Goal: Task Accomplishment & Management: Use online tool/utility

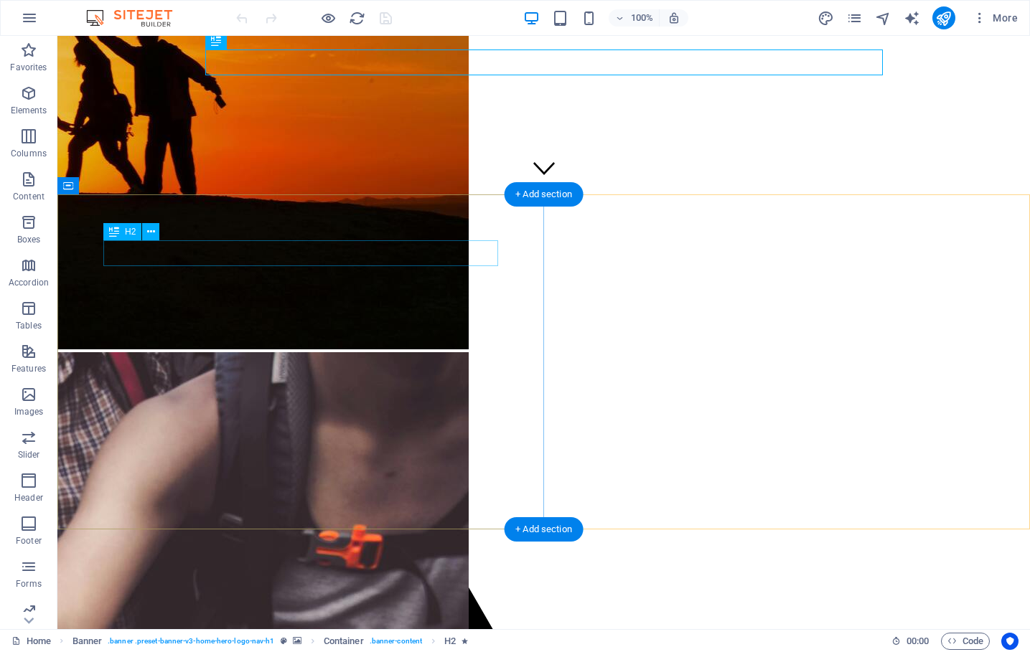
scroll to position [437, 0]
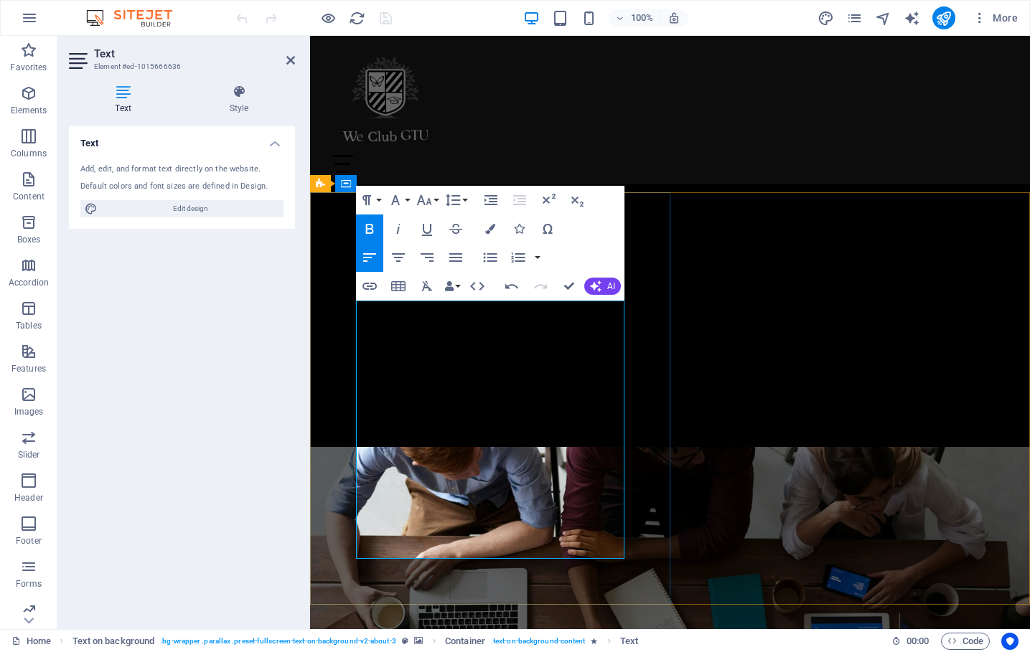
click at [753, 165] on div "EV HAKKIMIZDA PROGRAMLAR TAKIM İLETİŞİM" at bounding box center [670, 110] width 720 height 149
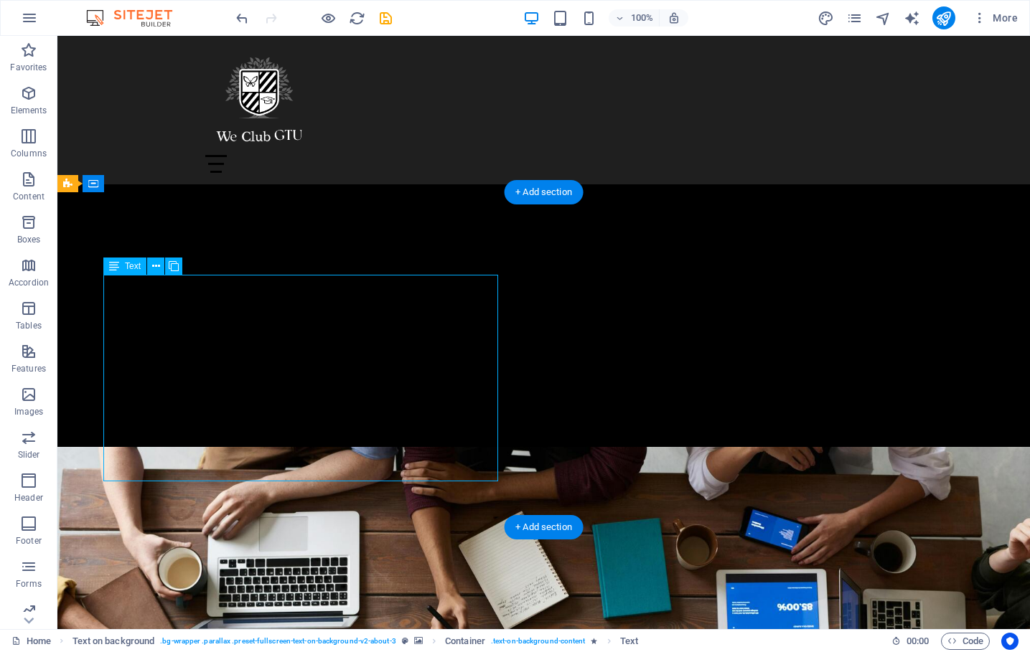
drag, startPoint x: 161, startPoint y: 444, endPoint x: 131, endPoint y: 420, distance: 38.3
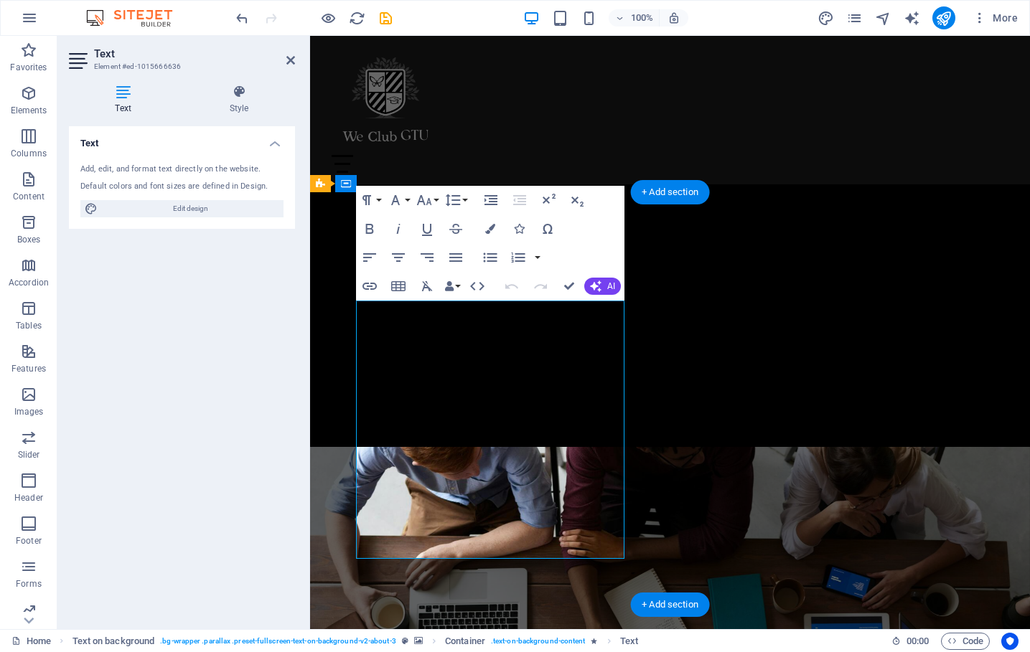
click at [131, 420] on div "Text Add, edit, and format text directly on the website. Default colors and fon…" at bounding box center [182, 372] width 226 height 492
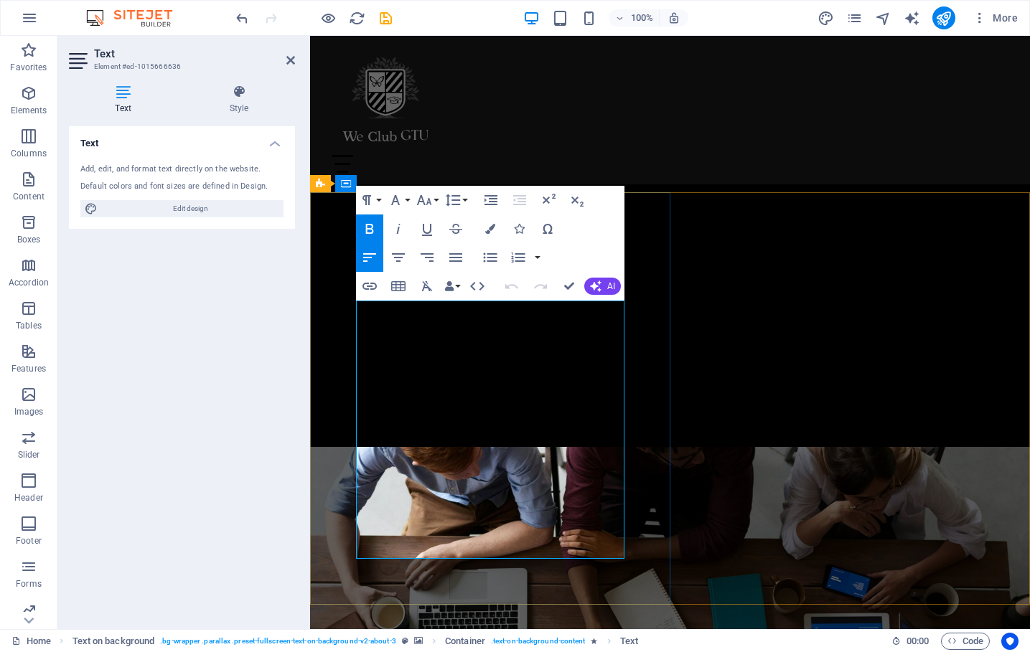
drag, startPoint x: 357, startPoint y: 309, endPoint x: 425, endPoint y: 513, distance: 215.6
copy div "We Club GTU, Gebze Teknik Üniversitesi merkezli disiplinler arası sektörel ve s…"
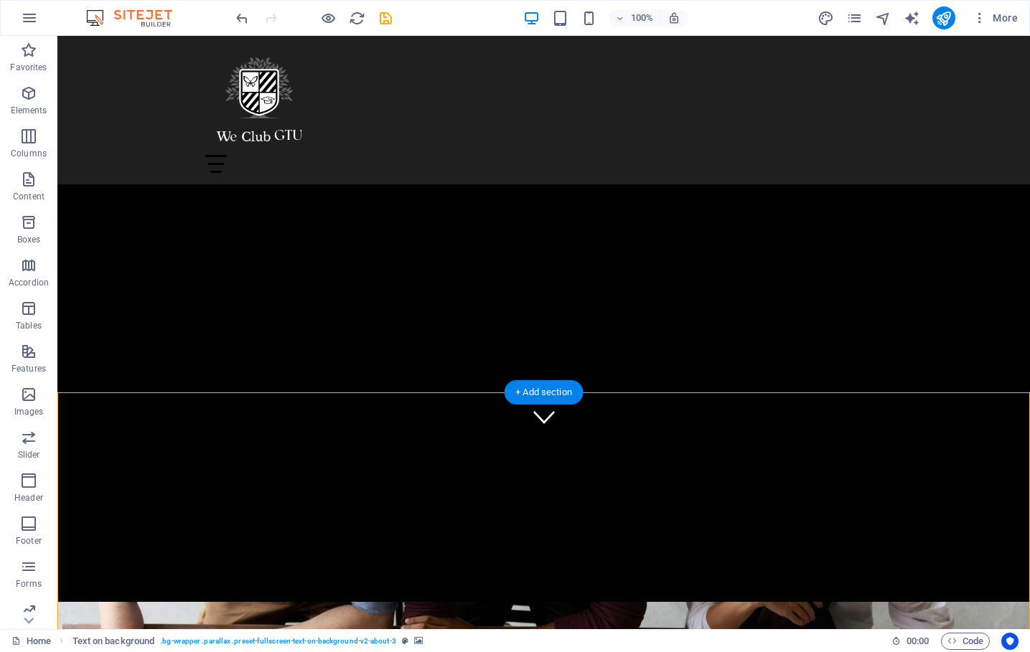
scroll to position [174, 0]
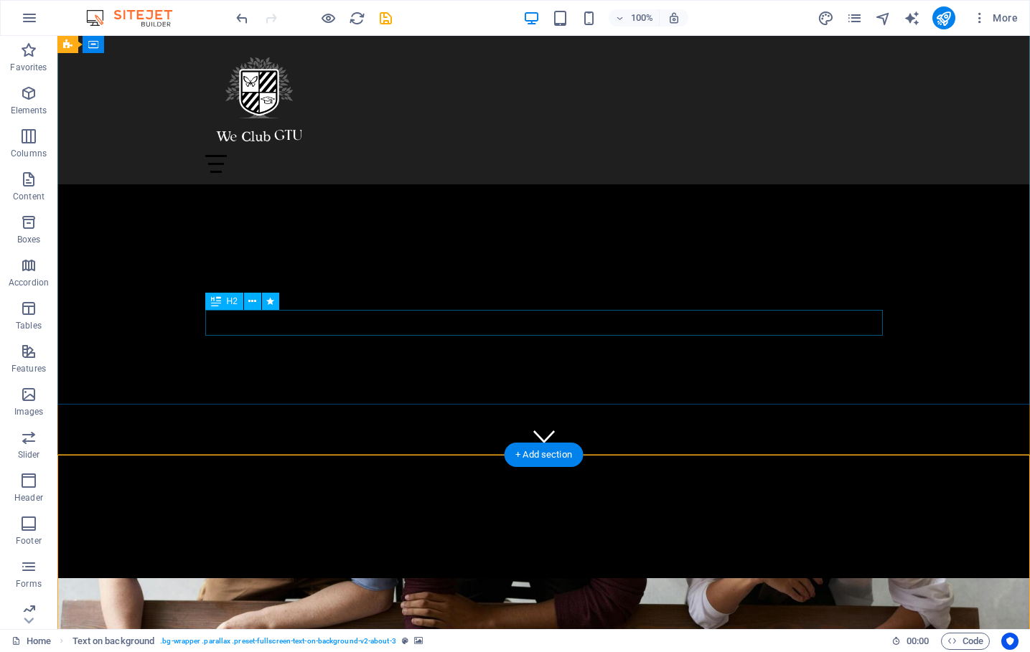
click at [557, 643] on div "We Club GTU'ya Hoş Geldiniz" at bounding box center [544, 656] width 678 height 26
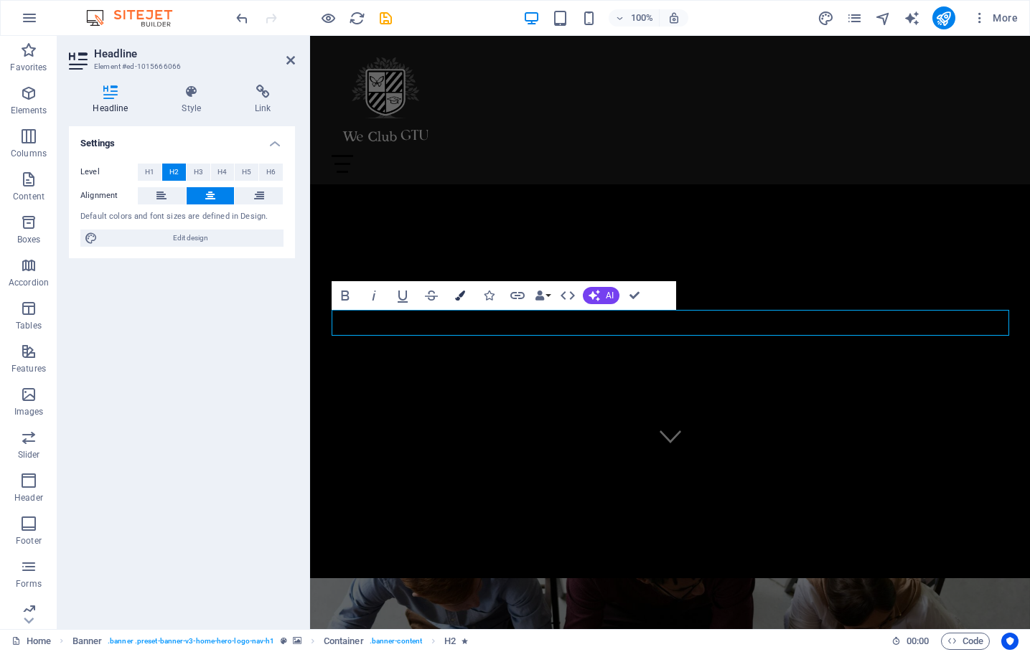
click at [462, 293] on icon "button" at bounding box center [460, 296] width 10 height 10
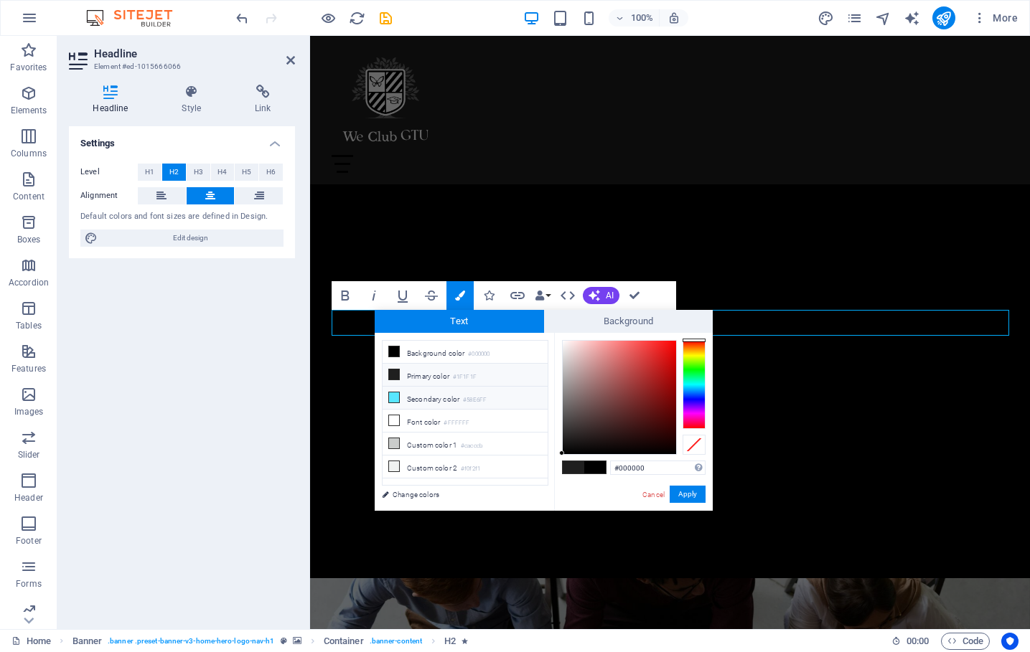
click at [393, 401] on icon at bounding box center [394, 398] width 10 height 10
type input "#58e6ff"
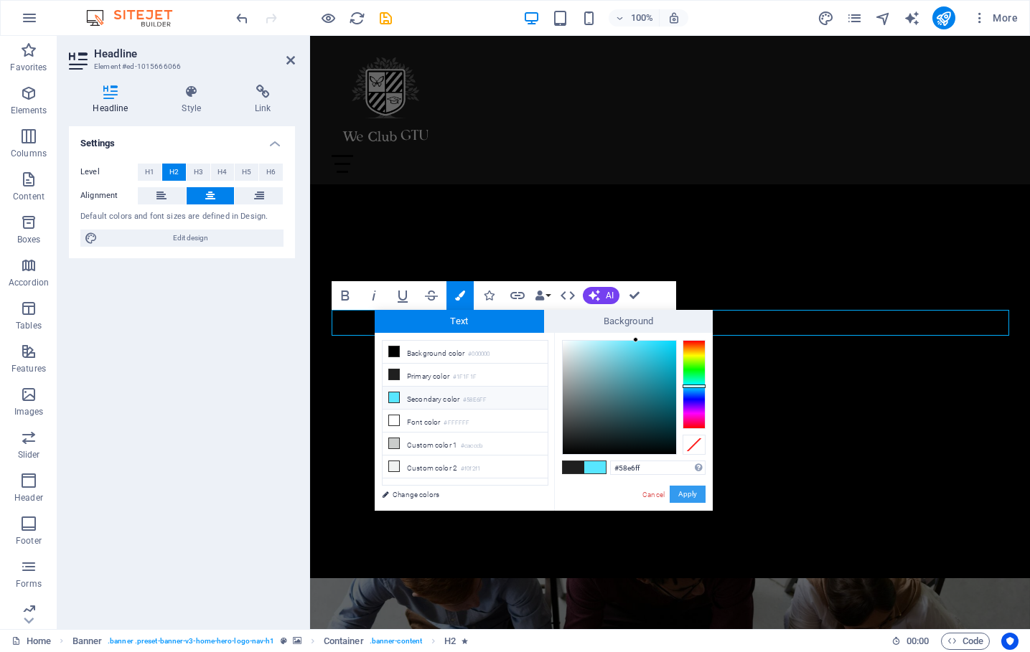
click at [698, 496] on button "Apply" at bounding box center [688, 494] width 36 height 17
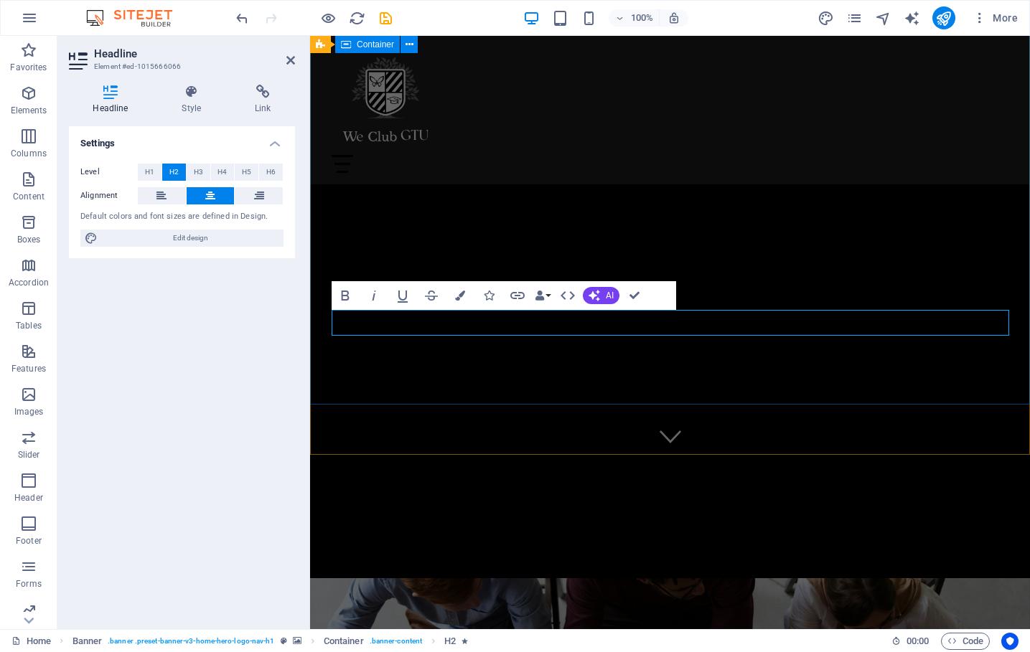
click at [799, 455] on div "We Club GTU'ya Hoş Geldiniz" at bounding box center [670, 596] width 720 height 283
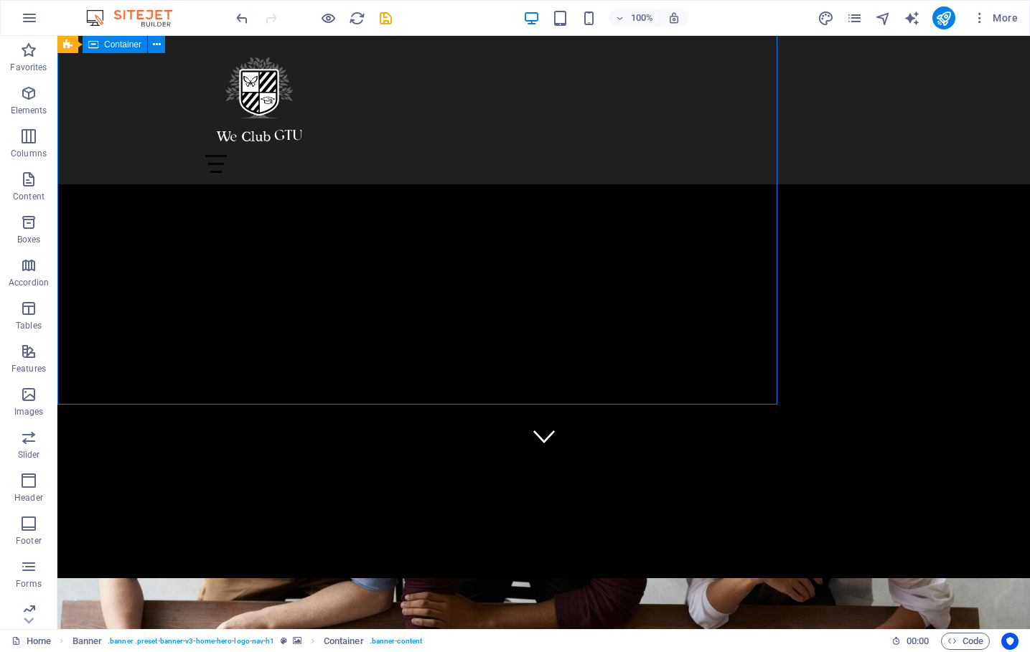
click at [832, 455] on div "We Club GTU'ya Hoş Geldiniz" at bounding box center [543, 596] width 973 height 283
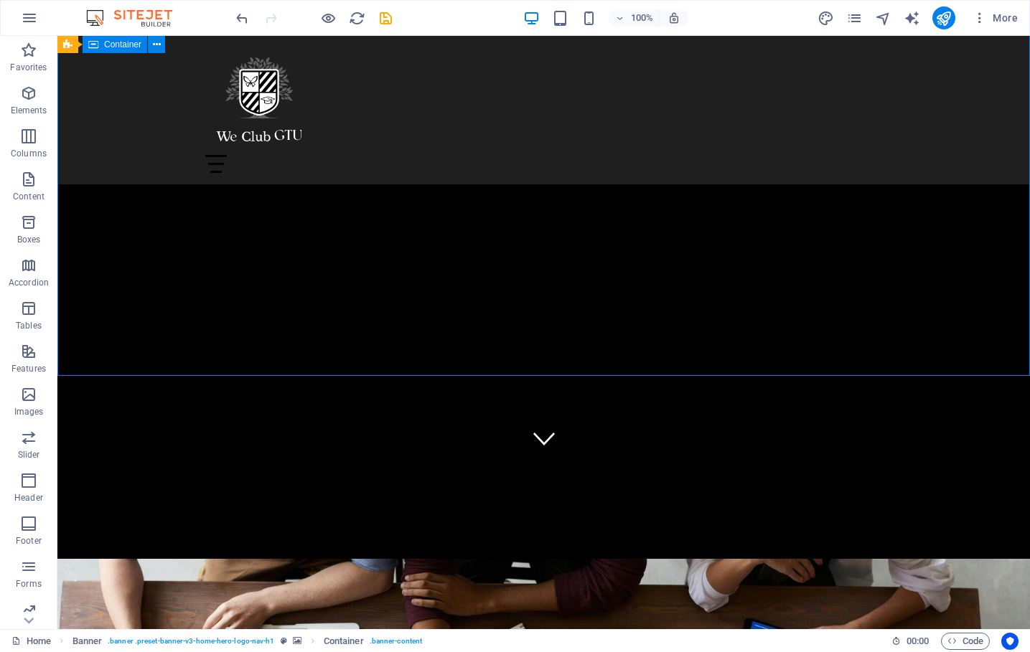
scroll to position [131, 0]
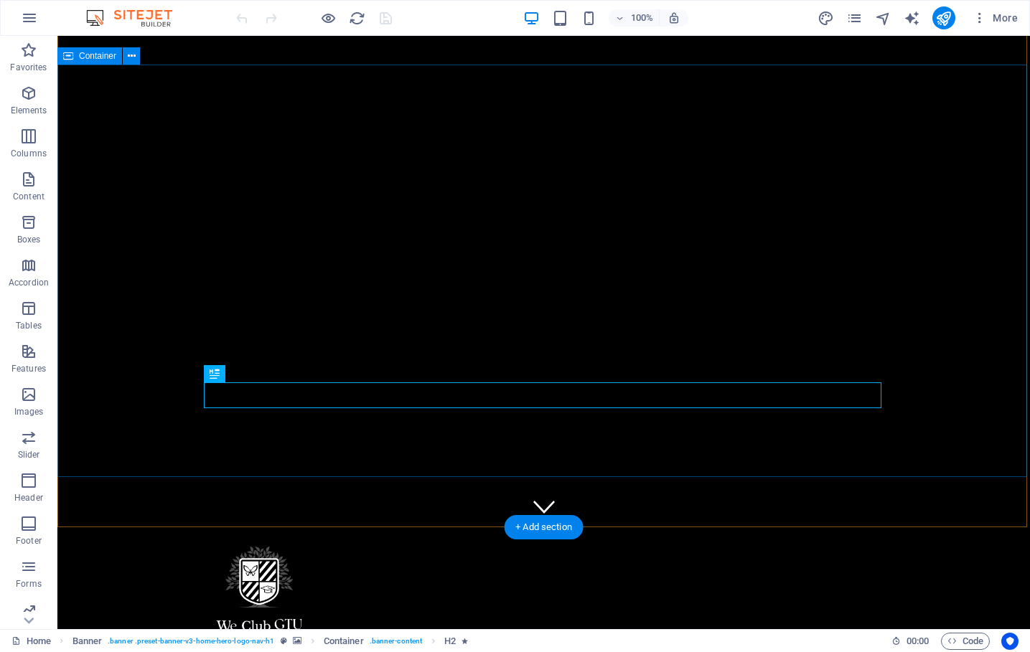
scroll to position [146, 0]
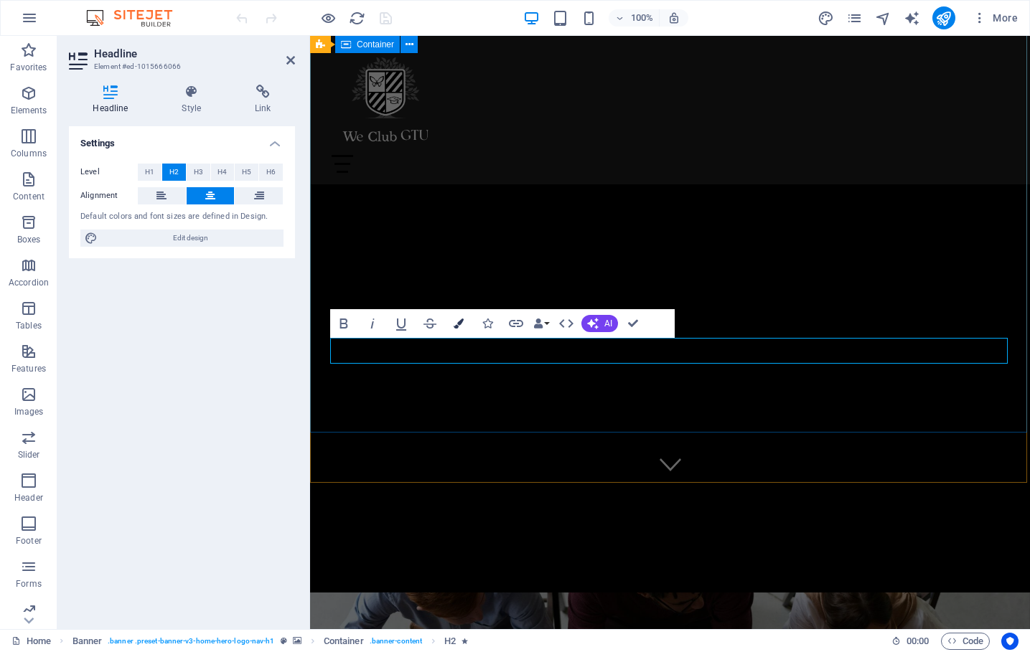
click at [462, 323] on icon "button" at bounding box center [459, 324] width 10 height 10
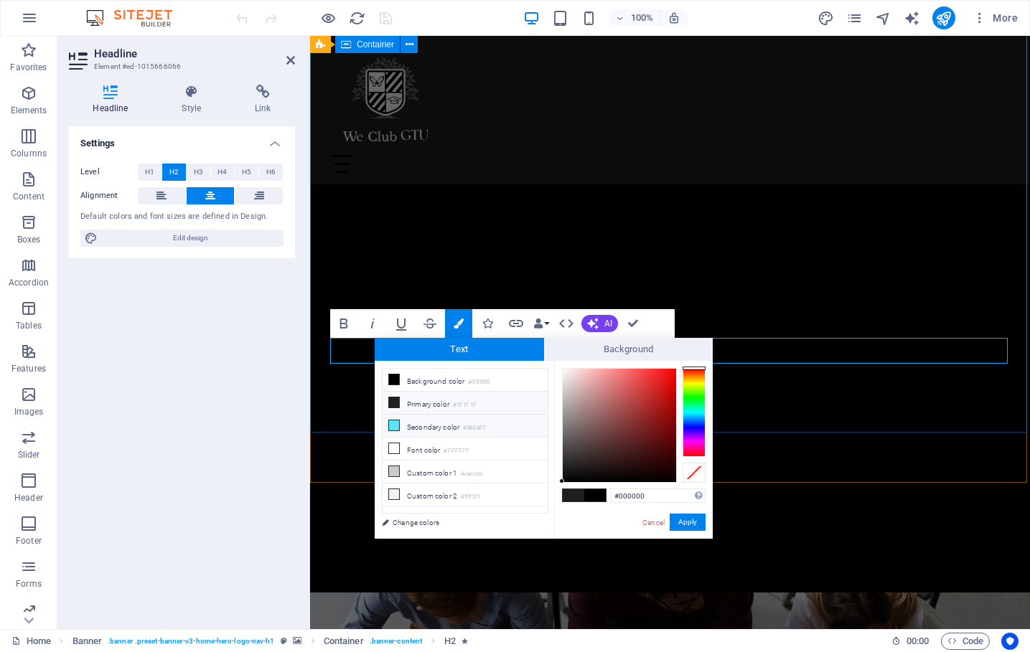
click at [426, 429] on li "Secondary color #58E6FF" at bounding box center [465, 426] width 165 height 23
type input "#58e6ff"
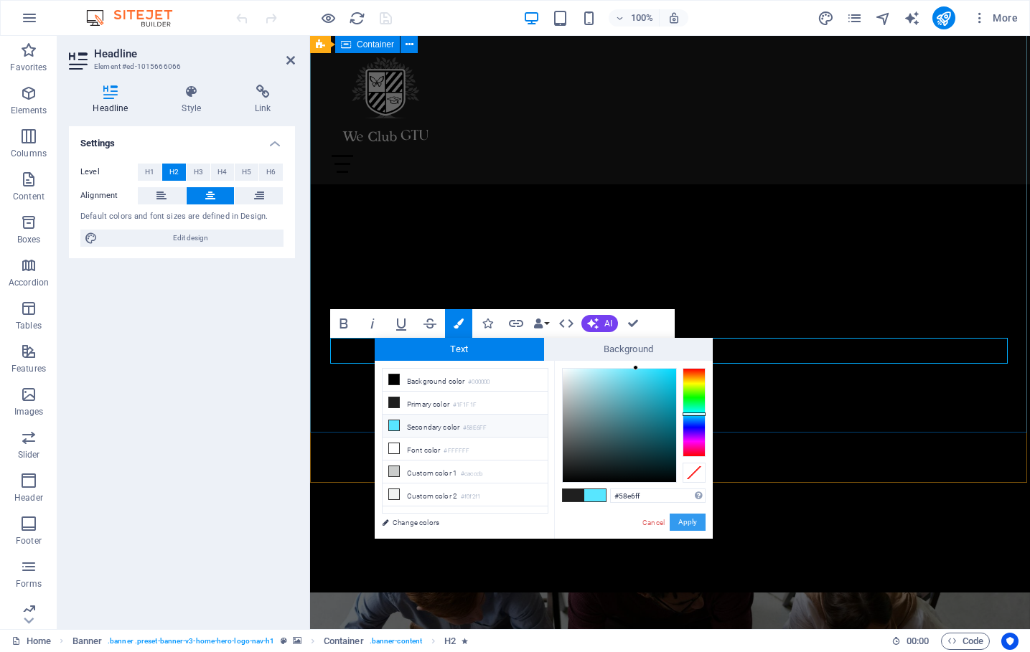
click at [693, 523] on button "Apply" at bounding box center [688, 522] width 36 height 17
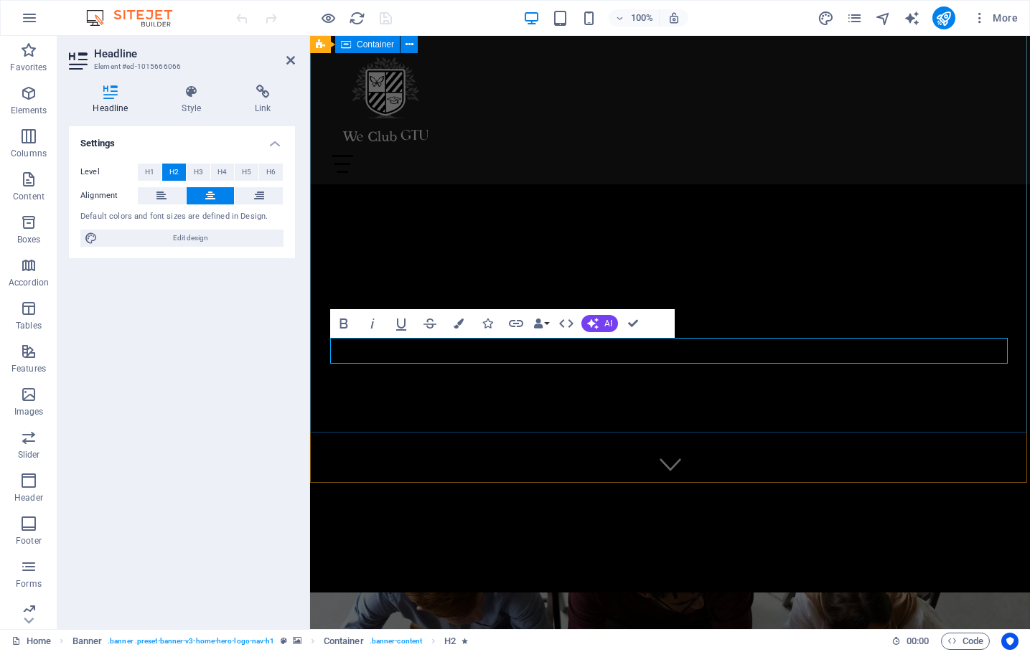
click at [731, 158] on div "EV HAKKIMIZDA PROGRAMLAR TAKIM İLETİŞİM" at bounding box center [670, 110] width 720 height 149
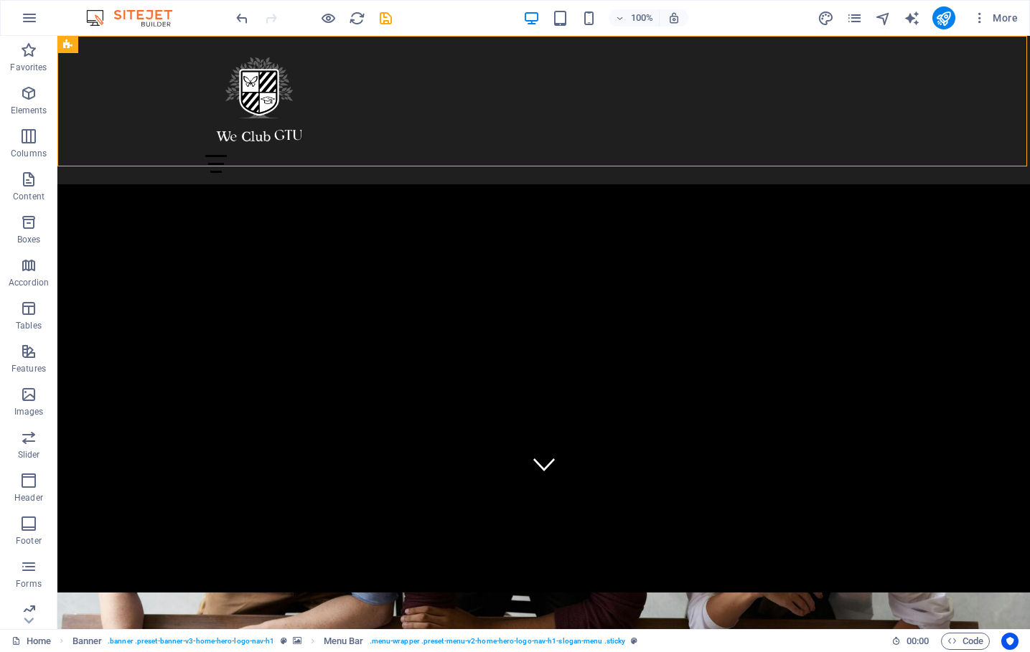
click at [731, 156] on div "EV HAKKIMIZDA PROGRAMLAR TAKIM İLETİŞİM" at bounding box center [543, 110] width 973 height 149
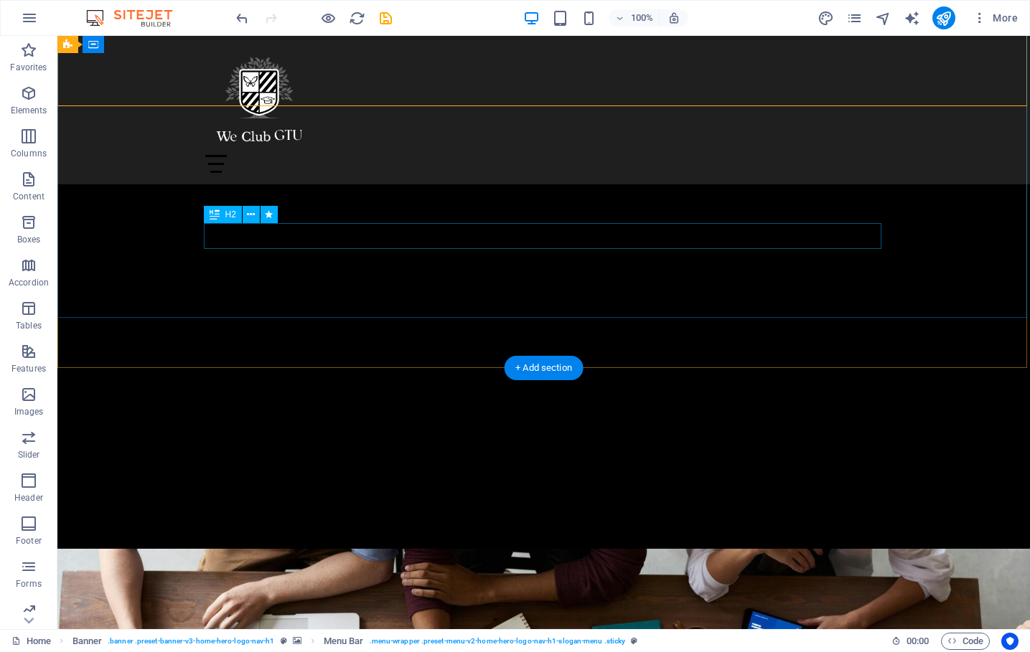
scroll to position [271, 0]
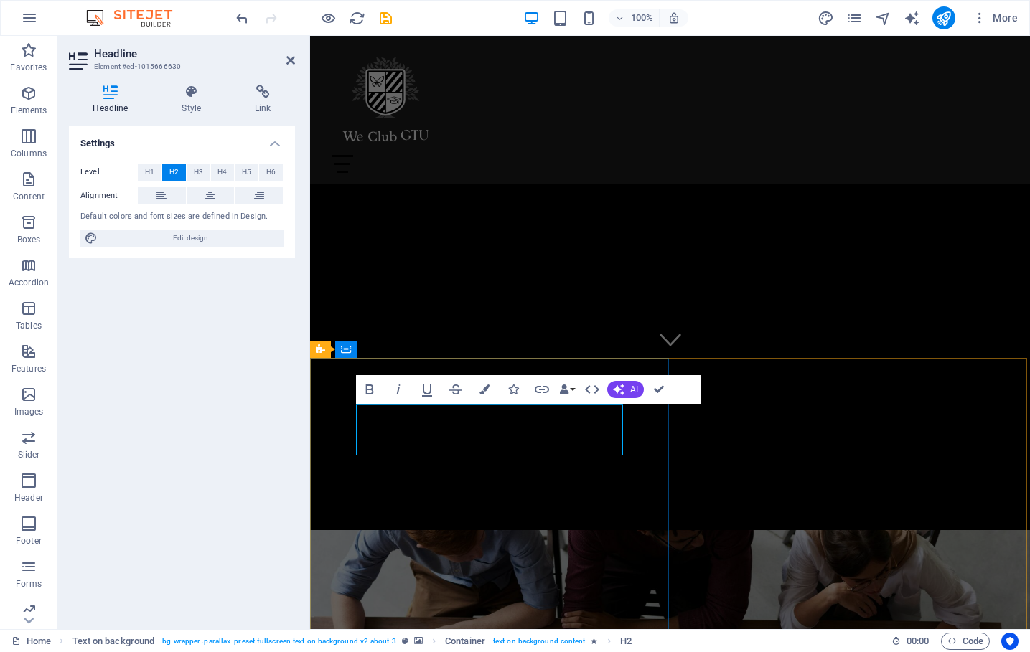
drag, startPoint x: 578, startPoint y: 441, endPoint x: 486, endPoint y: 416, distance: 95.3
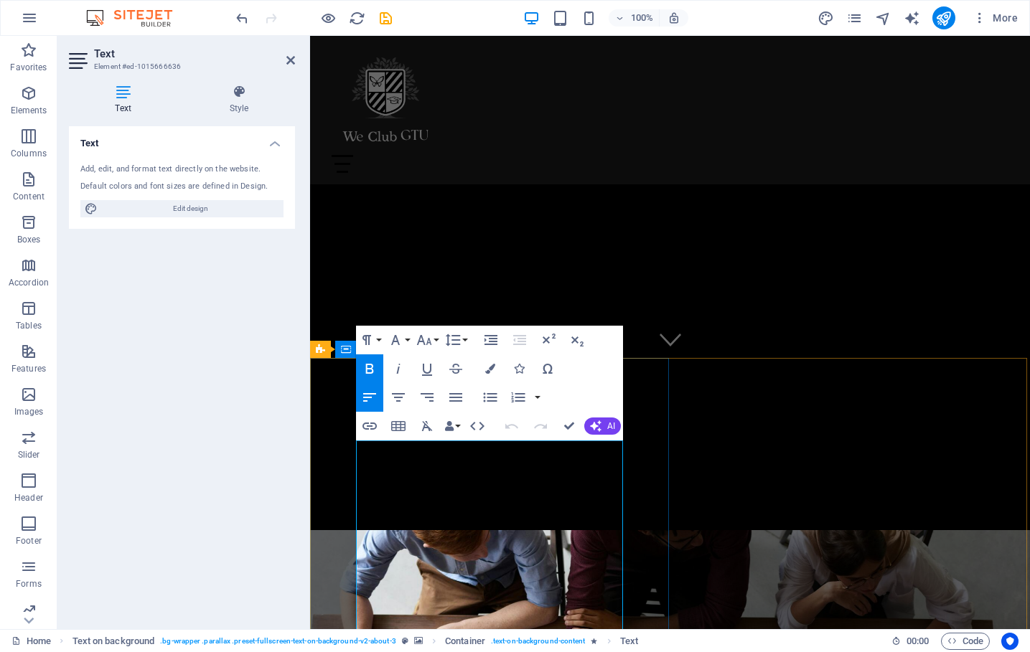
drag, startPoint x: 515, startPoint y: 469, endPoint x: 458, endPoint y: 468, distance: 57.4
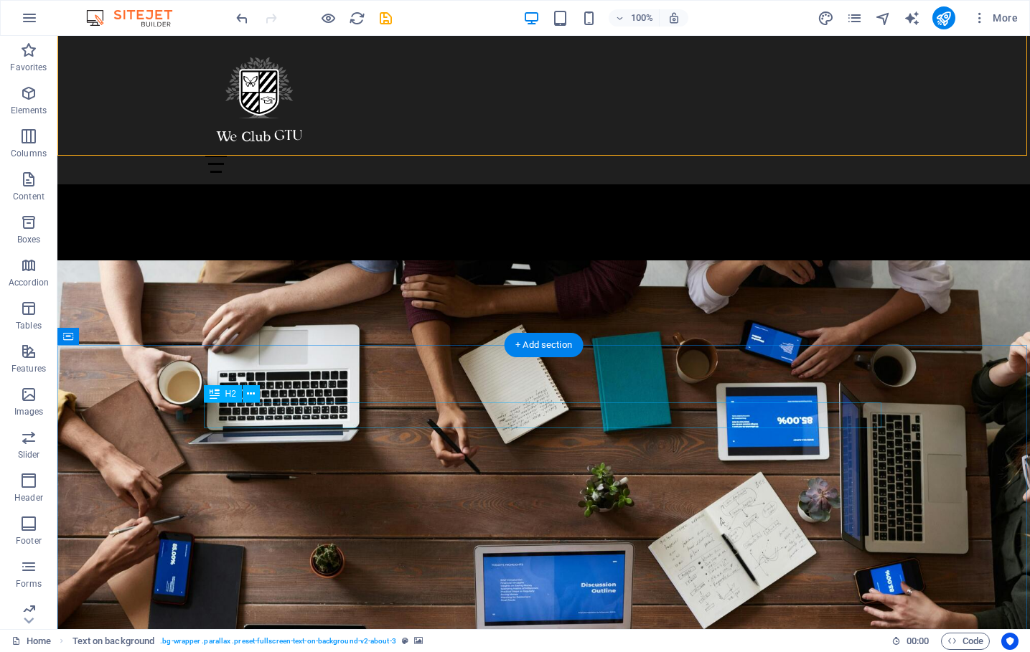
scroll to position [809, 0]
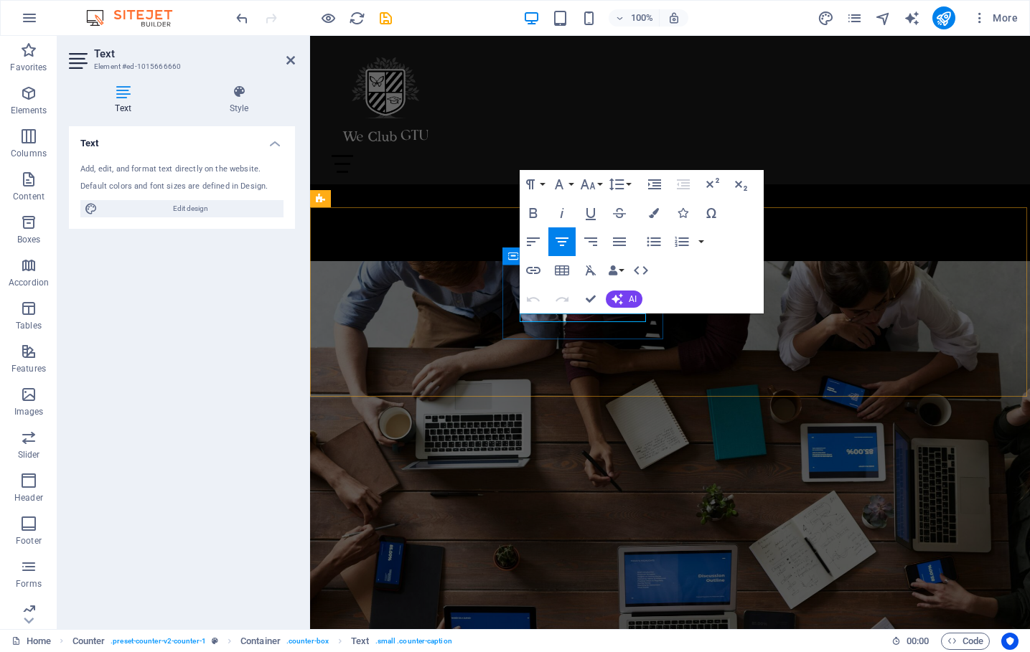
drag, startPoint x: 589, startPoint y: 321, endPoint x: 511, endPoint y: 315, distance: 78.5
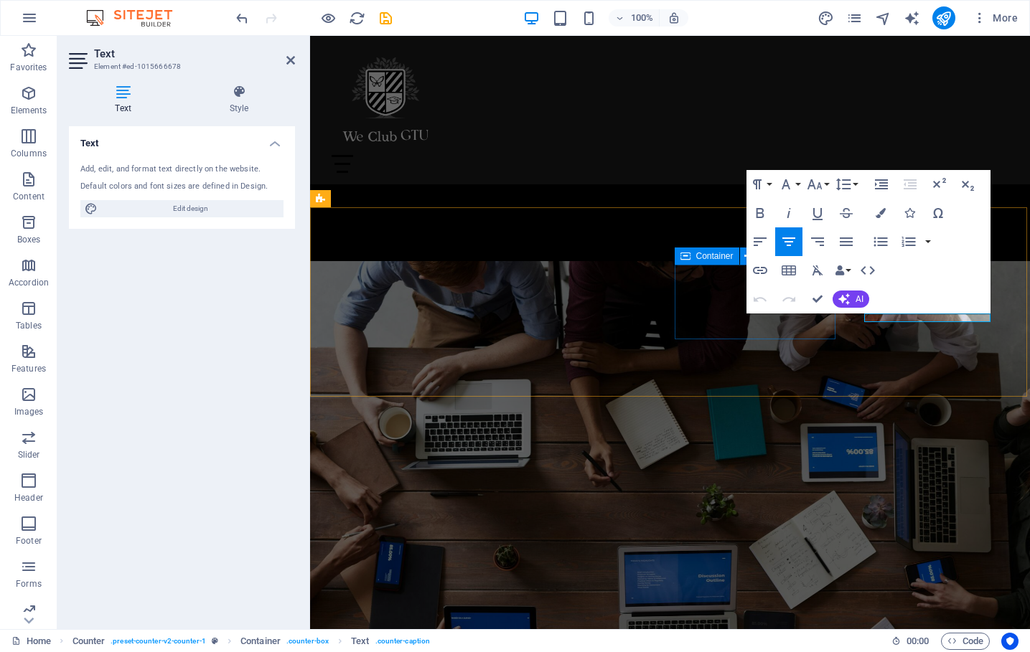
drag, startPoint x: 930, startPoint y: 319, endPoint x: 825, endPoint y: 321, distance: 104.1
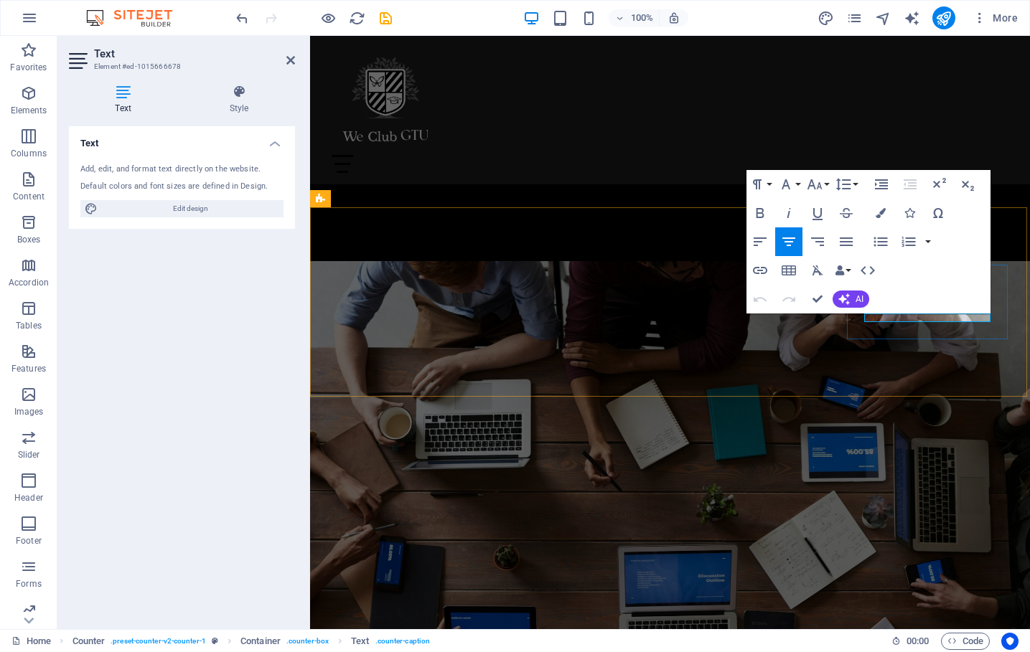
drag, startPoint x: 976, startPoint y: 315, endPoint x: 942, endPoint y: 317, distance: 34.5
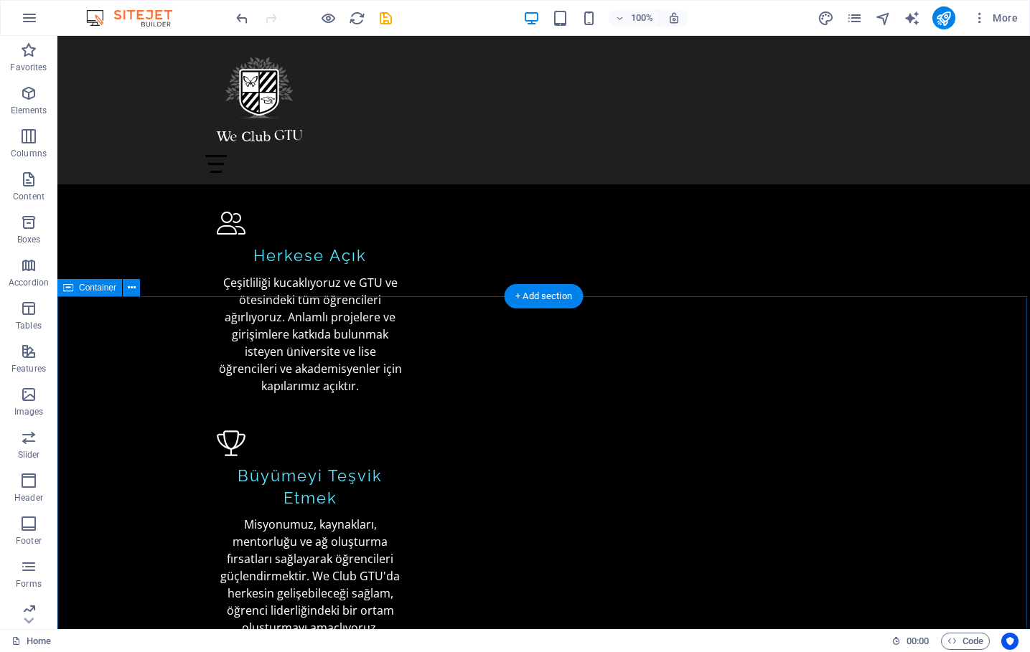
scroll to position [2222, 0]
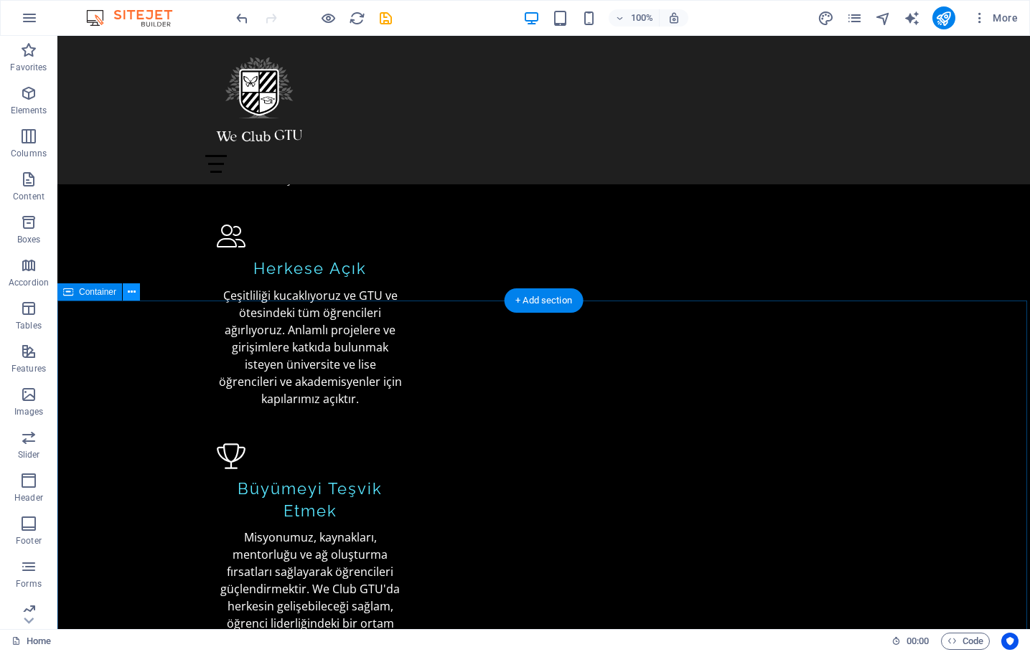
click at [126, 296] on button at bounding box center [131, 292] width 17 height 17
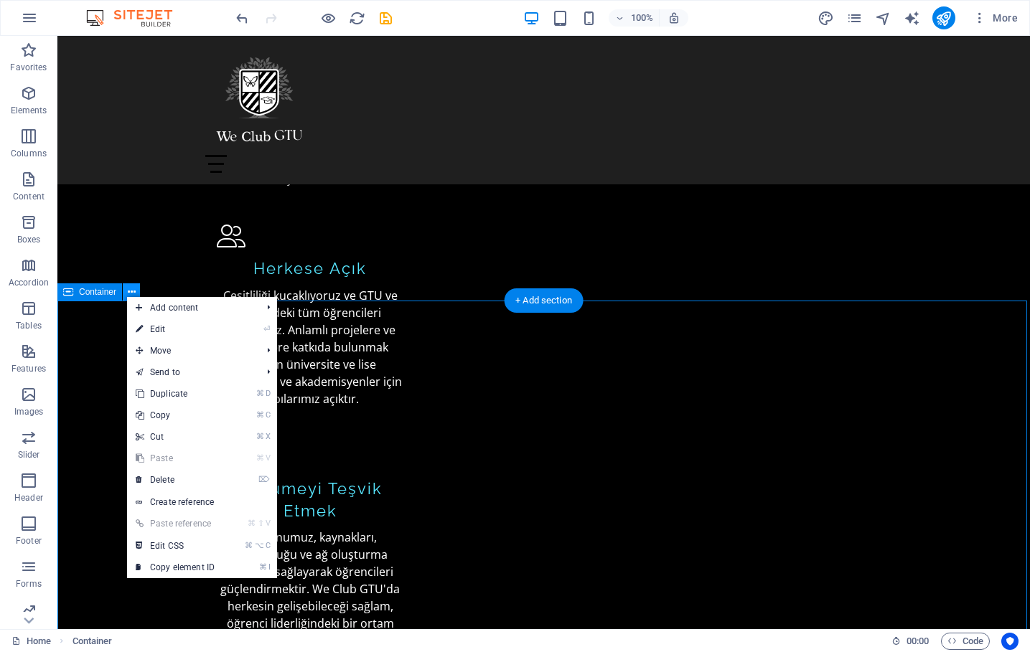
click at [126, 296] on button at bounding box center [131, 292] width 17 height 17
click at [80, 297] on div "Container" at bounding box center [89, 292] width 65 height 17
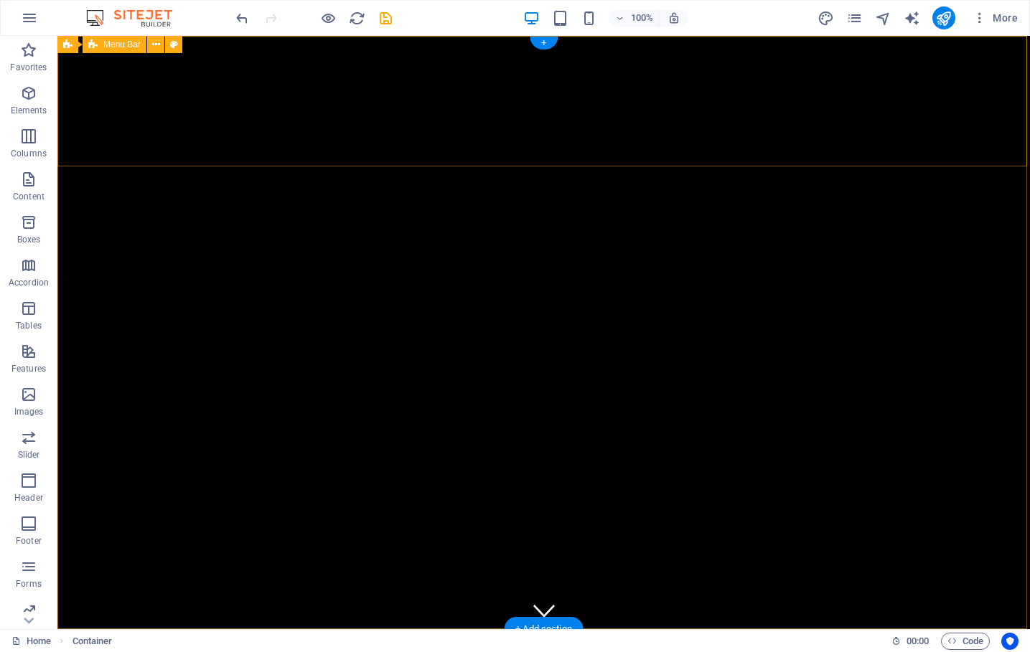
scroll to position [0, 0]
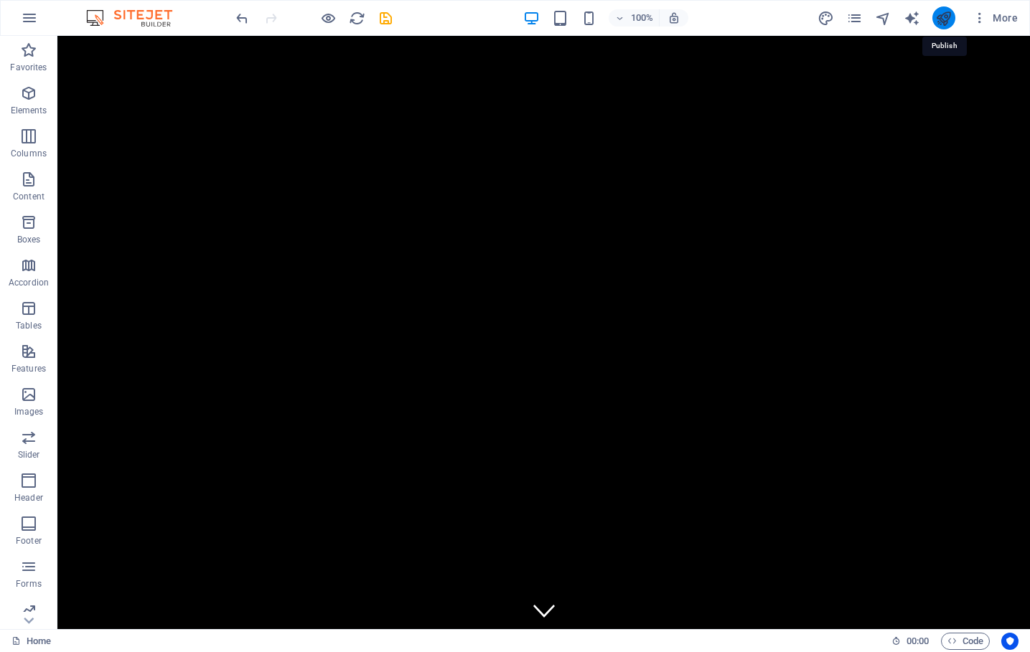
click at [946, 17] on icon "publish" at bounding box center [943, 18] width 17 height 17
checkbox input "false"
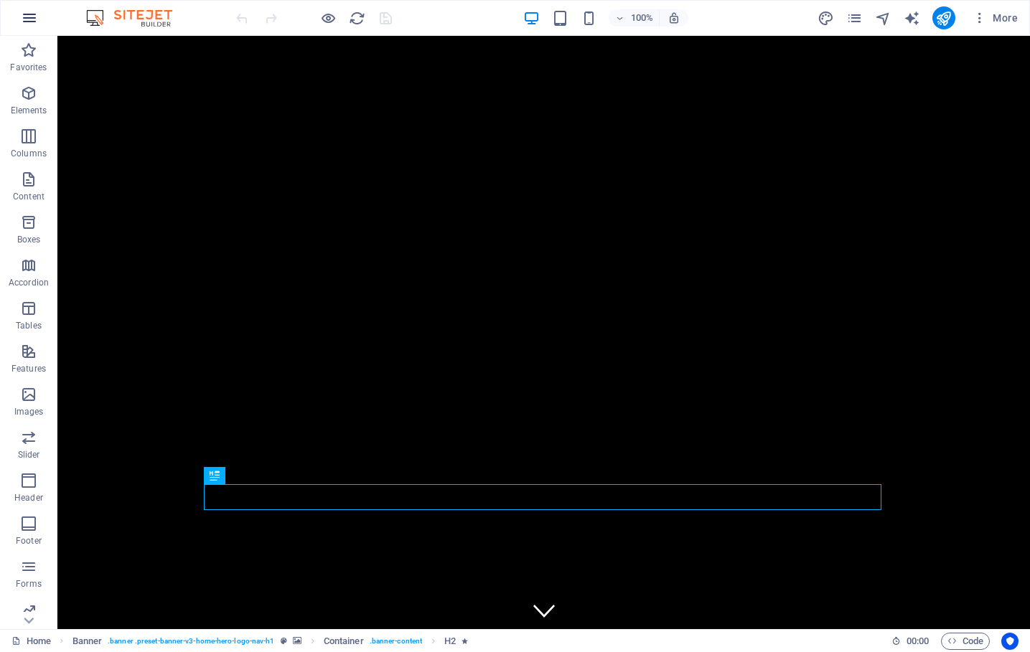
click at [31, 18] on icon "button" at bounding box center [29, 17] width 17 height 17
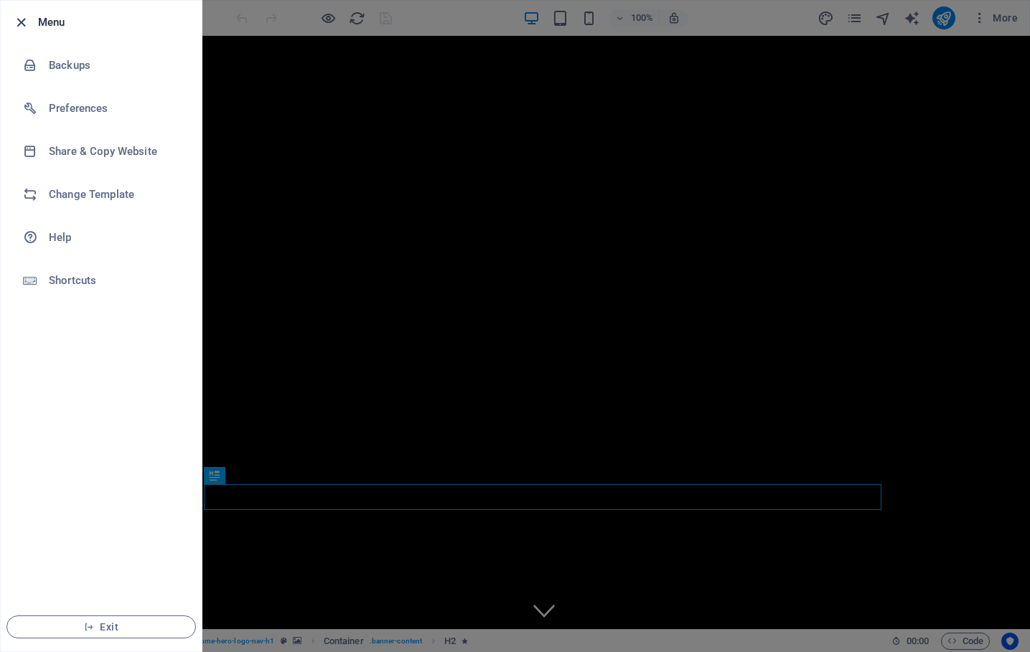
click at [21, 21] on icon "button" at bounding box center [21, 22] width 17 height 17
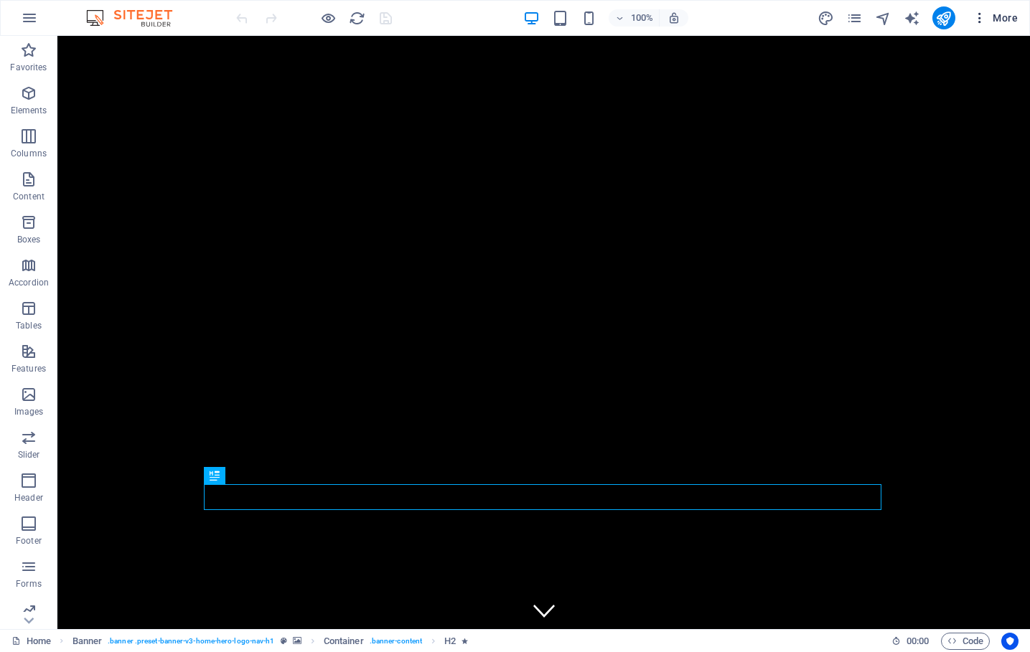
click at [1007, 12] on span "More" at bounding box center [995, 18] width 45 height 14
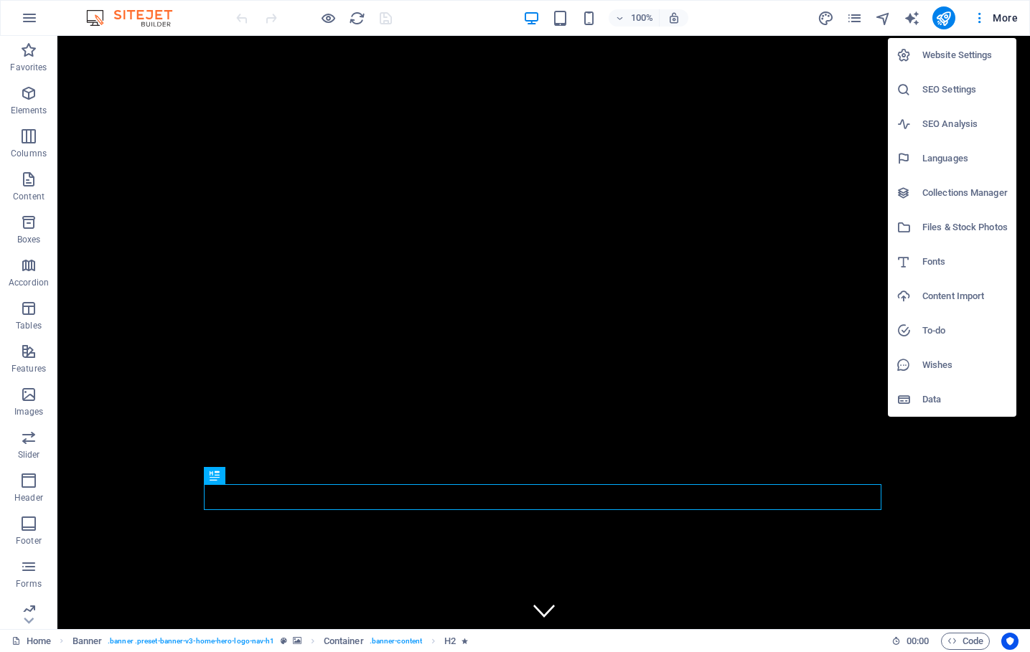
click at [951, 93] on h6 "SEO Settings" at bounding box center [964, 89] width 85 height 17
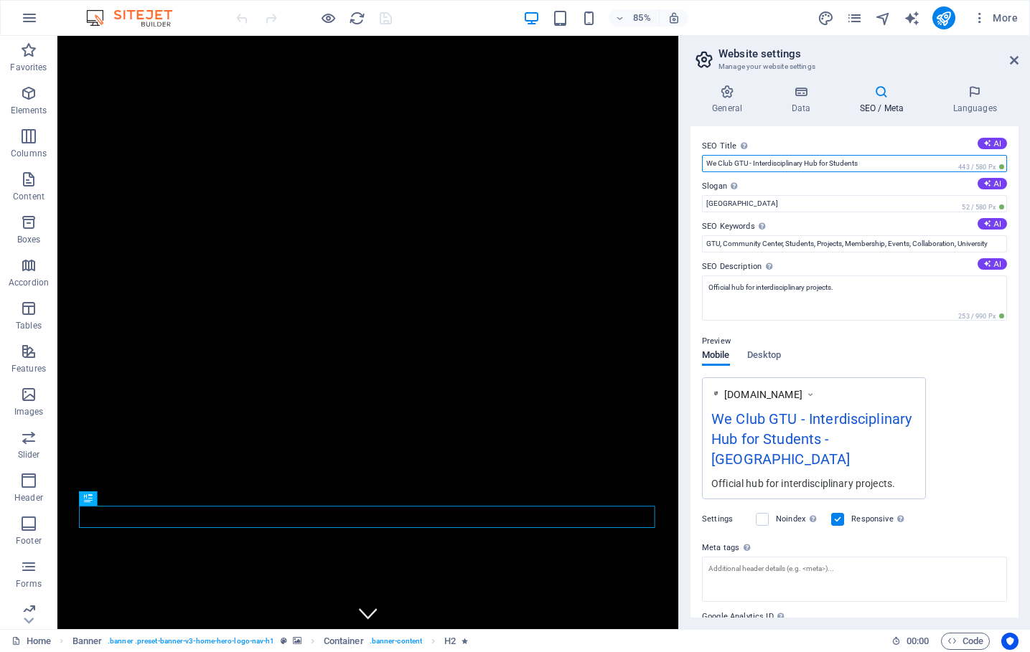
click at [897, 159] on input "We Club GTU - Interdisciplinary Hub for Students" at bounding box center [854, 163] width 305 height 17
click at [864, 165] on input "We Club GTU - Interdisciplinary Hub for Students" at bounding box center [854, 163] width 305 height 17
drag, startPoint x: 755, startPoint y: 164, endPoint x: 867, endPoint y: 162, distance: 112.0
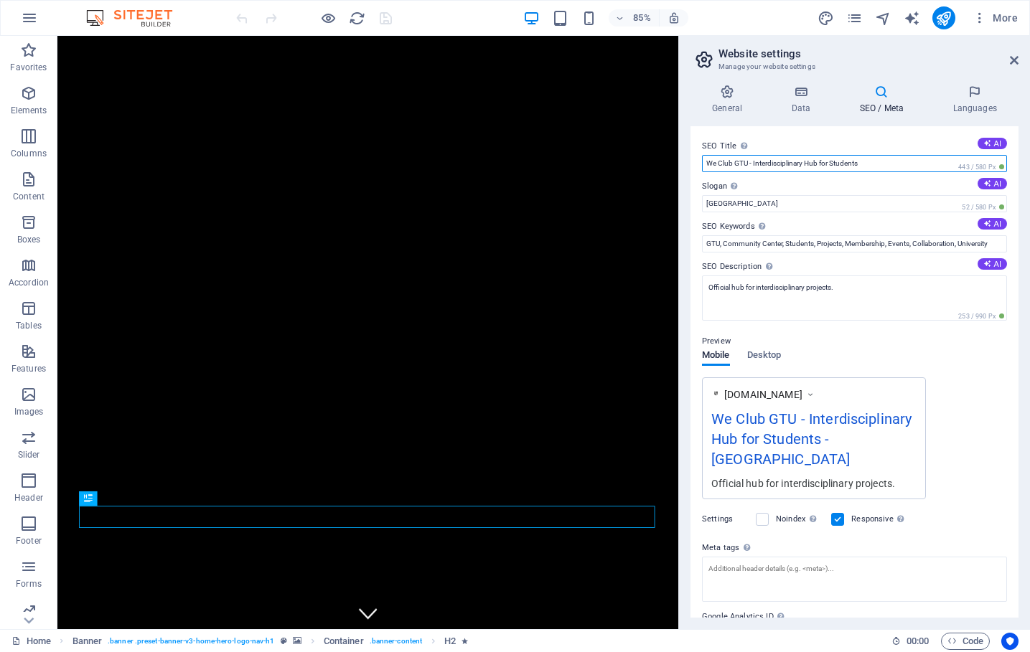
click at [867, 162] on input "We Club GTU - Interdisciplinary Hub for Students" at bounding box center [854, 163] width 305 height 17
drag, startPoint x: 868, startPoint y: 162, endPoint x: 750, endPoint y: 162, distance: 117.7
click at [750, 162] on input "We Club GTU - Interdisciplinary Hub for Students" at bounding box center [854, 163] width 305 height 17
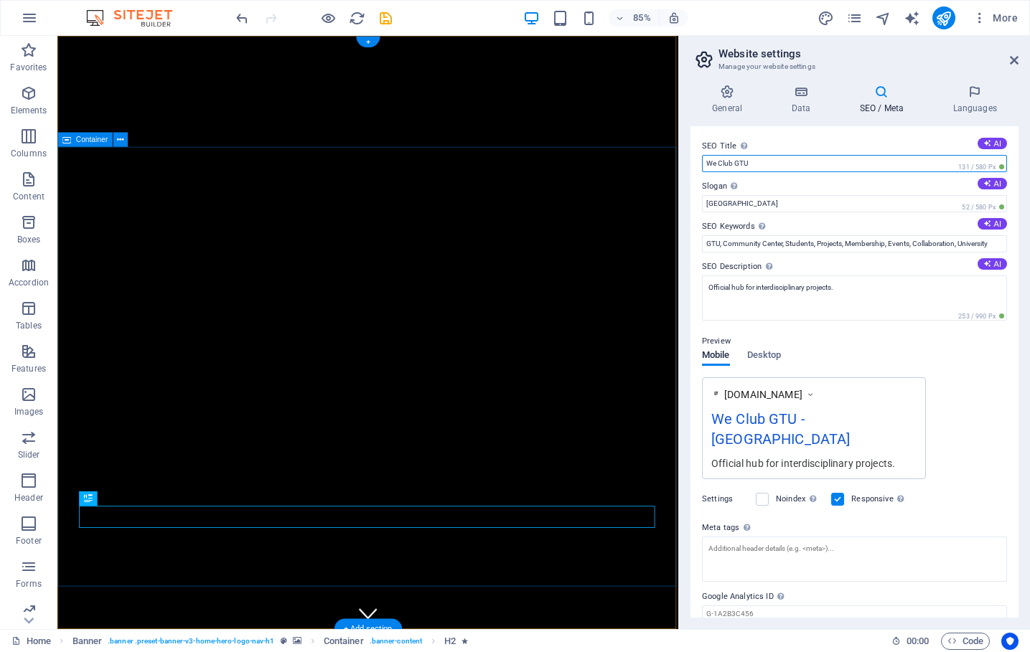
type input "We Club GTU"
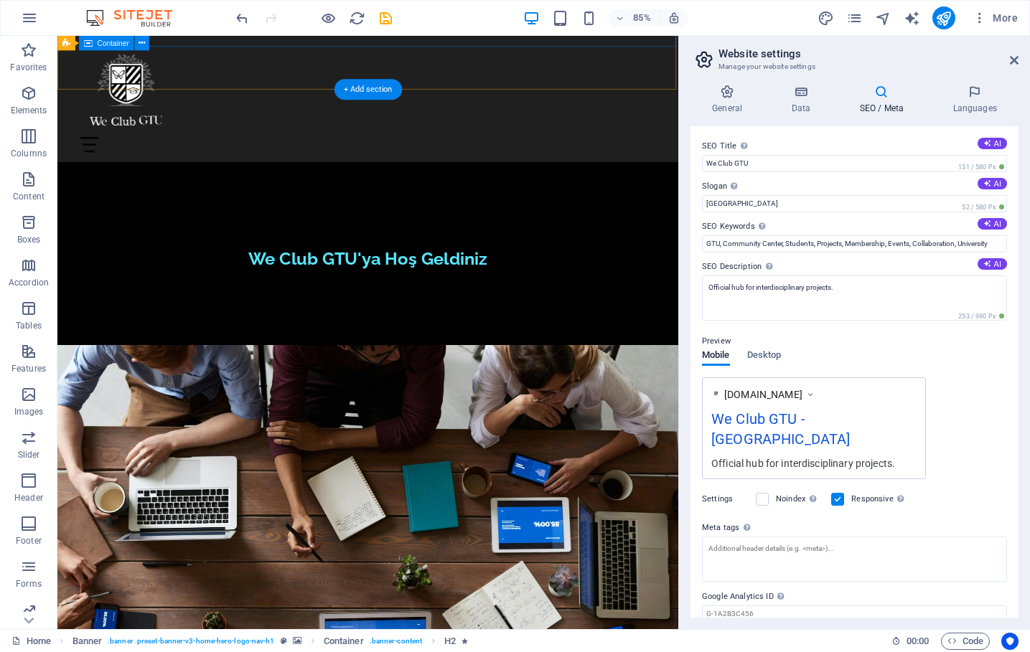
scroll to position [680, 0]
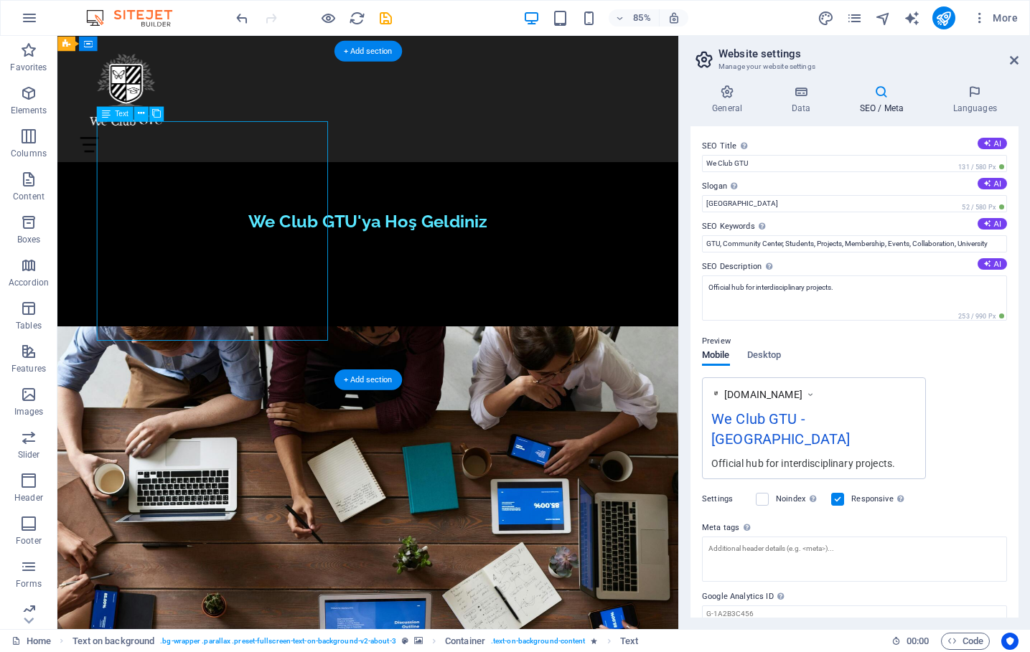
drag, startPoint x: 355, startPoint y: 385, endPoint x: 345, endPoint y: 390, distance: 11.6
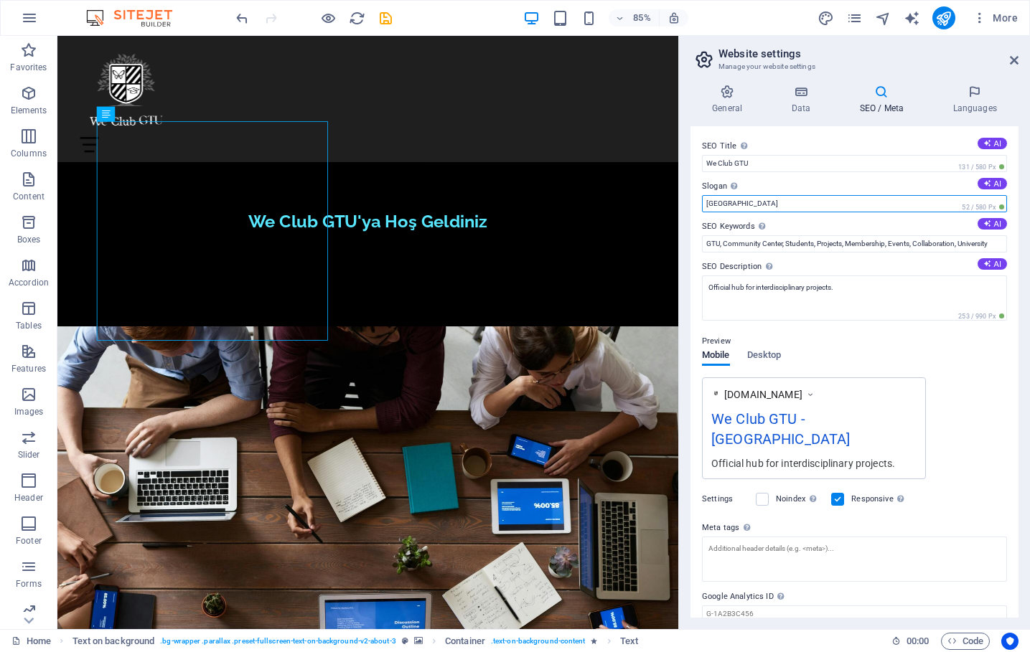
click at [748, 205] on input "Berlin" at bounding box center [854, 203] width 305 height 17
paste input "We Club GTU is where you meet your next self"
type input "We Club GTU is where you meet your next self"
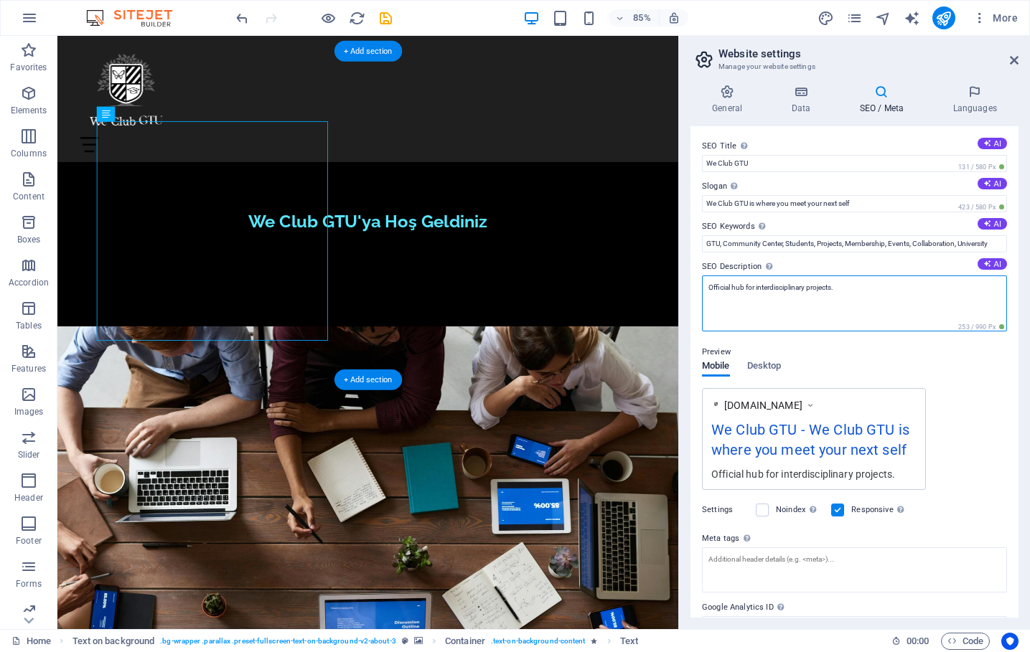
drag, startPoint x: 902, startPoint y: 322, endPoint x: 780, endPoint y: 331, distance: 123.0
drag, startPoint x: 941, startPoint y: 327, endPoint x: 762, endPoint y: 339, distance: 179.1
paste textarea "We Club GTU is an interdisciplinary community for sectoral and social developme…"
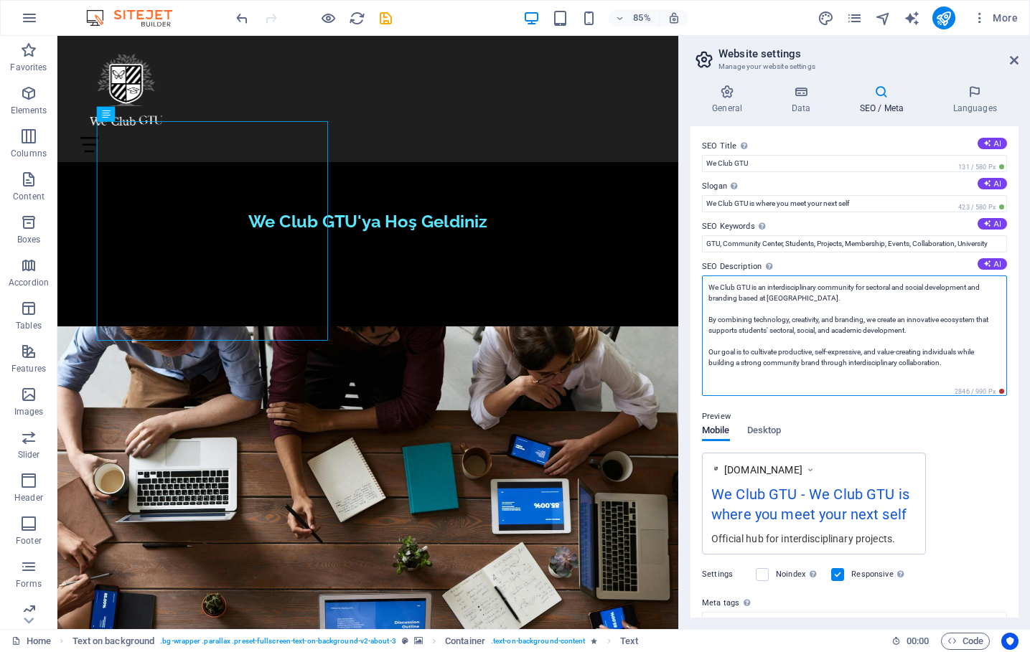
scroll to position [0, 0]
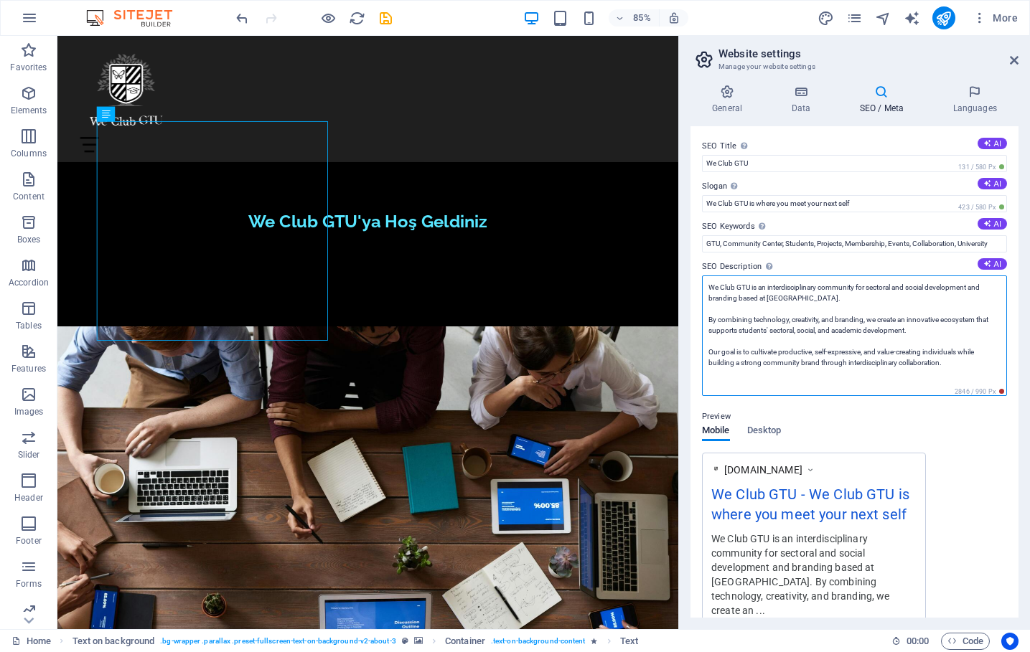
type textarea "We Club GTU is an interdisciplinary community for sectoral and social developme…"
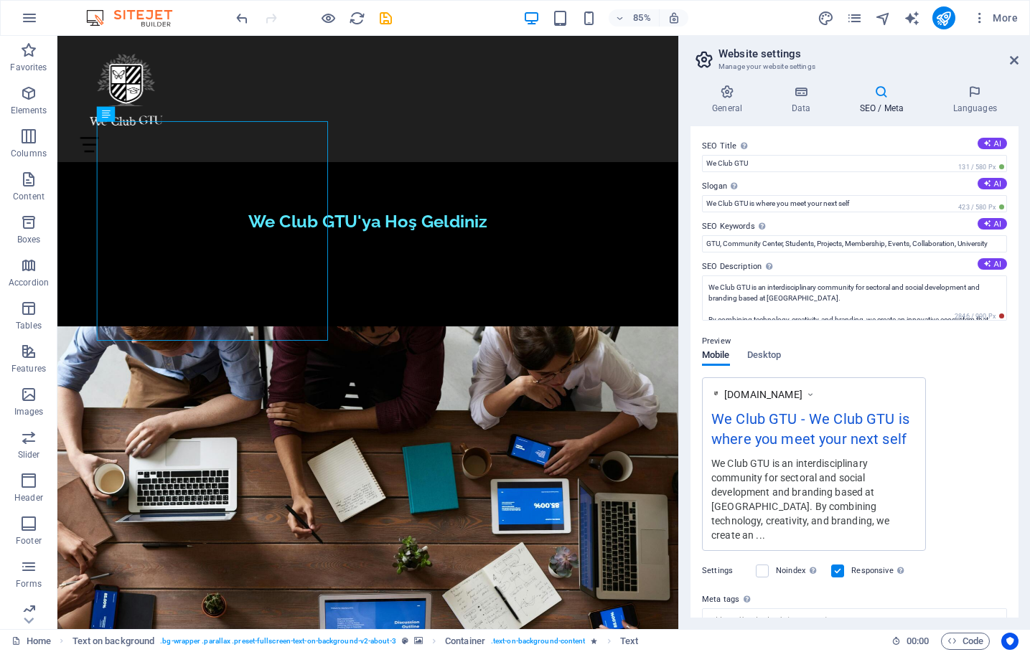
click at [976, 431] on div "Preview Mobile Desktop www.example.com We Club GTU - We Club GTU is where you m…" at bounding box center [854, 437] width 305 height 230
click at [853, 18] on icon "pages" at bounding box center [854, 18] width 17 height 17
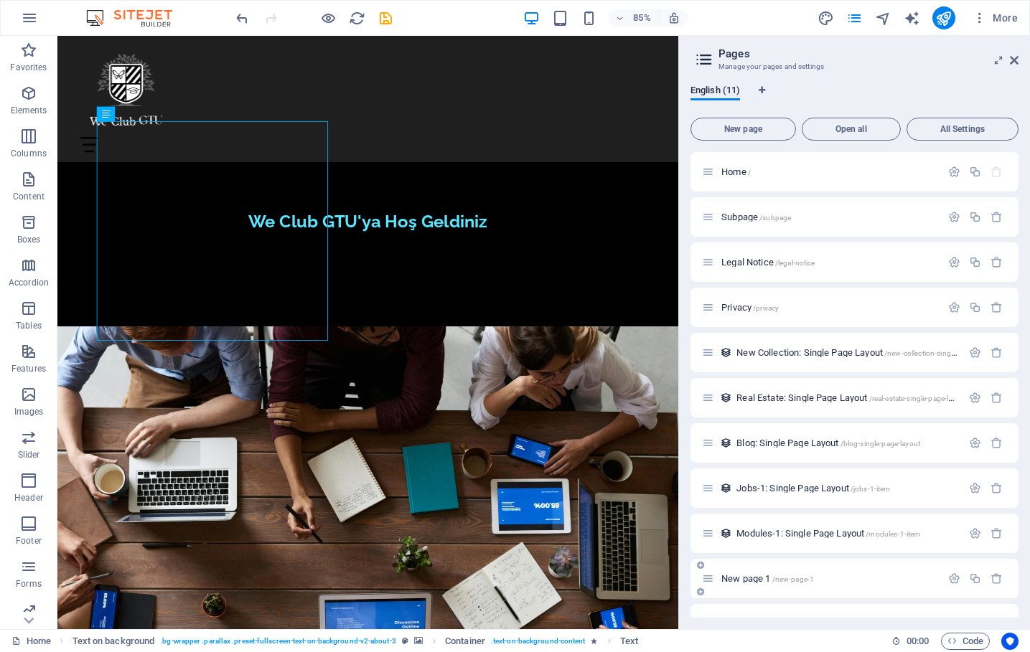
click at [736, 576] on span "New page 1 /new-page-1" at bounding box center [767, 579] width 93 height 11
click at [736, 576] on div "New page 1 /new-page-1" at bounding box center [855, 578] width 328 height 39
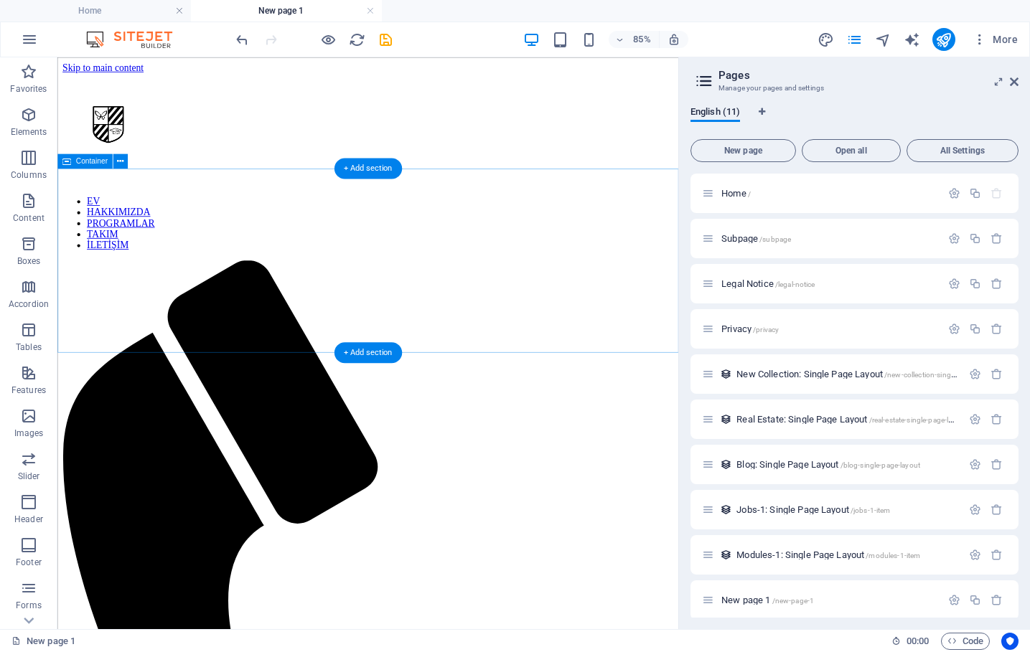
click at [998, 79] on icon at bounding box center [998, 81] width 0 height 11
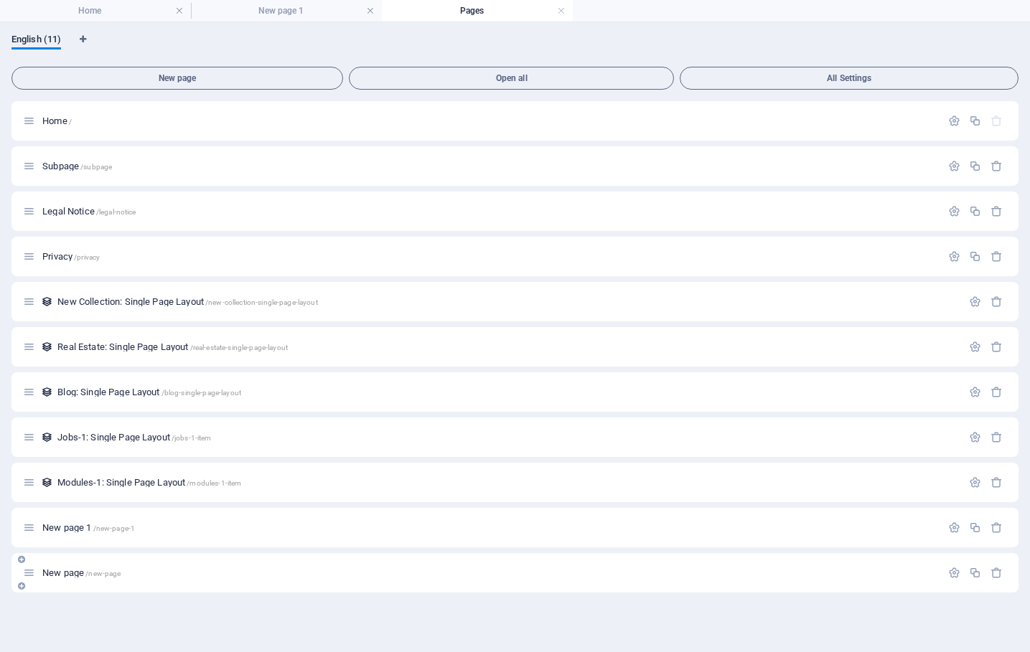
click at [556, 579] on div "New page /new-page" at bounding box center [482, 573] width 918 height 17
click at [245, 582] on div "New page /new-page" at bounding box center [514, 572] width 1007 height 39
click at [232, 579] on div "New page /new-page" at bounding box center [482, 573] width 918 height 17
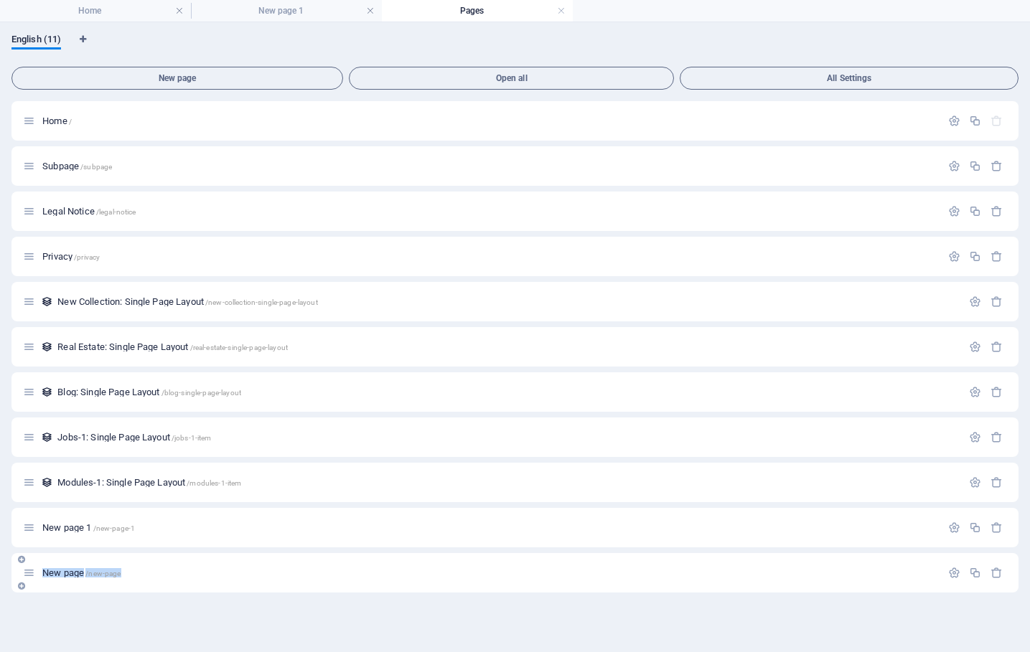
click at [232, 579] on div "New page /new-page" at bounding box center [482, 573] width 918 height 17
click at [42, 42] on span "English (11)" at bounding box center [36, 41] width 50 height 20
click at [294, 9] on h4 "New page 1" at bounding box center [286, 11] width 191 height 16
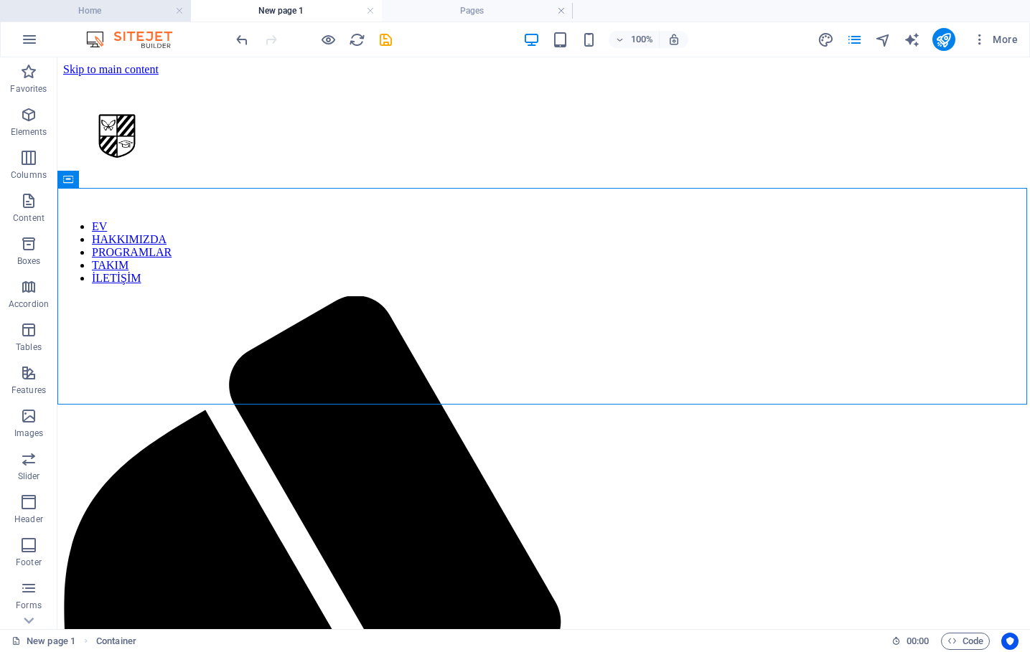
click at [116, 11] on h4 "Home" at bounding box center [95, 11] width 191 height 16
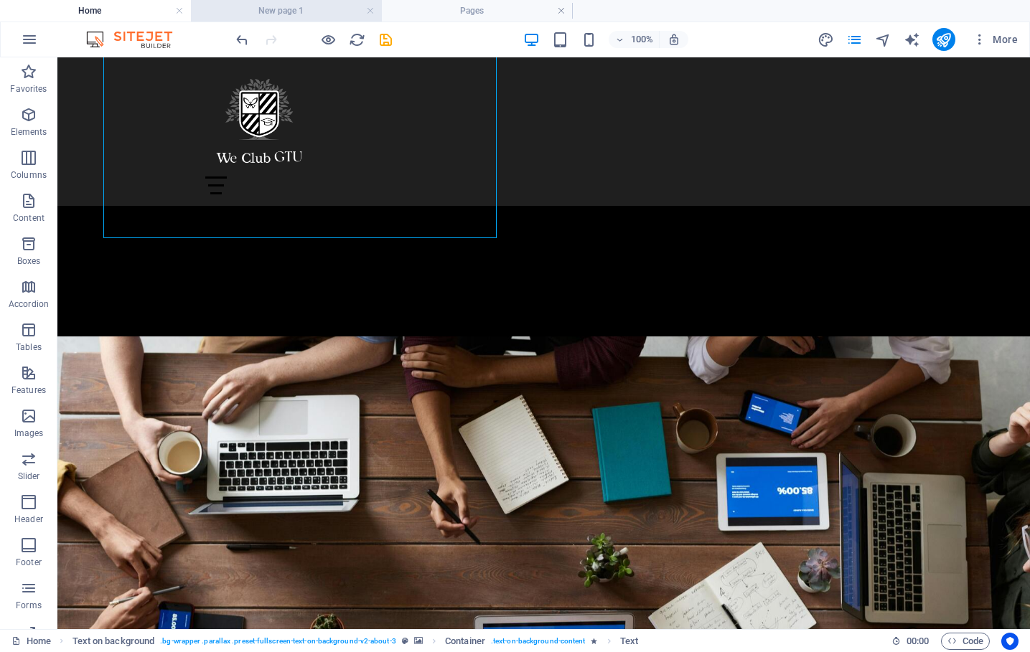
click at [281, 8] on h4 "New page 1" at bounding box center [286, 11] width 191 height 16
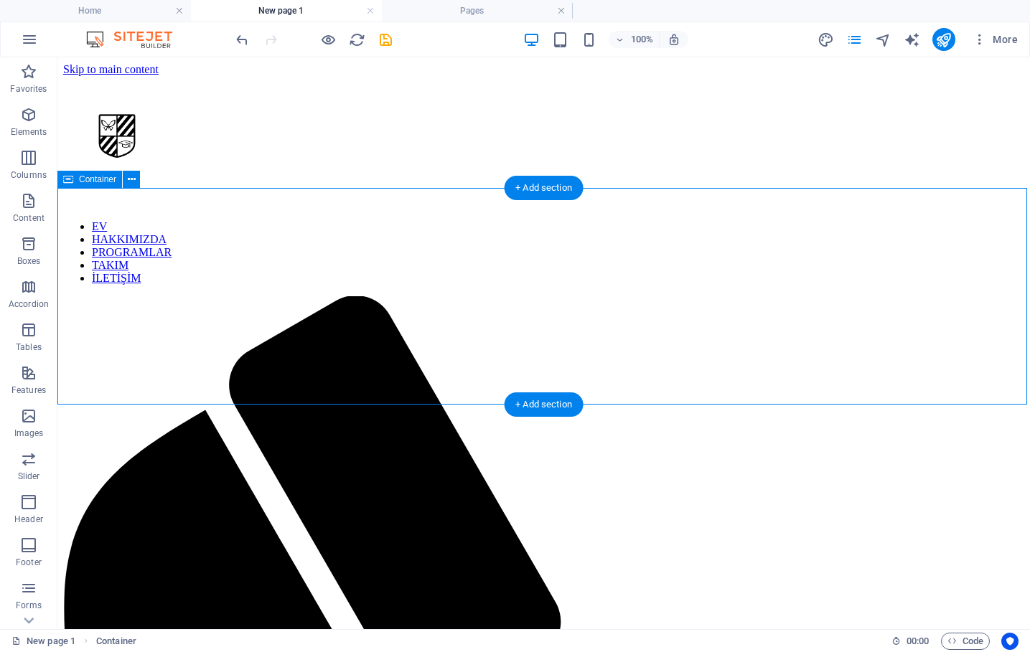
click at [129, 177] on icon at bounding box center [132, 179] width 8 height 15
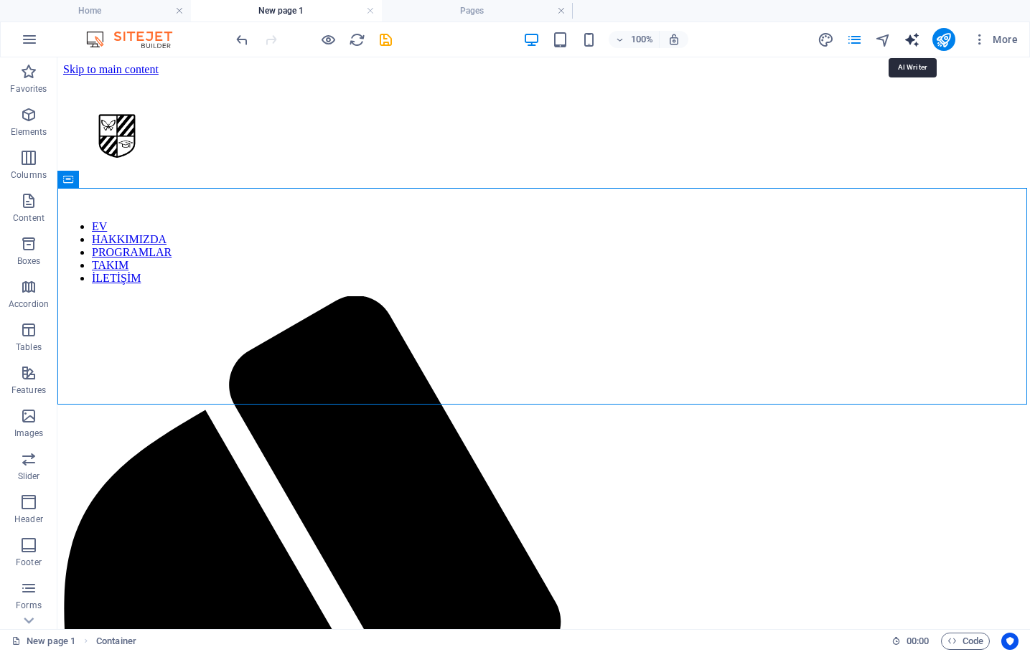
click at [909, 42] on icon "text_generator" at bounding box center [912, 40] width 17 height 17
select select "English"
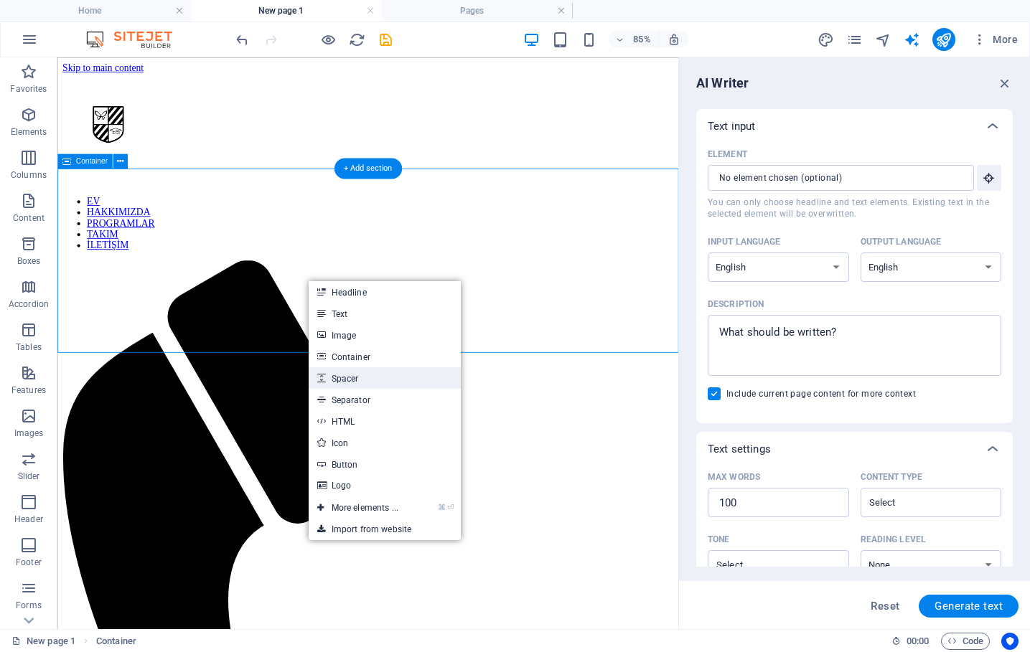
click at [322, 380] on icon at bounding box center [320, 379] width 7 height 22
select select "px"
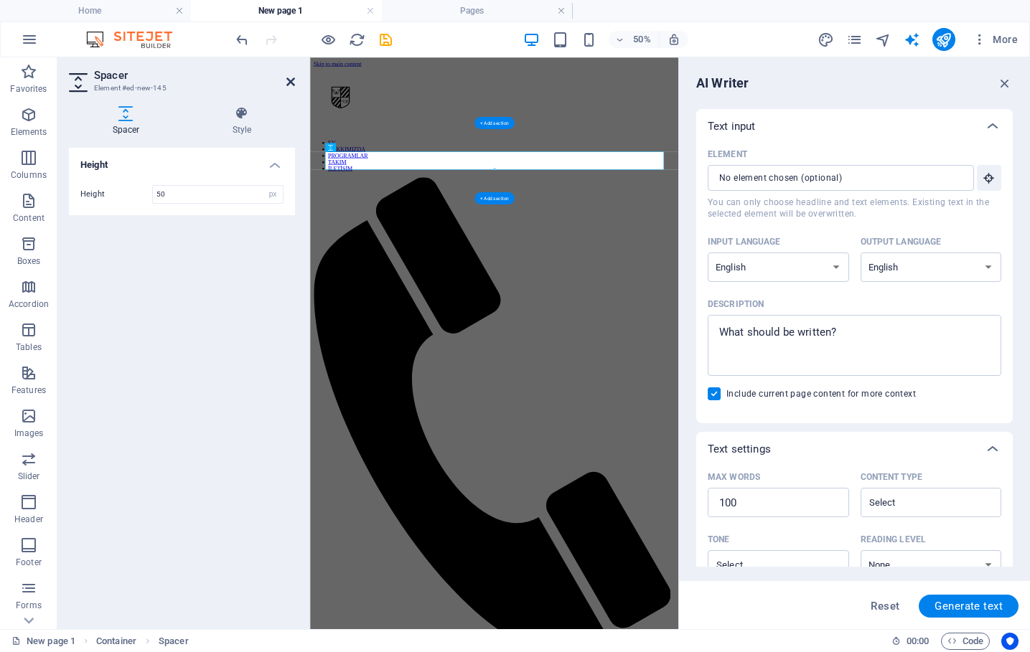
click at [289, 83] on icon at bounding box center [290, 81] width 9 height 11
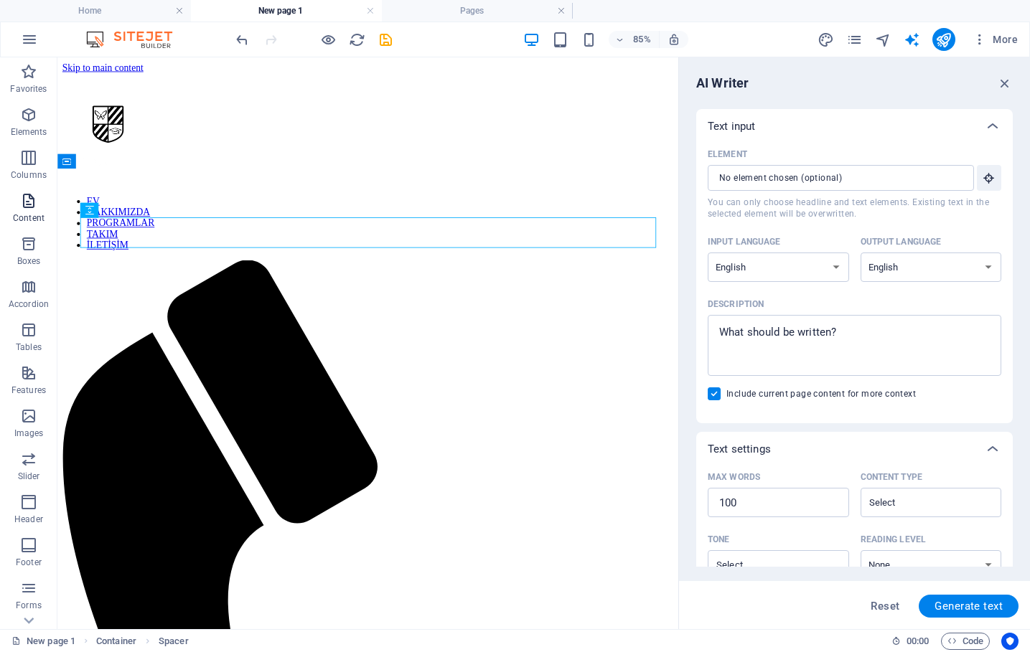
click at [29, 210] on span "Content" at bounding box center [28, 209] width 57 height 34
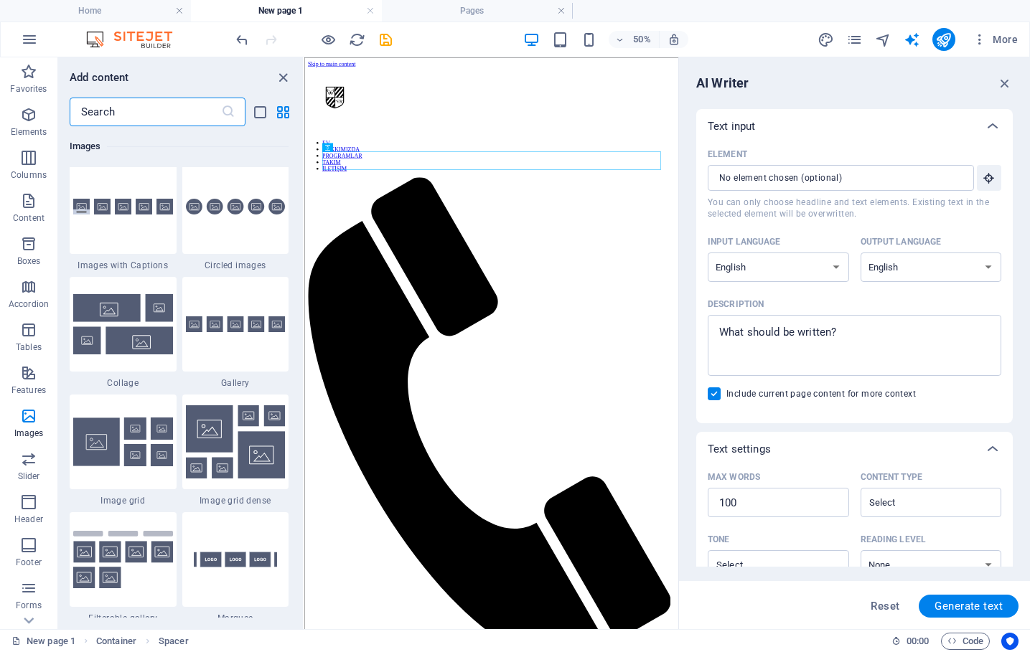
scroll to position [7311, 0]
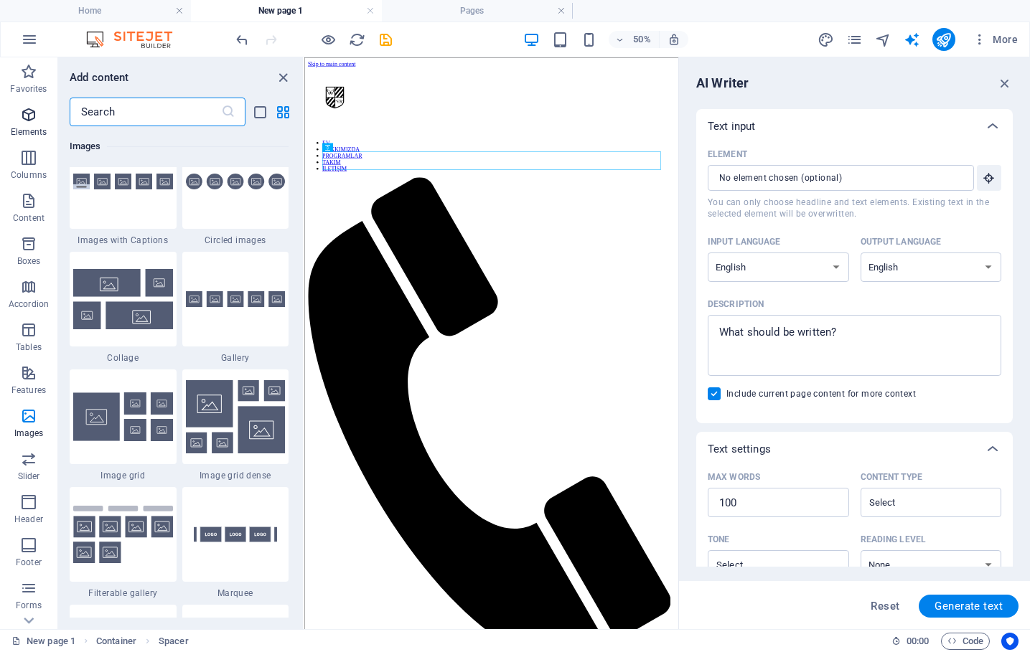
click at [28, 113] on icon "button" at bounding box center [28, 114] width 17 height 17
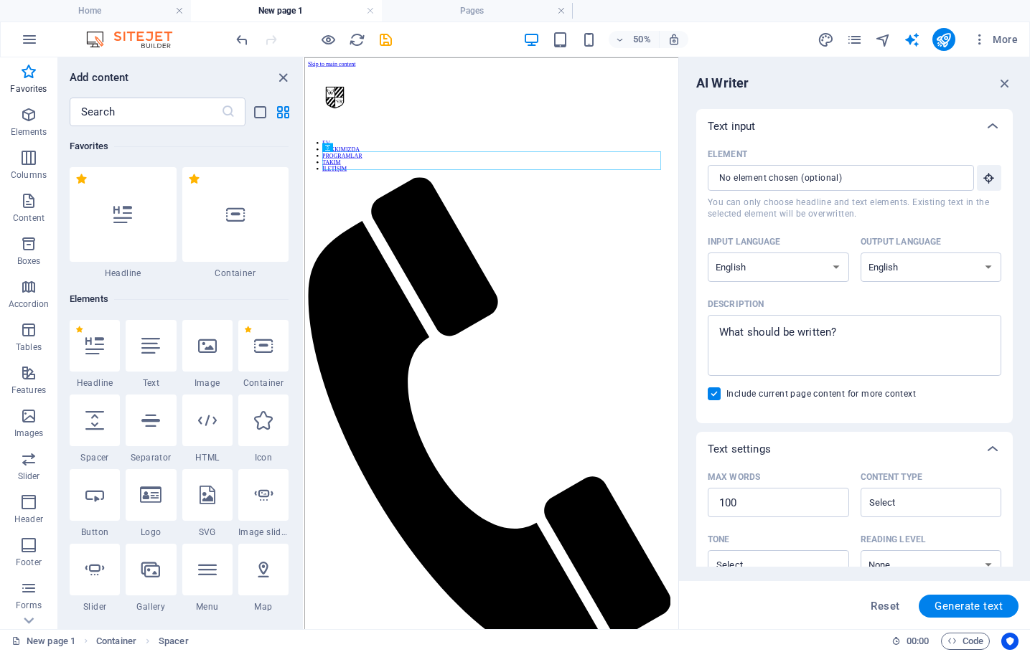
scroll to position [0, 0]
click at [28, 152] on icon "button" at bounding box center [28, 157] width 17 height 17
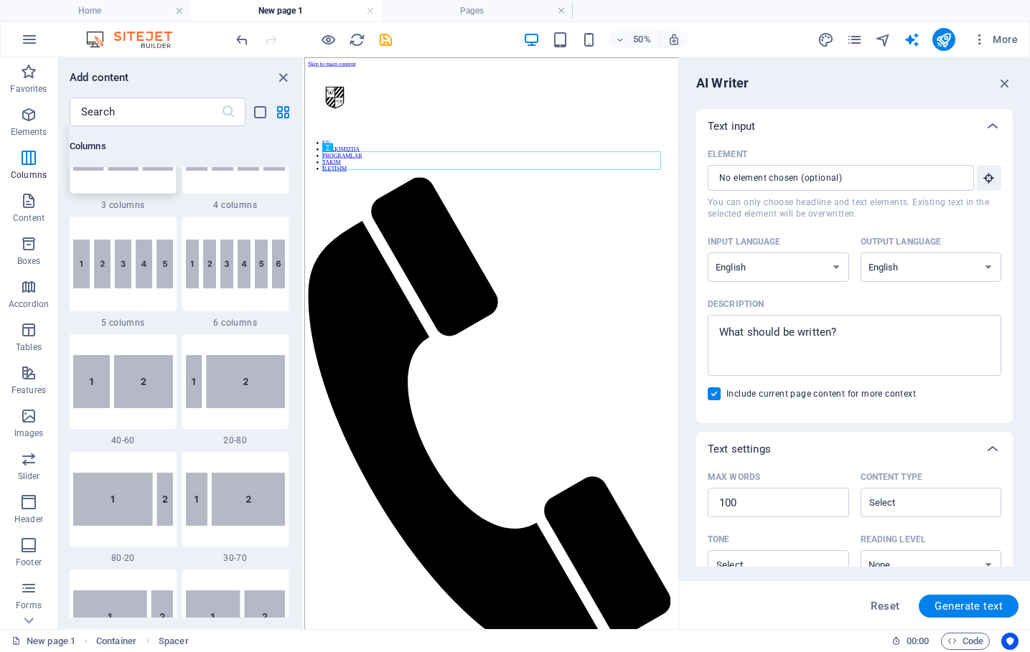
scroll to position [932, 0]
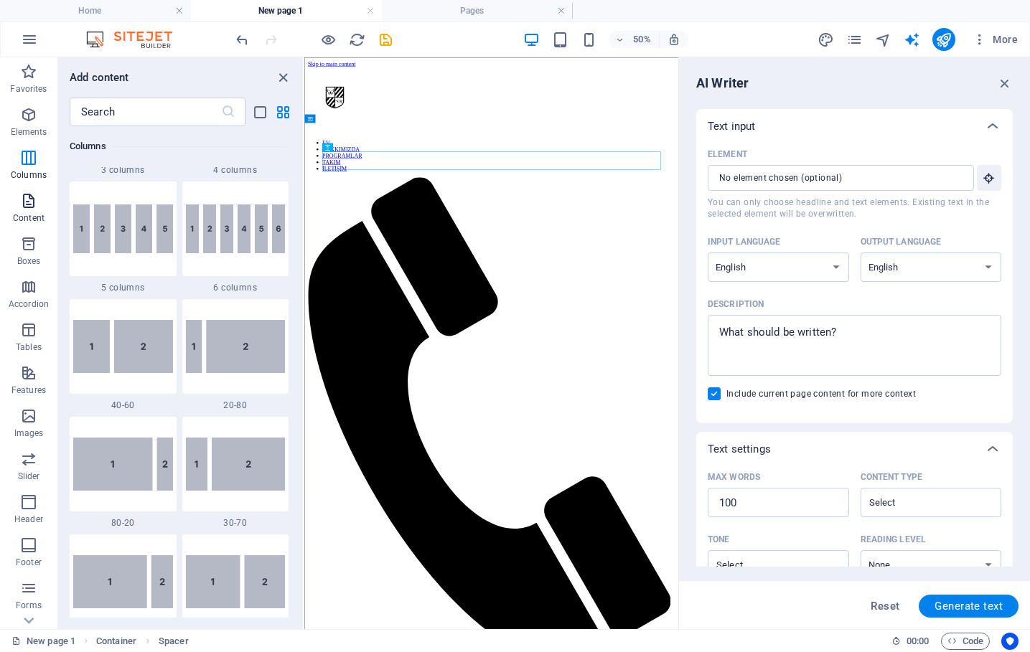
click at [34, 205] on icon "button" at bounding box center [28, 200] width 17 height 17
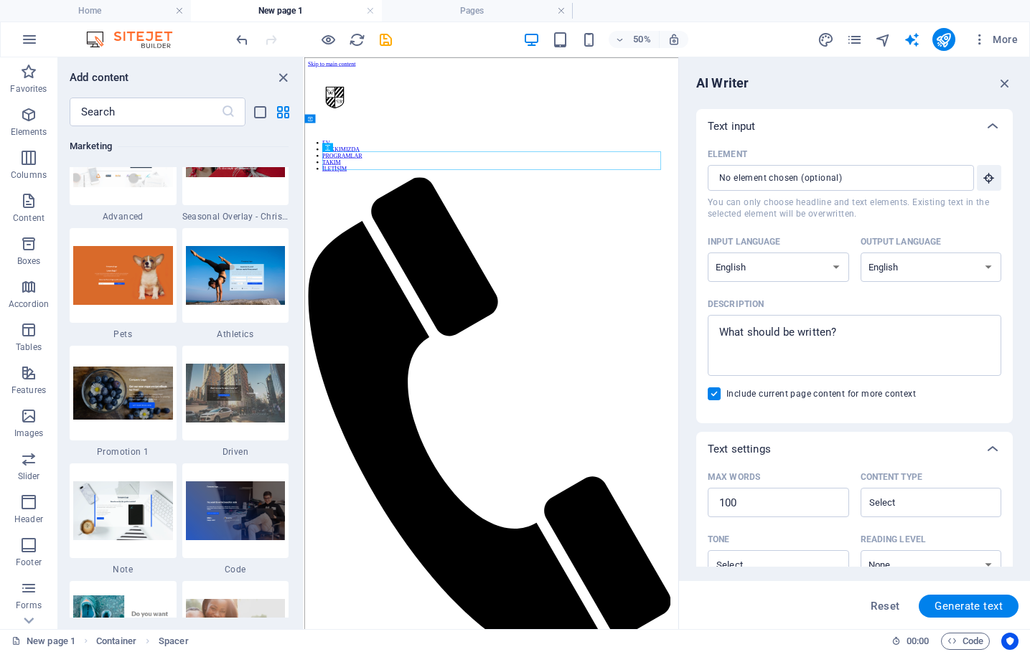
scroll to position [12204, 0]
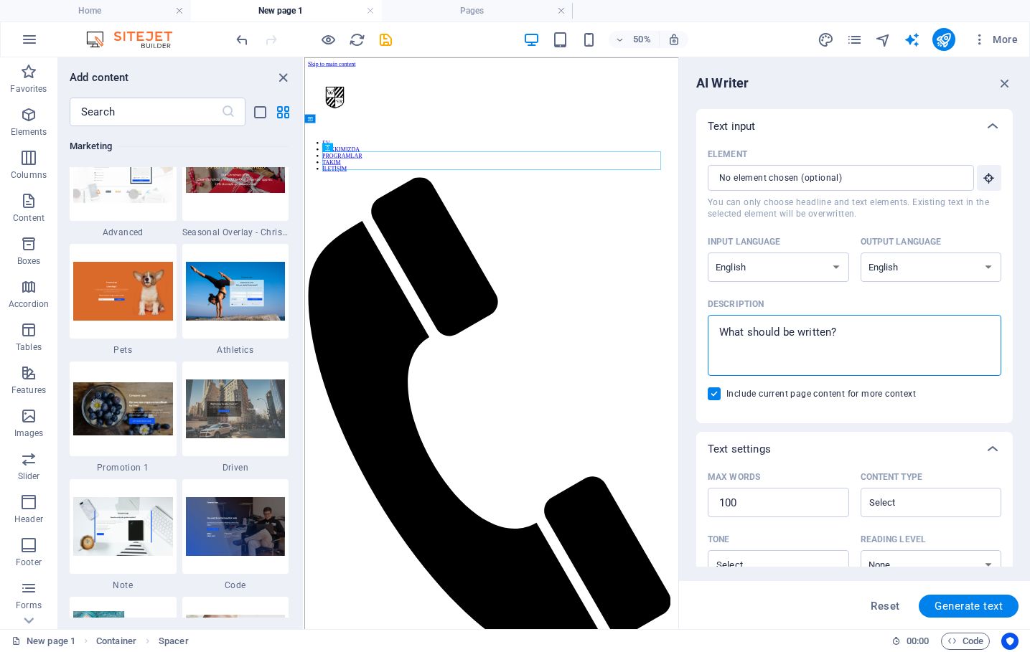
click at [872, 330] on textarea "Description x ​" at bounding box center [854, 345] width 279 height 47
drag, startPoint x: 1176, startPoint y: 388, endPoint x: 1025, endPoint y: 583, distance: 247.1
type textarea "x"
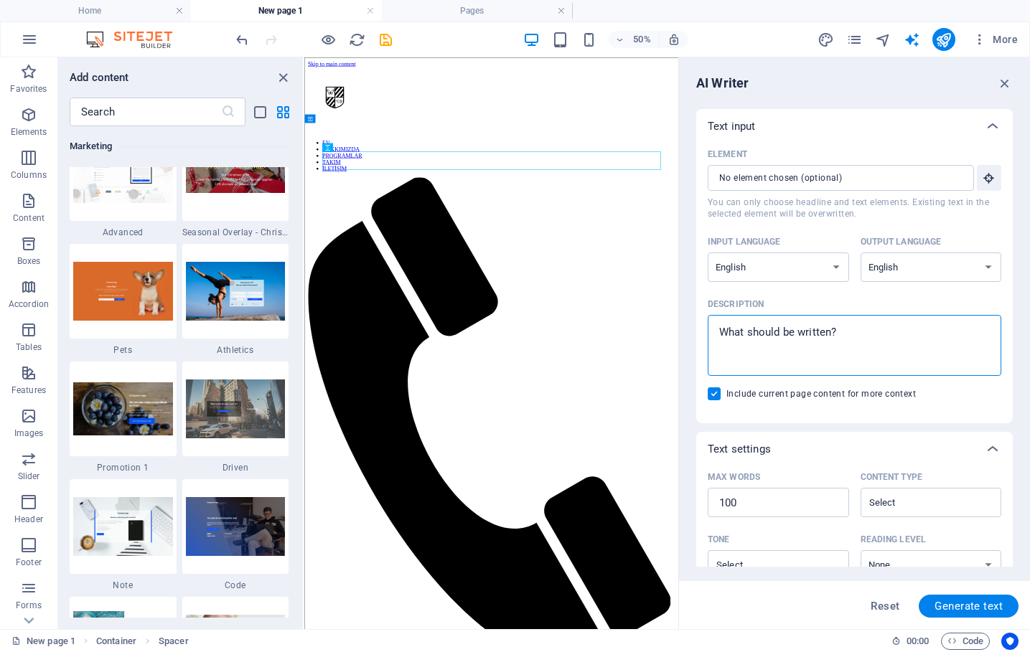
drag, startPoint x: 719, startPoint y: 331, endPoint x: 848, endPoint y: 329, distance: 129.2
click at [848, 329] on textarea "Description x ​" at bounding box center [854, 345] width 279 height 47
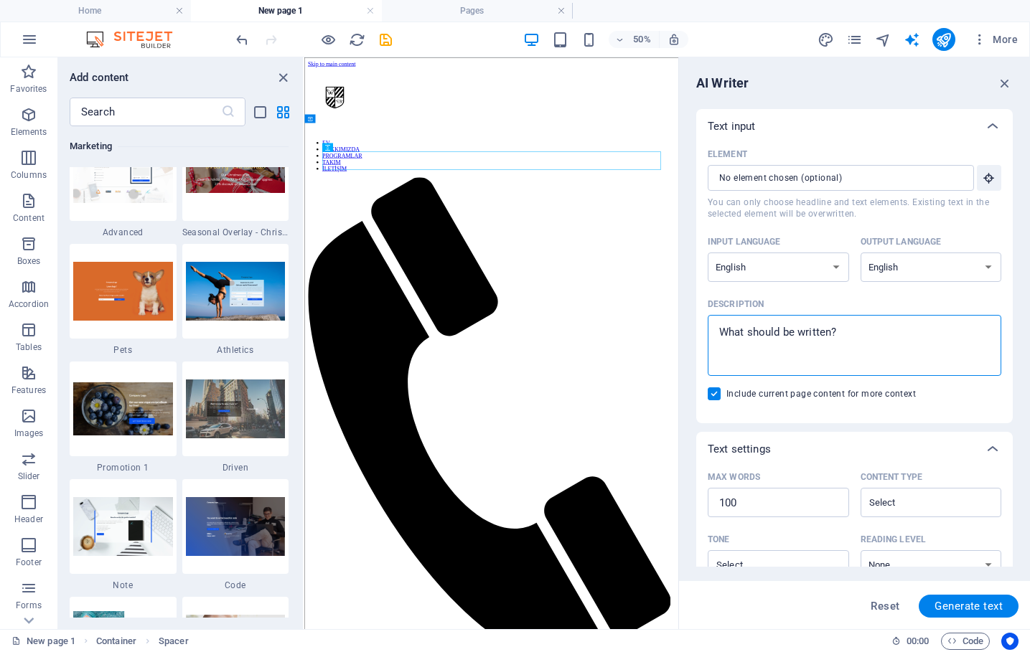
click at [847, 330] on textarea "Description x ​" at bounding box center [854, 345] width 279 height 47
paste textarea "Project Description — We Club GTU Link Hub We are designing a sleek, futuristic…"
type textarea "Project Description — We Club GTU Link Hub We are designing a sleek, futuristic…"
type textarea "x"
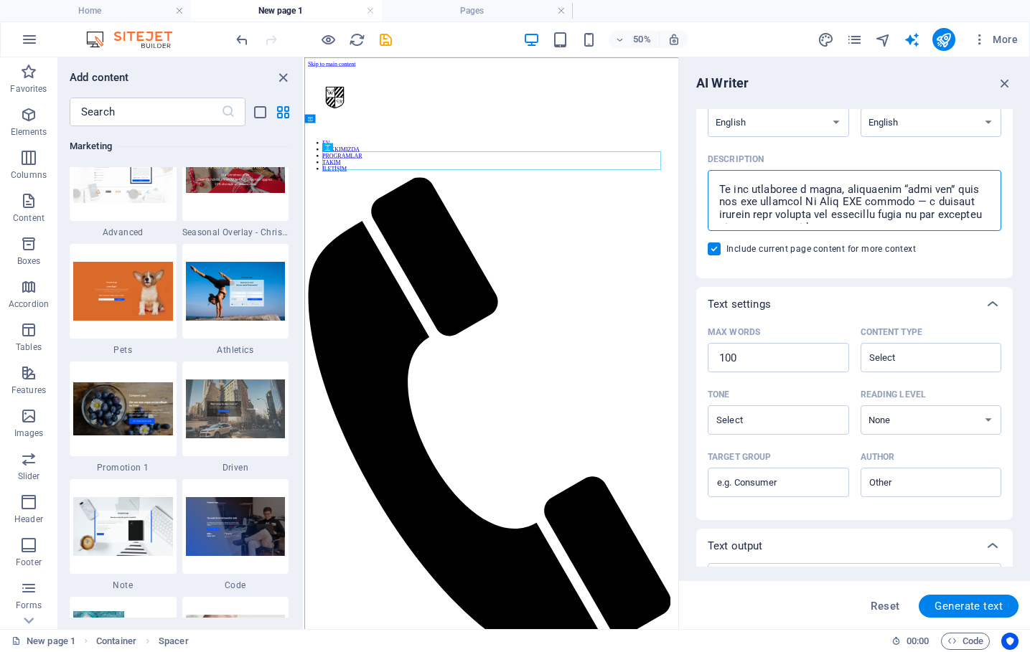
scroll to position [0, 0]
type textarea "Project Description — We Club GTU Link Hub We are designing a sleek, futuristic…"
click at [957, 610] on span "Generate text" at bounding box center [969, 606] width 68 height 11
type textarea "x"
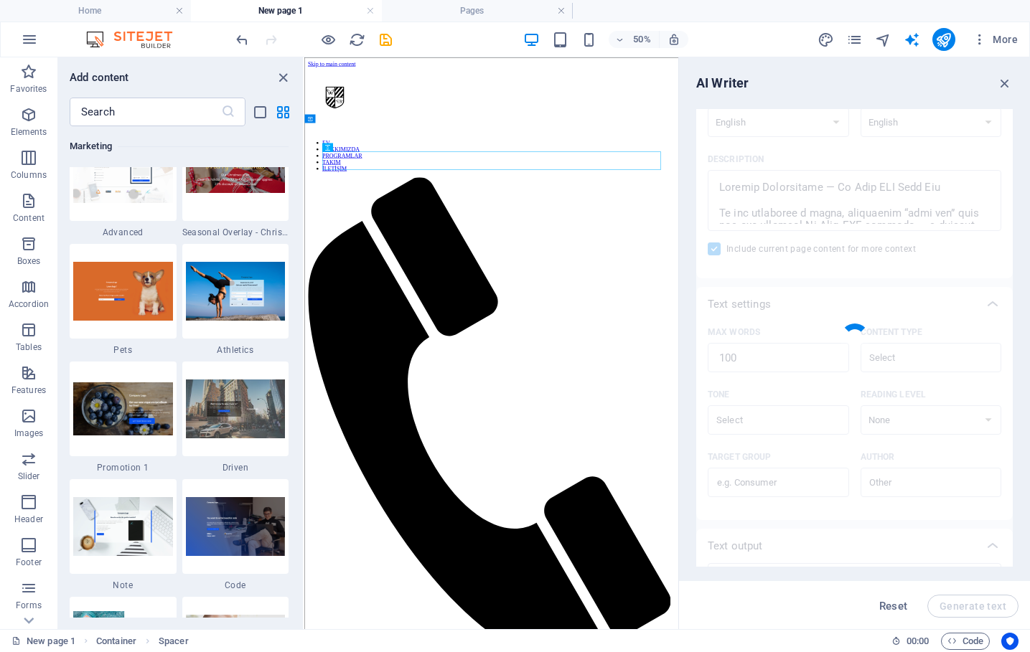
type textarea "x"
type textarea "We Club GTU is unveiling a cutting-edge link hub page on its official site, des…"
type textarea "x"
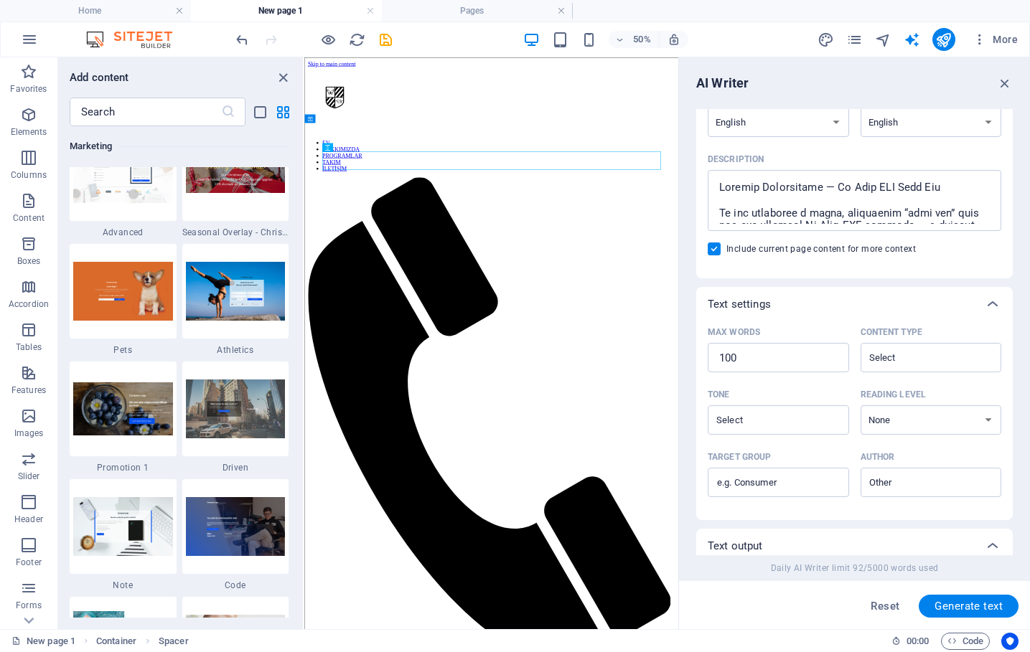
scroll to position [444, 0]
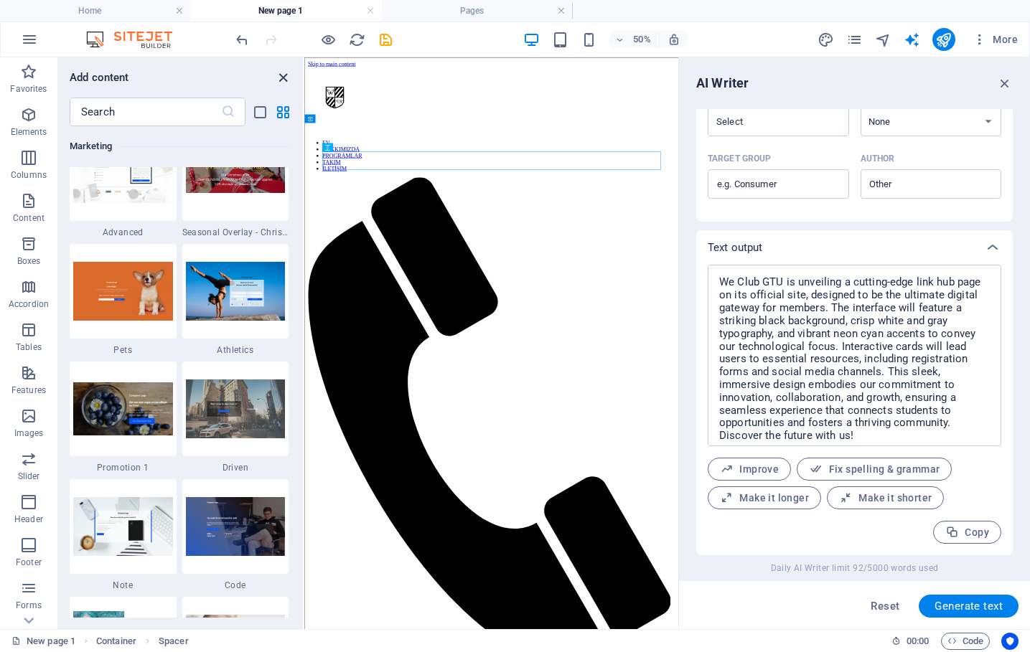
click at [282, 77] on icon "close panel" at bounding box center [283, 78] width 17 height 17
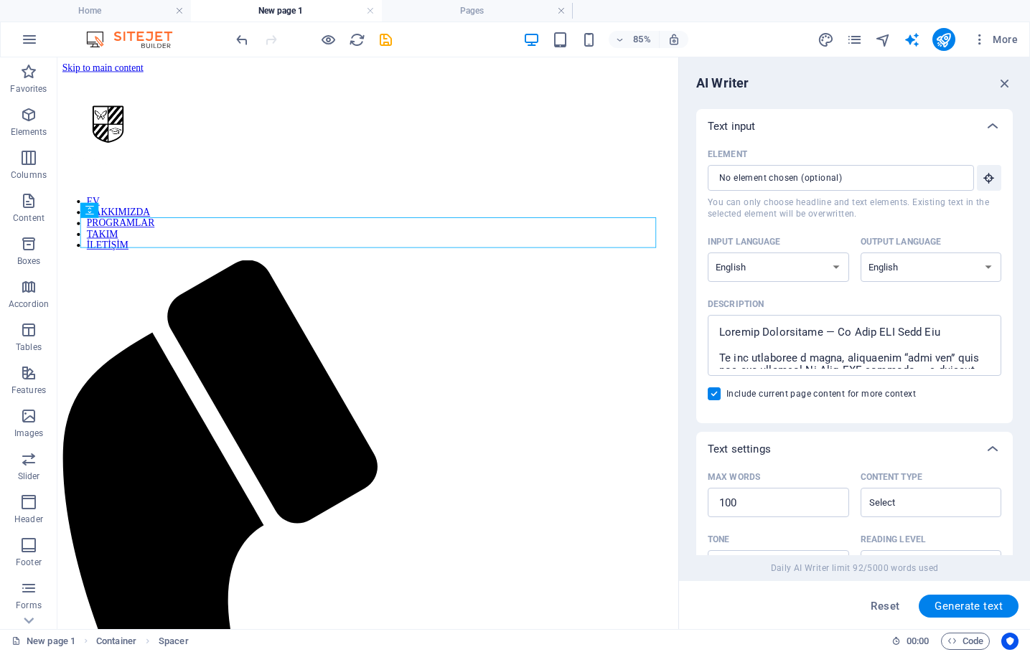
scroll to position [0, 0]
click at [1006, 88] on icon "button" at bounding box center [1005, 83] width 16 height 16
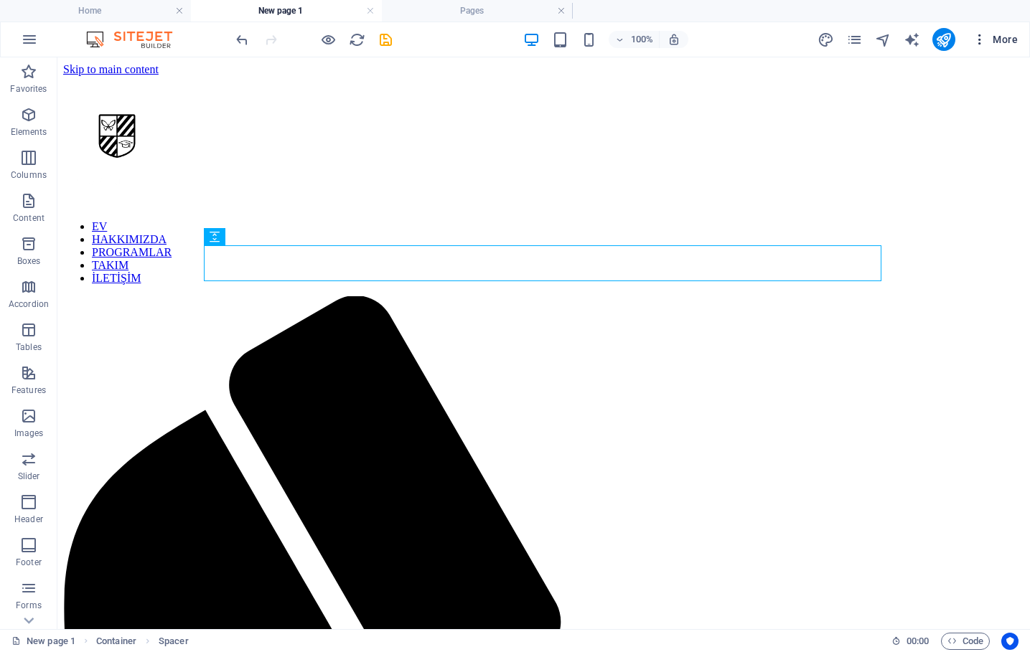
click at [1003, 36] on span "More" at bounding box center [995, 39] width 45 height 14
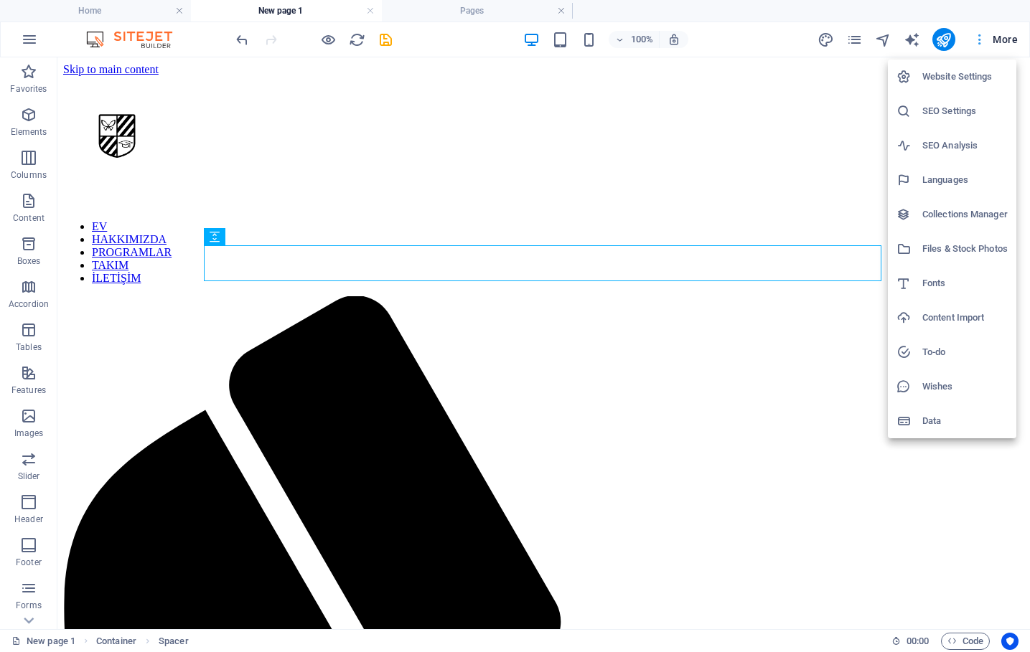
click at [1003, 36] on div at bounding box center [515, 326] width 1030 height 652
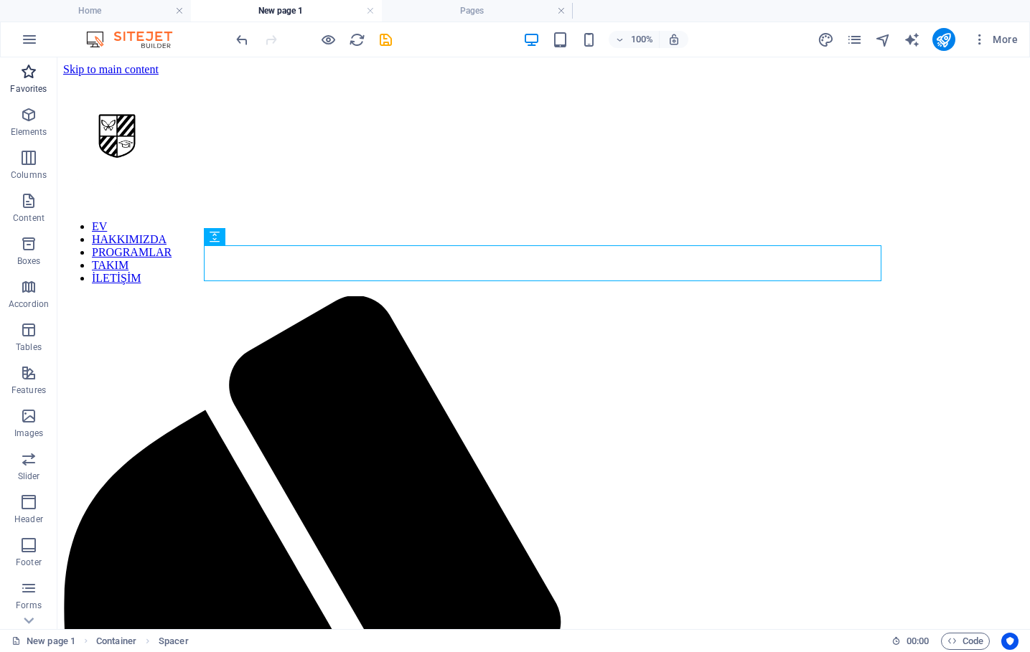
click at [36, 87] on p "Favorites" at bounding box center [28, 88] width 37 height 11
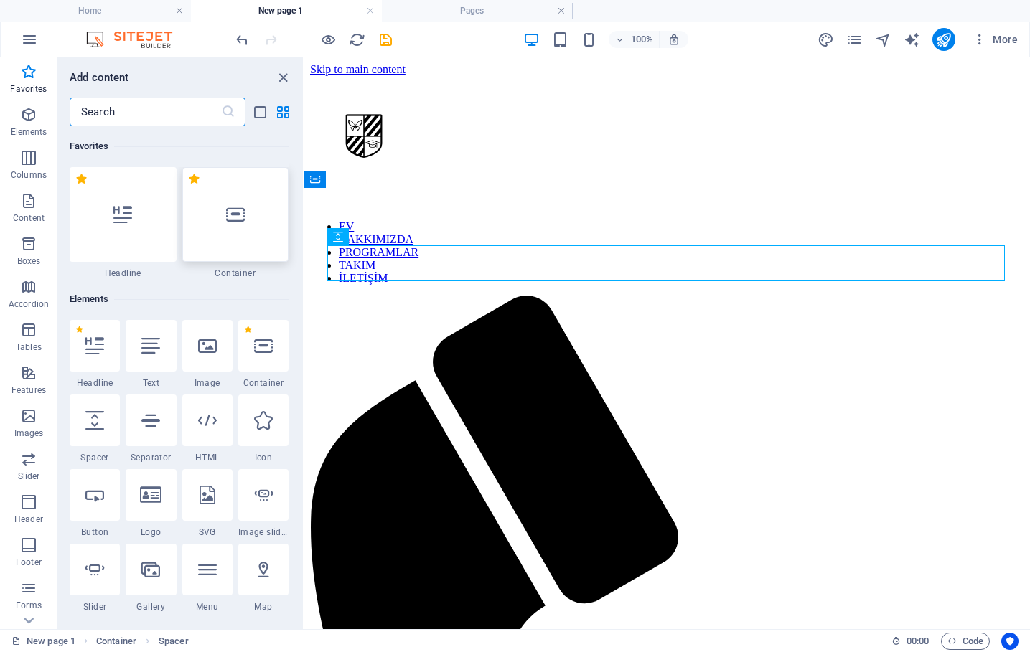
click at [251, 231] on div at bounding box center [235, 214] width 107 height 95
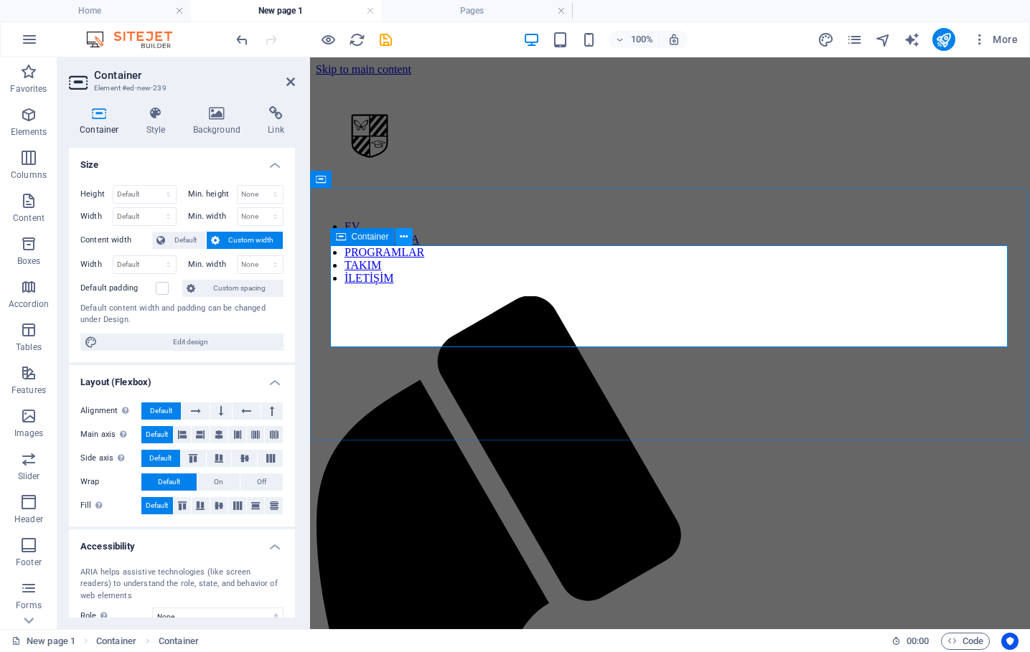
click at [401, 240] on icon at bounding box center [404, 237] width 8 height 15
click at [340, 237] on icon at bounding box center [341, 236] width 10 height 17
click at [408, 242] on icon at bounding box center [404, 237] width 8 height 15
click at [29, 156] on icon "button" at bounding box center [28, 157] width 17 height 17
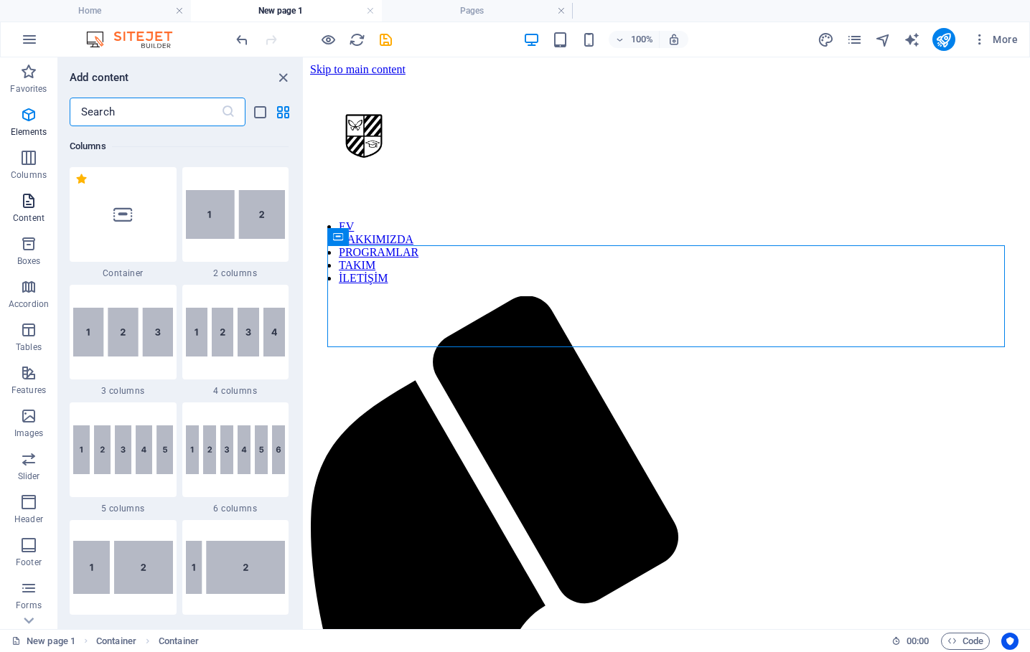
click at [27, 191] on button "Content" at bounding box center [28, 208] width 57 height 43
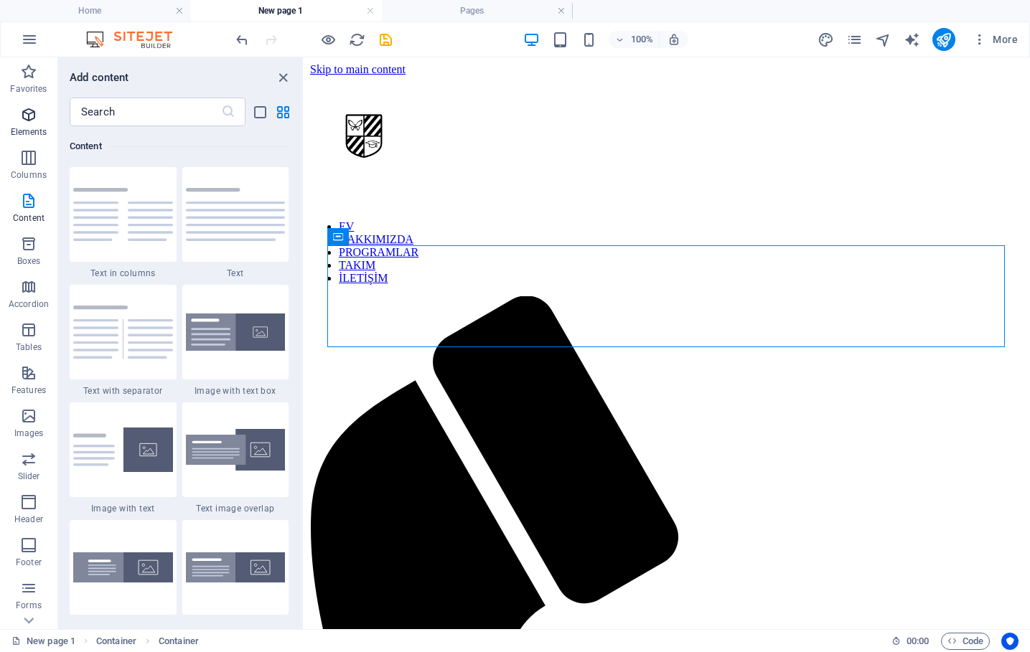
click at [32, 118] on icon "button" at bounding box center [28, 114] width 17 height 17
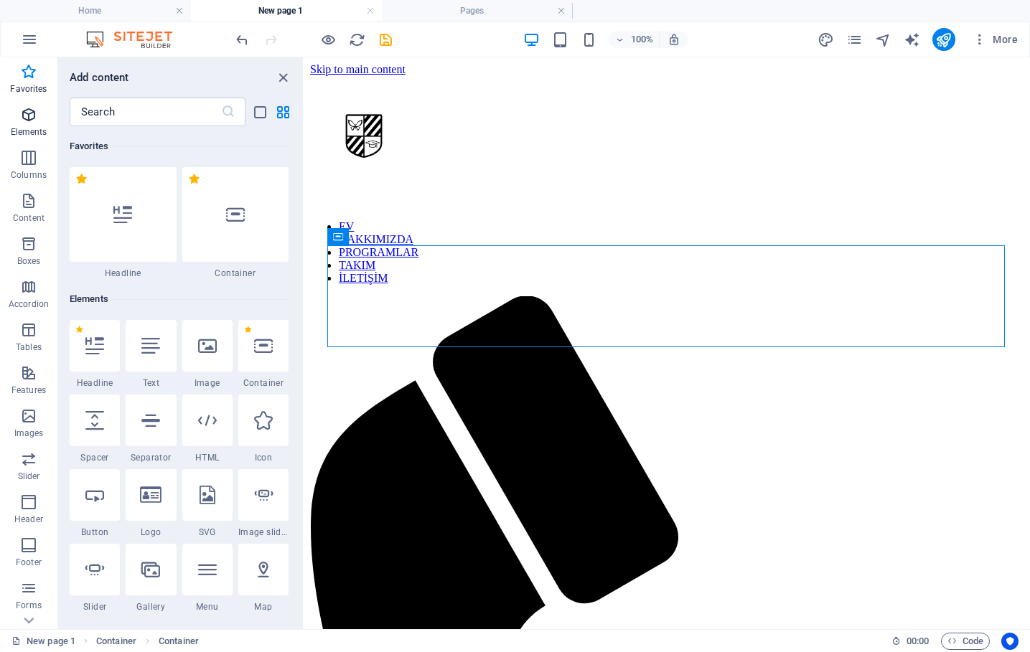
click at [30, 126] on p "Elements" at bounding box center [29, 131] width 37 height 11
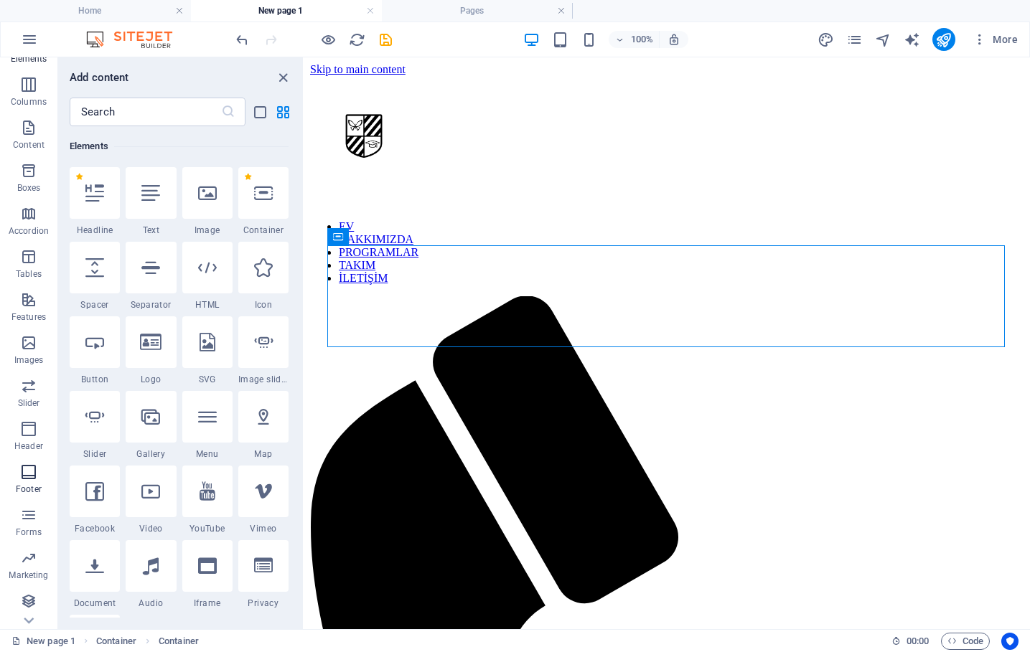
scroll to position [74, 0]
click at [28, 612] on span "Collections" at bounding box center [28, 609] width 57 height 34
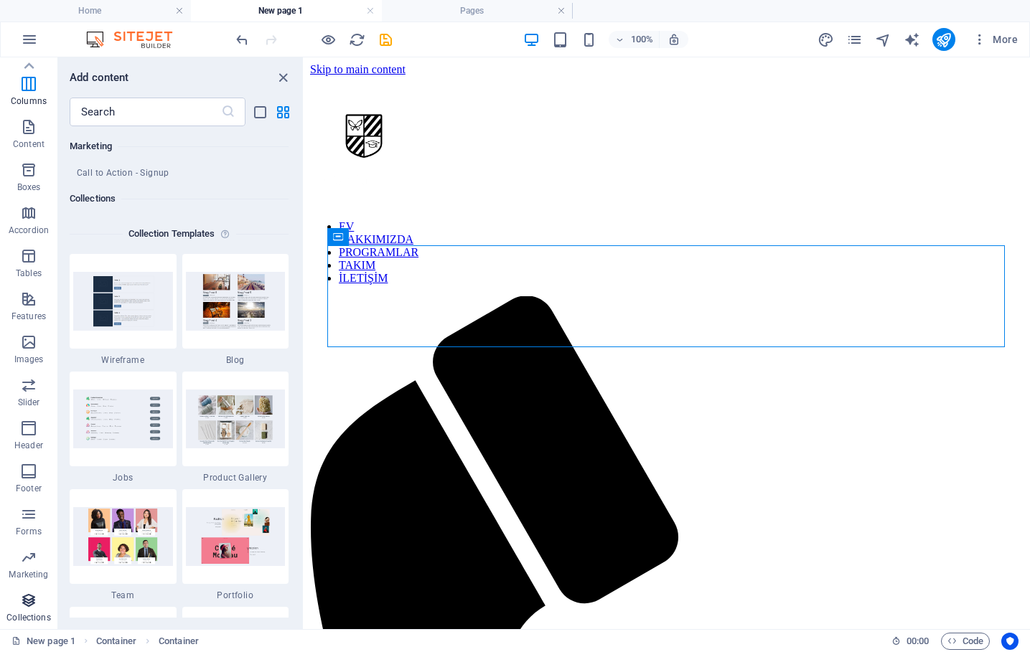
scroll to position [13140, 0]
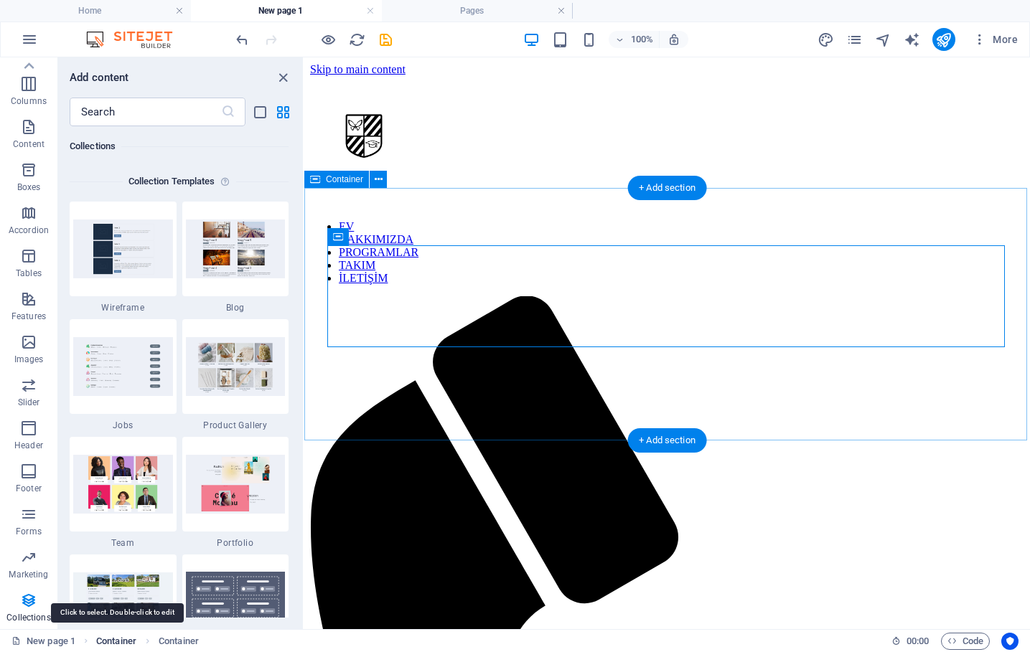
click at [108, 638] on span "Container" at bounding box center [116, 641] width 40 height 17
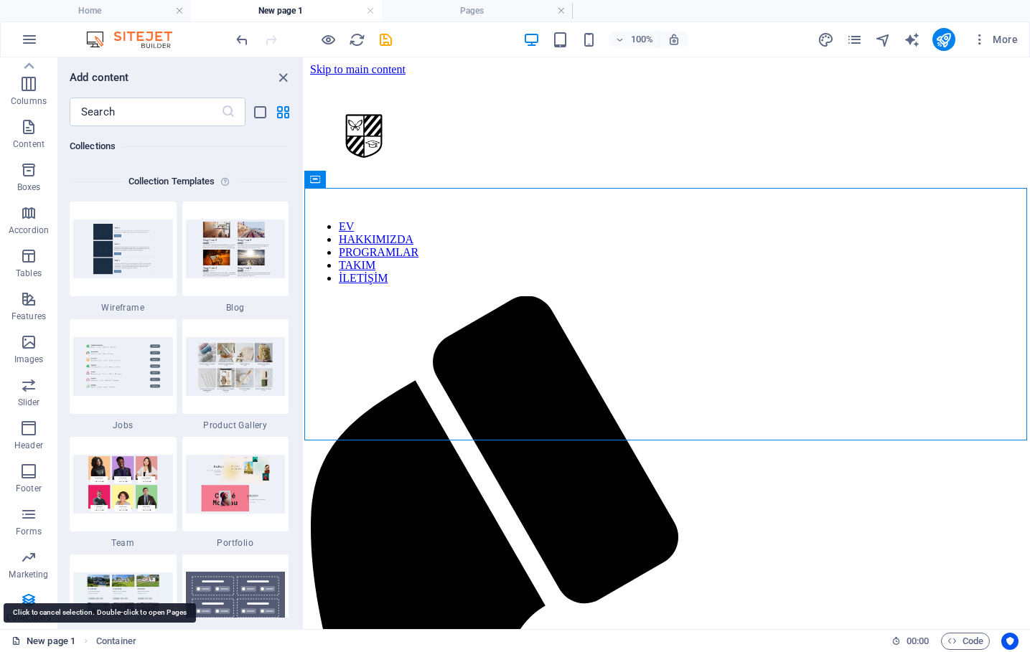
click at [48, 642] on link "New page 1" at bounding box center [43, 641] width 64 height 17
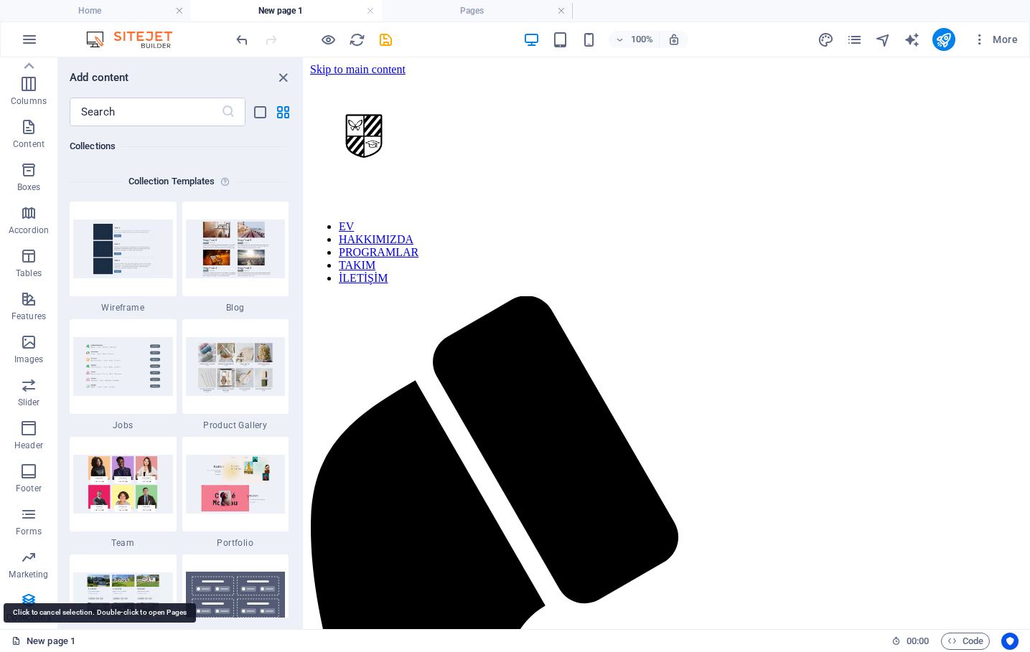
click at [48, 642] on link "New page 1" at bounding box center [43, 641] width 64 height 17
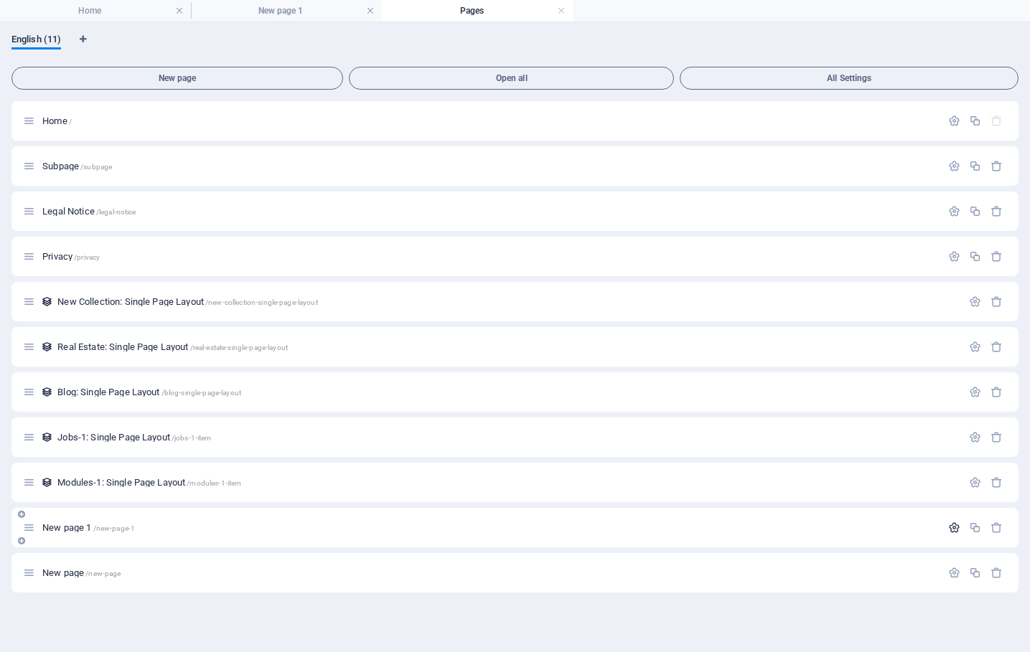
click at [955, 525] on icon "button" at bounding box center [954, 528] width 12 height 12
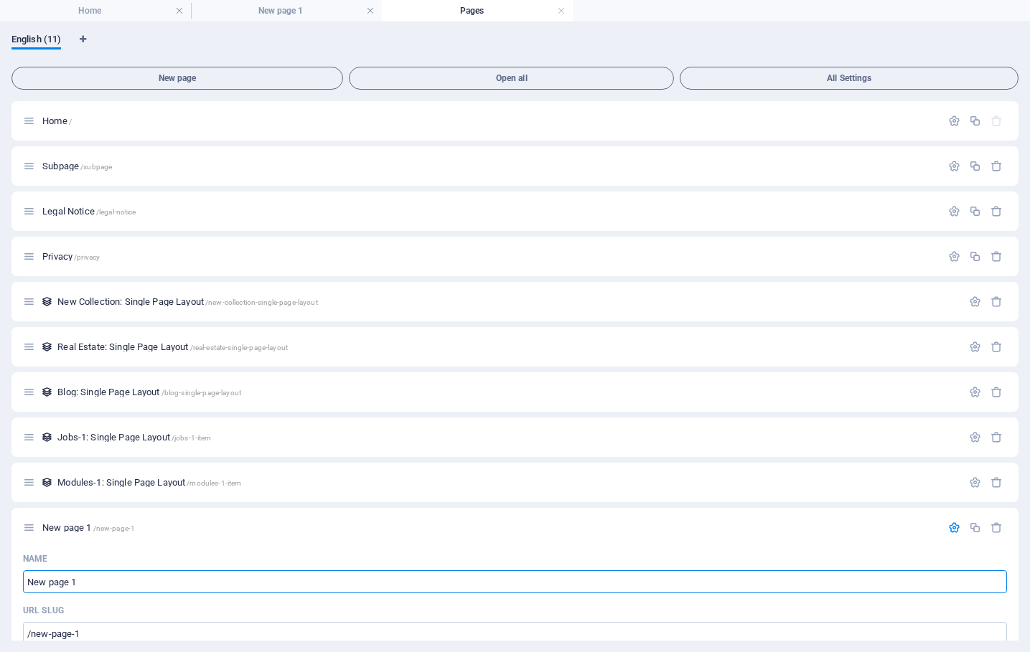
scroll to position [0, 0]
click at [31, 169] on icon at bounding box center [29, 166] width 12 height 12
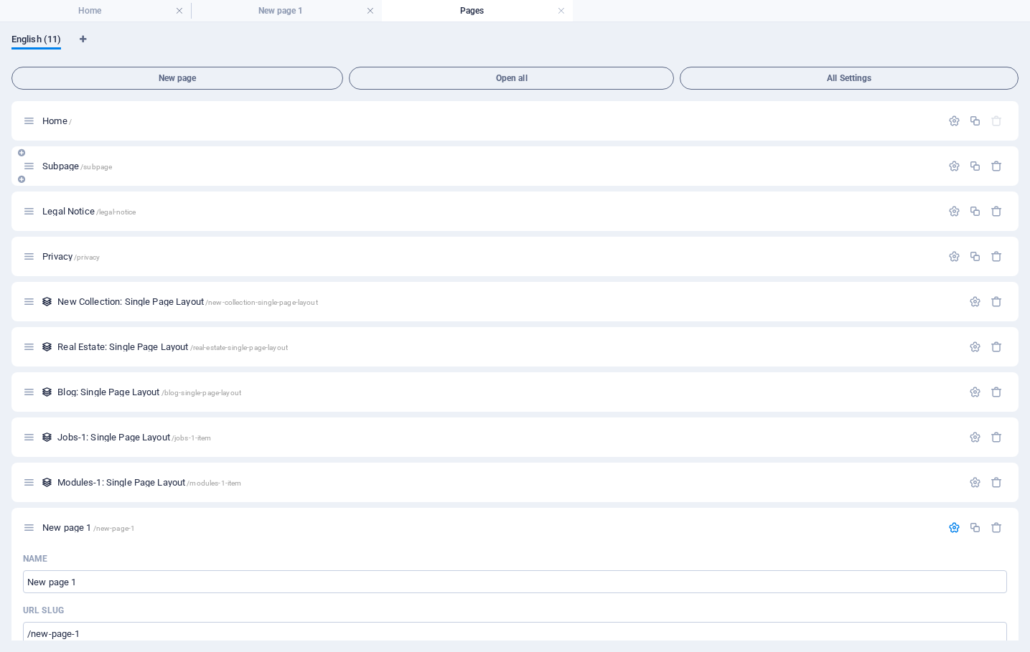
click at [109, 163] on span "/subpage" at bounding box center [96, 167] width 32 height 8
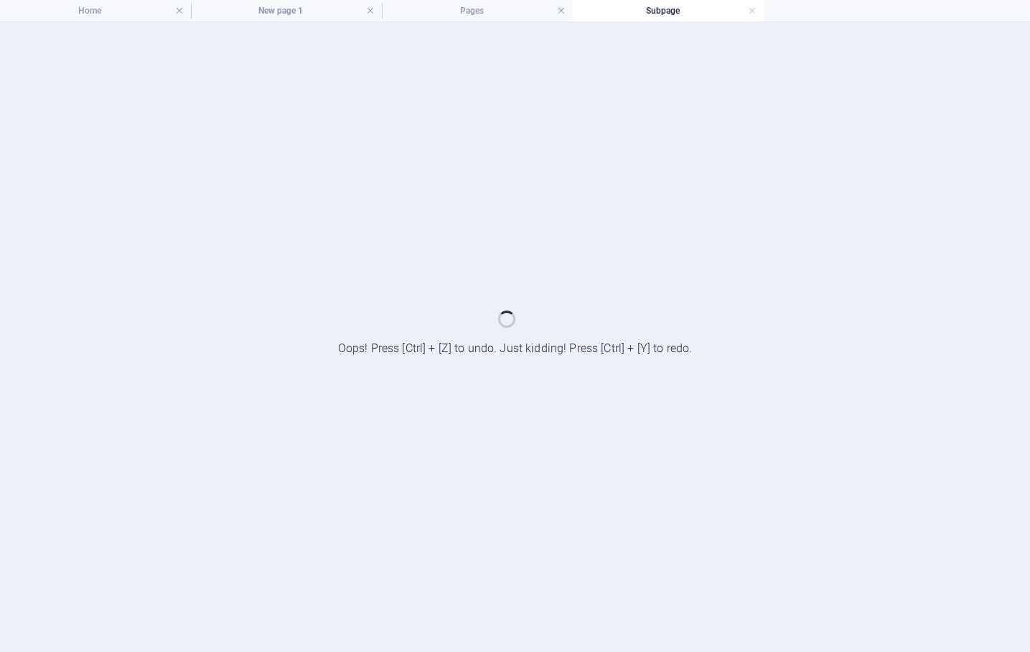
click at [109, 163] on div at bounding box center [515, 337] width 1030 height 630
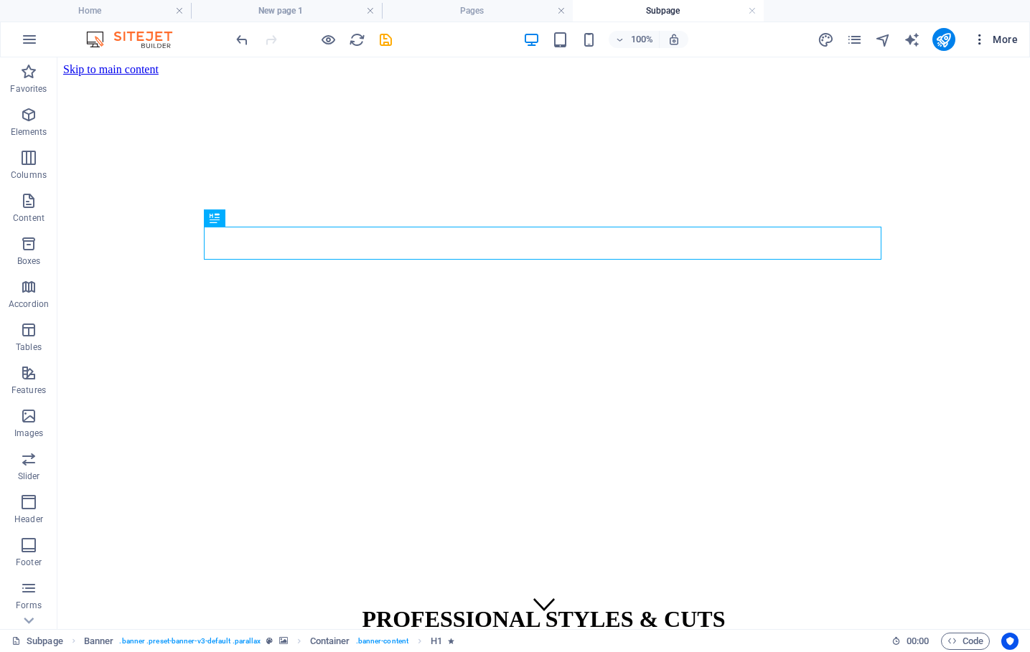
click at [1003, 46] on span "More" at bounding box center [995, 39] width 45 height 14
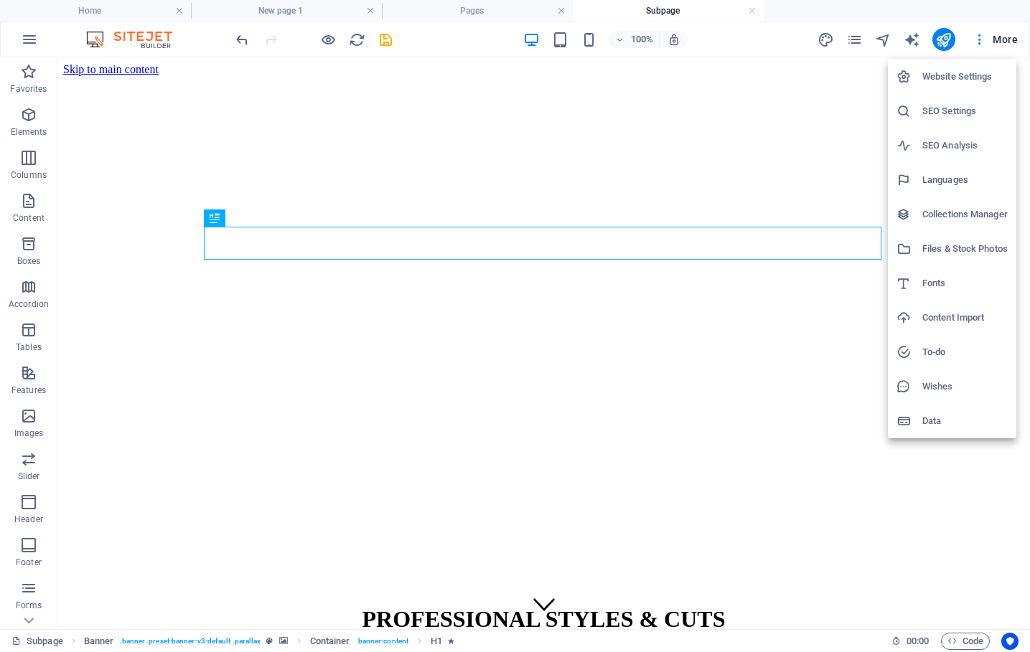
click at [1003, 41] on div at bounding box center [515, 326] width 1030 height 652
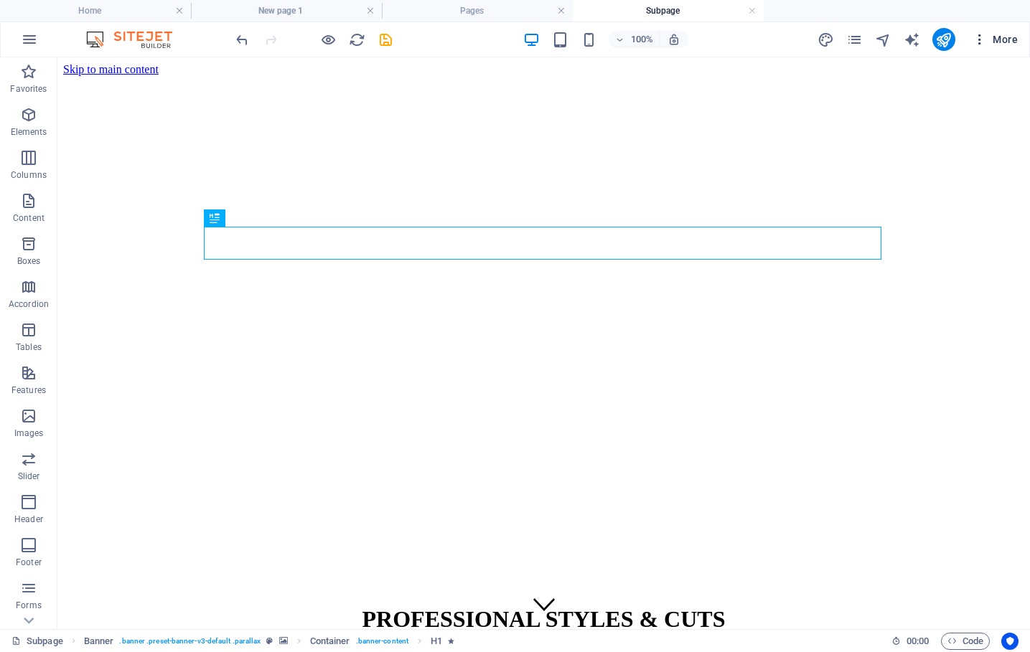
click at [981, 45] on icon "button" at bounding box center [980, 39] width 14 height 14
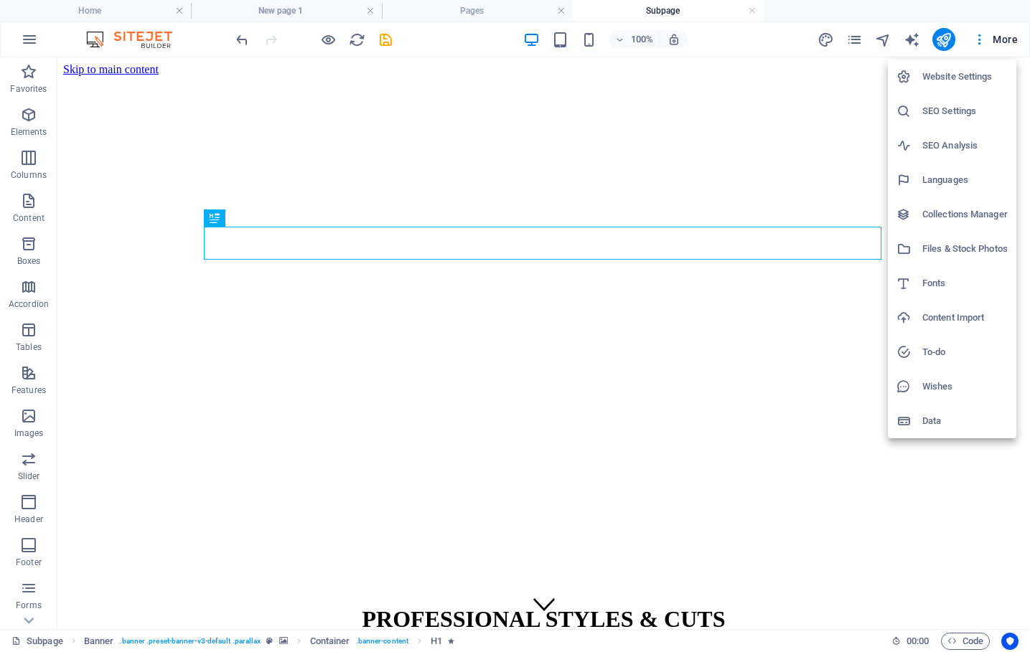
click at [982, 45] on div at bounding box center [515, 326] width 1030 height 652
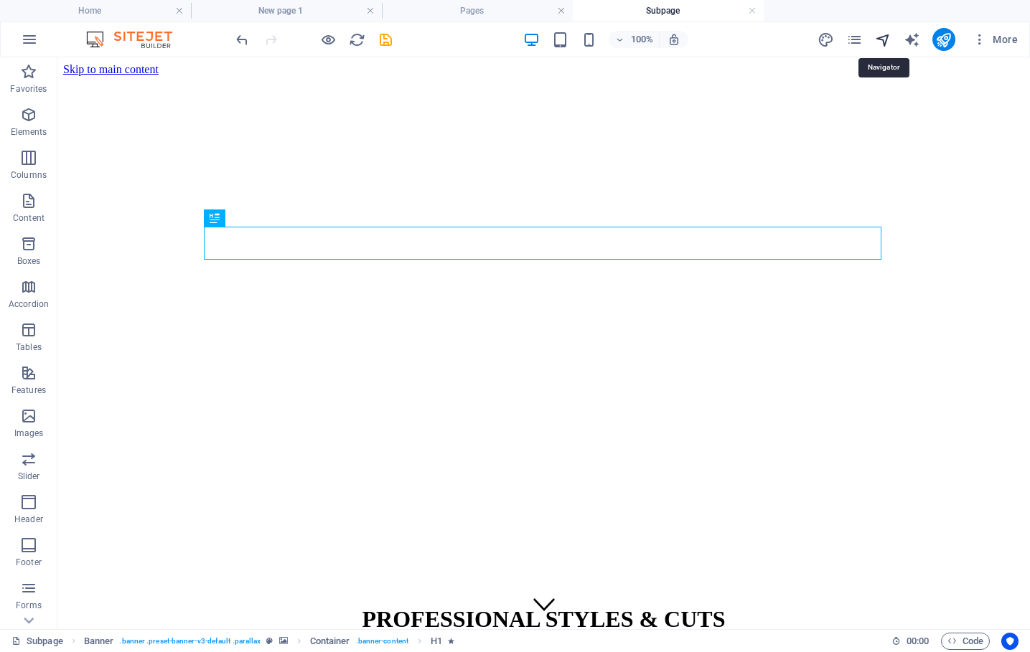
click at [886, 41] on icon "navigator" at bounding box center [883, 40] width 17 height 17
select select "18253684-en"
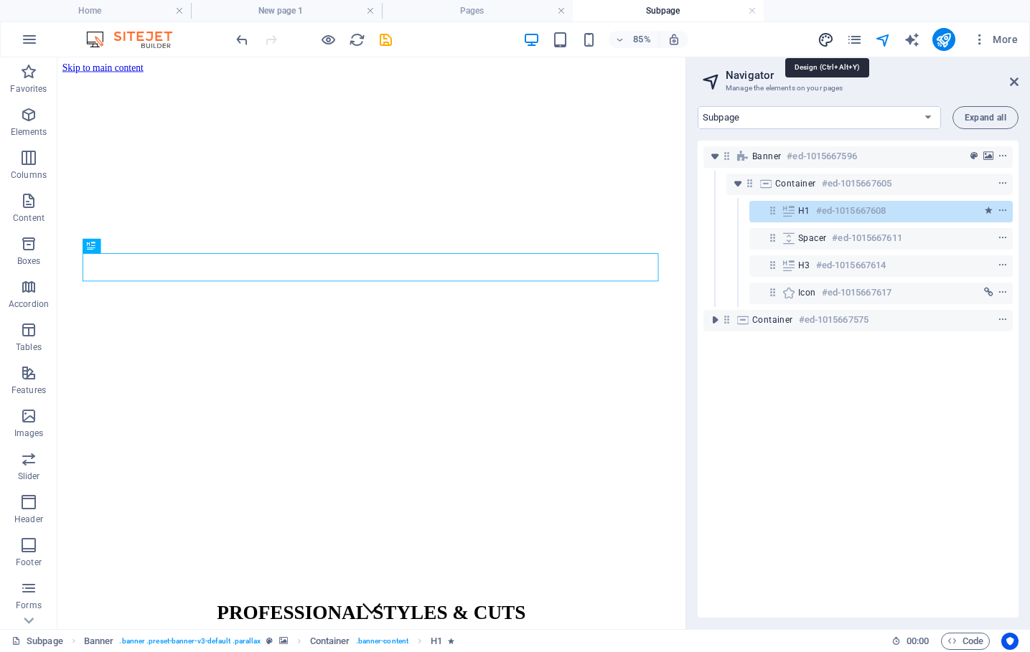
click at [825, 39] on icon "design" at bounding box center [826, 40] width 17 height 17
select select "px"
select select "200"
select select "px"
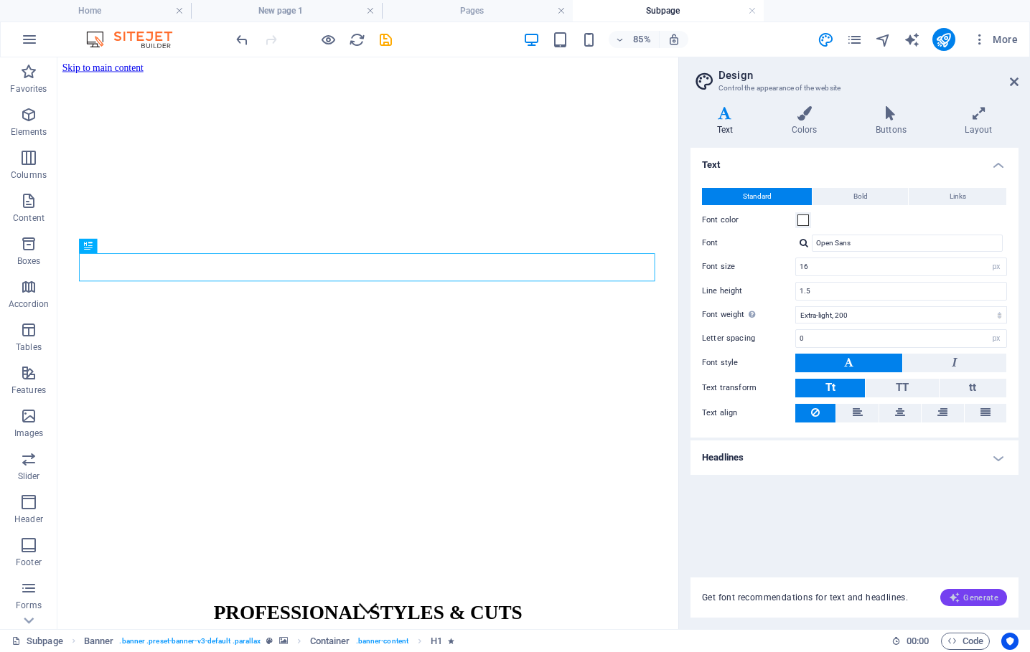
click at [973, 598] on span "Generate" at bounding box center [974, 597] width 50 height 11
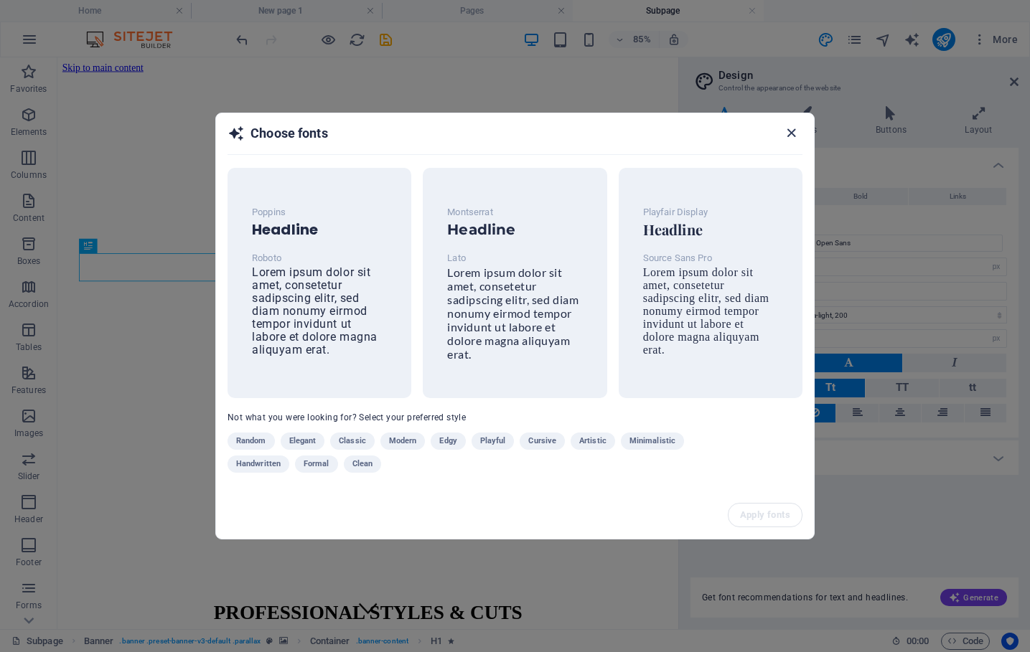
click at [795, 134] on icon "button" at bounding box center [791, 133] width 17 height 17
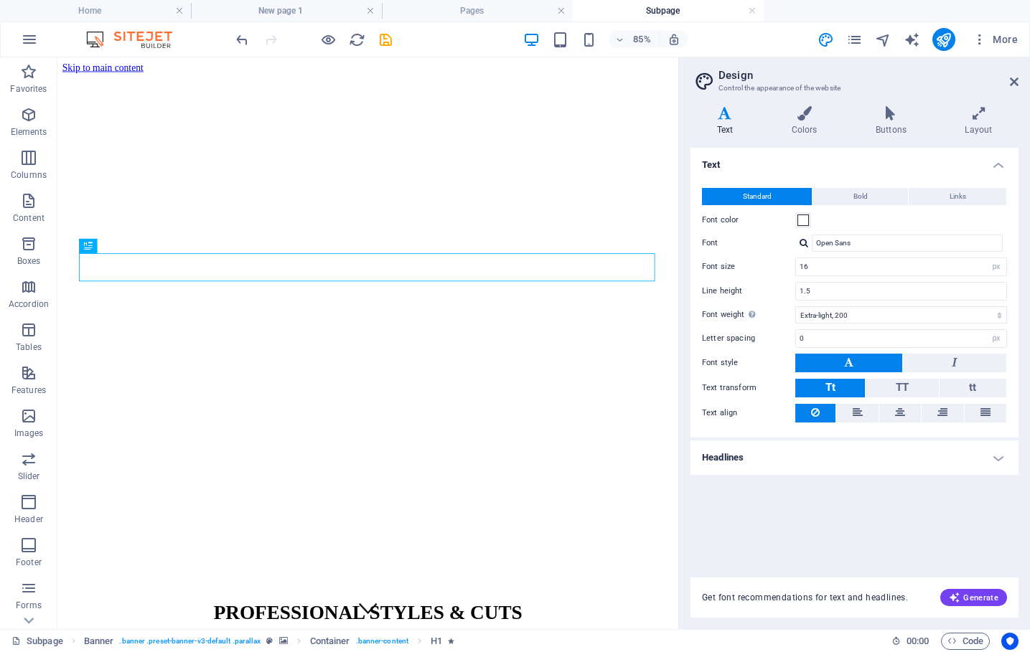
click at [1021, 77] on aside "Design Control the appearance of the website Variants Text Colors Buttons Layou…" at bounding box center [854, 343] width 352 height 572
click at [1014, 80] on icon at bounding box center [1014, 81] width 9 height 11
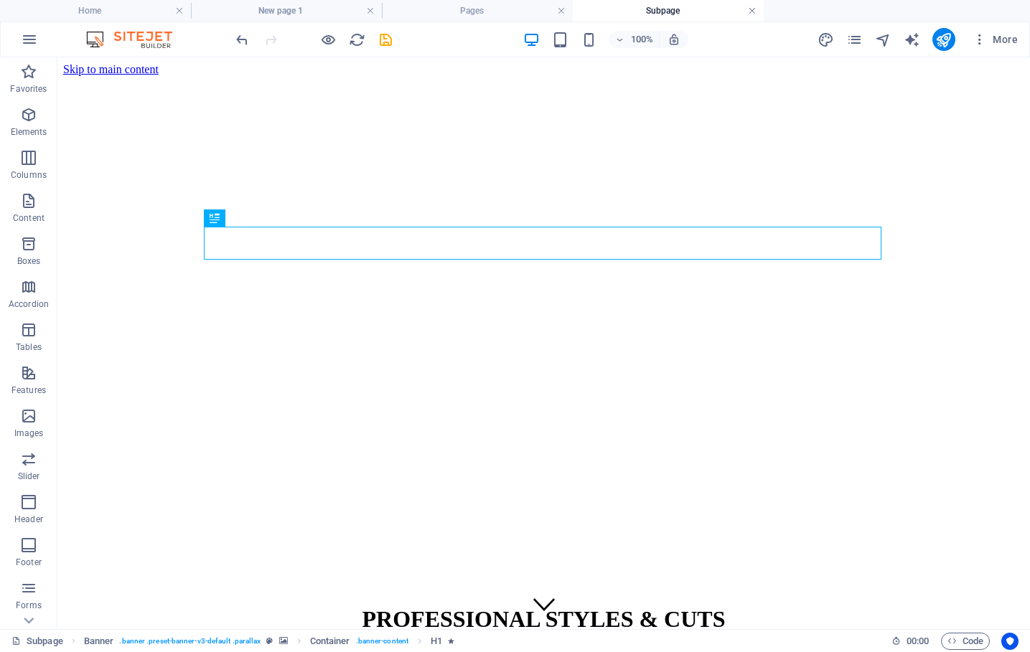
click at [752, 14] on link at bounding box center [752, 11] width 9 height 14
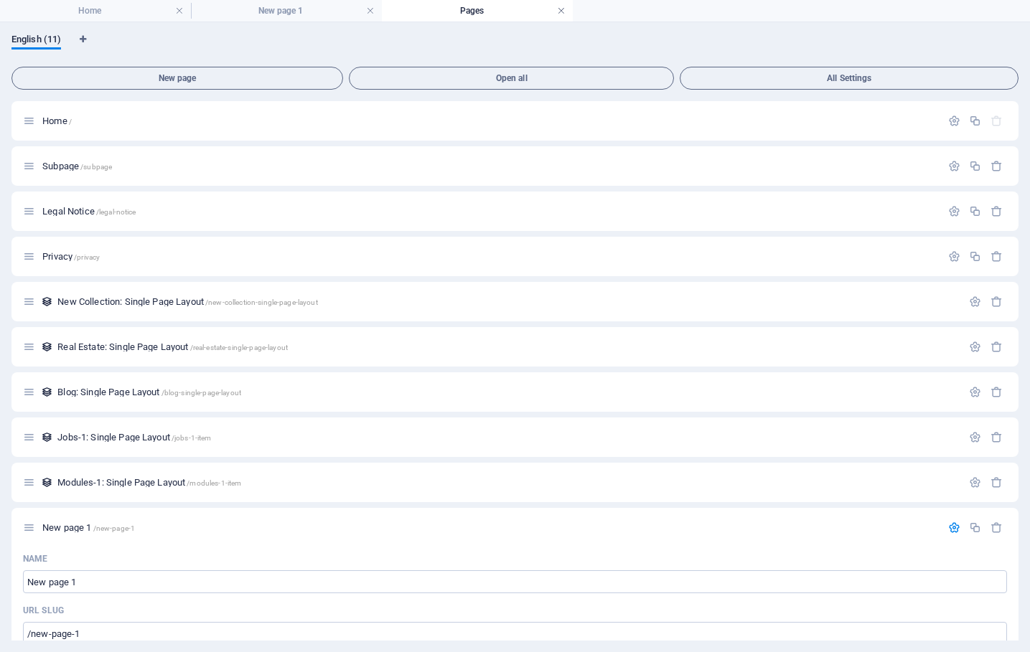
click at [560, 11] on link at bounding box center [561, 11] width 9 height 14
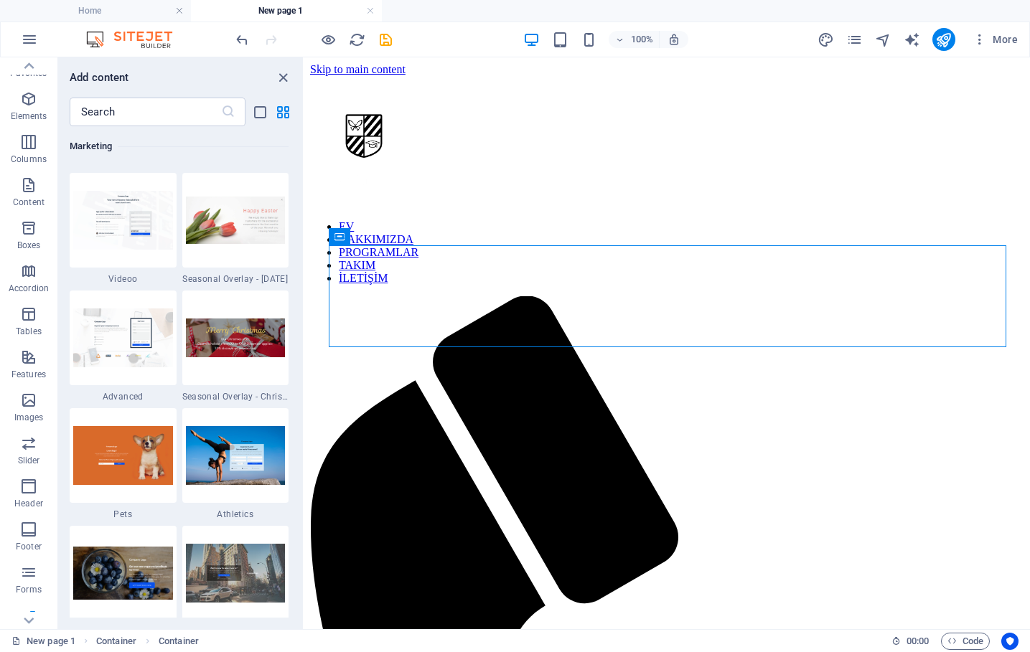
scroll to position [12014, 0]
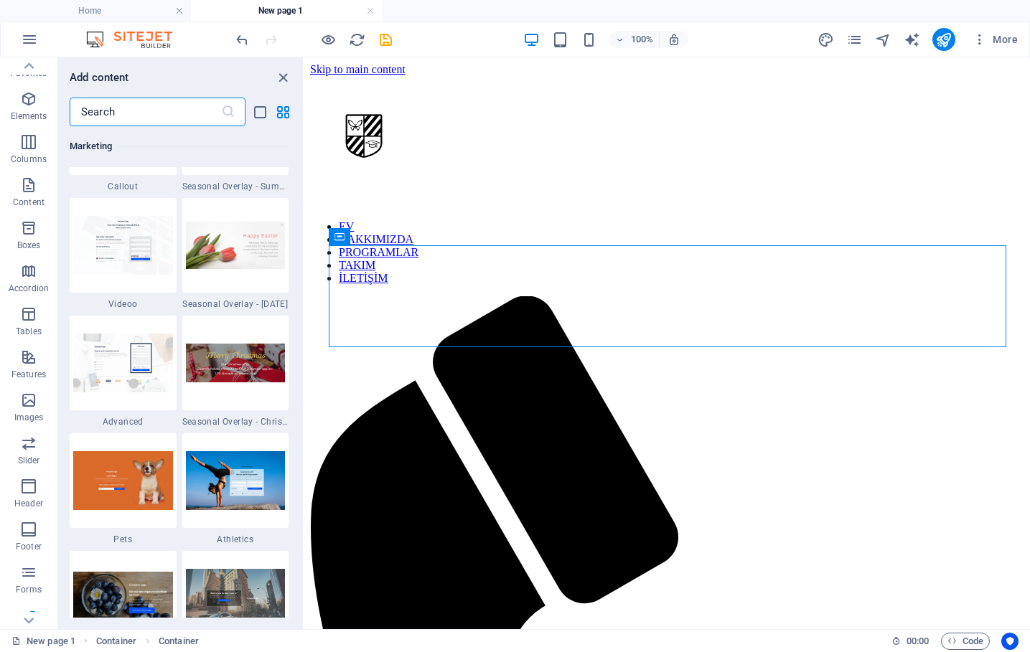
click at [195, 100] on input "text" at bounding box center [145, 112] width 151 height 29
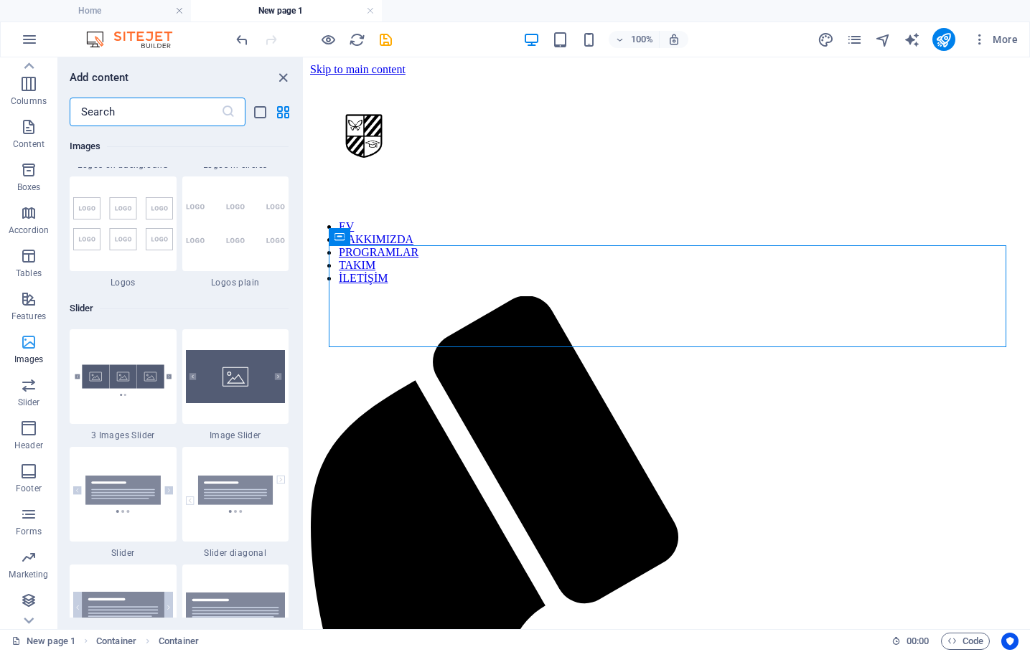
scroll to position [74, 0]
click at [30, 518] on icon "button" at bounding box center [28, 514] width 17 height 17
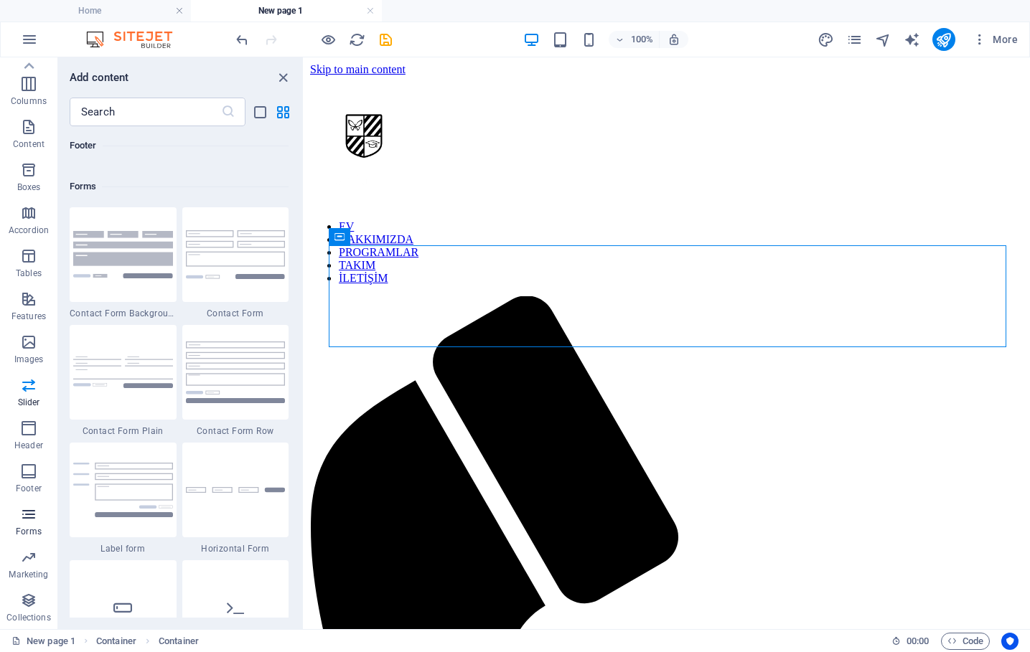
scroll to position [10480, 0]
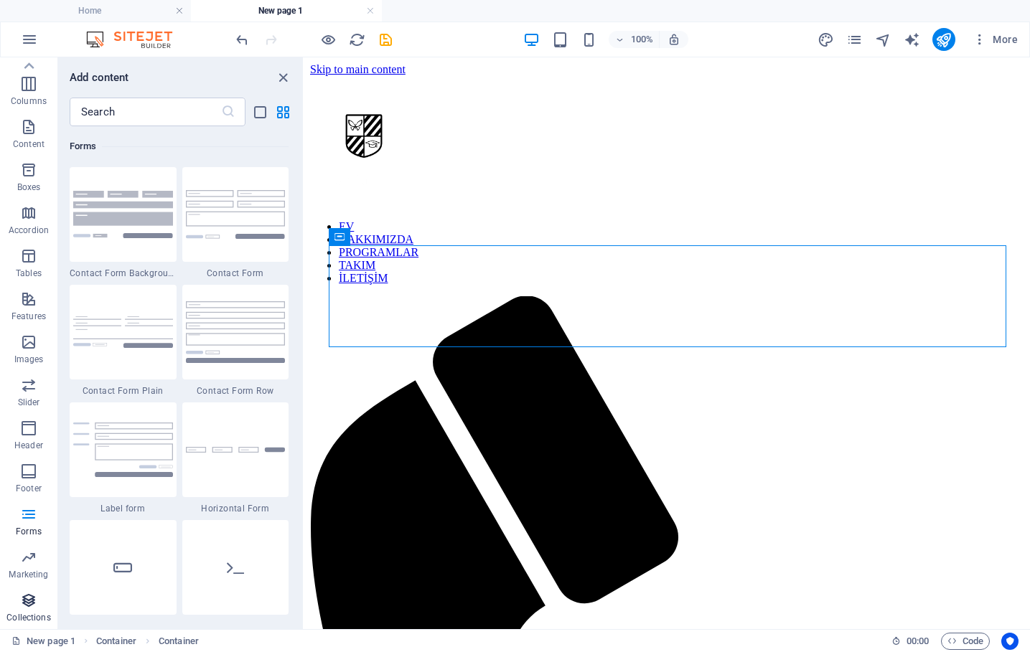
click at [34, 603] on icon "button" at bounding box center [28, 600] width 17 height 17
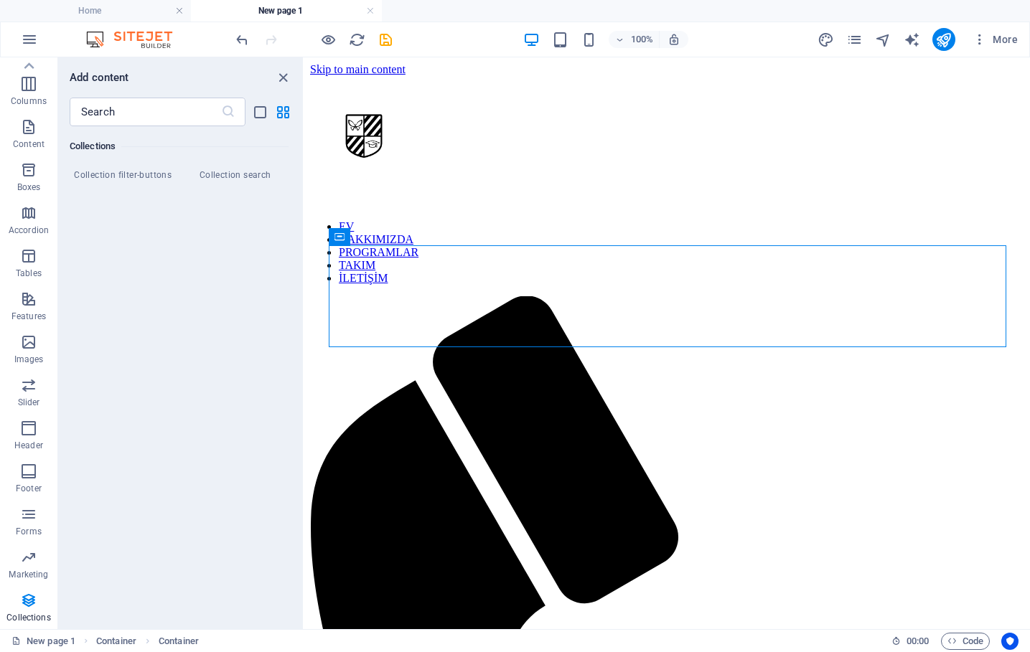
scroll to position [13778, 0]
click at [29, 390] on icon "button" at bounding box center [28, 385] width 17 height 17
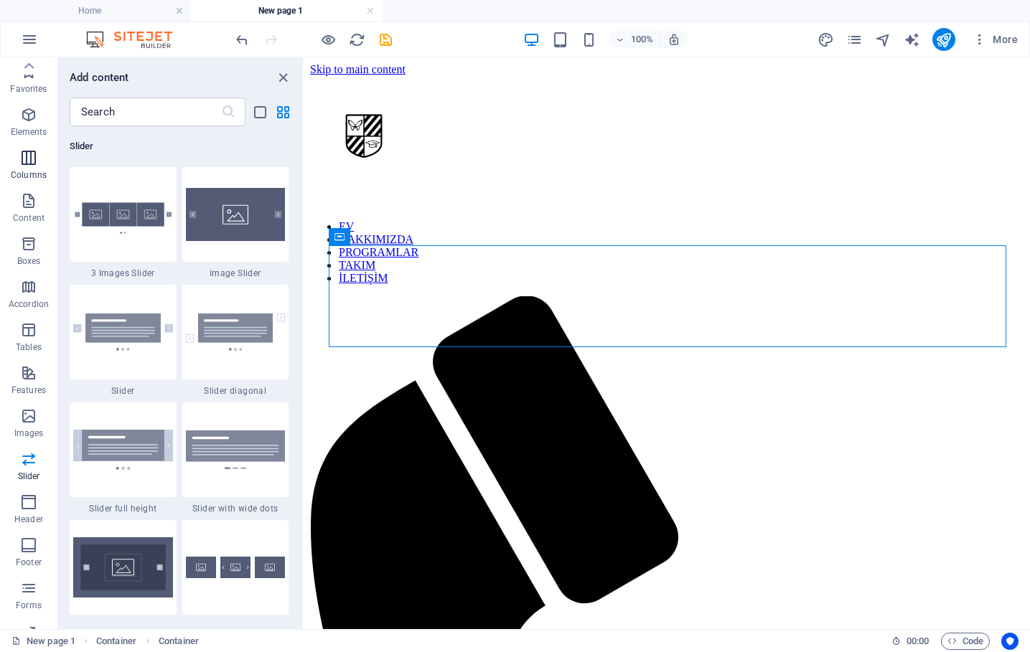
scroll to position [0, 0]
click at [26, 385] on p "Features" at bounding box center [28, 390] width 34 height 11
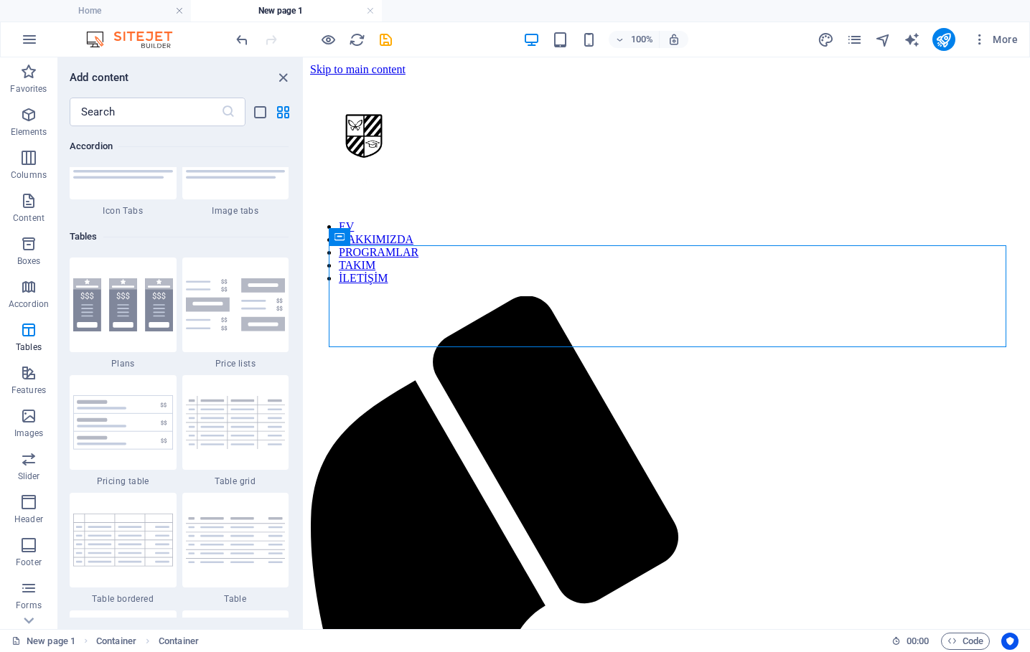
scroll to position [4779, 0]
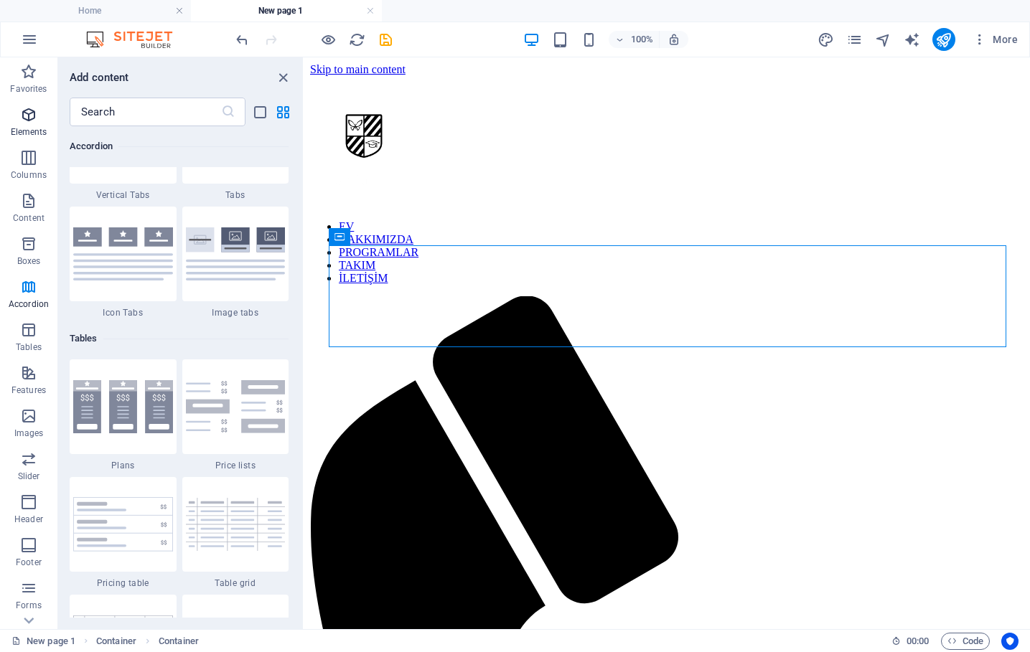
click at [34, 123] on span "Elements" at bounding box center [28, 123] width 57 height 34
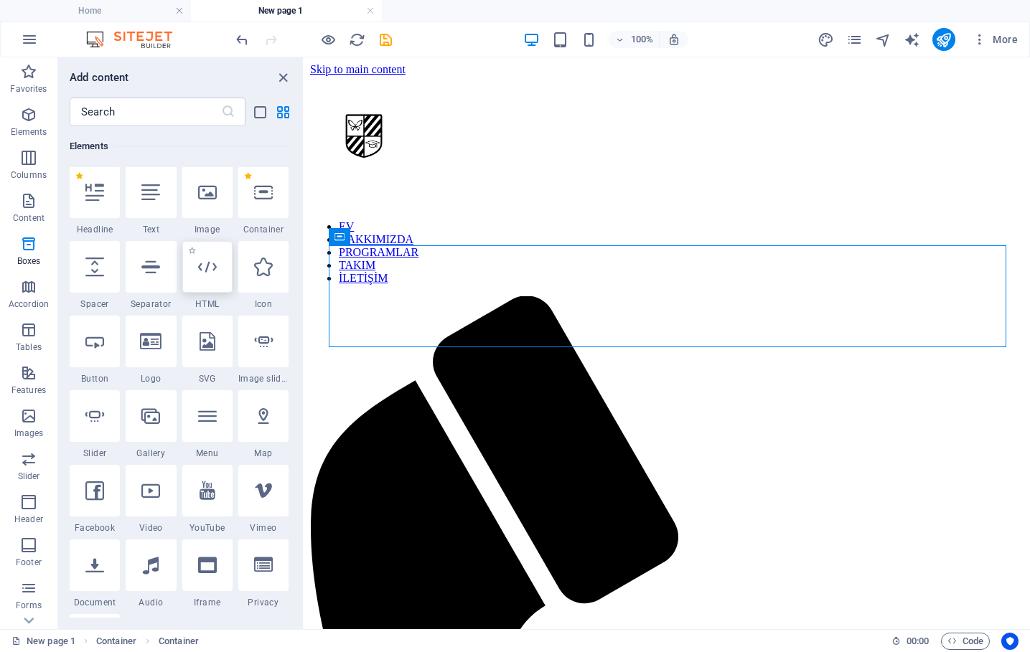
scroll to position [153, 0]
click at [92, 353] on div at bounding box center [95, 343] width 50 height 52
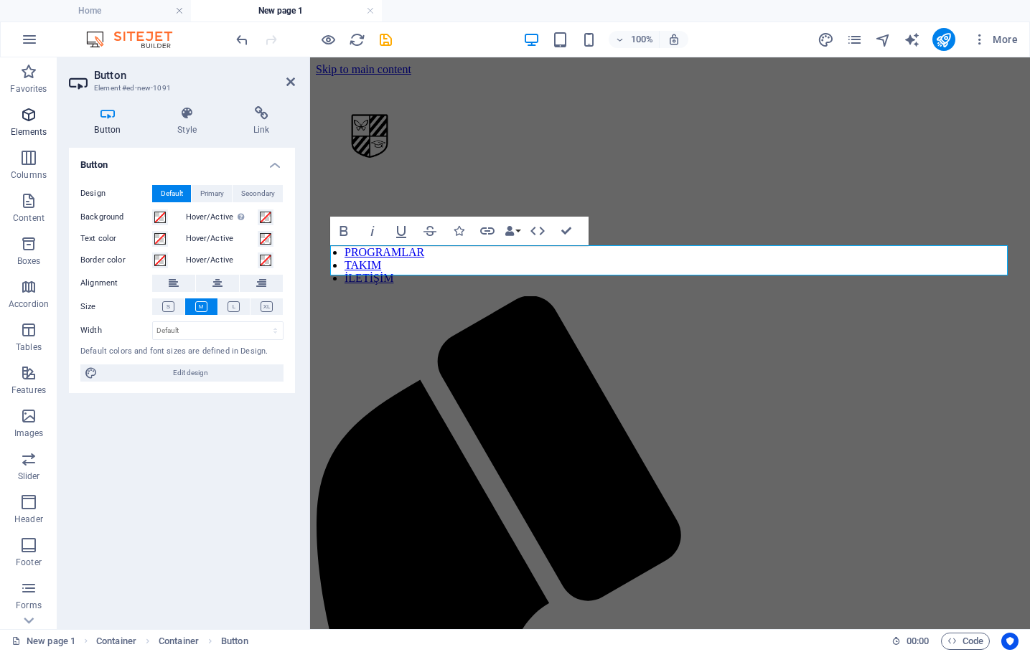
click at [29, 112] on icon "button" at bounding box center [28, 114] width 17 height 17
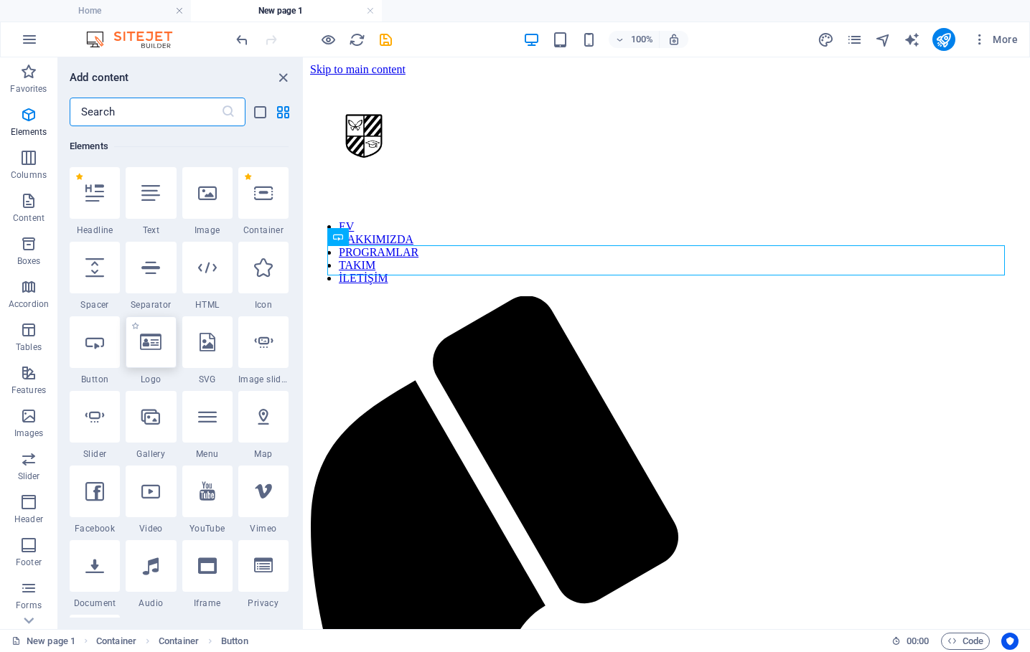
click at [154, 350] on icon at bounding box center [151, 342] width 22 height 19
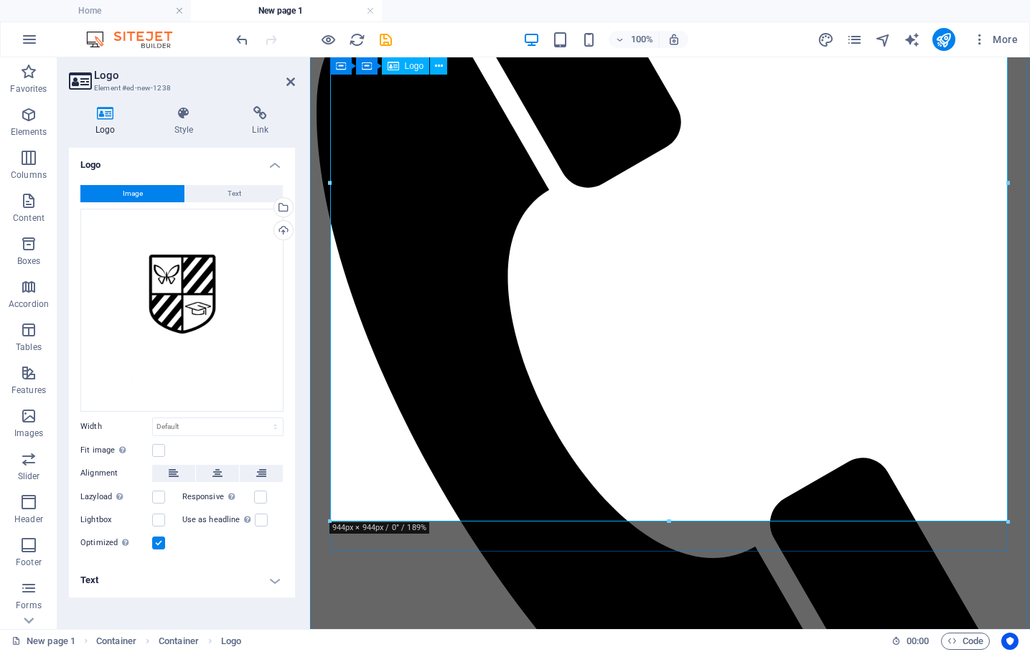
scroll to position [416, 0]
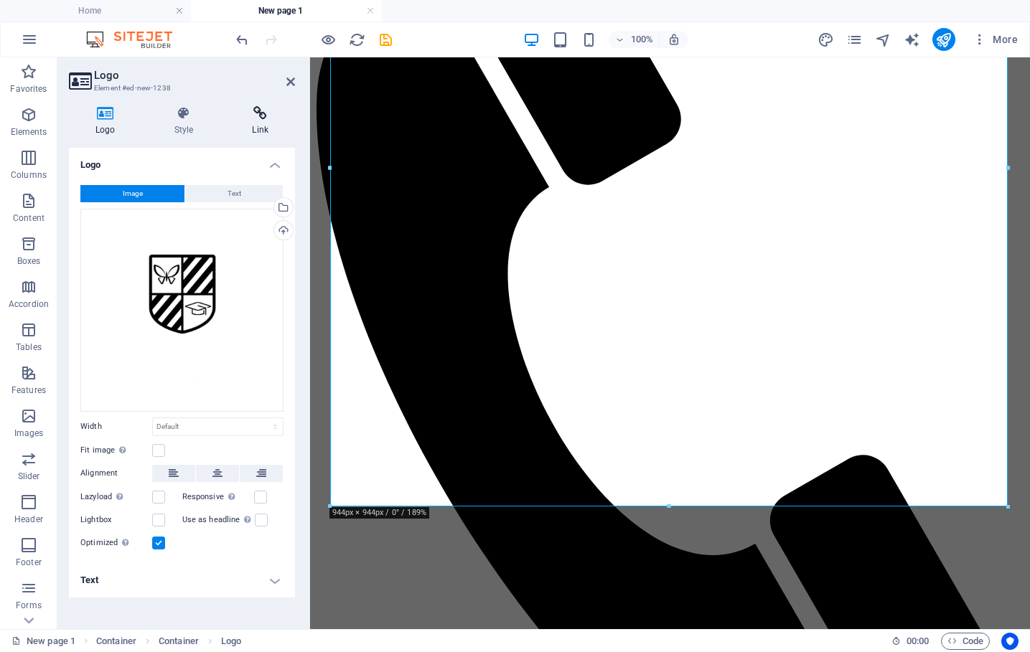
click at [258, 133] on h4 "Link" at bounding box center [260, 121] width 70 height 30
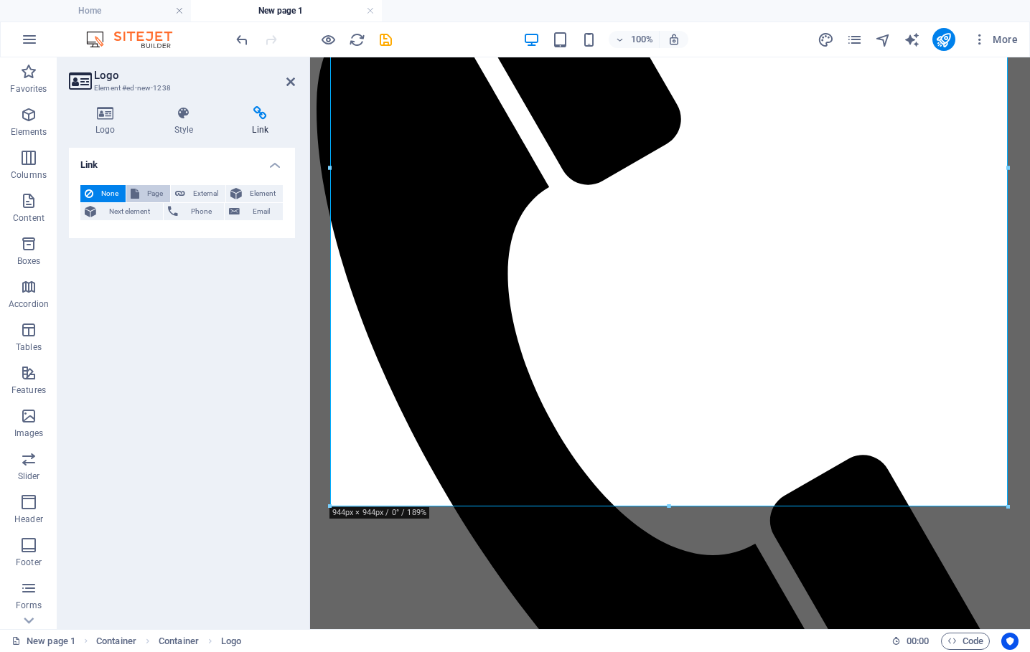
click at [158, 194] on span "Page" at bounding box center [155, 193] width 22 height 17
select select
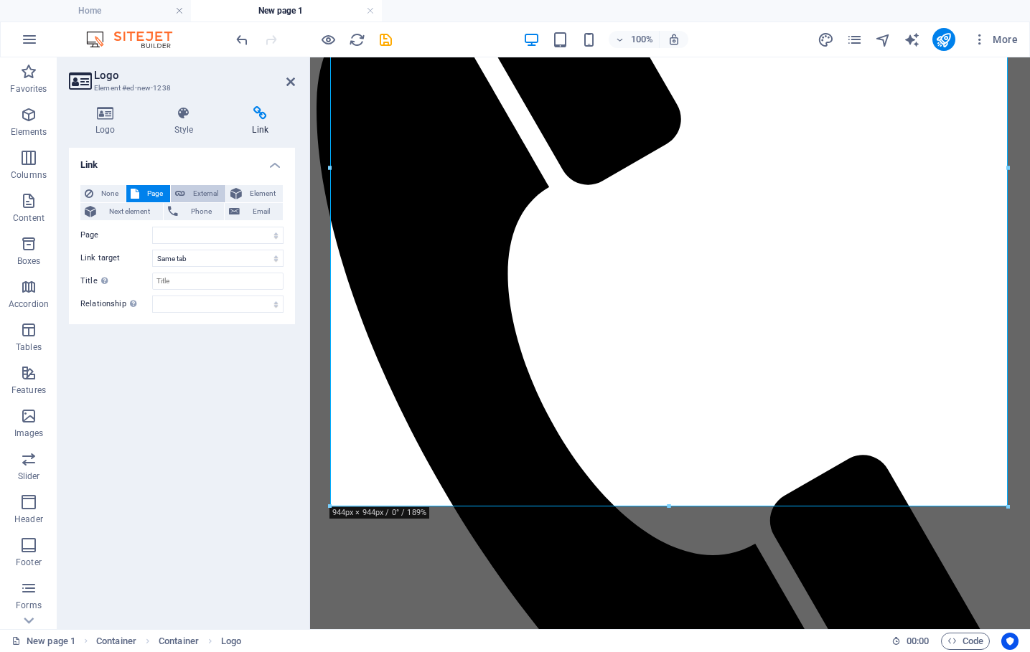
click at [195, 191] on span "External" at bounding box center [205, 193] width 32 height 17
select select "blank"
click at [261, 189] on span "Element" at bounding box center [262, 193] width 32 height 17
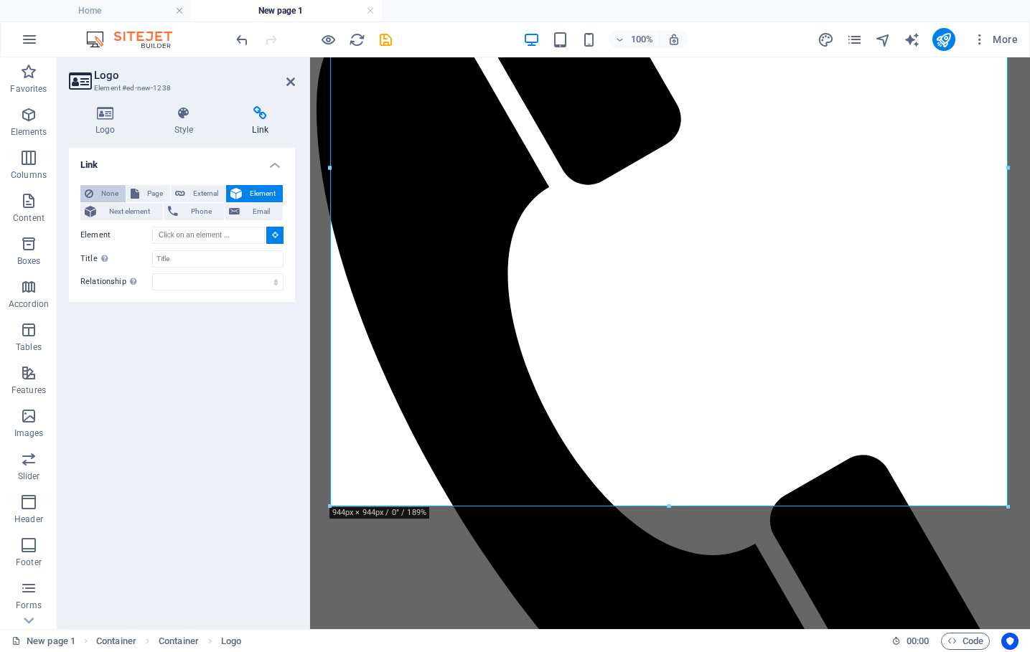
click at [108, 195] on span "None" at bounding box center [110, 193] width 24 height 17
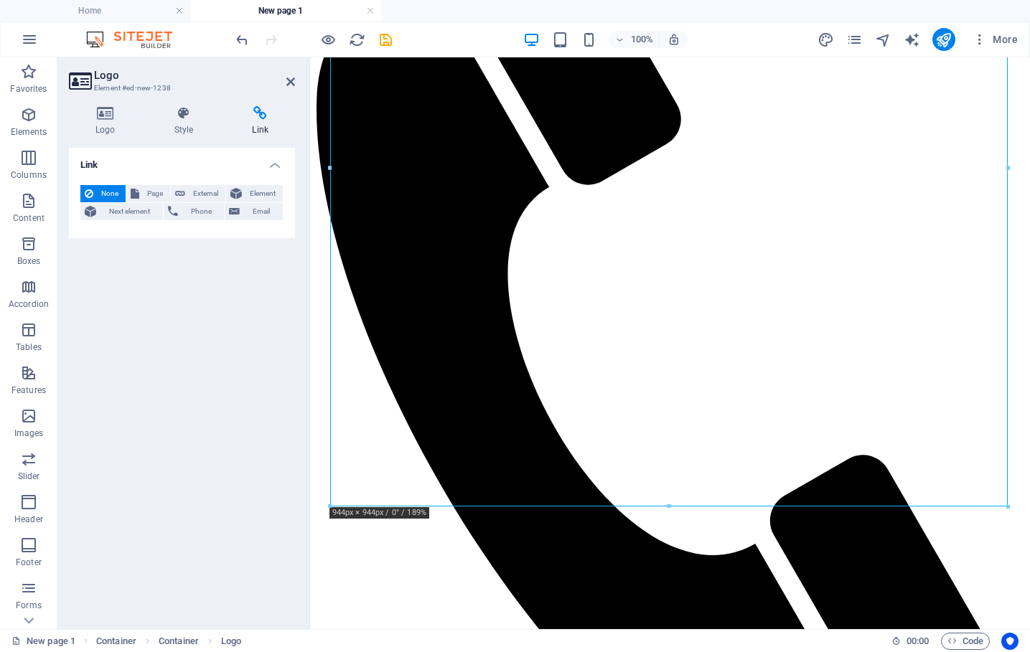
click at [182, 105] on div "Logo Style Link Logo Image Text Drag files here, click to choose files or selec…" at bounding box center [181, 362] width 249 height 535
click at [184, 128] on h4 "Style" at bounding box center [187, 121] width 78 height 30
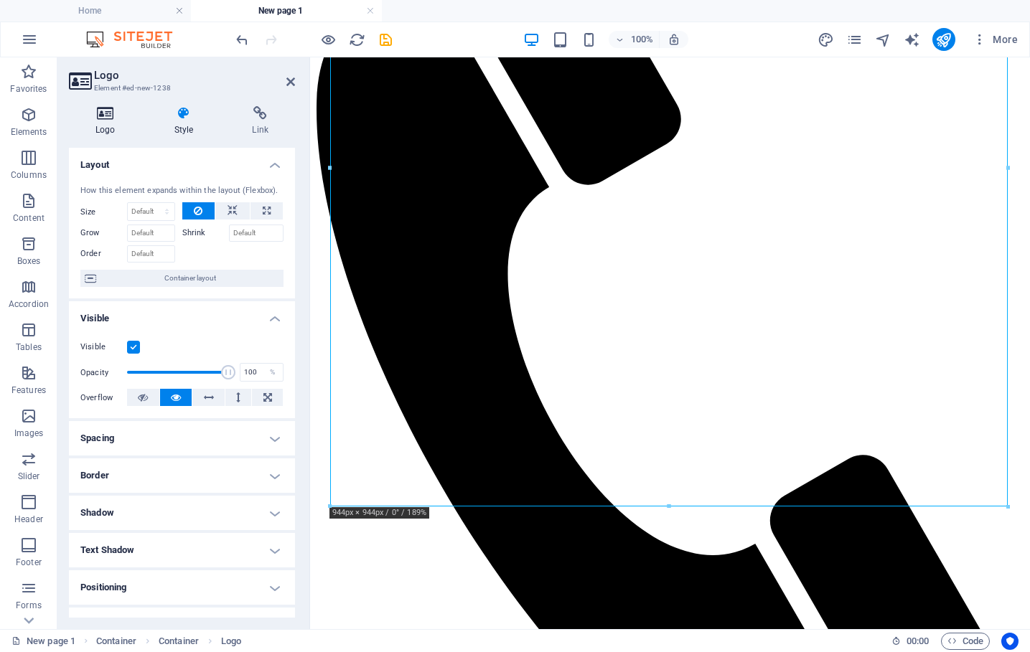
scroll to position [0, 0]
click at [111, 118] on icon at bounding box center [105, 113] width 73 height 14
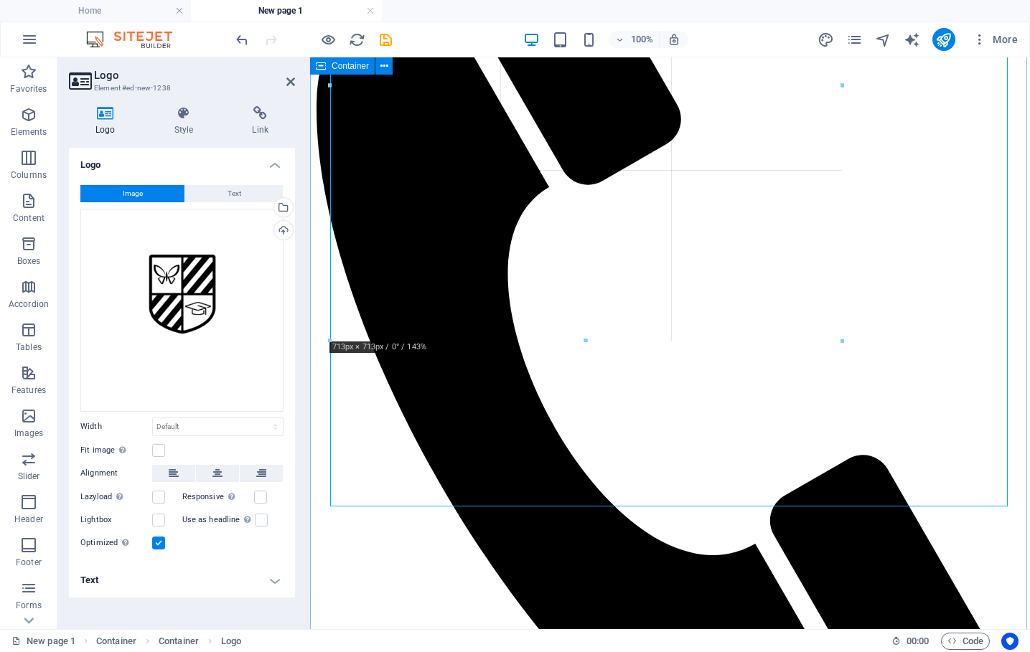
drag, startPoint x: 1010, startPoint y: 508, endPoint x: 576, endPoint y: 260, distance: 500.3
type input "598"
select select "px"
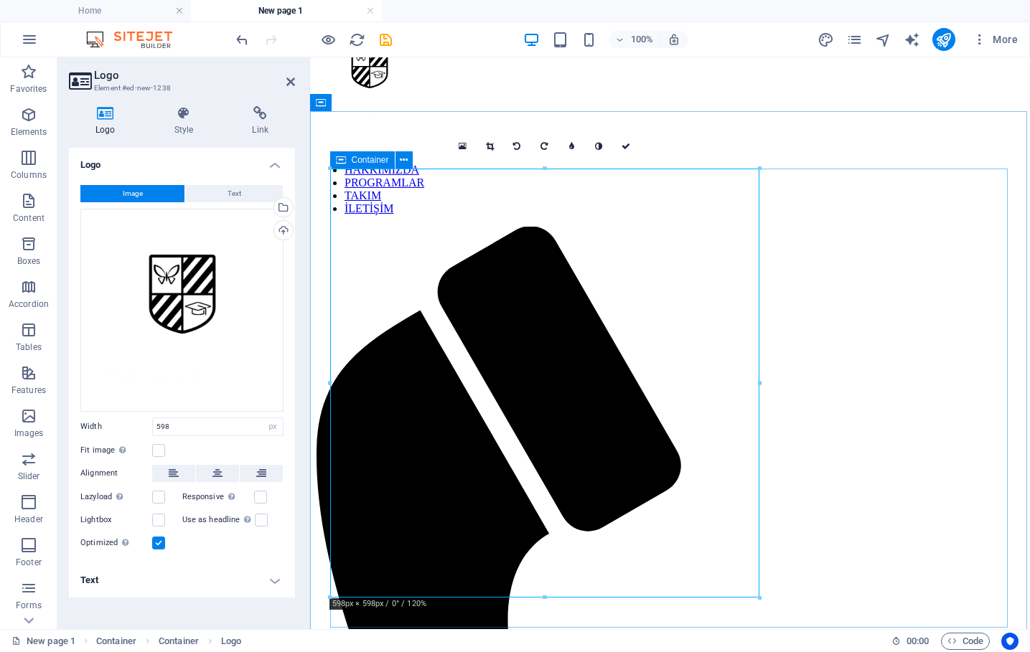
scroll to position [77, 0]
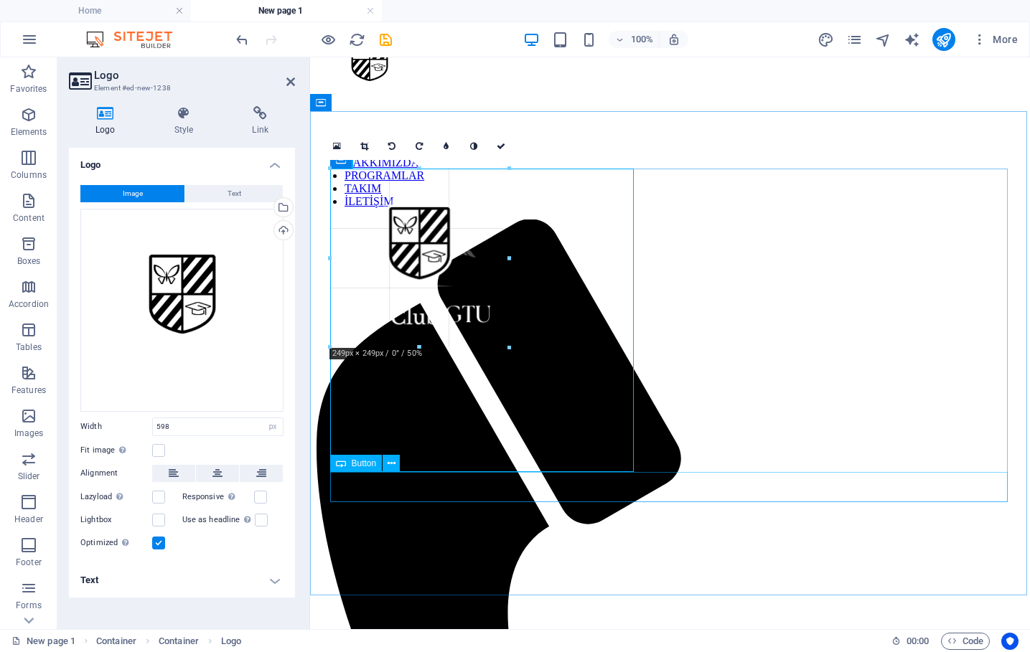
drag, startPoint x: 760, startPoint y: 598, endPoint x: 496, endPoint y: 340, distance: 369.0
type input "240"
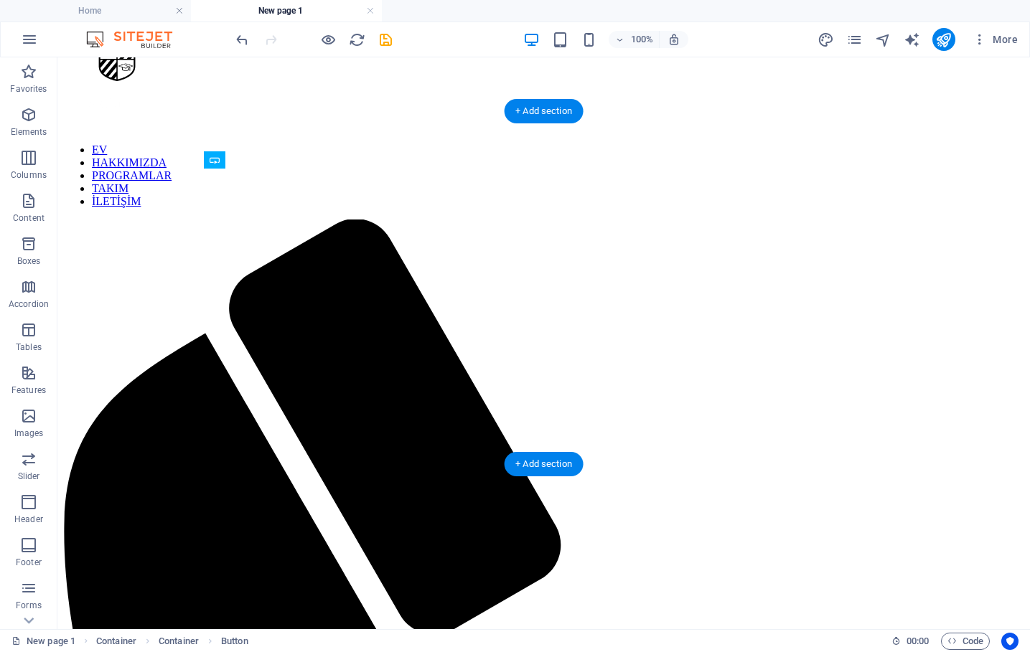
drag, startPoint x: 275, startPoint y: 351, endPoint x: 396, endPoint y: 258, distance: 152.0
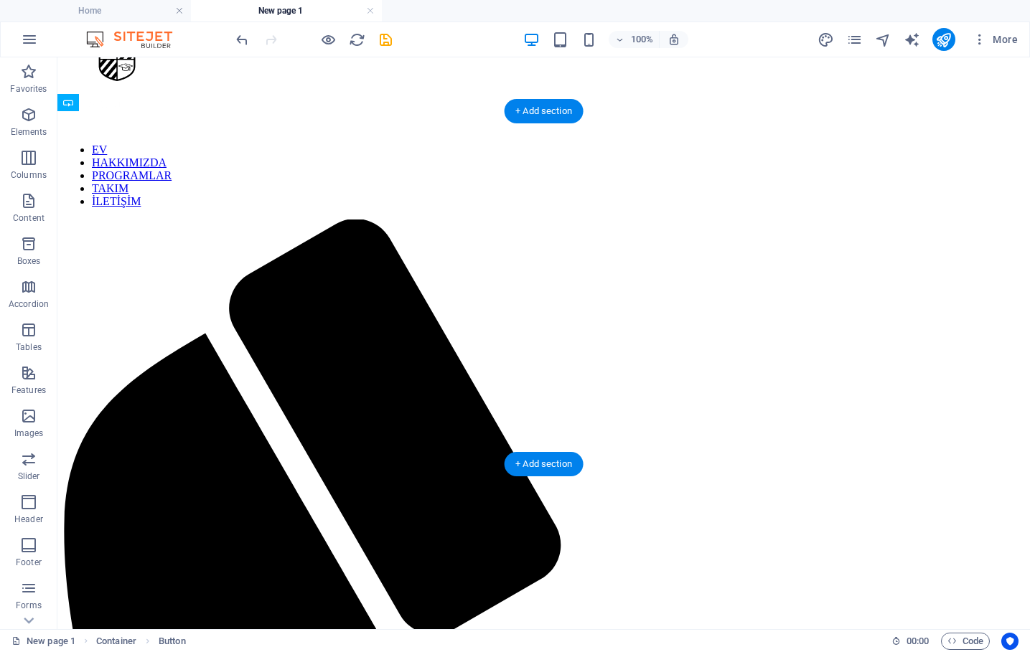
drag, startPoint x: 302, startPoint y: 184, endPoint x: 461, endPoint y: 253, distance: 173.0
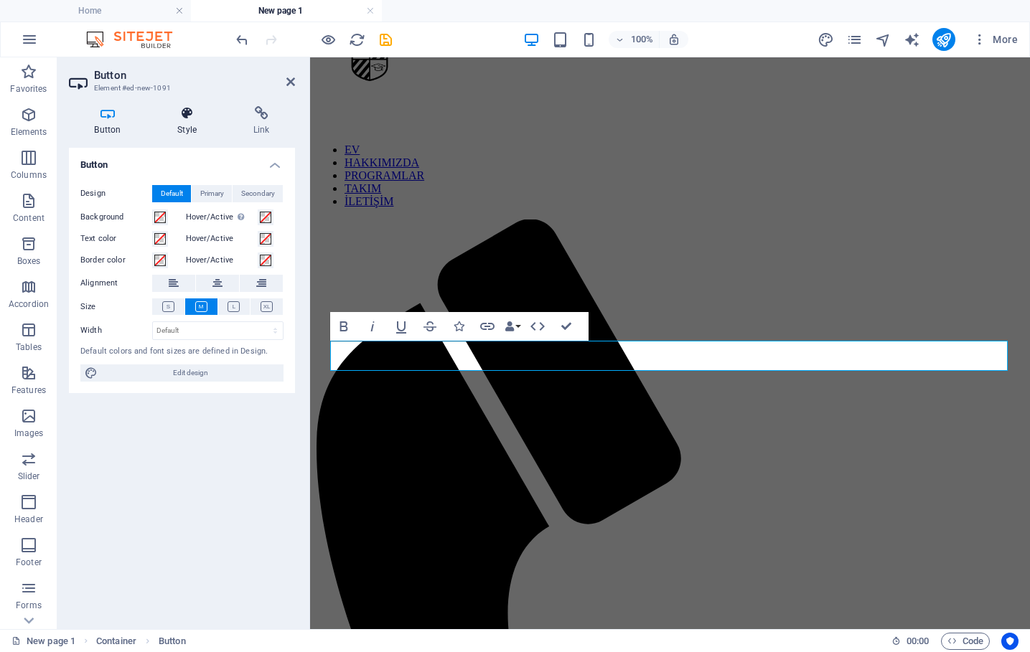
click at [183, 116] on icon at bounding box center [187, 113] width 70 height 14
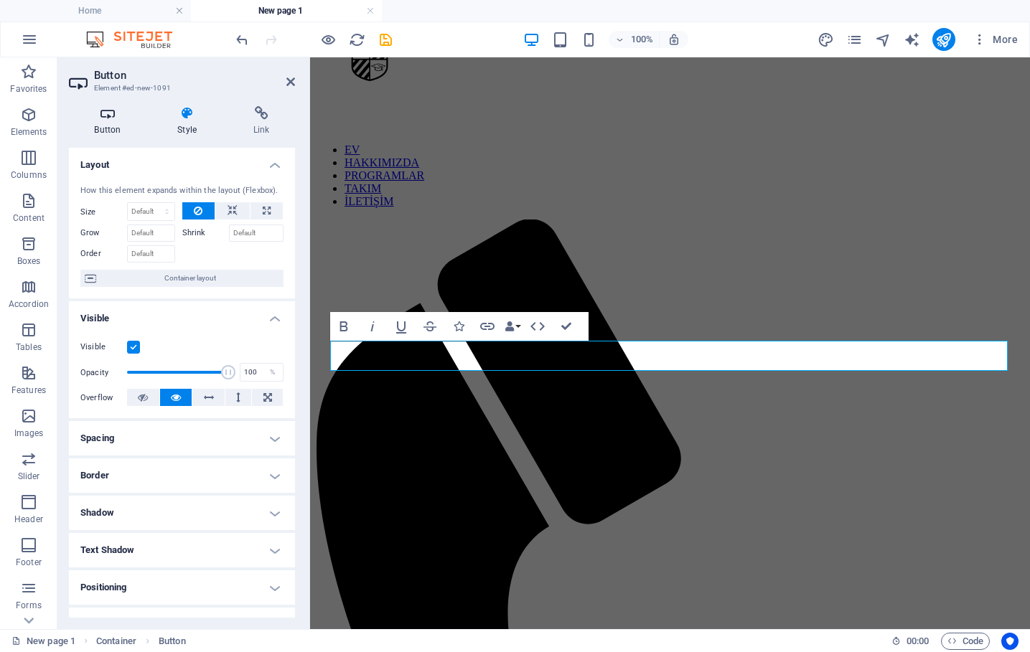
click at [103, 126] on h4 "Button" at bounding box center [110, 121] width 83 height 30
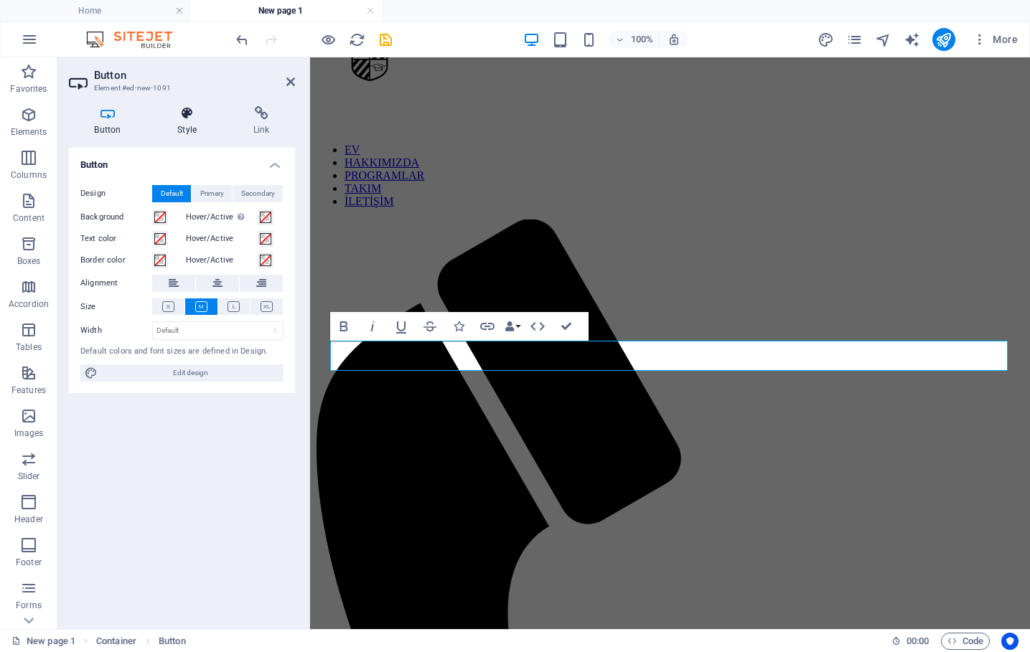
click at [197, 109] on icon at bounding box center [187, 113] width 70 height 14
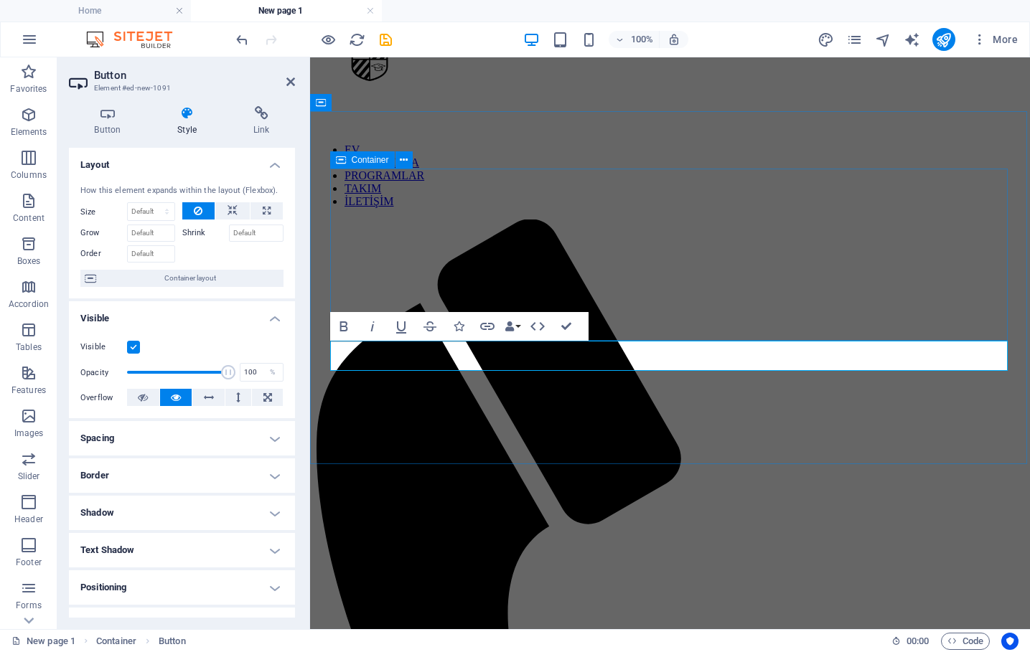
scroll to position [0, 0]
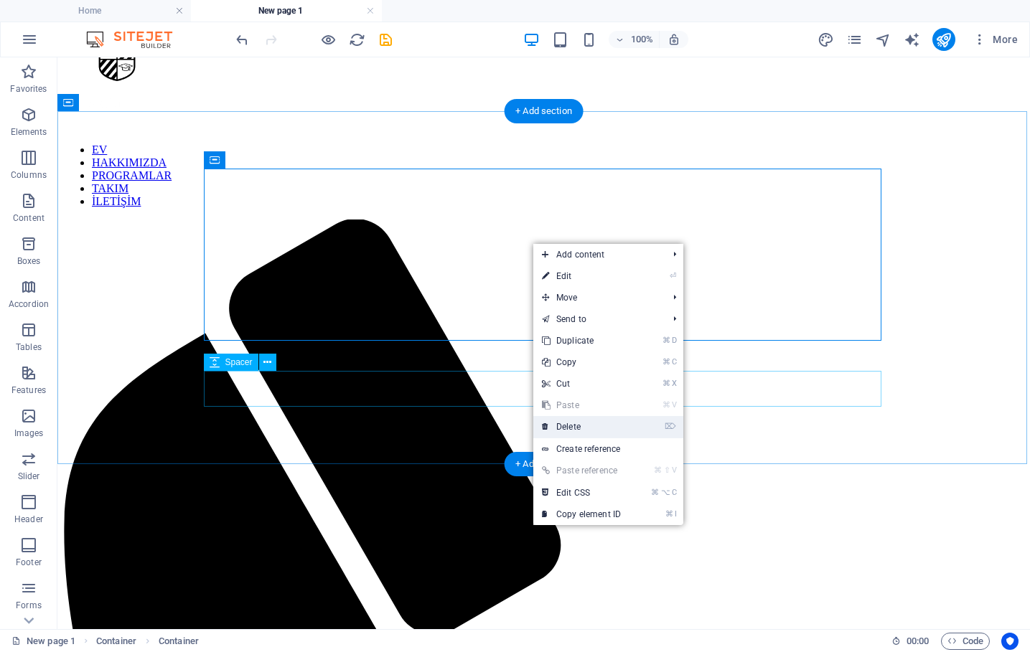
click at [575, 431] on link "⌦ Delete" at bounding box center [581, 427] width 96 height 22
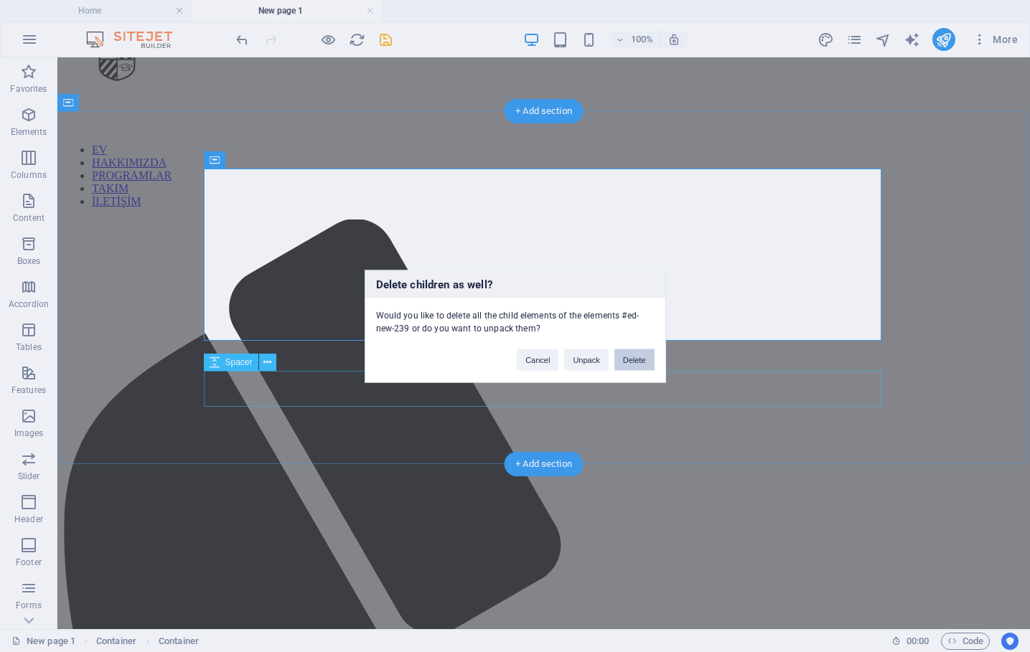
click at [635, 355] on button "Delete" at bounding box center [634, 360] width 40 height 22
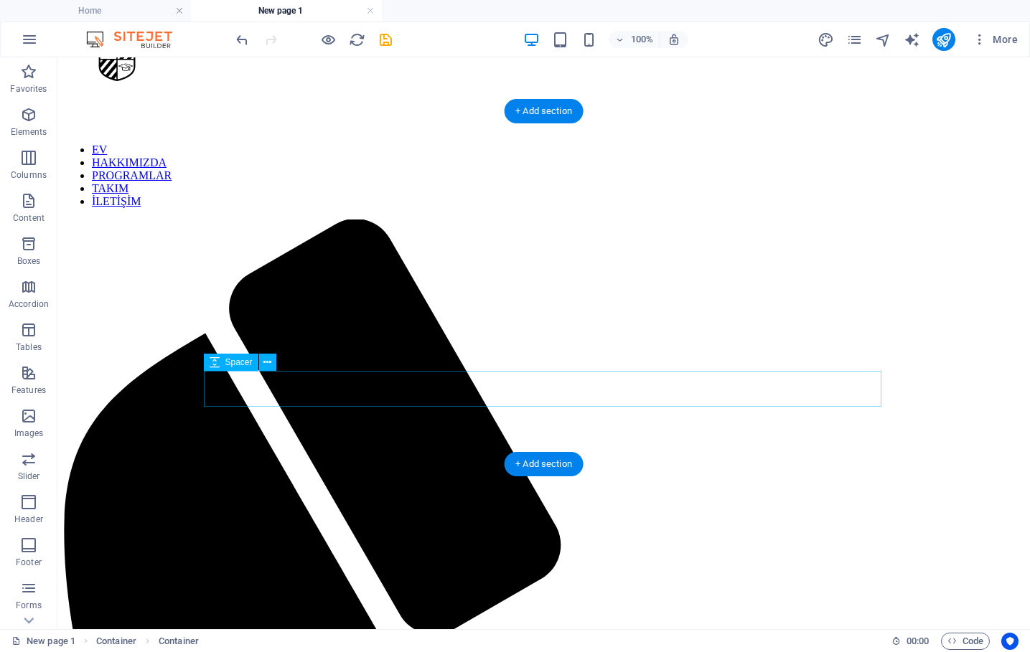
scroll to position [52, 0]
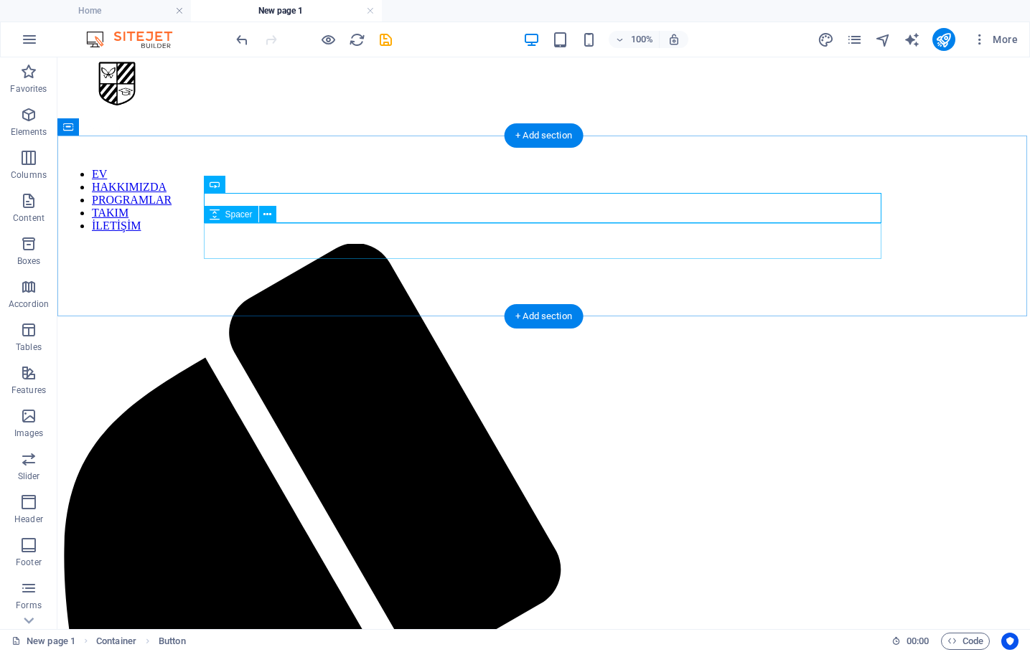
click at [268, 187] on icon at bounding box center [265, 184] width 8 height 15
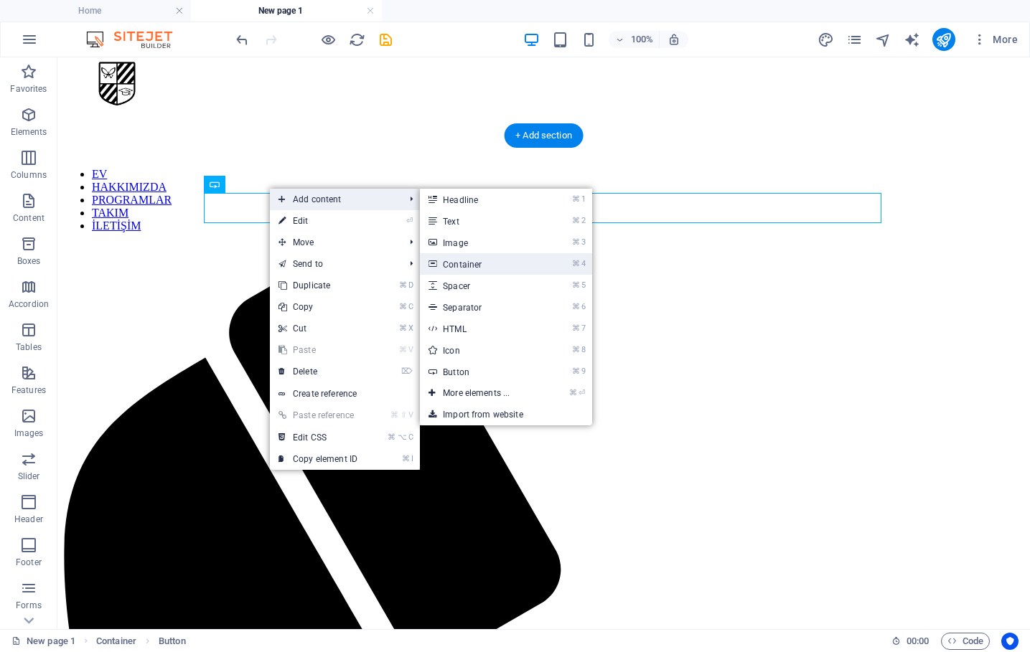
click at [507, 258] on link "⌘ 4 Container" at bounding box center [479, 264] width 118 height 22
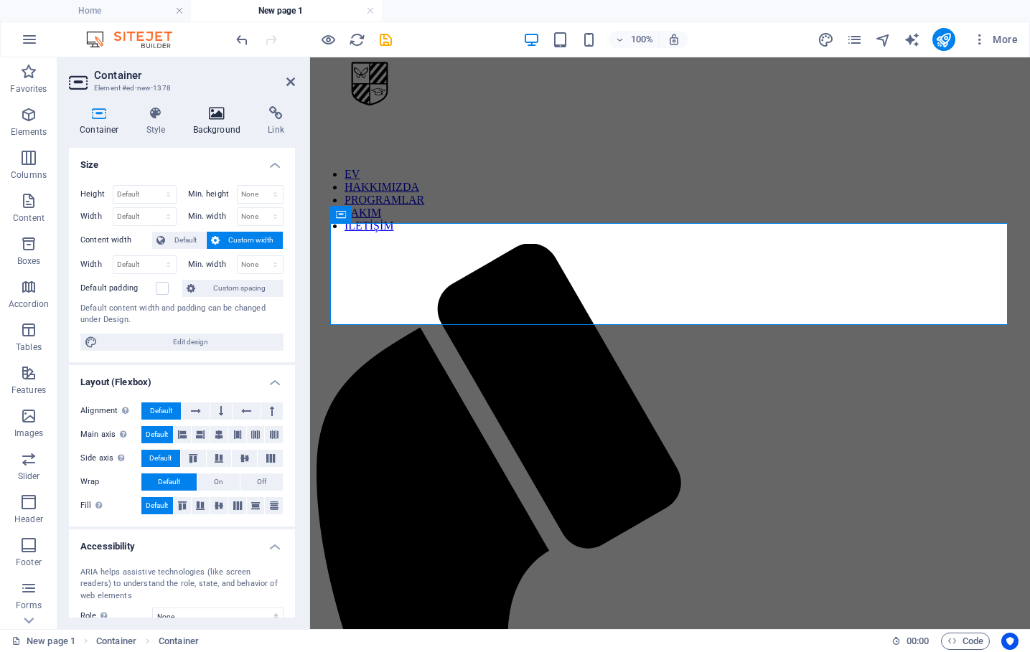
click at [215, 109] on icon at bounding box center [217, 113] width 70 height 14
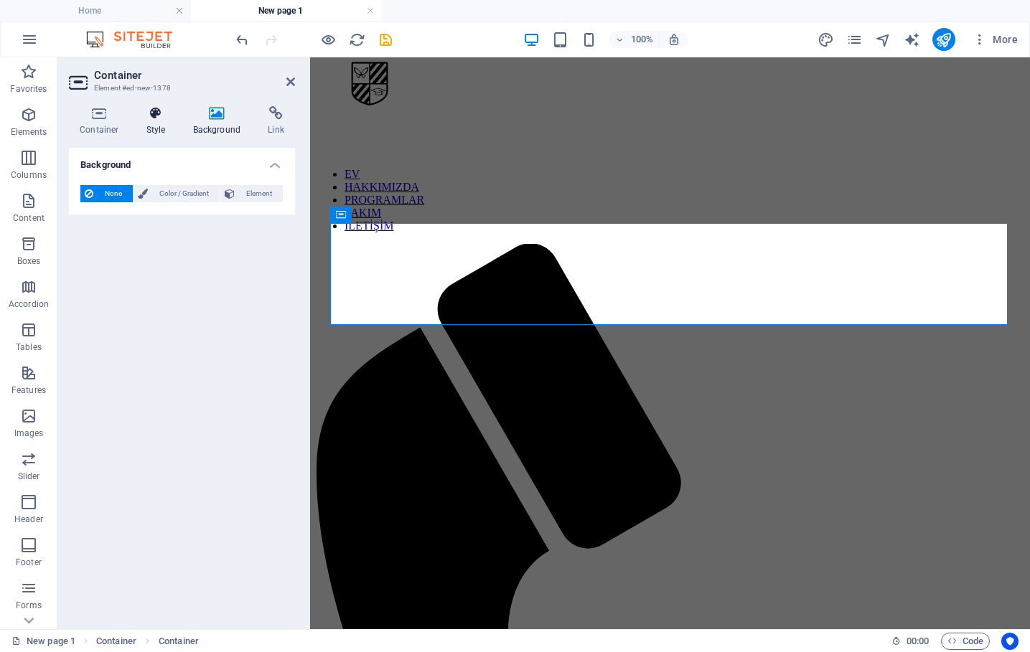
click at [144, 125] on h4 "Style" at bounding box center [159, 121] width 47 height 30
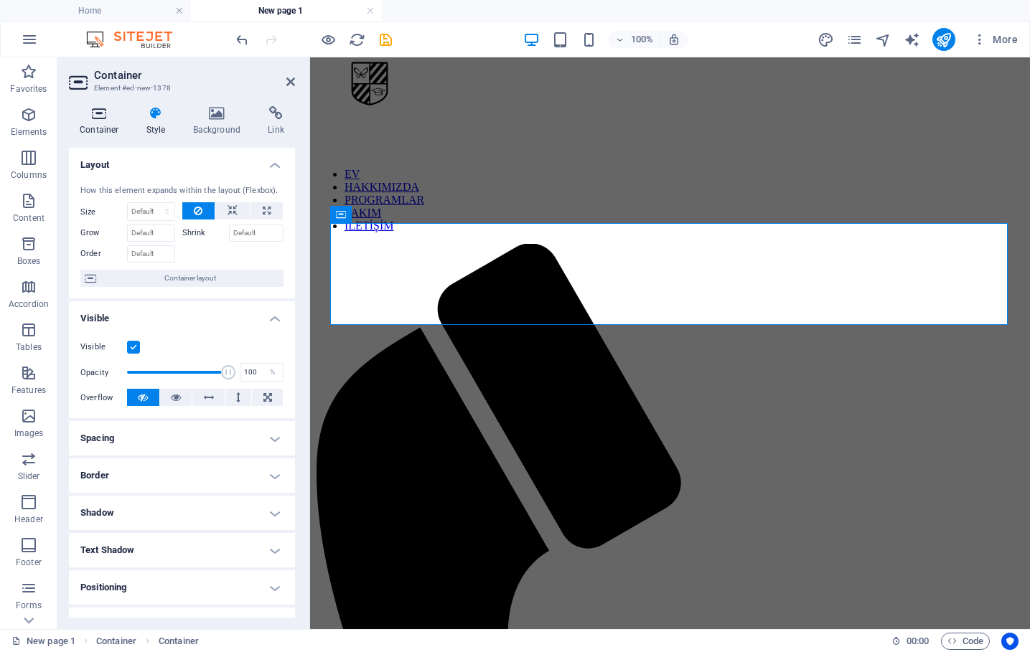
click at [89, 119] on icon at bounding box center [99, 113] width 61 height 14
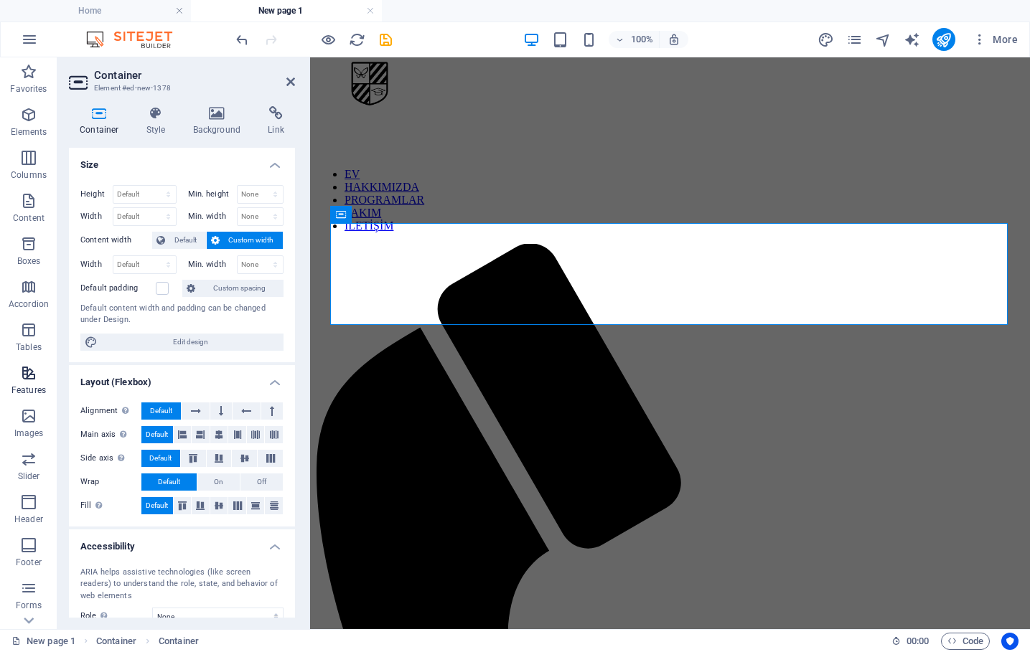
scroll to position [0, 0]
click at [23, 253] on span "Boxes" at bounding box center [28, 252] width 57 height 34
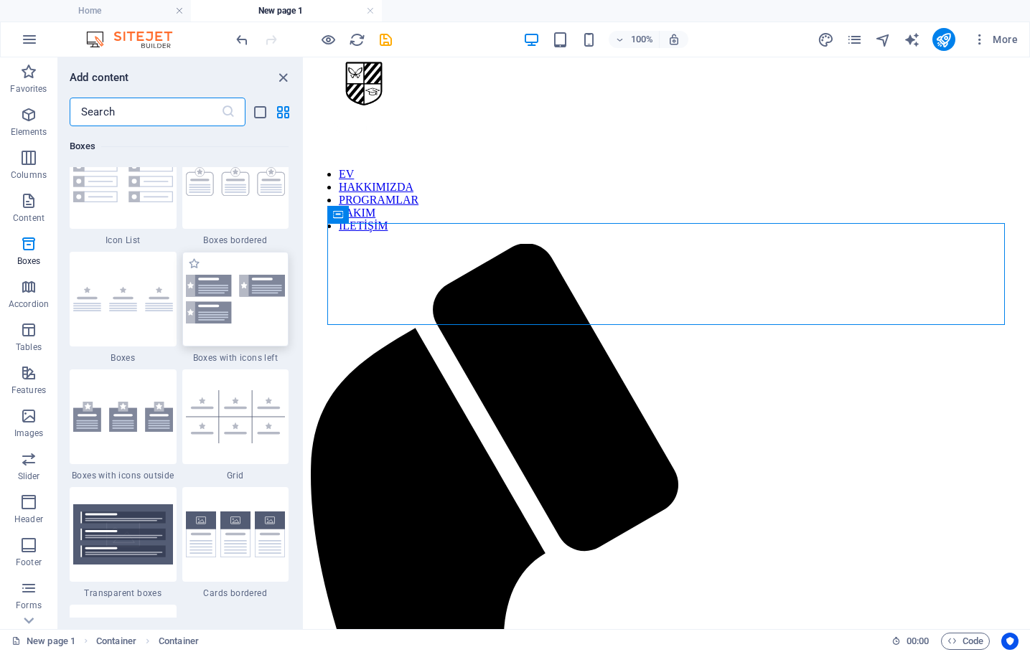
scroll to position [3996, 0]
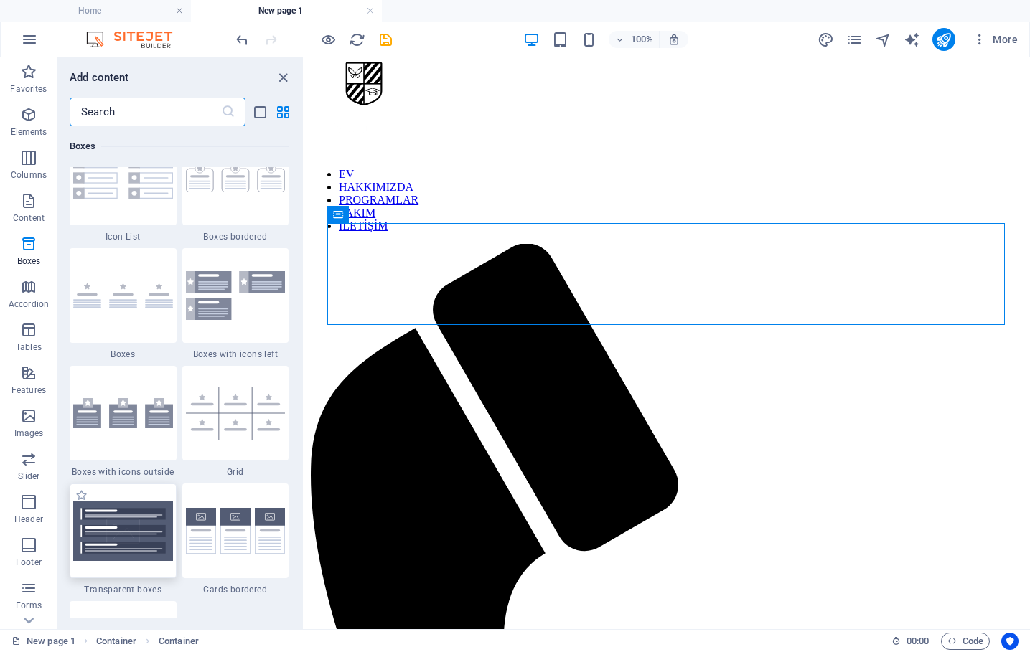
click at [128, 541] on img at bounding box center [123, 531] width 100 height 60
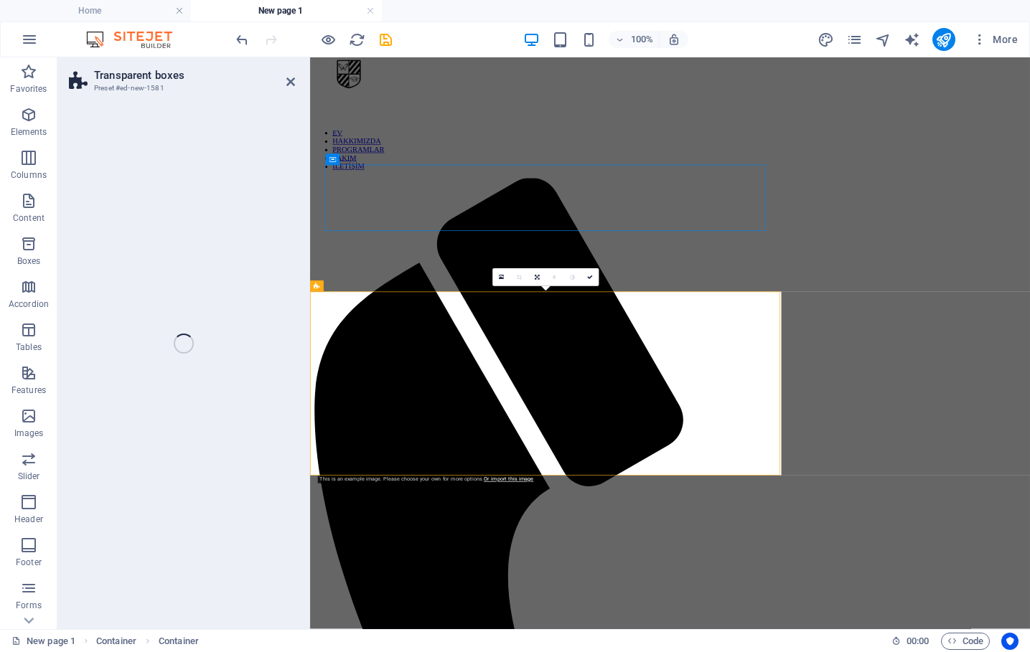
select select "rem"
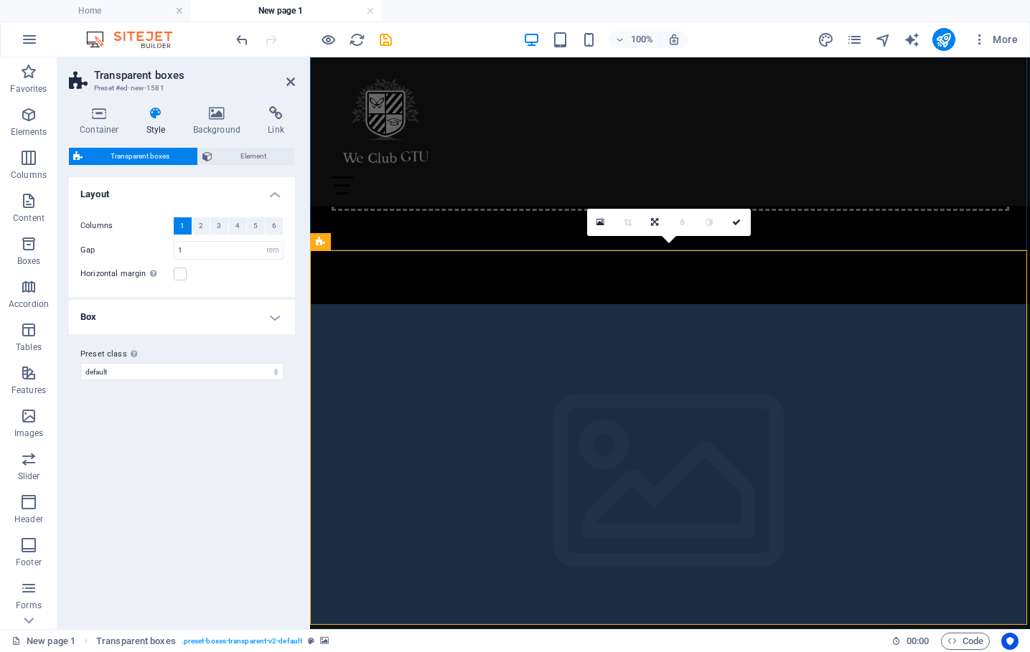
scroll to position [229, 0]
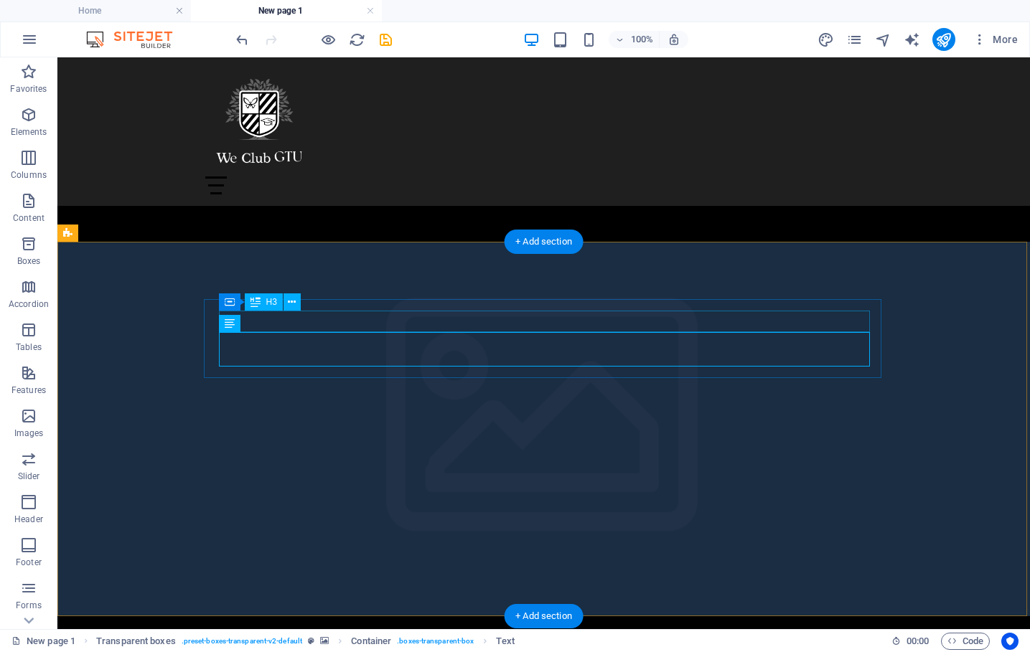
click at [297, 303] on button at bounding box center [292, 302] width 17 height 17
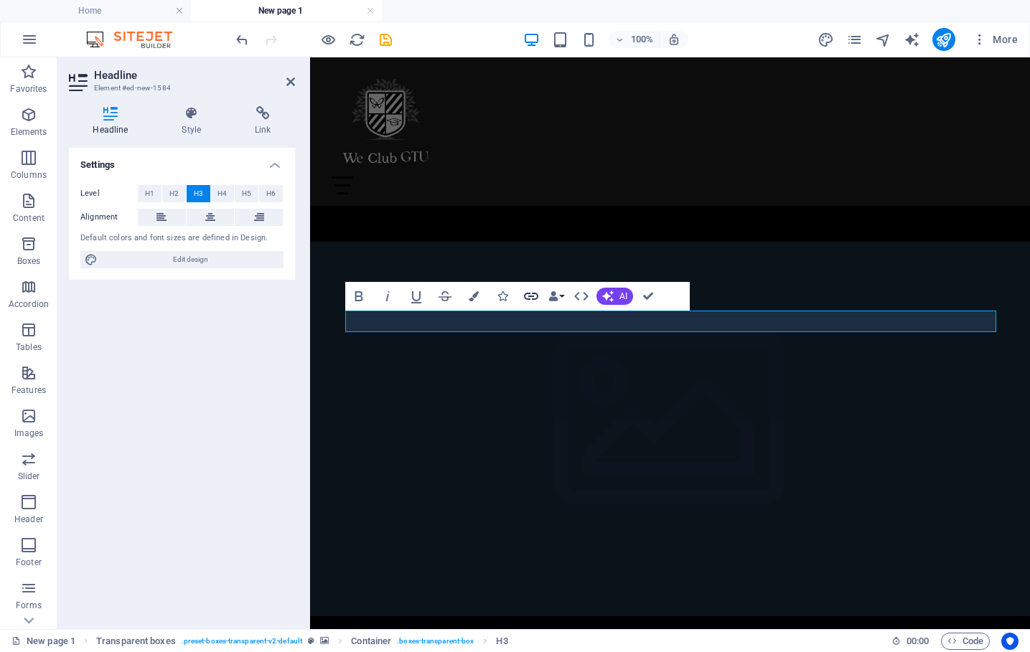
click at [534, 300] on icon "button" at bounding box center [531, 296] width 17 height 17
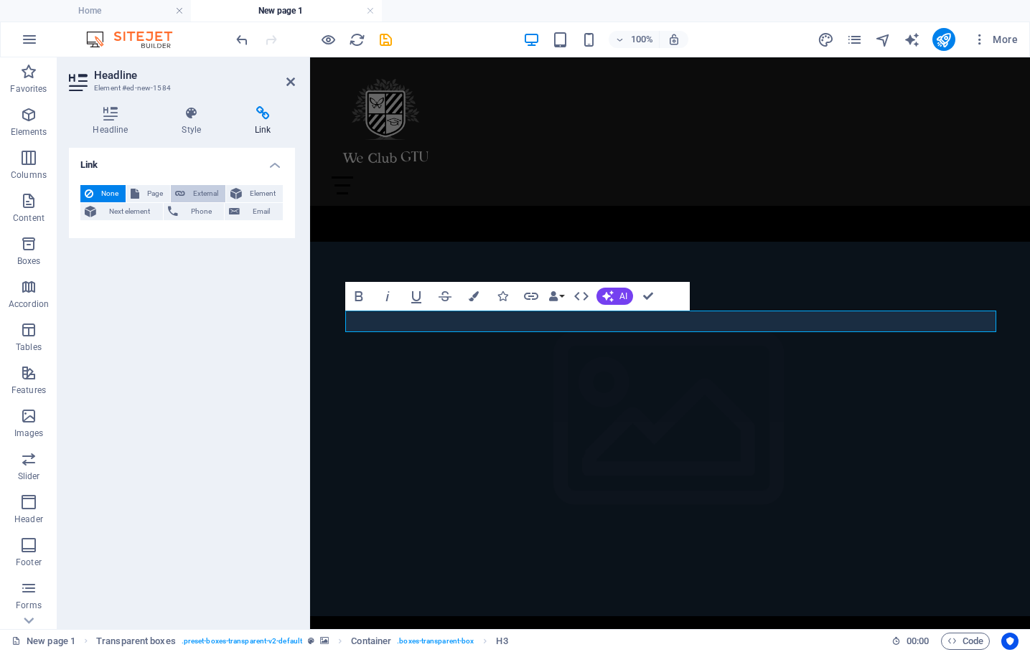
click at [197, 189] on span "External" at bounding box center [205, 193] width 32 height 17
select select "blank"
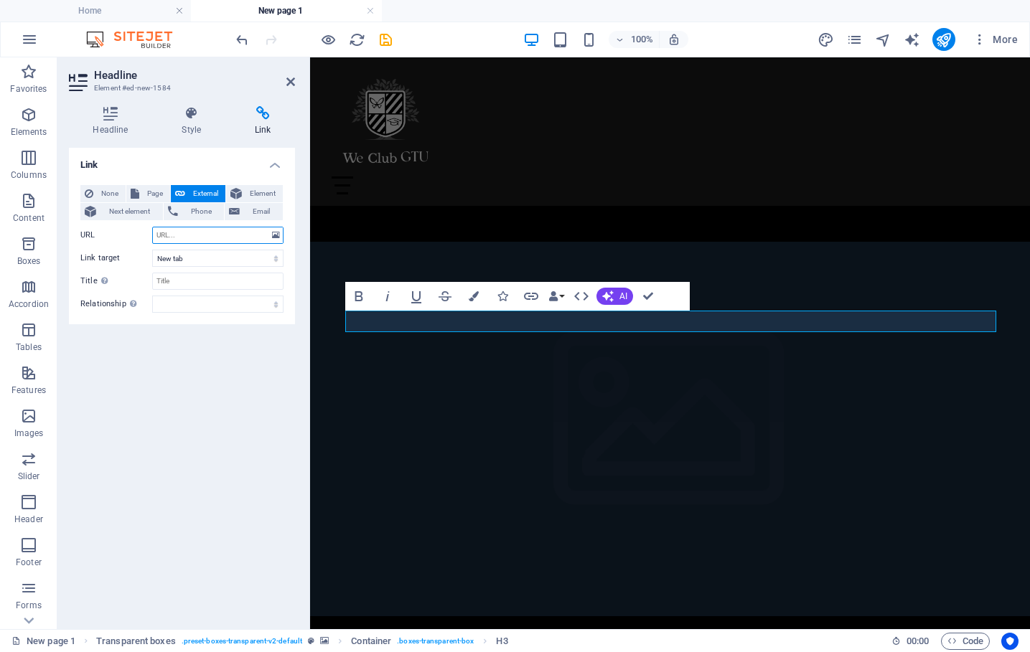
paste input "https://forms.cloud.microsoft/pages/responsepage.aspx?id=8pBmBqaoiUiFLhJDcdy9b_…"
type input "https://forms.cloud.microsoft/pages/responsepage.aspx?id=8pBmBqaoiUiFLhJDcdy9b_…"
click at [217, 284] on input "Title Additional link description, should not be the same as the link text. The…" at bounding box center [217, 281] width 131 height 17
type input "w"
type input "We Member Kayıt Formu"
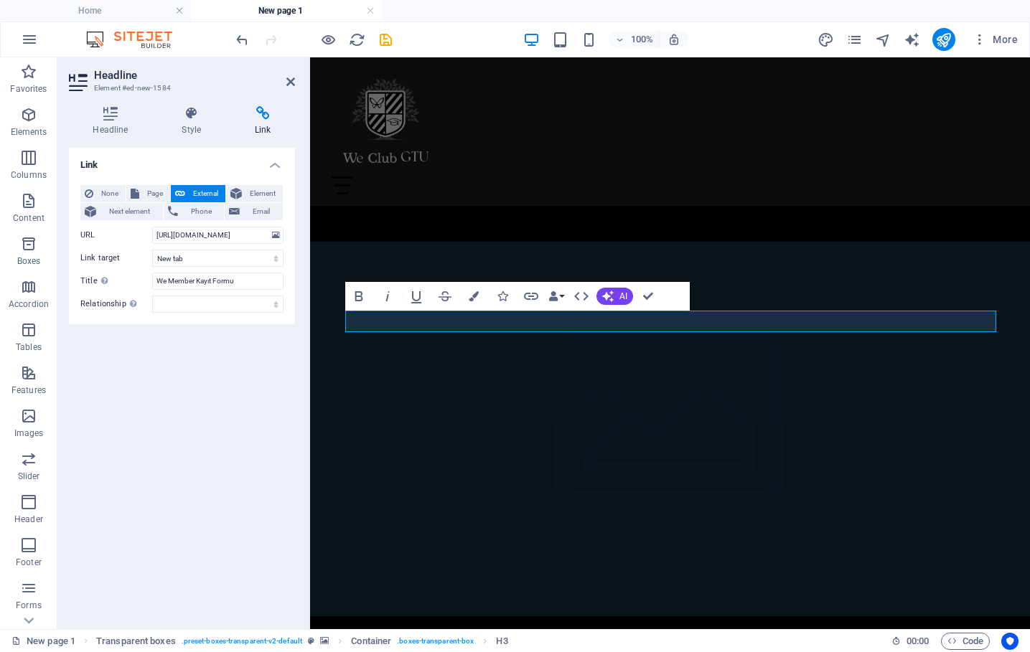
click at [848, 263] on figure at bounding box center [670, 429] width 720 height 375
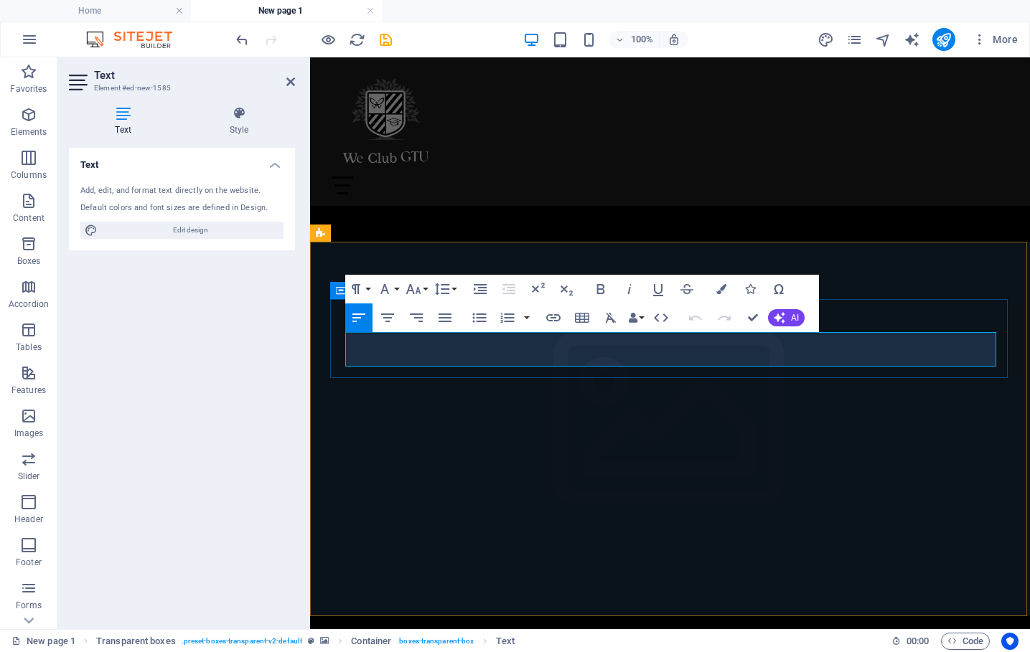
click at [903, 277] on figure at bounding box center [670, 429] width 720 height 375
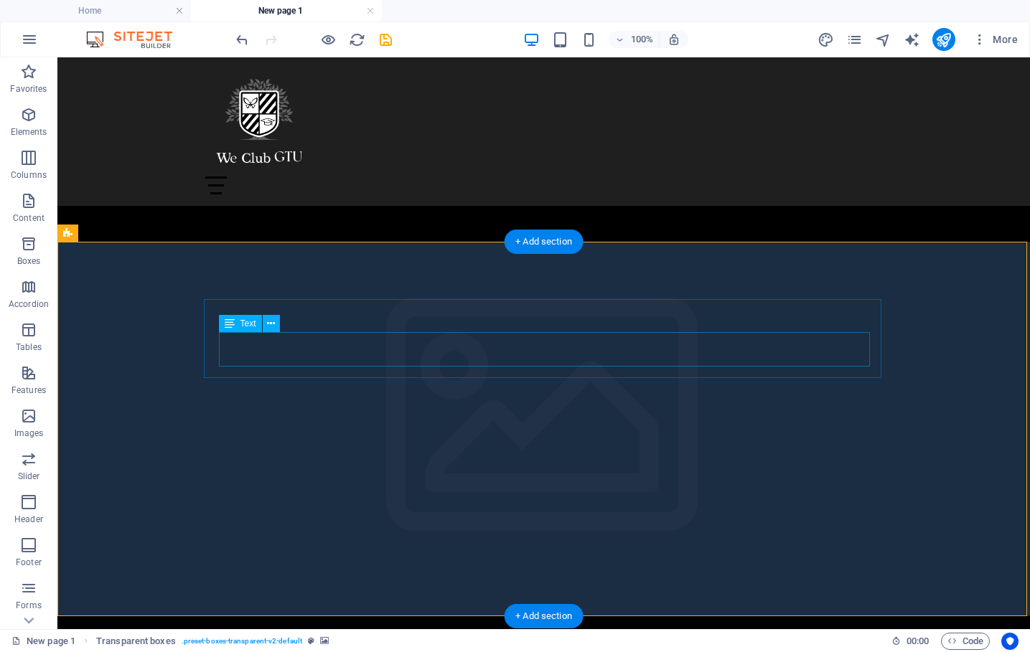
click at [927, 351] on figure at bounding box center [543, 429] width 973 height 375
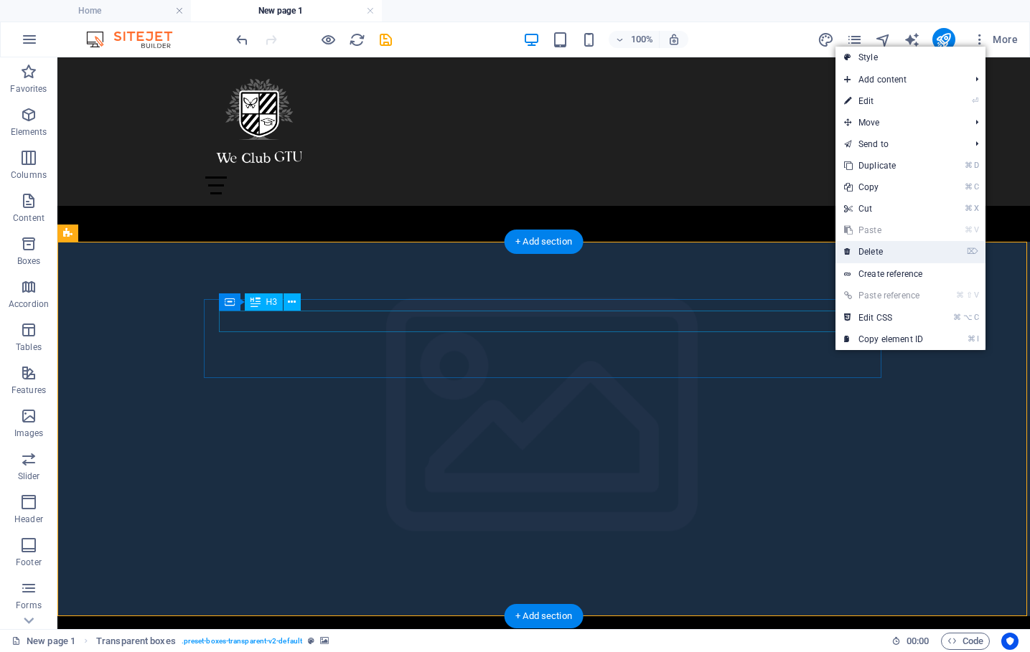
click at [882, 248] on link "⌦ Delete" at bounding box center [884, 252] width 96 height 22
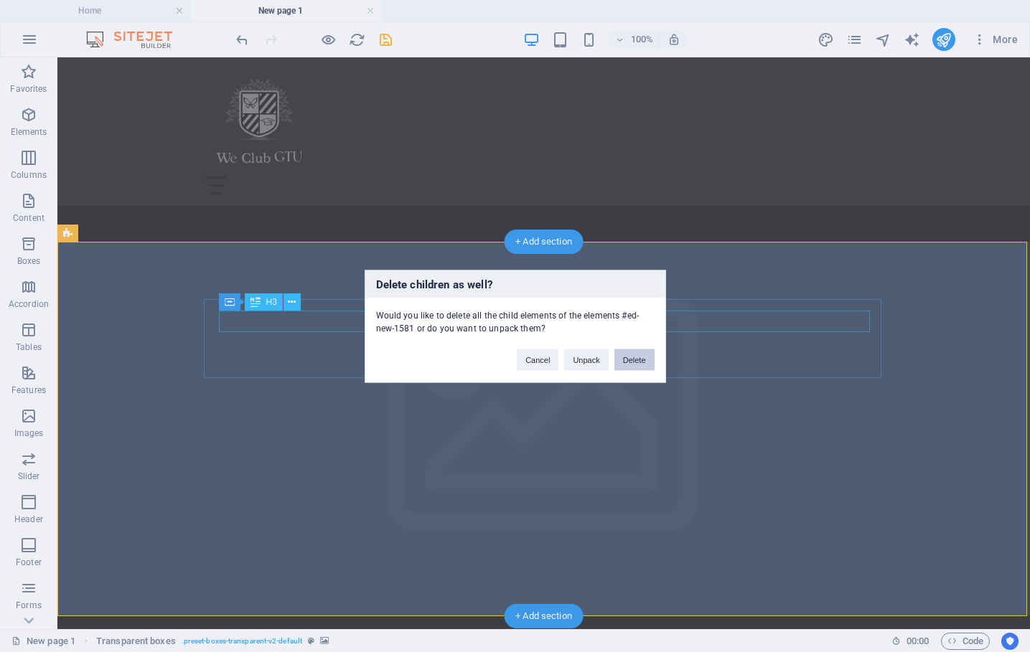
click at [645, 360] on button "Delete" at bounding box center [634, 360] width 40 height 22
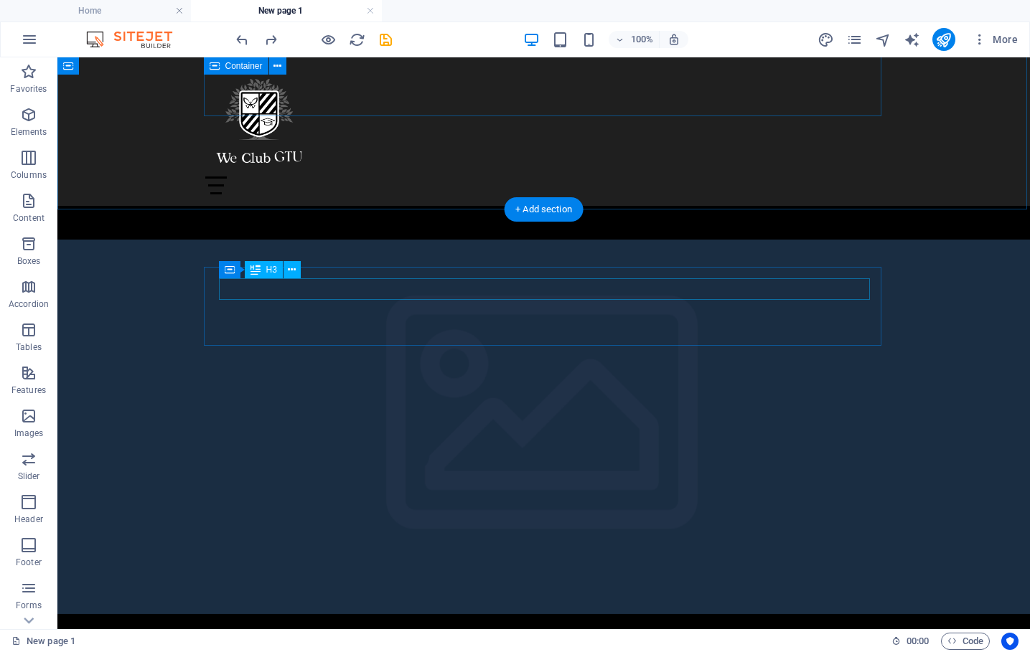
scroll to position [276, 0]
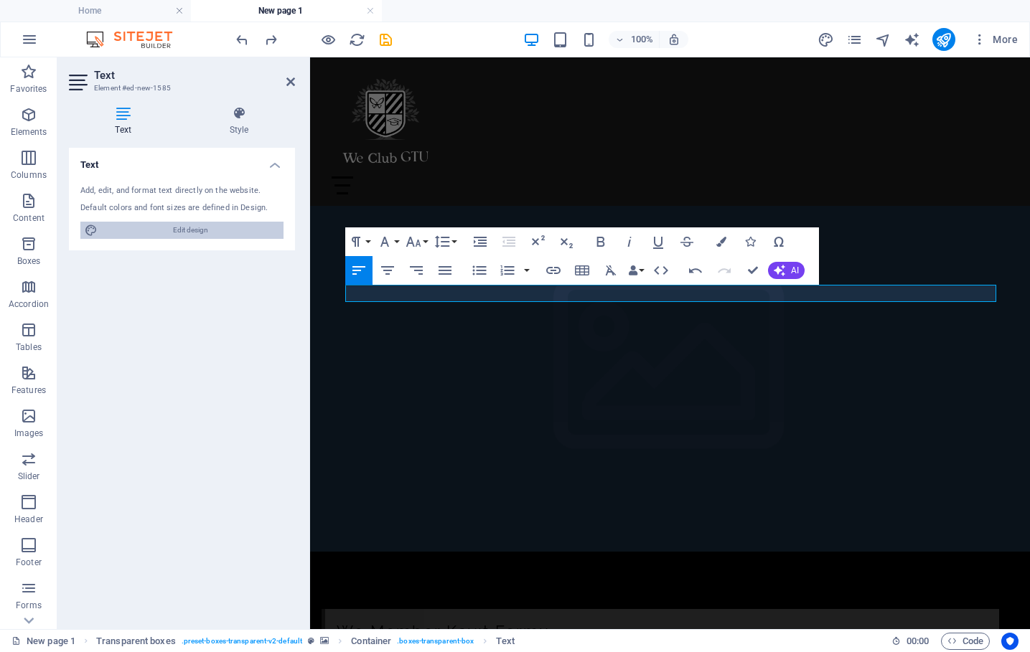
click at [186, 228] on span "Edit design" at bounding box center [190, 230] width 177 height 17
select select "px"
select select "200"
select select "px"
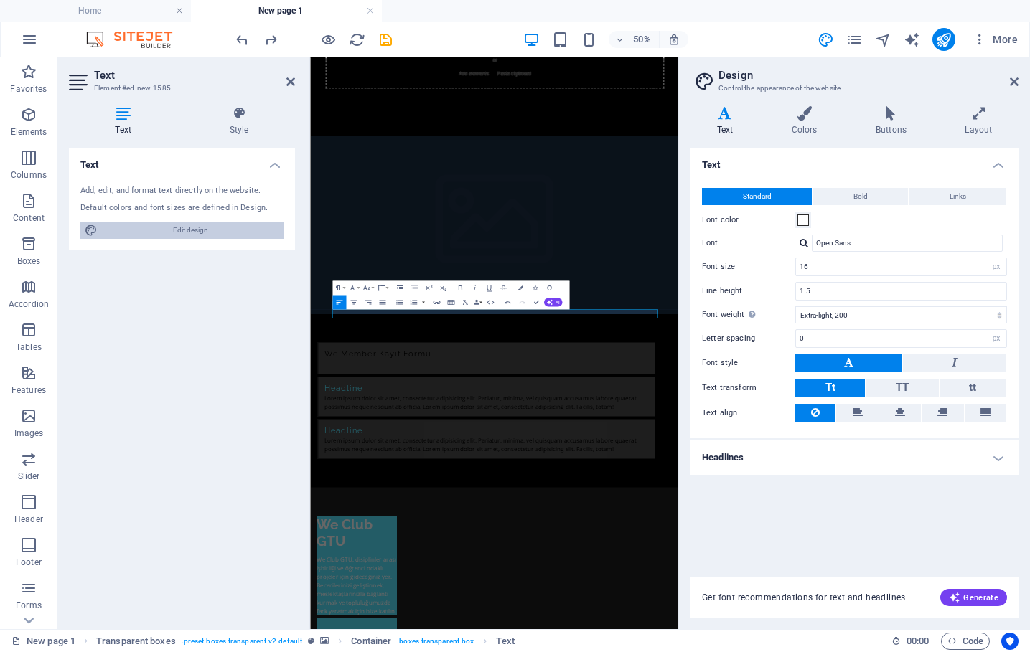
scroll to position [0, 0]
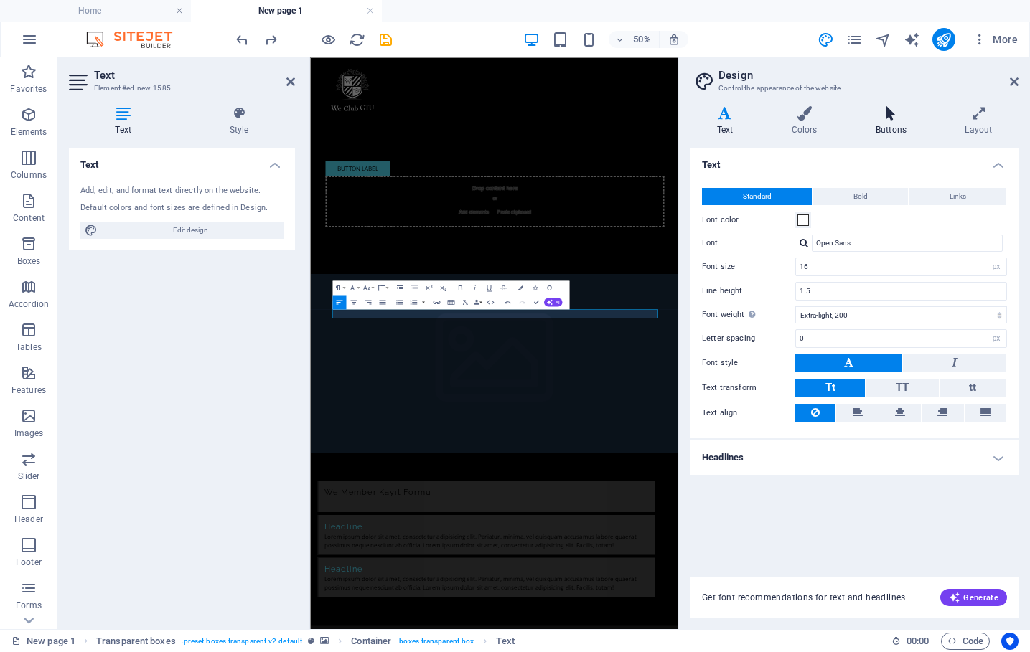
click at [879, 117] on icon at bounding box center [890, 113] width 83 height 14
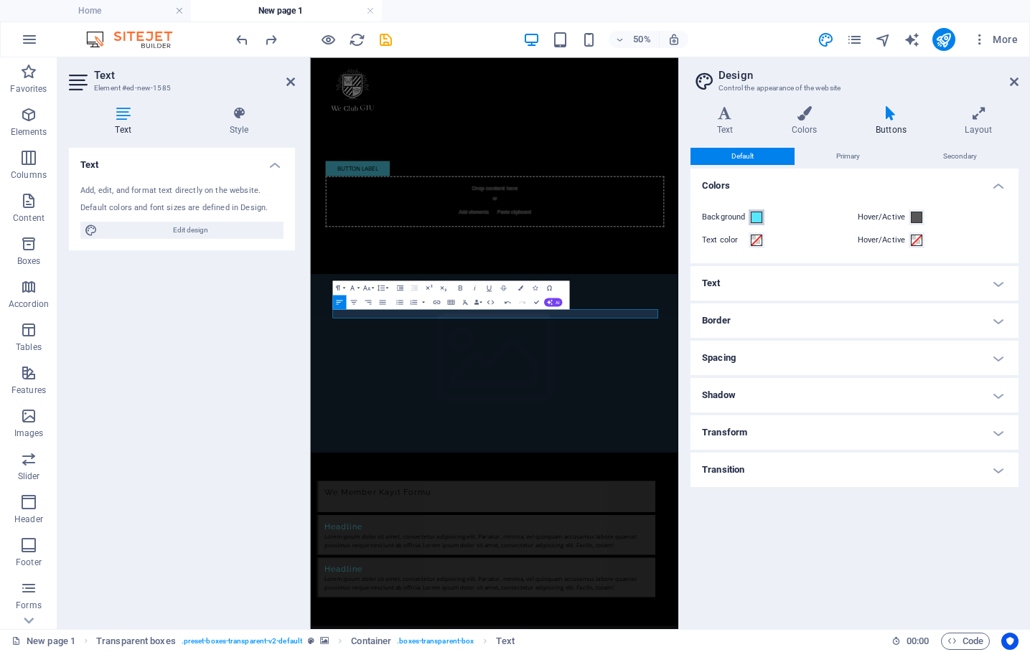
click at [759, 213] on span at bounding box center [756, 217] width 11 height 11
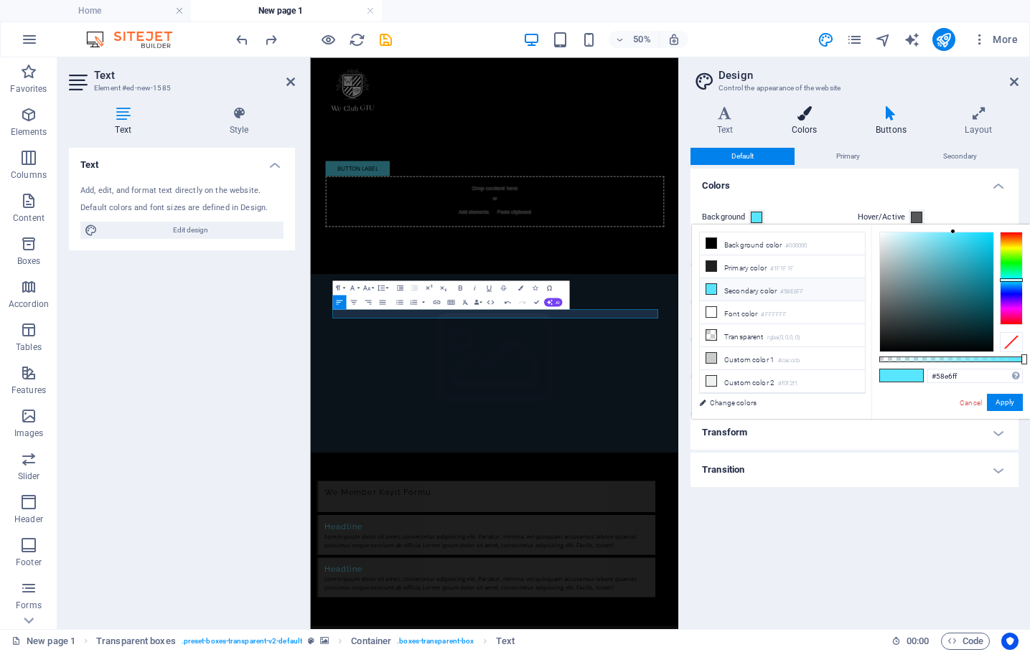
click at [810, 123] on h4 "Colors" at bounding box center [807, 121] width 84 height 30
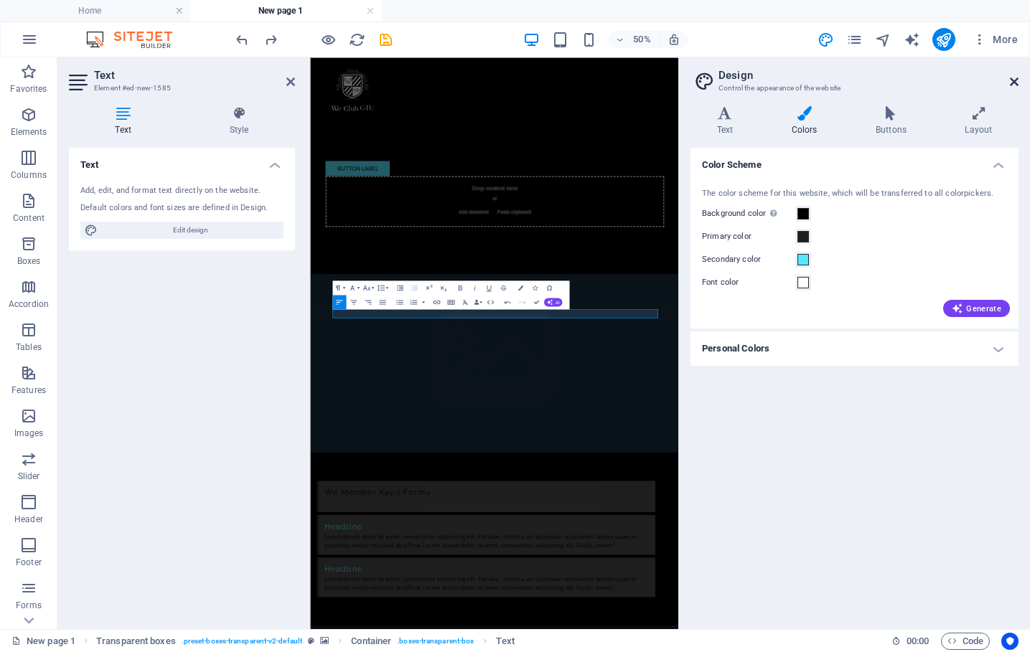
click at [1016, 80] on icon at bounding box center [1014, 81] width 9 height 11
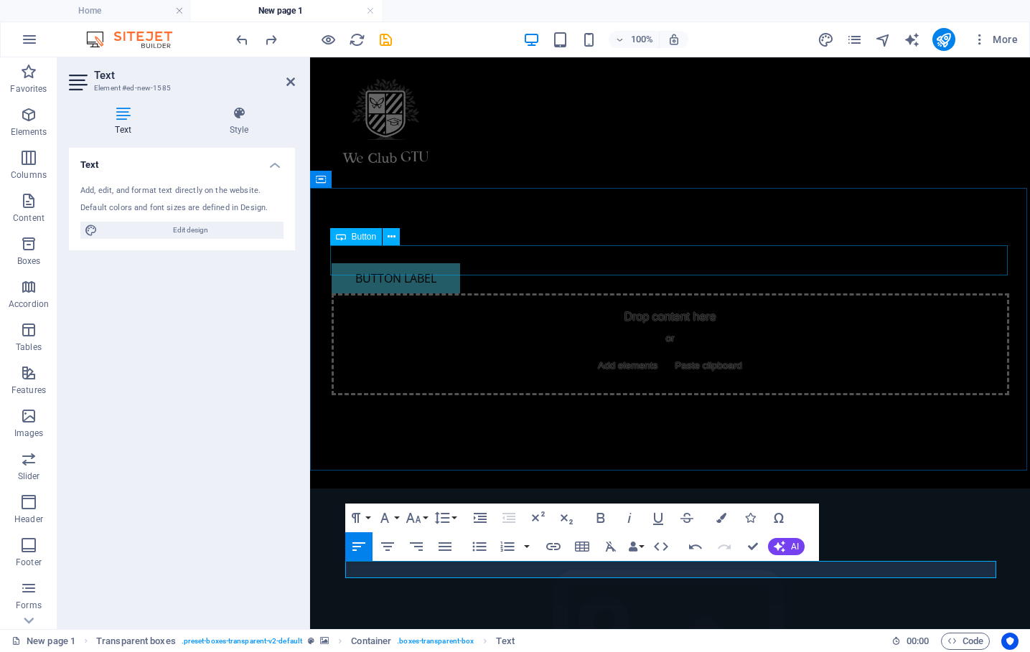
click at [702, 275] on div "Button label" at bounding box center [671, 278] width 678 height 30
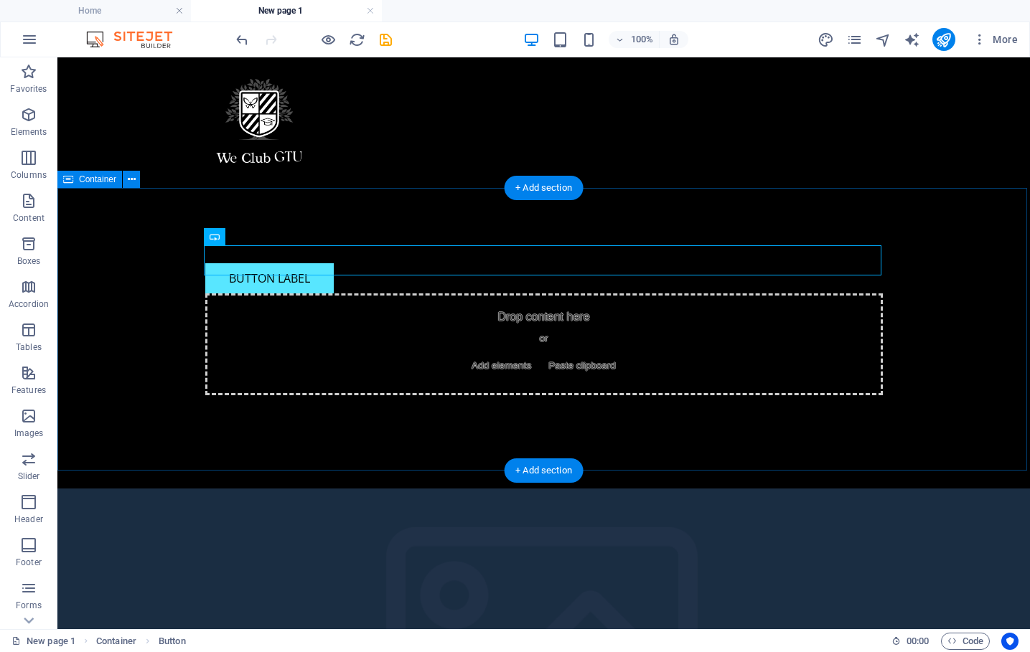
click at [786, 430] on div "Button label Drop content here or Add elements Paste clipboard" at bounding box center [543, 347] width 973 height 283
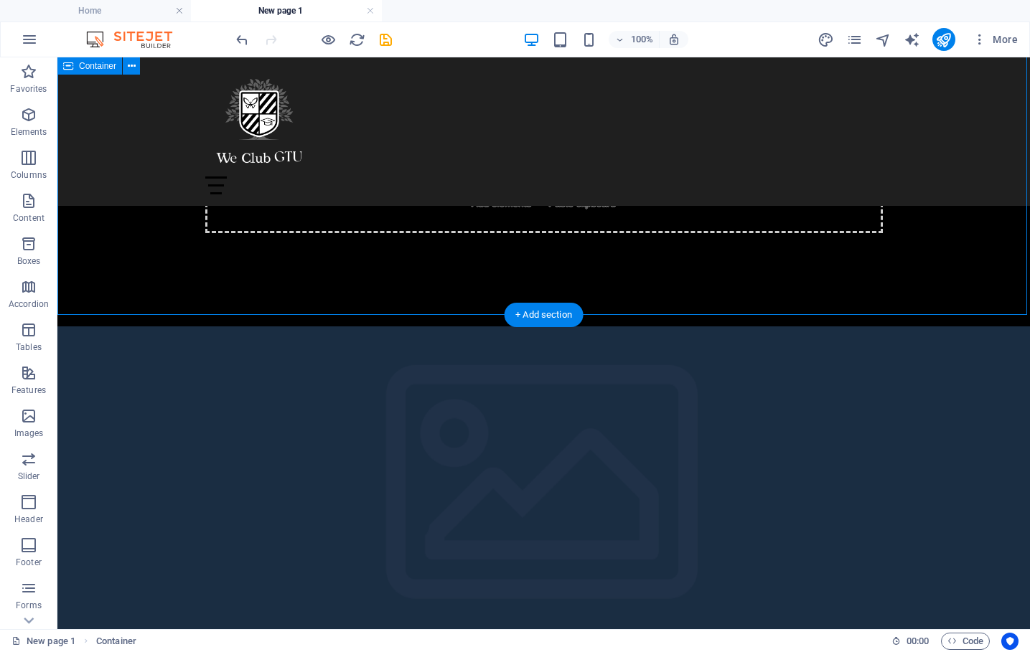
scroll to position [156, 0]
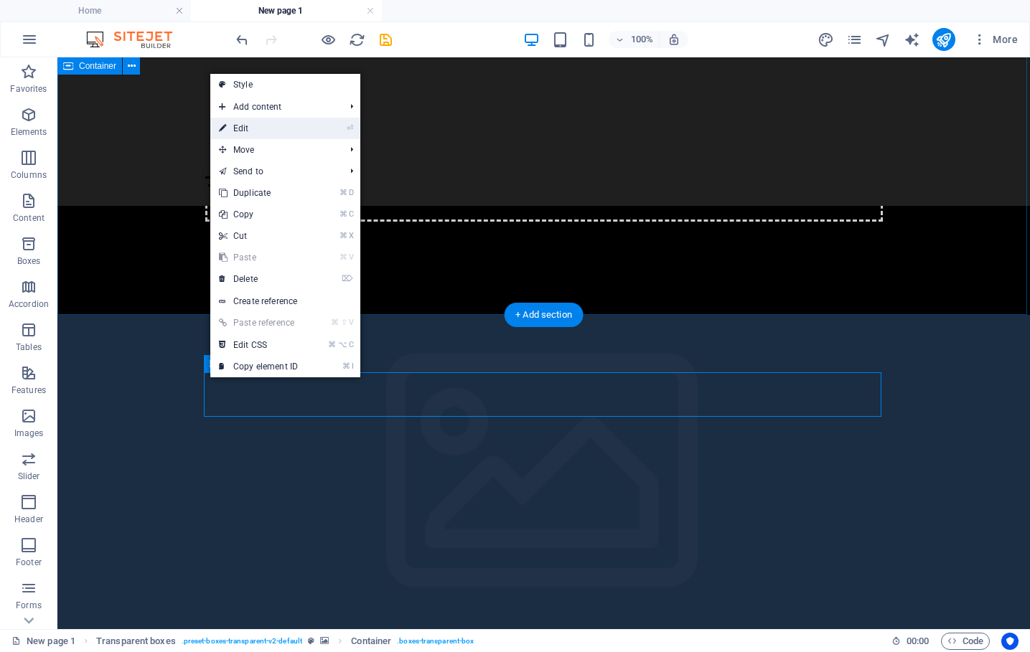
click at [250, 128] on link "⏎ Edit" at bounding box center [258, 129] width 96 height 22
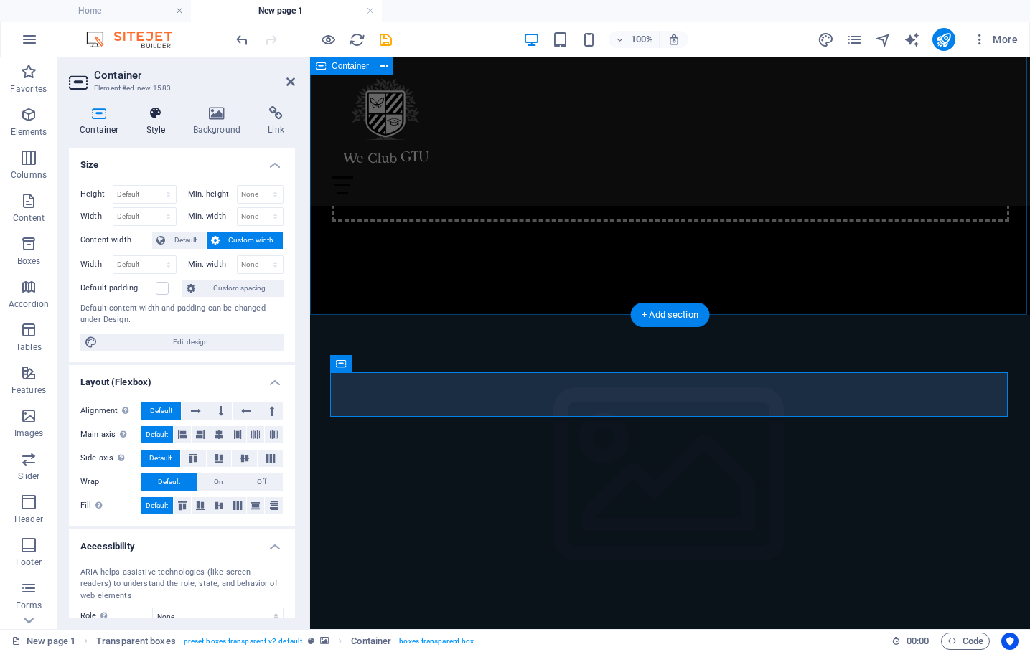
scroll to position [0, 0]
click at [158, 125] on h4 "Style" at bounding box center [159, 121] width 47 height 30
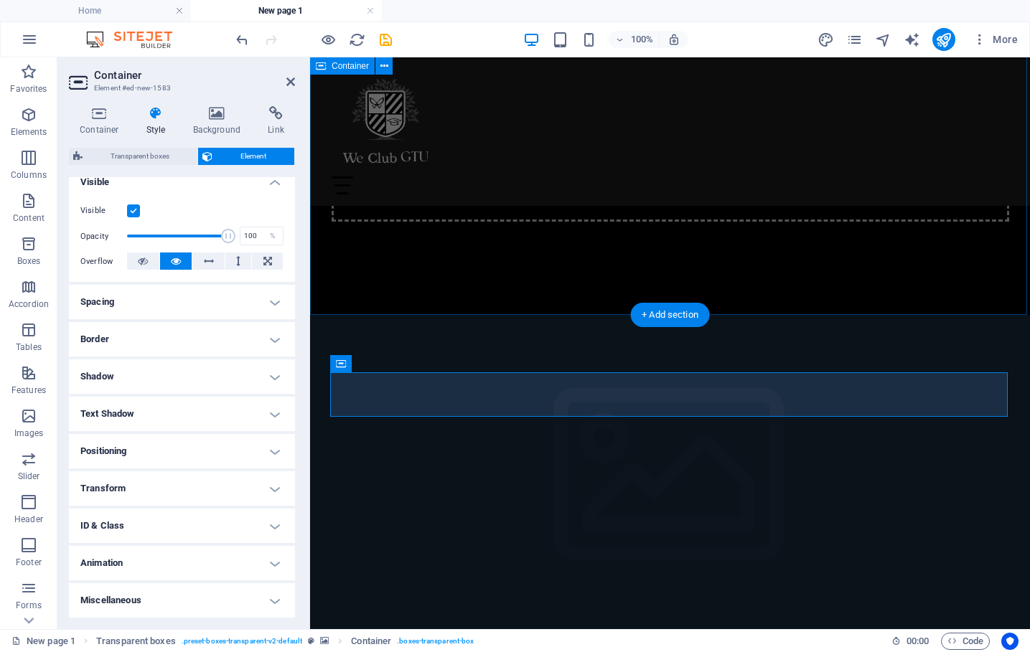
scroll to position [165, 0]
click at [267, 306] on h4 "Spacing" at bounding box center [182, 303] width 226 height 34
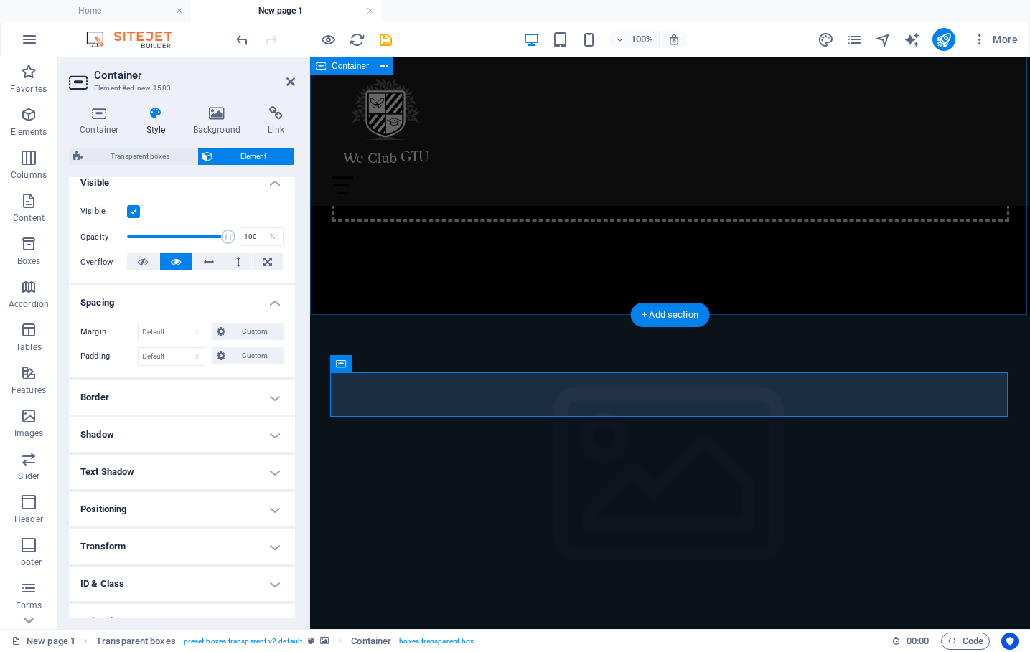
click at [276, 300] on h4 "Spacing" at bounding box center [182, 299] width 226 height 26
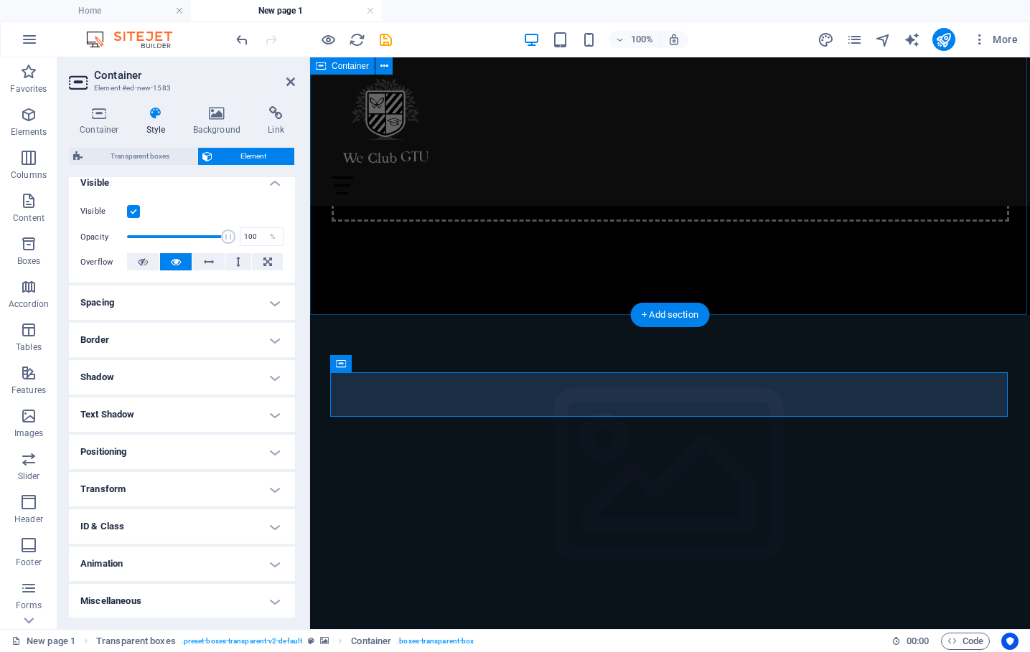
click at [275, 354] on h4 "Border" at bounding box center [182, 340] width 226 height 34
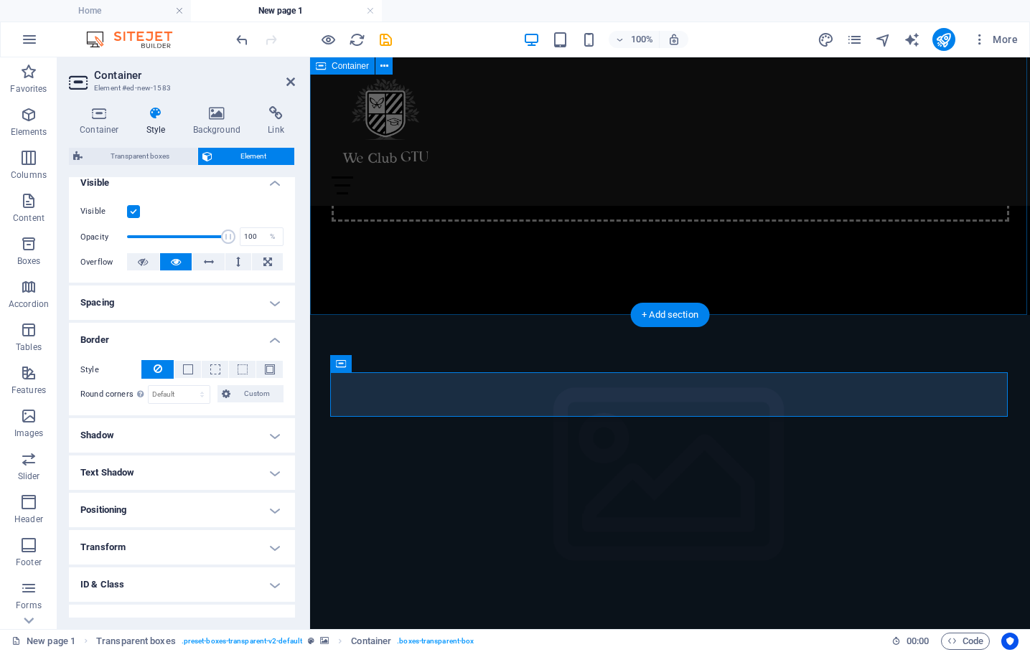
click at [275, 345] on h4 "Border" at bounding box center [182, 336] width 226 height 26
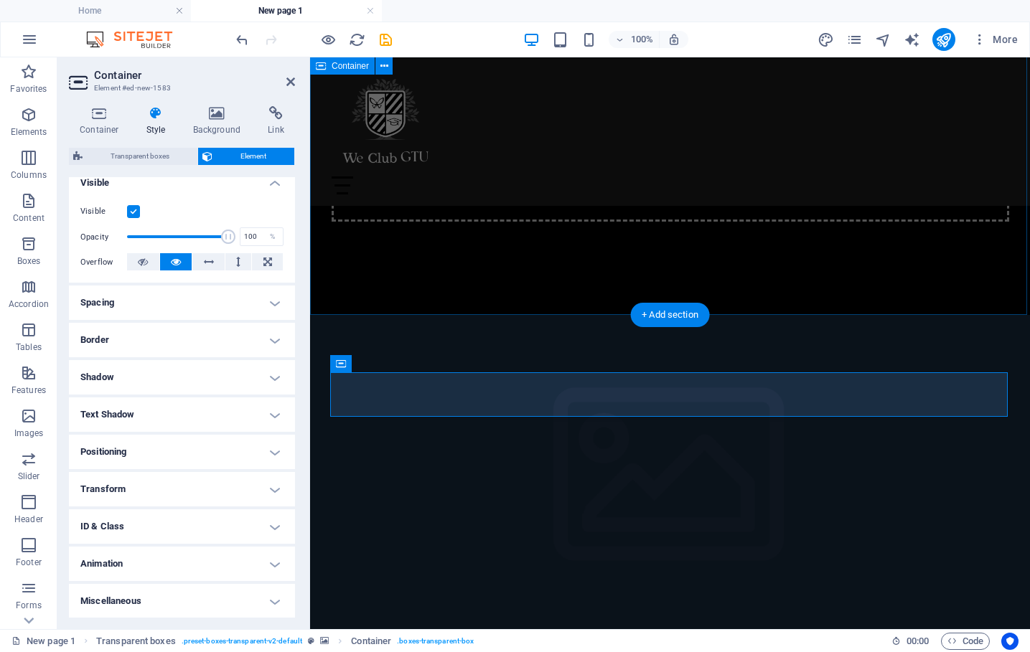
click at [275, 378] on h4 "Shadow" at bounding box center [182, 377] width 226 height 34
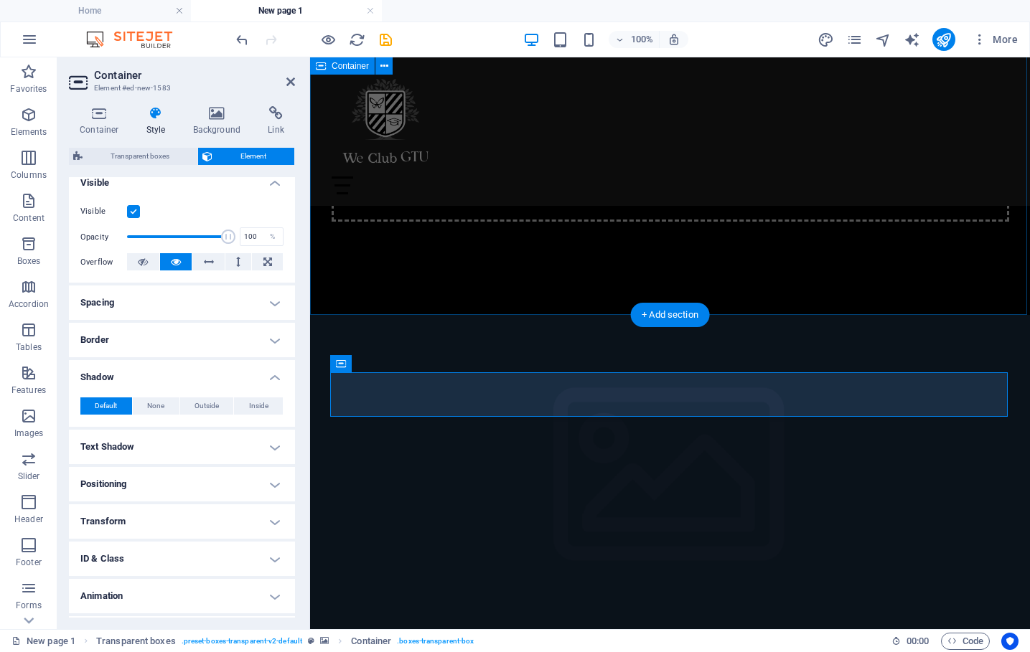
click at [275, 378] on h4 "Shadow" at bounding box center [182, 373] width 226 height 26
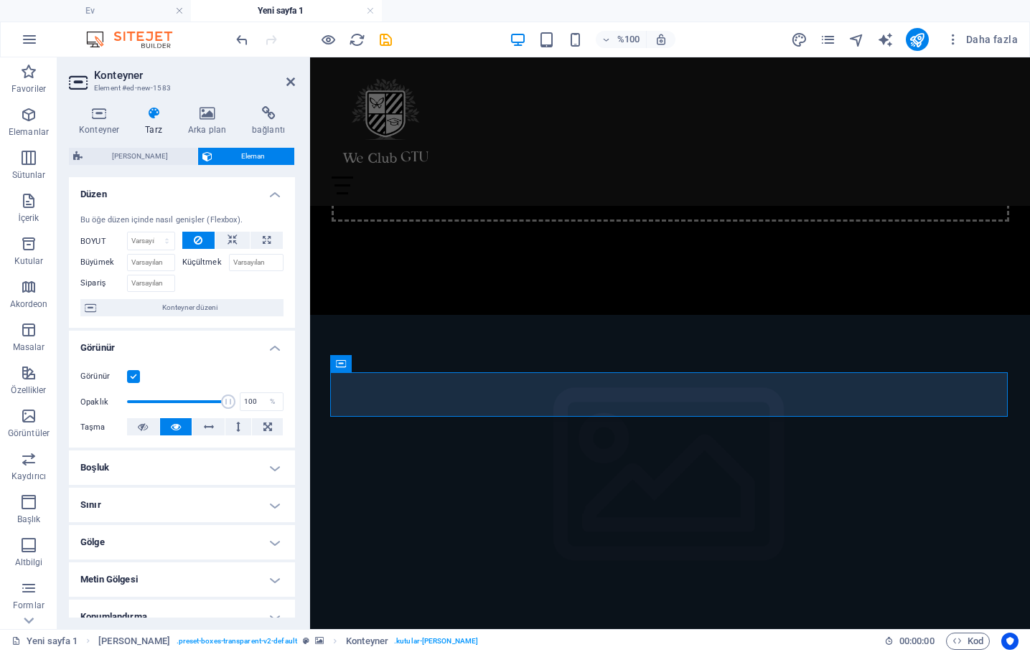
scroll to position [0, 0]
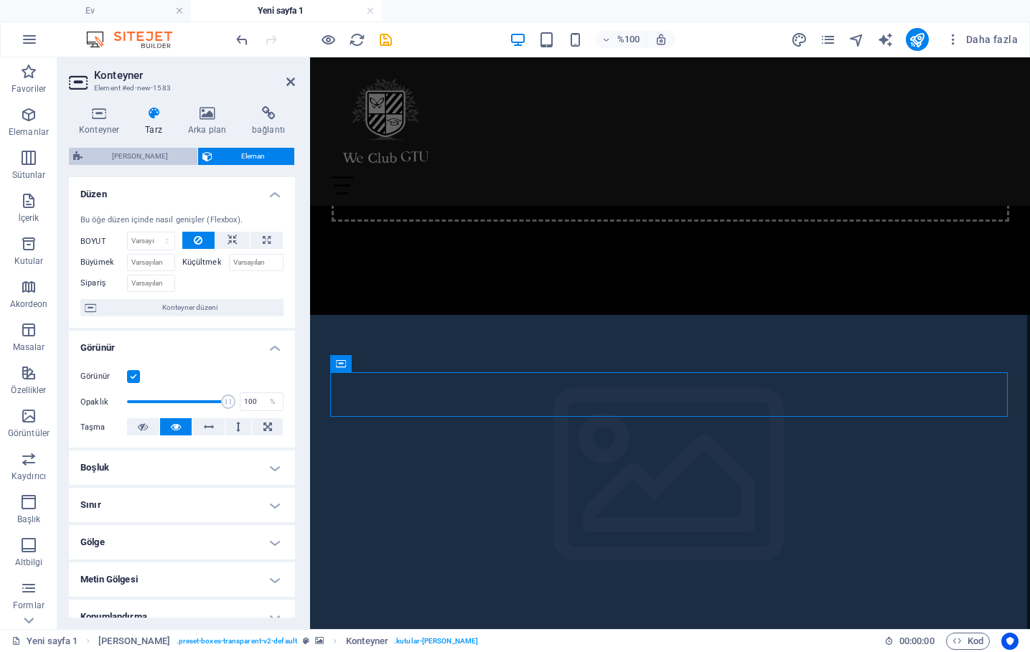
click at [157, 156] on span "[PERSON_NAME]" at bounding box center [140, 156] width 106 height 17
select select "rem"
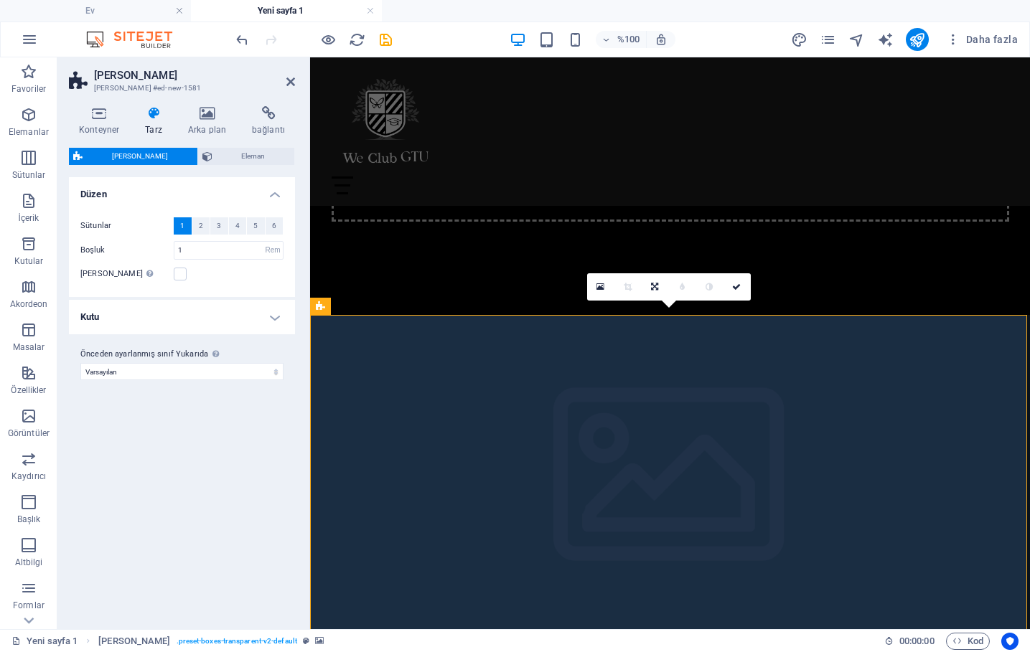
click at [262, 309] on h4 "Kutu" at bounding box center [182, 317] width 226 height 34
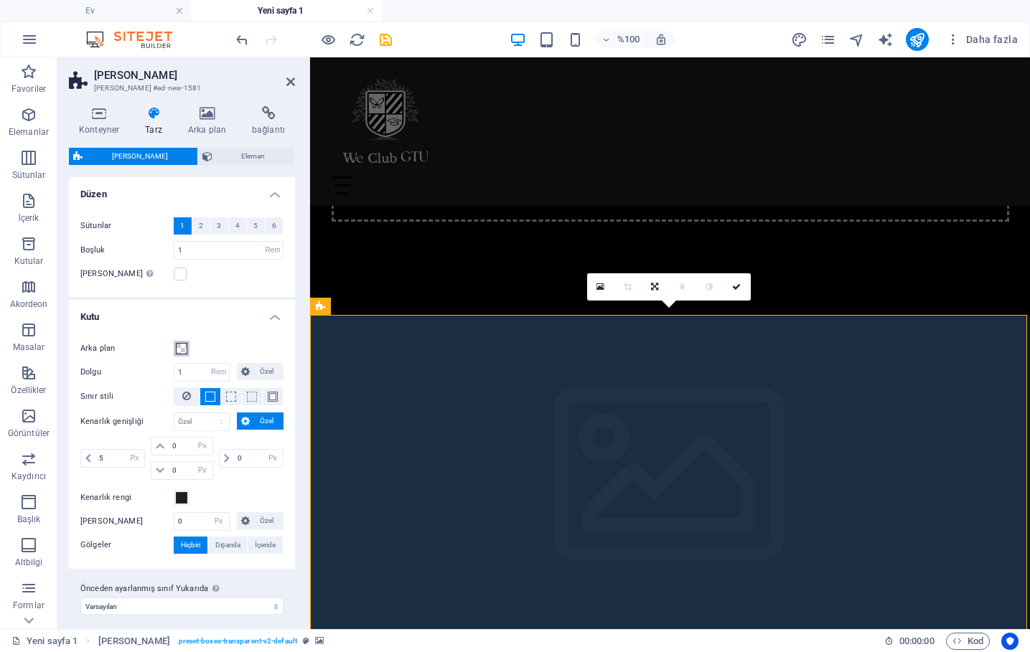
click at [180, 346] on span at bounding box center [181, 348] width 11 height 11
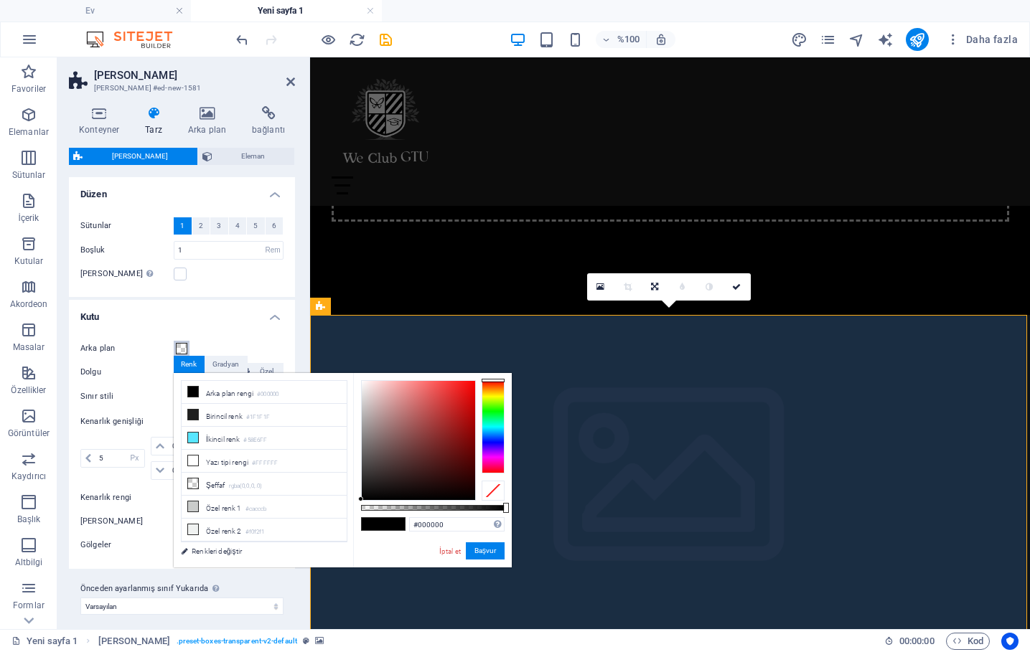
click at [180, 346] on span at bounding box center [181, 348] width 11 height 11
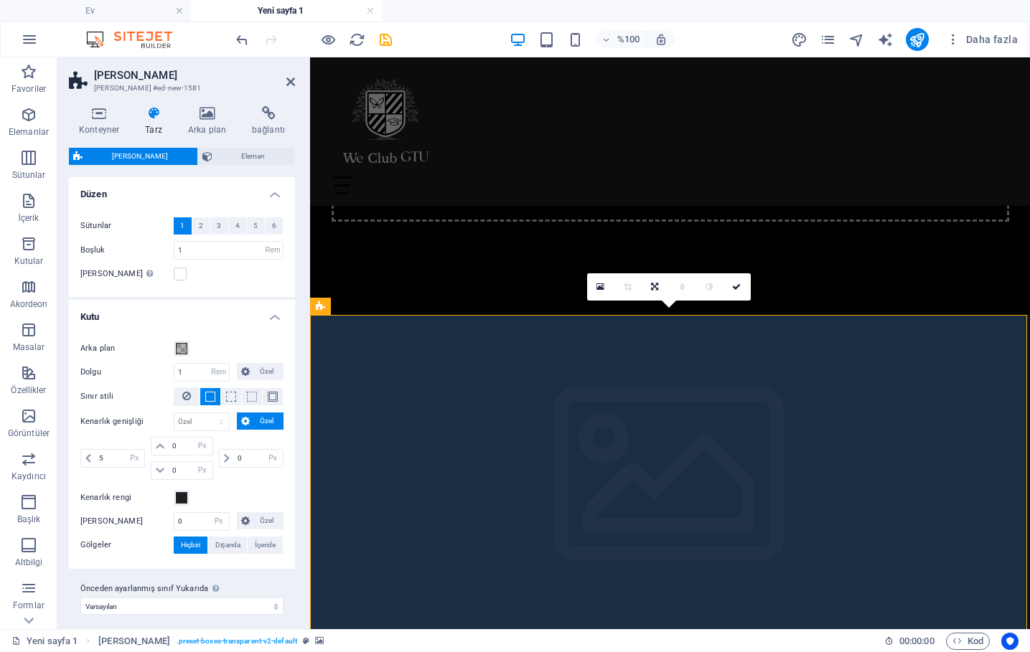
click at [258, 311] on h4 "Kutu" at bounding box center [182, 313] width 226 height 26
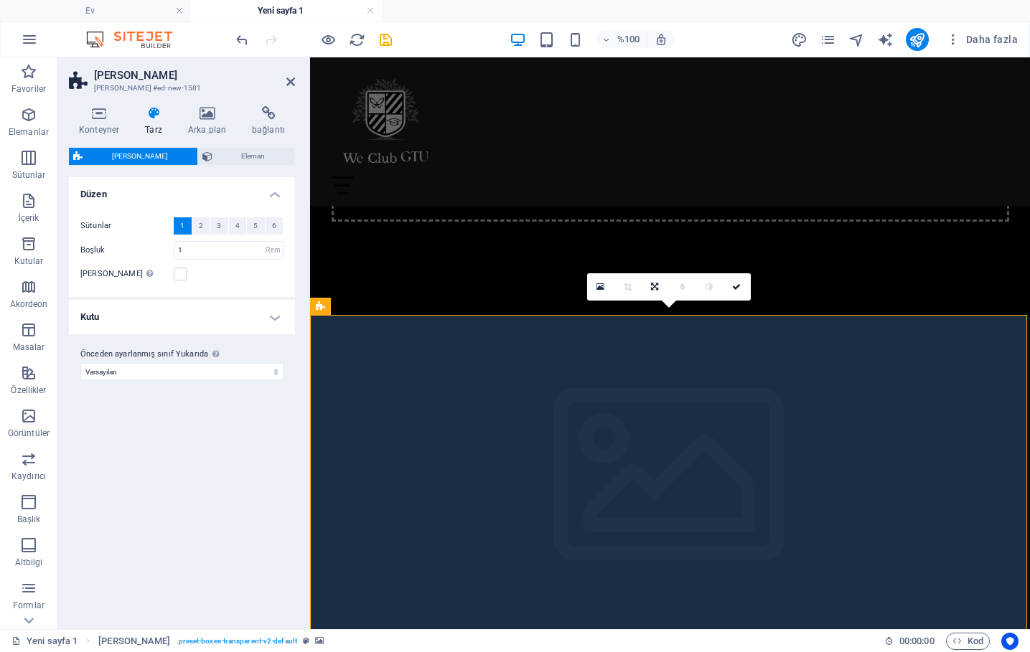
click at [278, 310] on h4 "Kutu" at bounding box center [182, 317] width 226 height 34
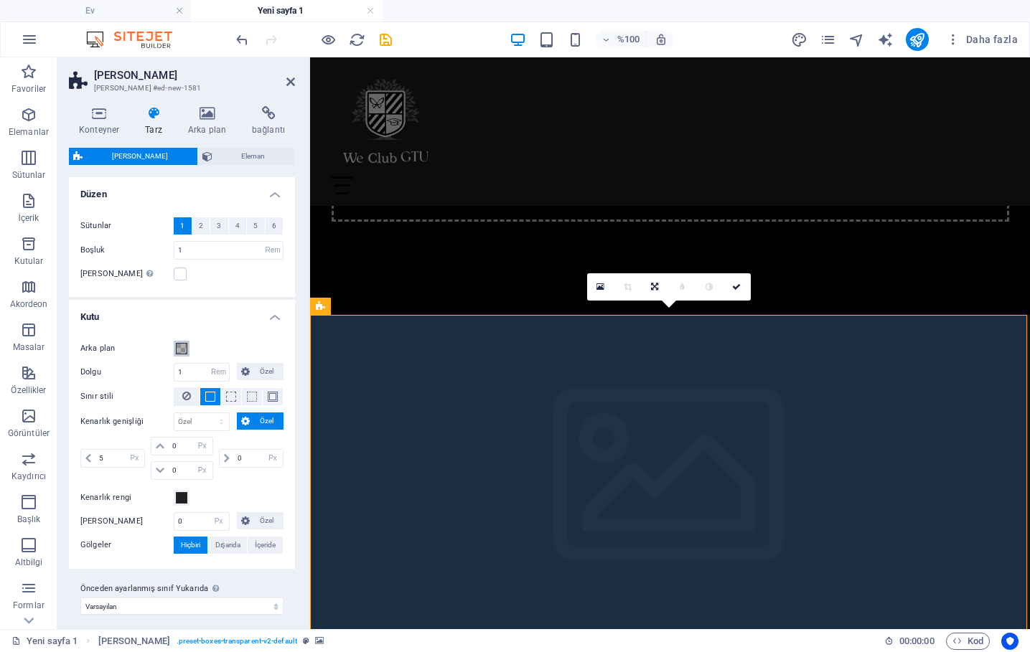
click at [182, 347] on span at bounding box center [181, 348] width 11 height 11
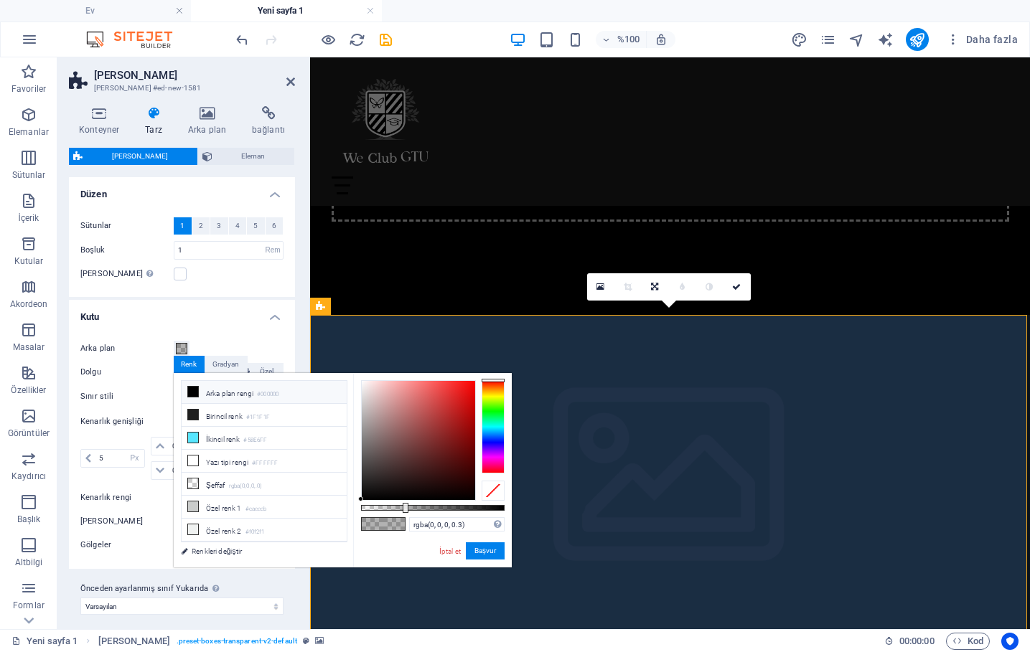
click at [210, 390] on li "Arka plan rengi #000000" at bounding box center [264, 392] width 165 height 23
click at [207, 441] on li "İkincil renk #58E6FF" at bounding box center [264, 438] width 165 height 23
type input "rgba(88, 230, 255, 0.3)"
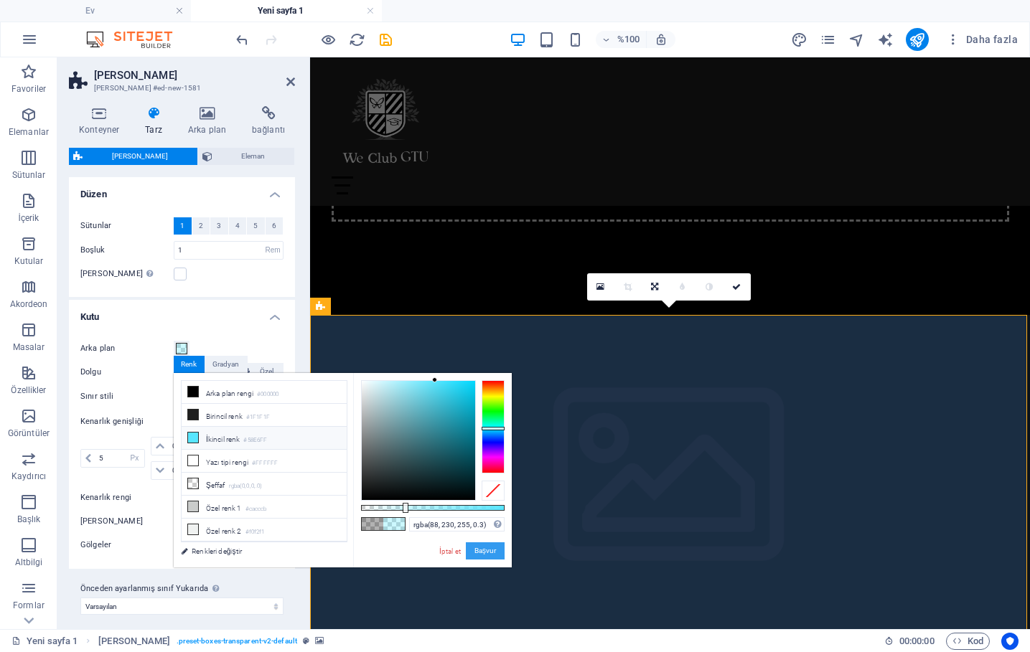
click at [496, 551] on button "Başvur" at bounding box center [485, 551] width 39 height 17
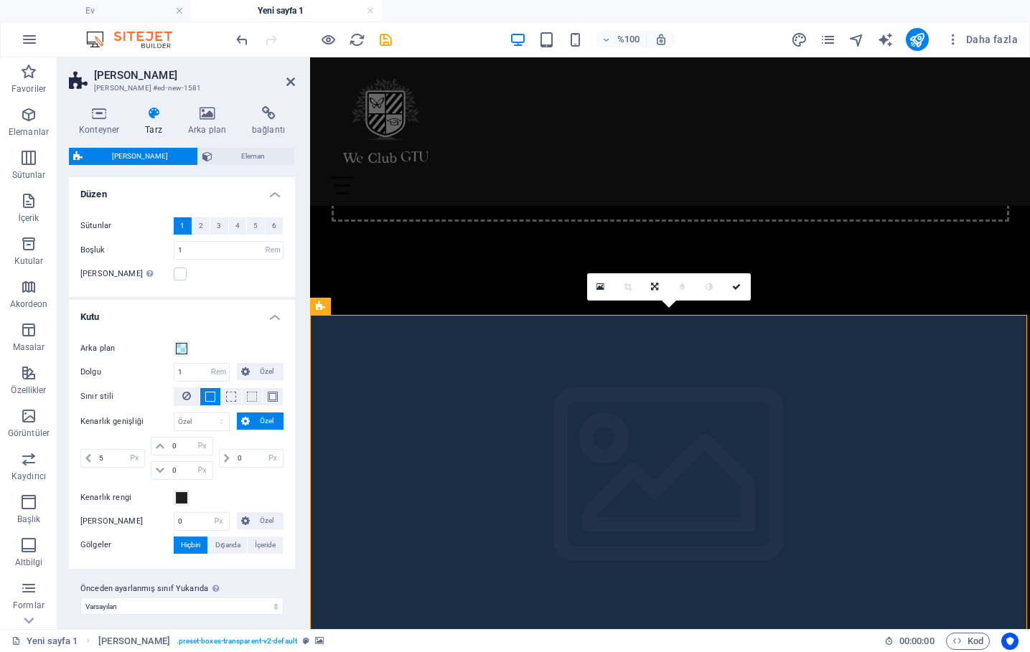
click at [511, 329] on figure at bounding box center [670, 485] width 720 height 340
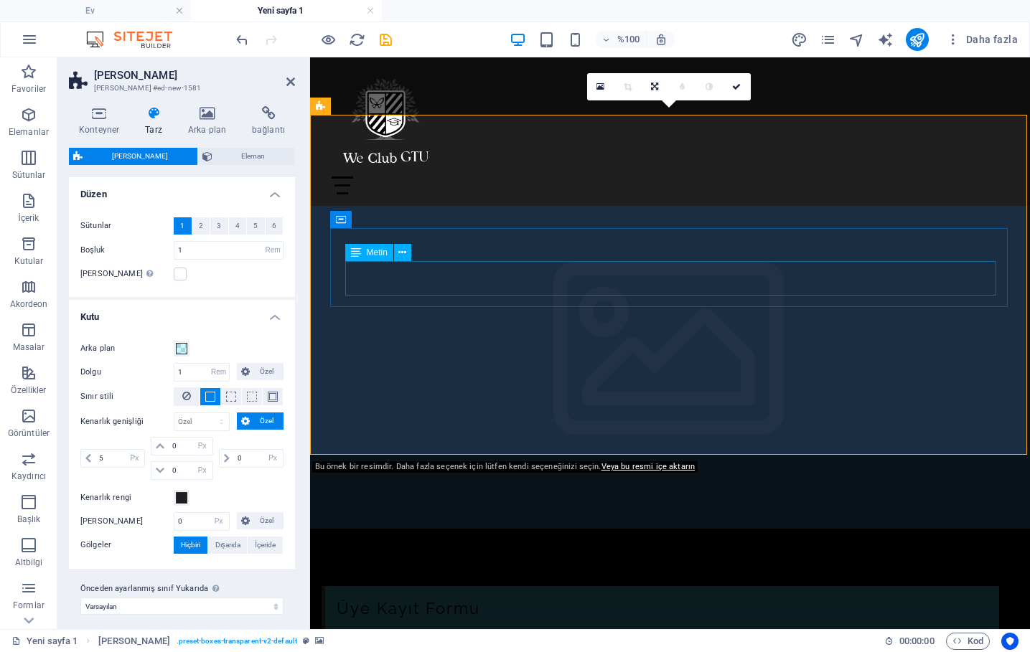
scroll to position [238, 0]
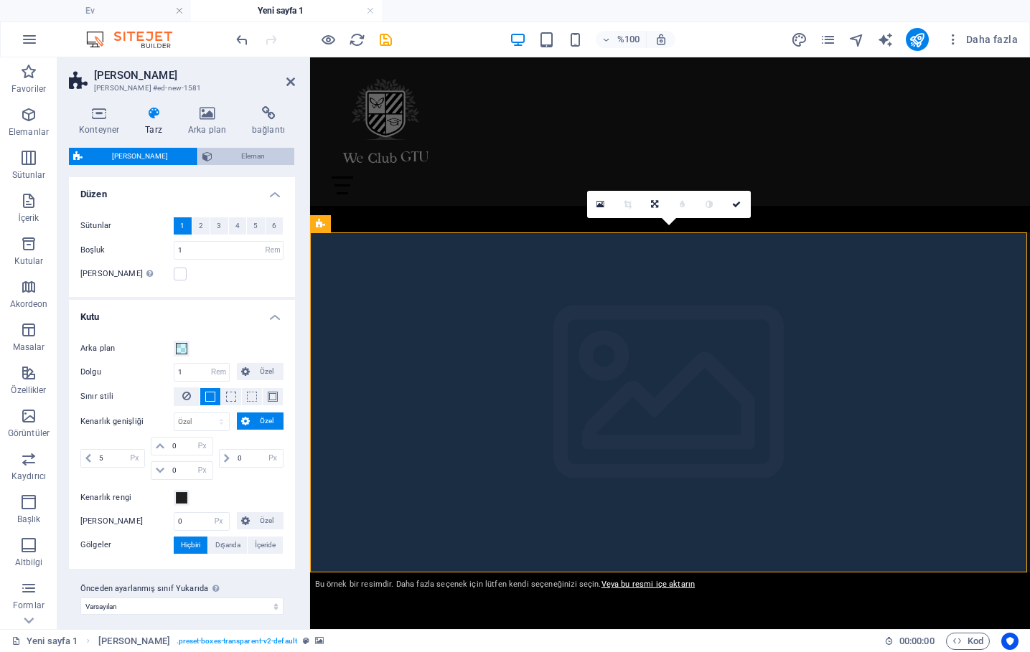
click at [261, 154] on span "Eleman" at bounding box center [254, 156] width 74 height 17
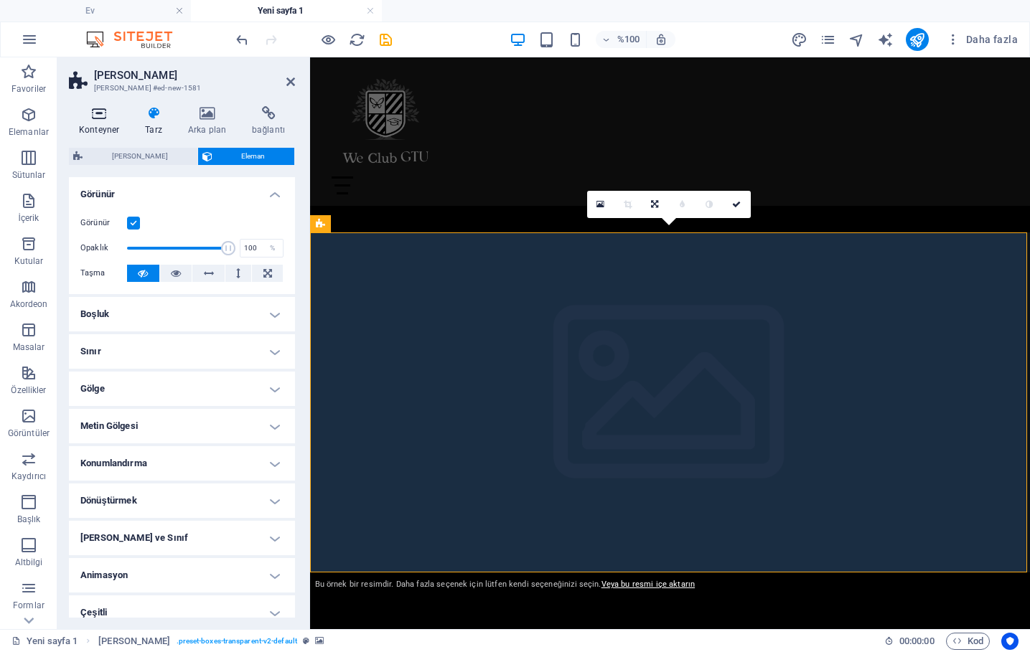
click at [85, 108] on icon at bounding box center [99, 113] width 60 height 14
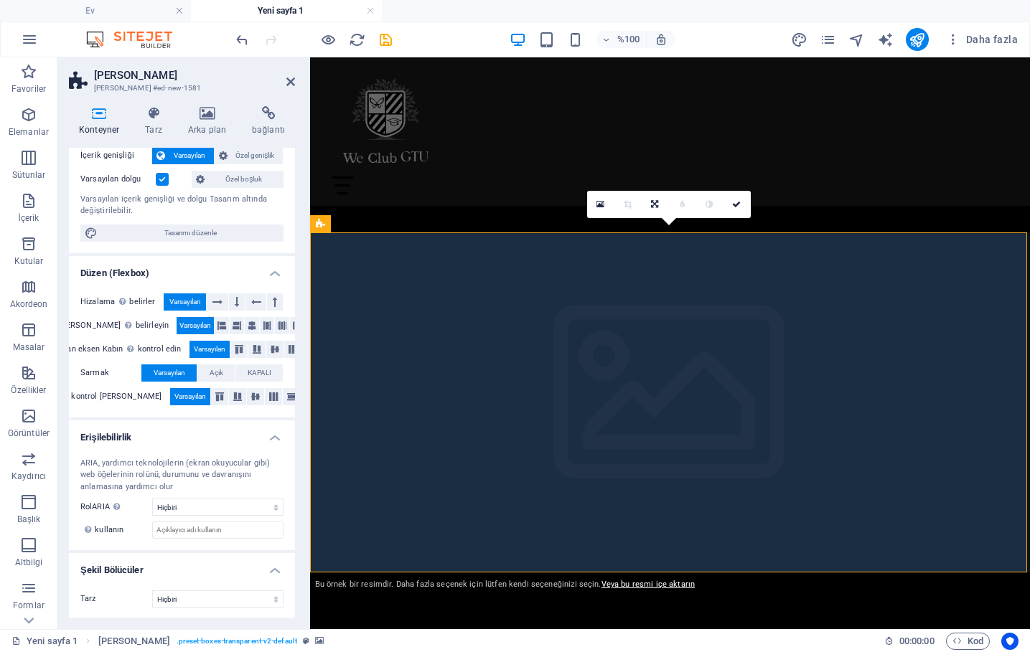
scroll to position [84, 0]
click at [284, 80] on h2 "[PERSON_NAME]" at bounding box center [194, 75] width 201 height 13
click at [548, 630] on div "Üye Kayıt Formu" at bounding box center [661, 652] width 678 height 45
drag, startPoint x: 507, startPoint y: 261, endPoint x: 688, endPoint y: 499, distance: 298.6
click at [687, 499] on div "Üye Kayıt Formu Başlık Lorem ipsum dolor sit amet, consectetur adipisicing elit…" at bounding box center [670, 568] width 720 height 670
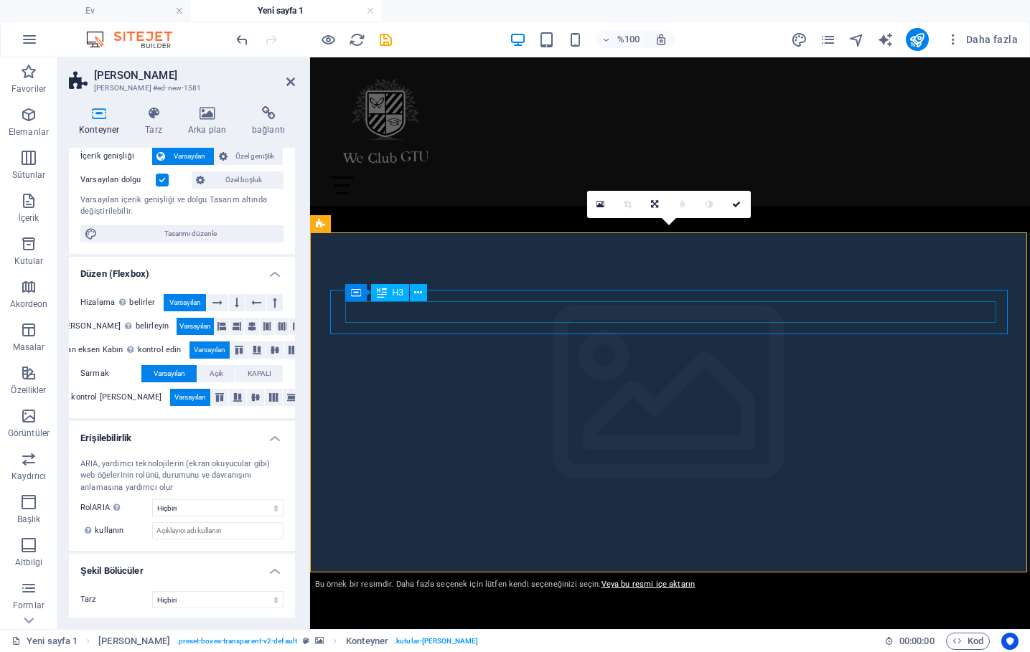
click at [462, 642] on div "Üye Kayıt Formu" at bounding box center [662, 653] width 651 height 22
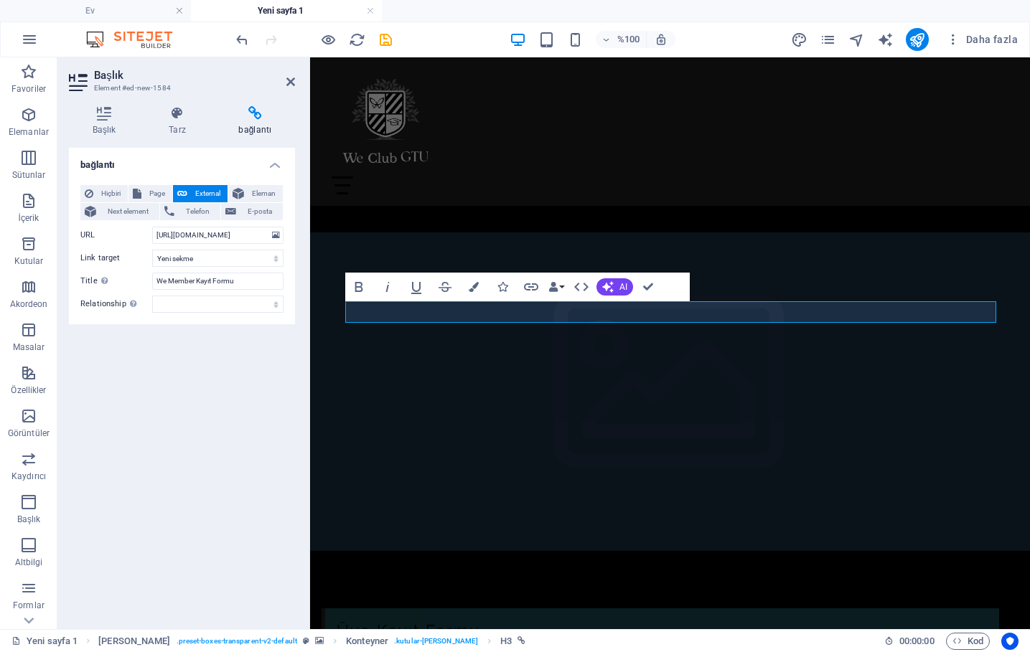
click at [622, 336] on figure at bounding box center [670, 392] width 720 height 319
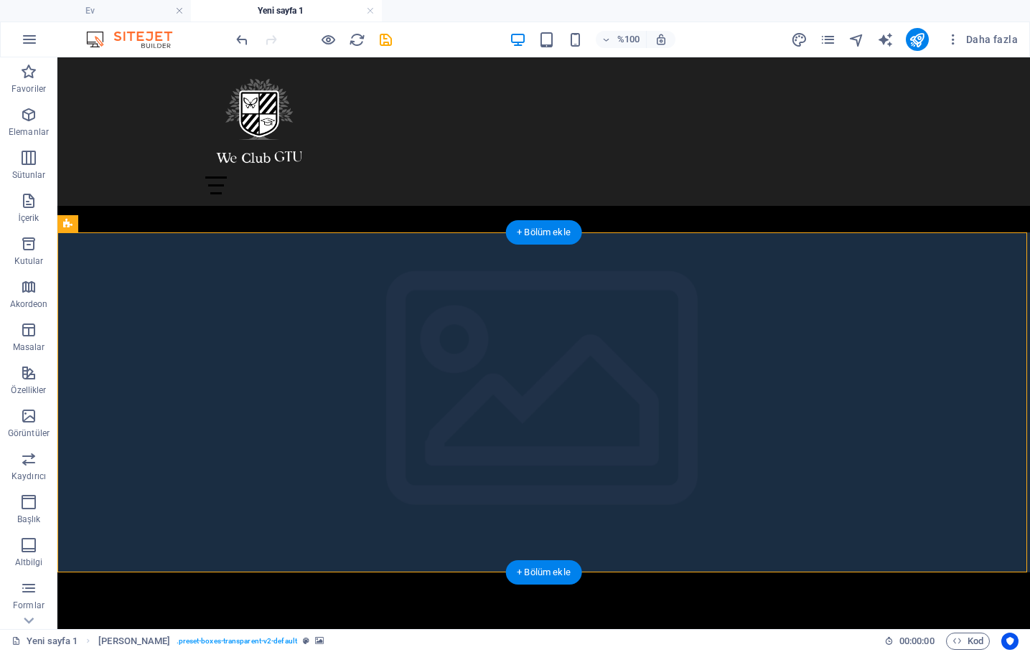
click at [248, 261] on figure at bounding box center [543, 403] width 973 height 340
click at [20, 117] on icon "button" at bounding box center [28, 114] width 17 height 17
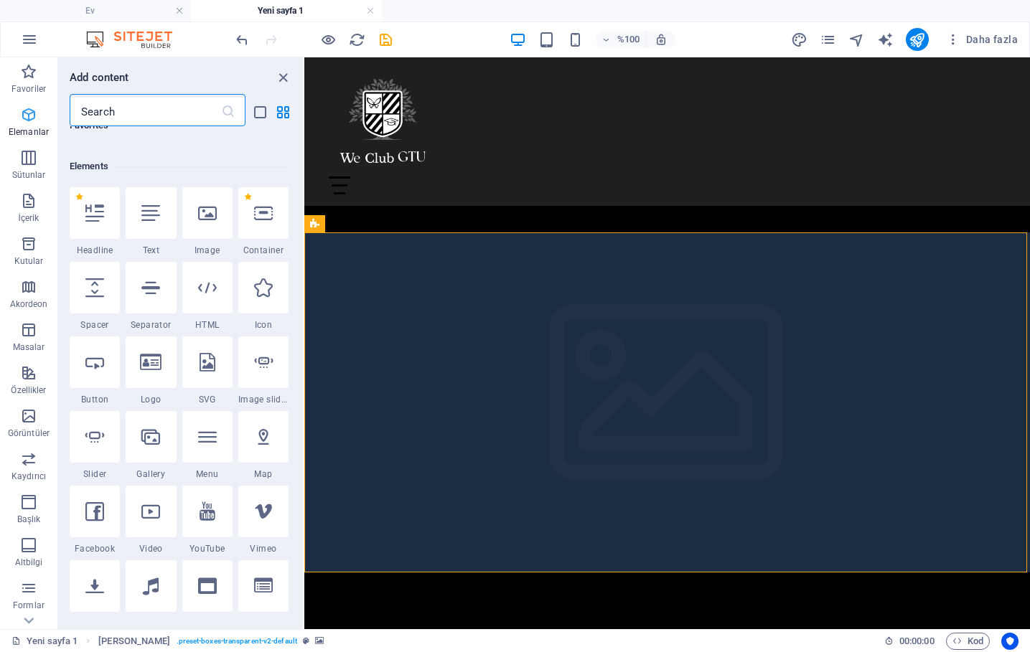
scroll to position [153, 0]
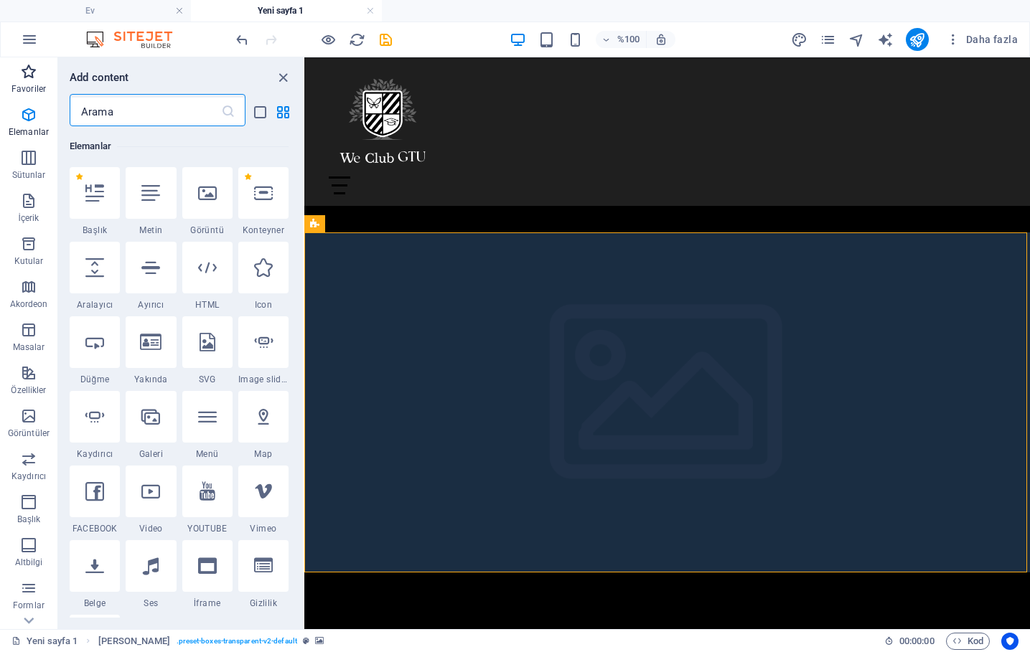
click at [31, 75] on icon "button" at bounding box center [28, 71] width 17 height 17
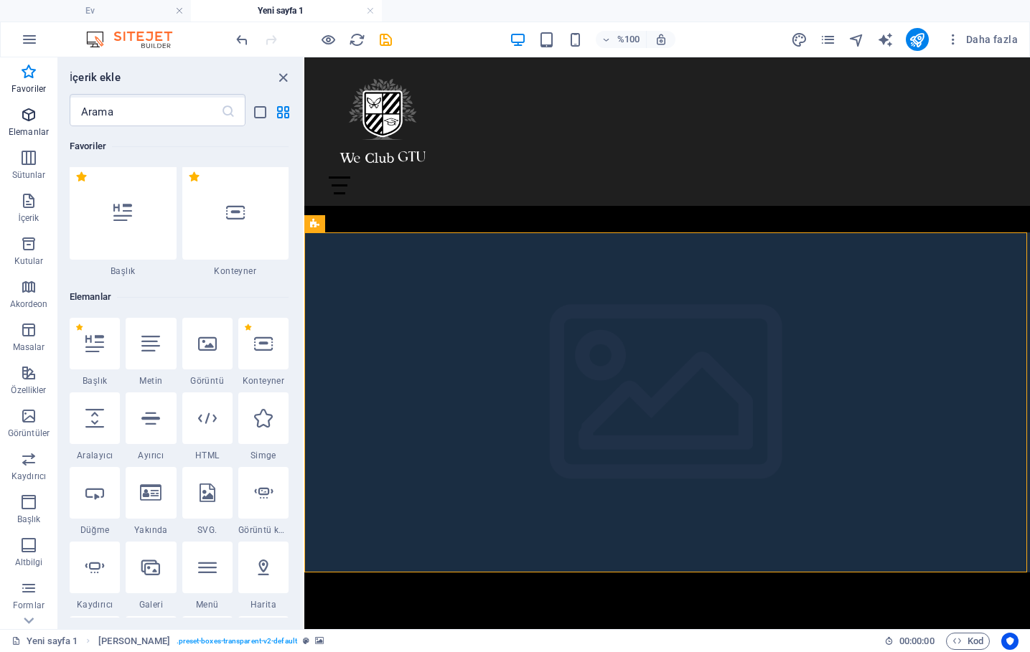
scroll to position [0, 0]
click at [34, 169] on p "Sütunlar" at bounding box center [29, 174] width 34 height 11
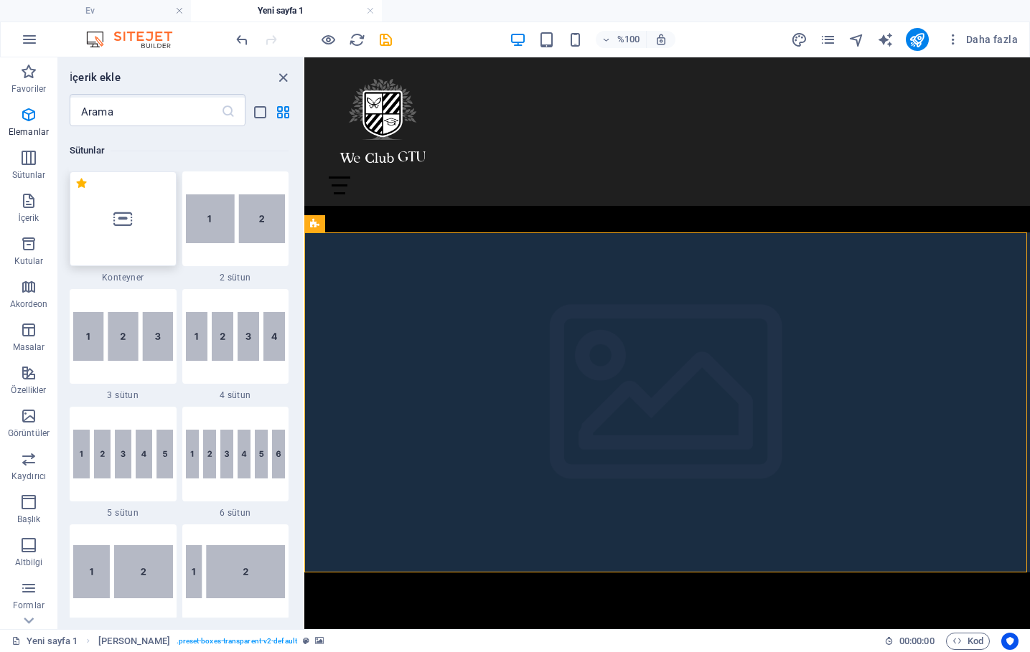
scroll to position [711, 0]
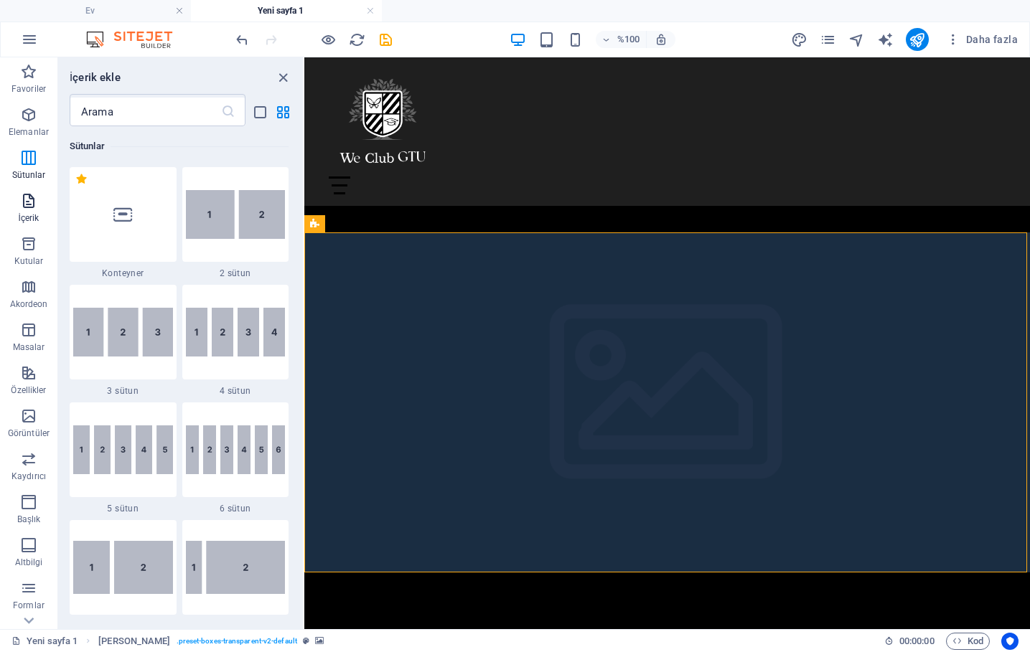
click at [37, 205] on icon "button" at bounding box center [28, 200] width 17 height 17
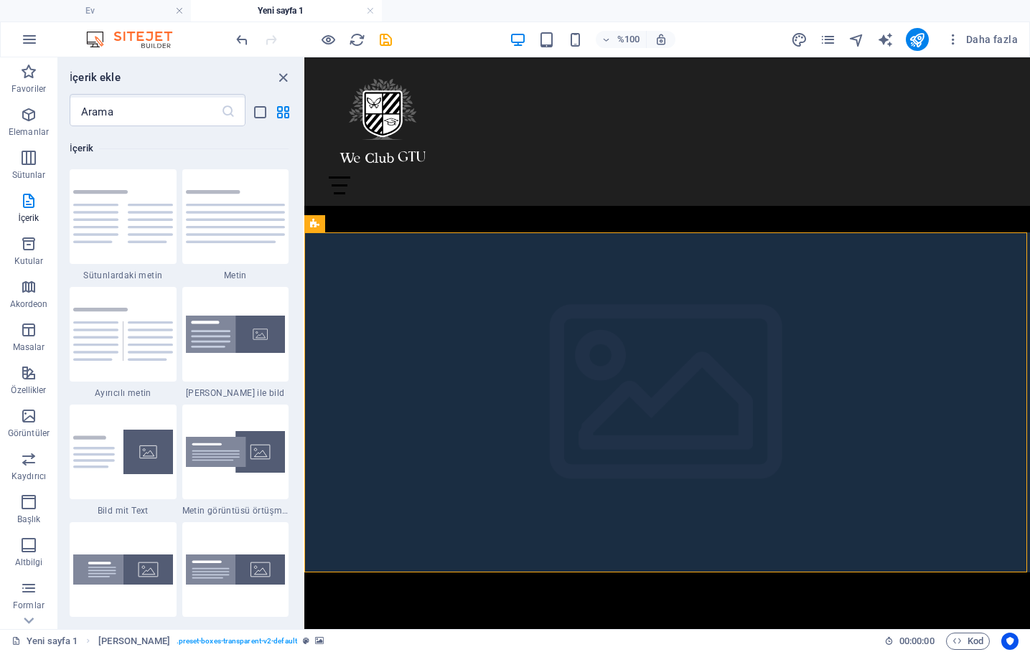
scroll to position [2512, 0]
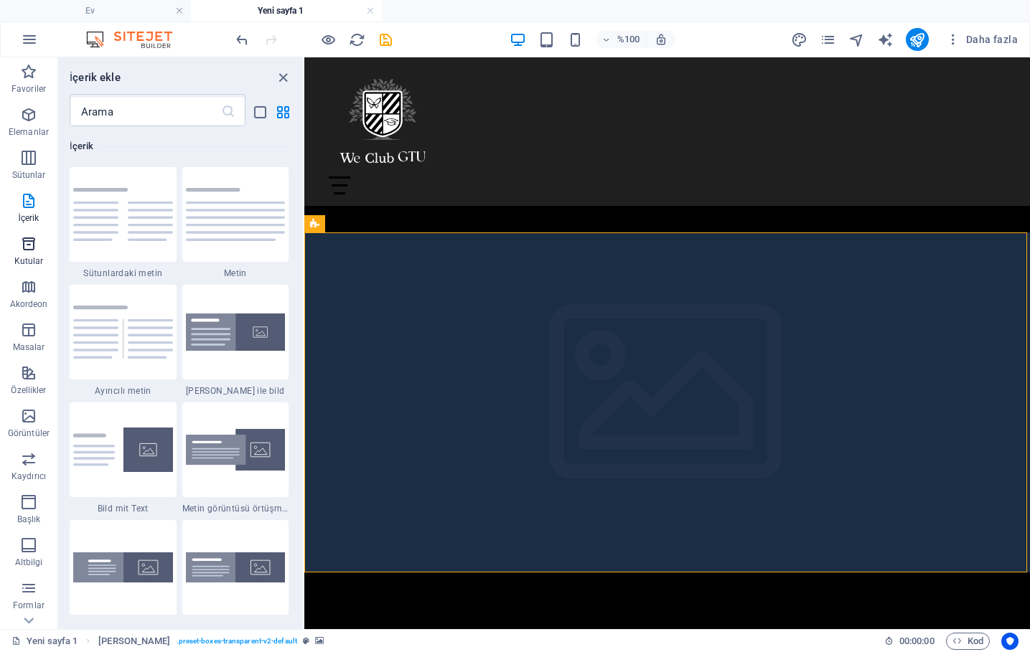
click at [28, 253] on span "Kutular" at bounding box center [28, 252] width 57 height 34
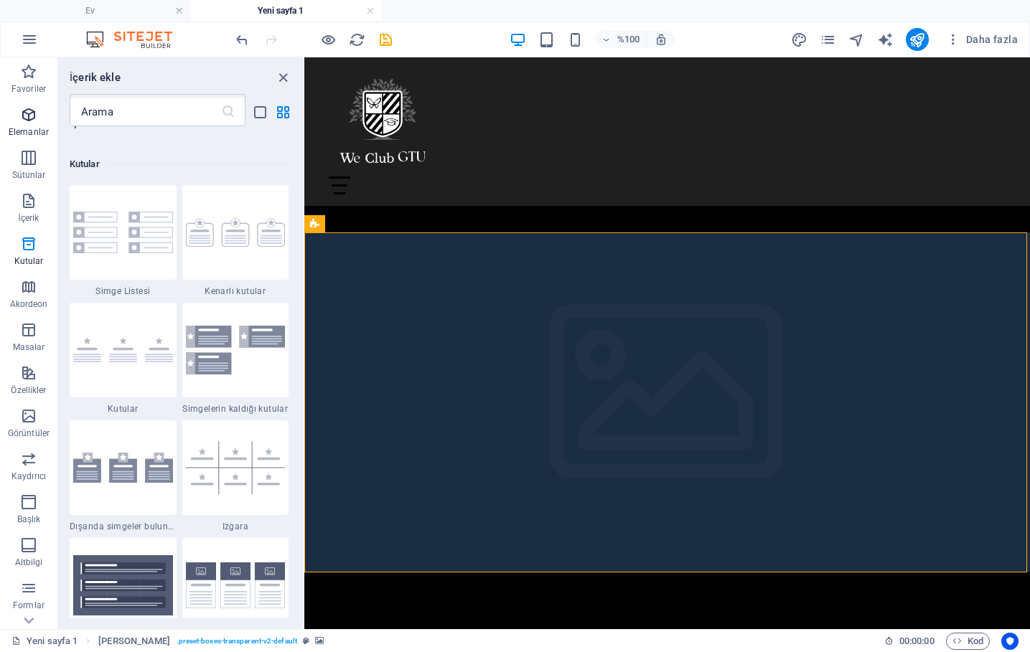
scroll to position [3959, 0]
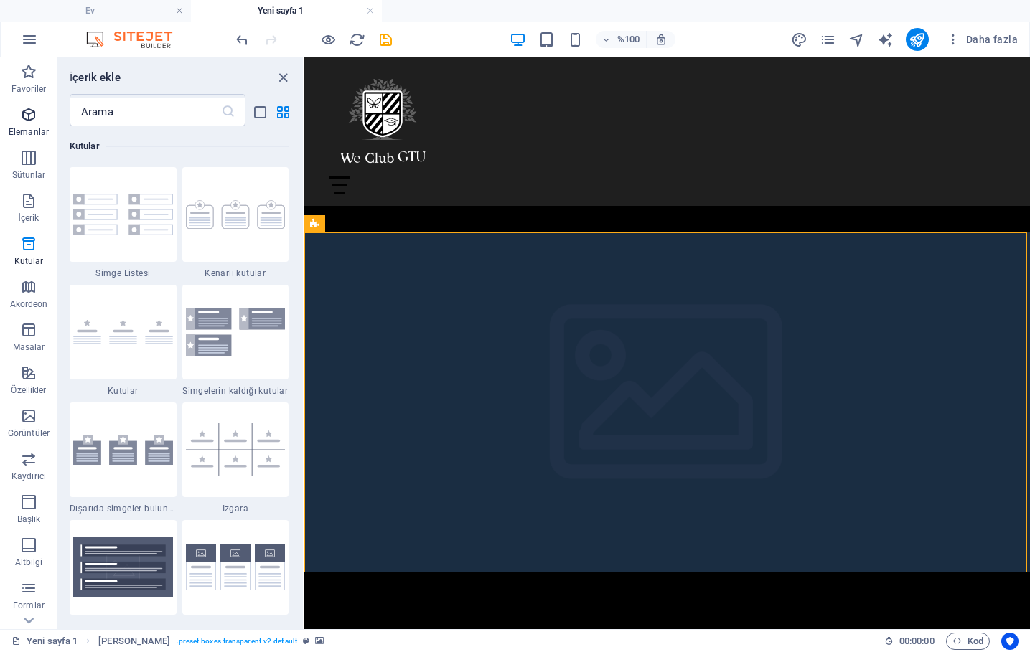
click at [31, 126] on p "Elemanlar" at bounding box center [29, 131] width 40 height 11
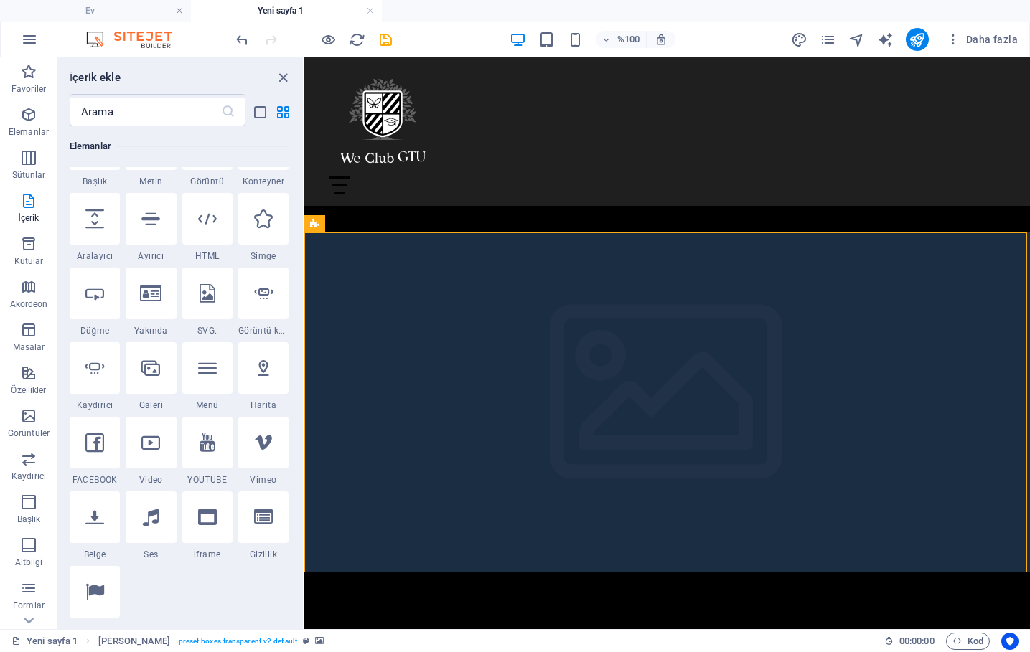
scroll to position [153, 0]
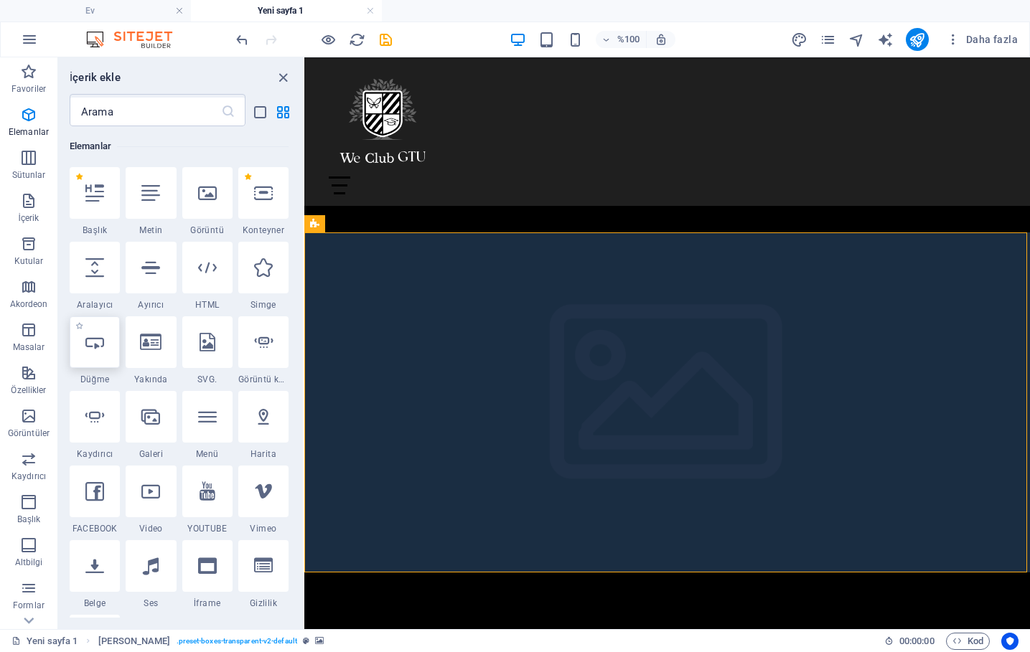
click at [95, 348] on icon at bounding box center [94, 342] width 19 height 19
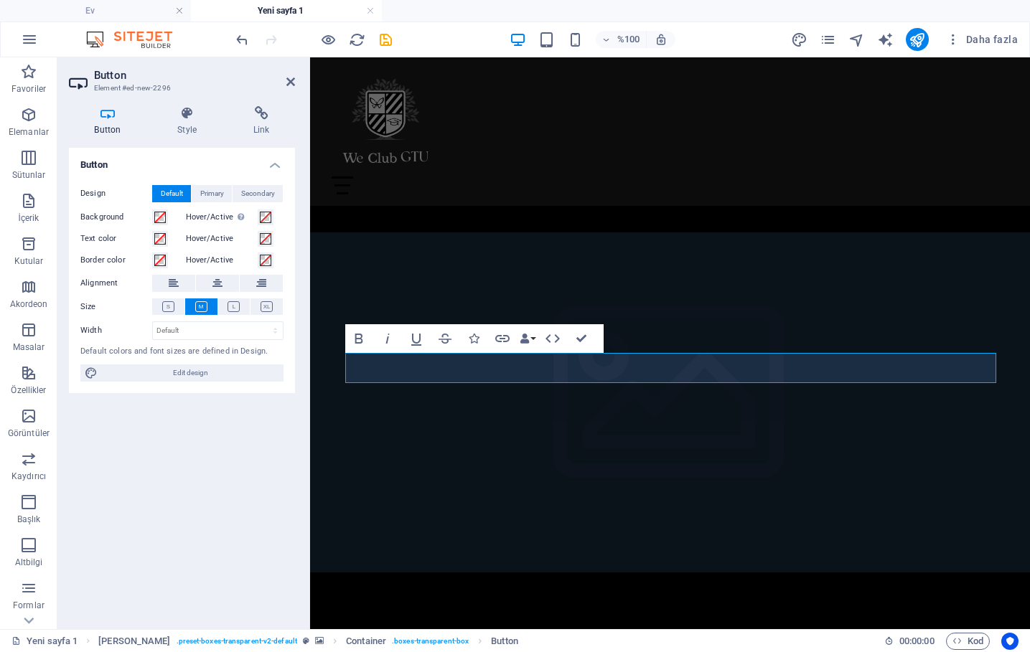
scroll to position [187, 0]
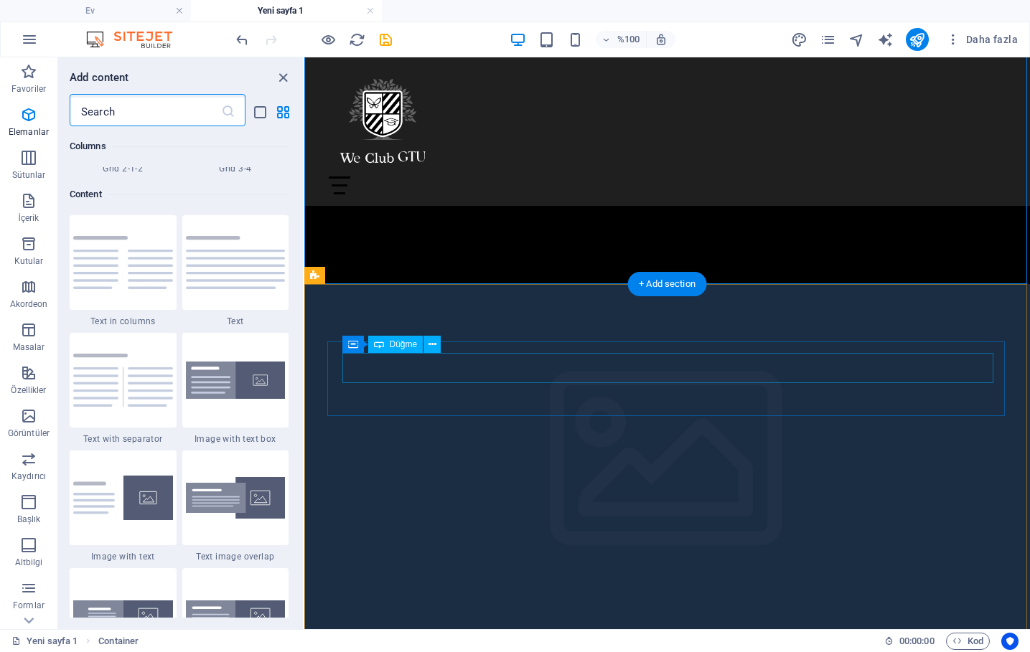
scroll to position [2512, 0]
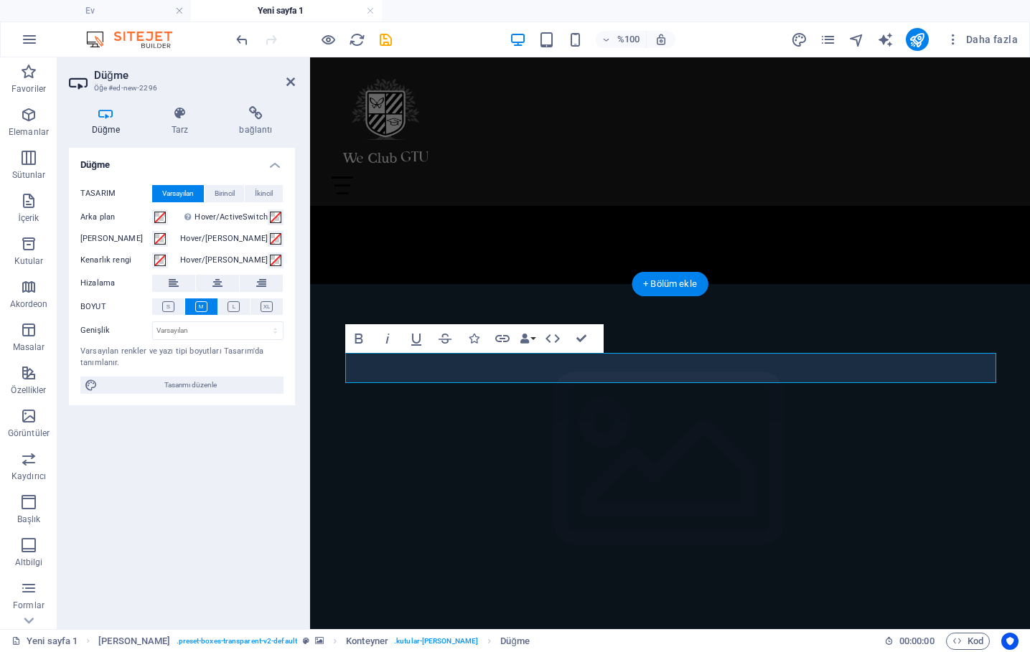
click at [446, 319] on figure at bounding box center [670, 469] width 720 height 370
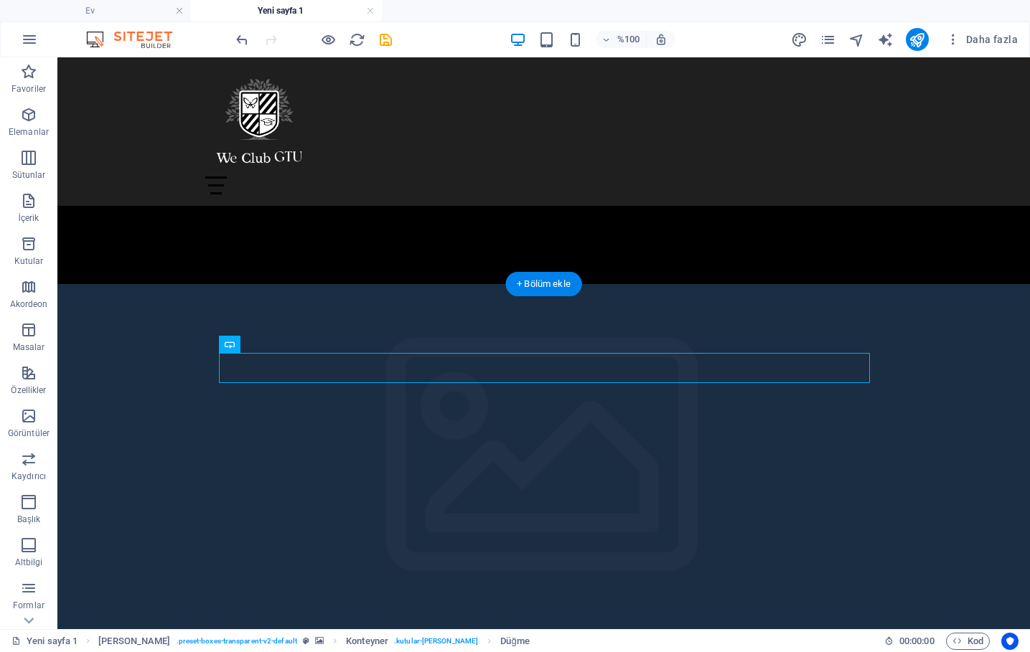
drag, startPoint x: 332, startPoint y: 372, endPoint x: 344, endPoint y: 368, distance: 12.0
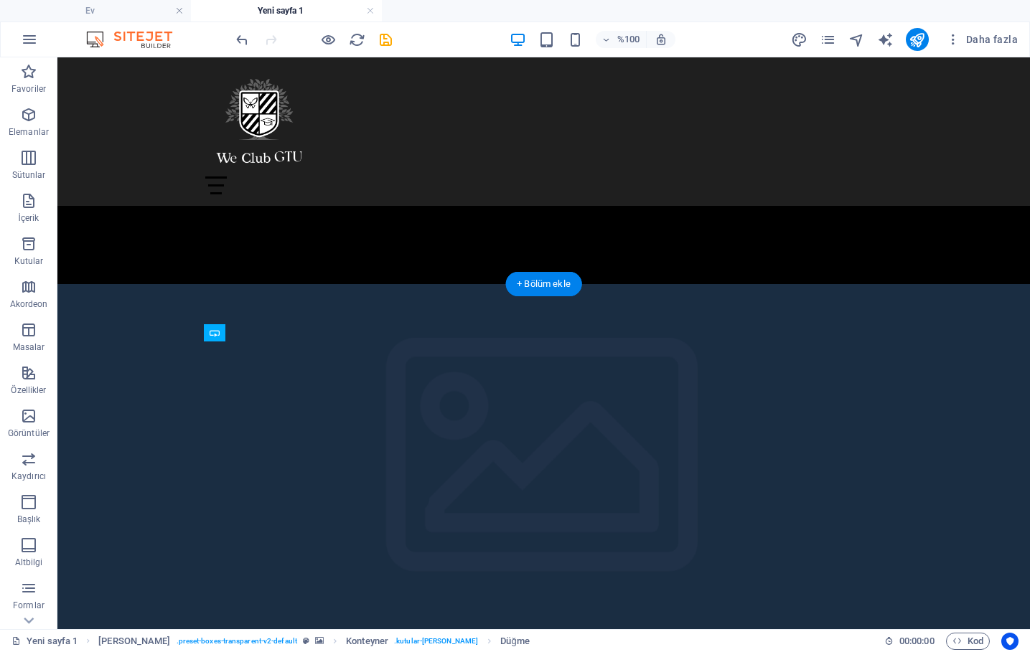
drag, startPoint x: 340, startPoint y: 371, endPoint x: 314, endPoint y: 396, distance: 35.0
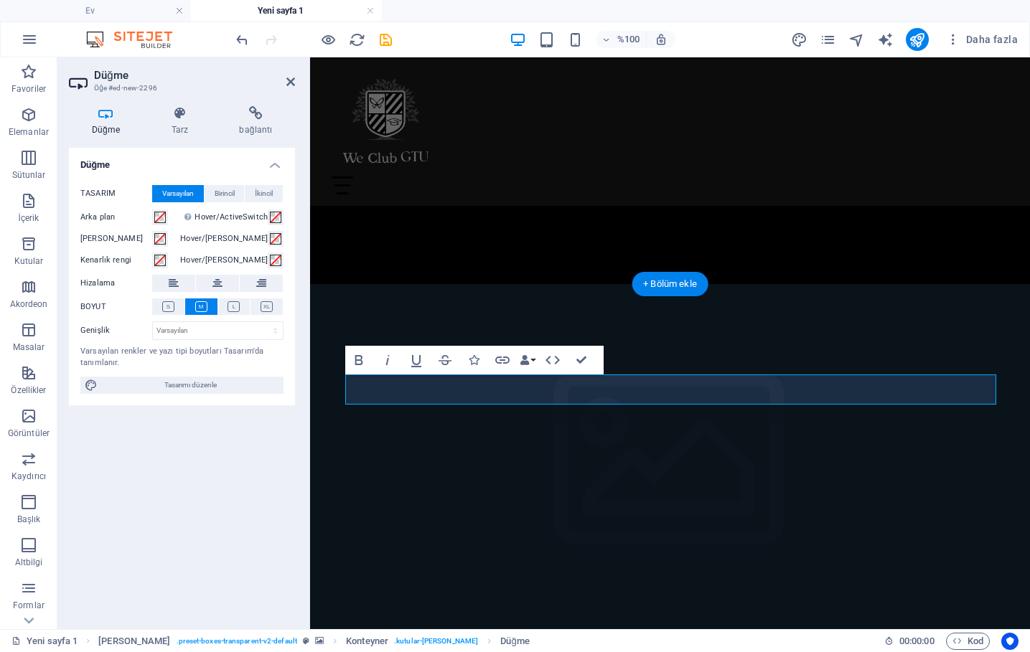
click at [484, 294] on figure at bounding box center [670, 469] width 720 height 370
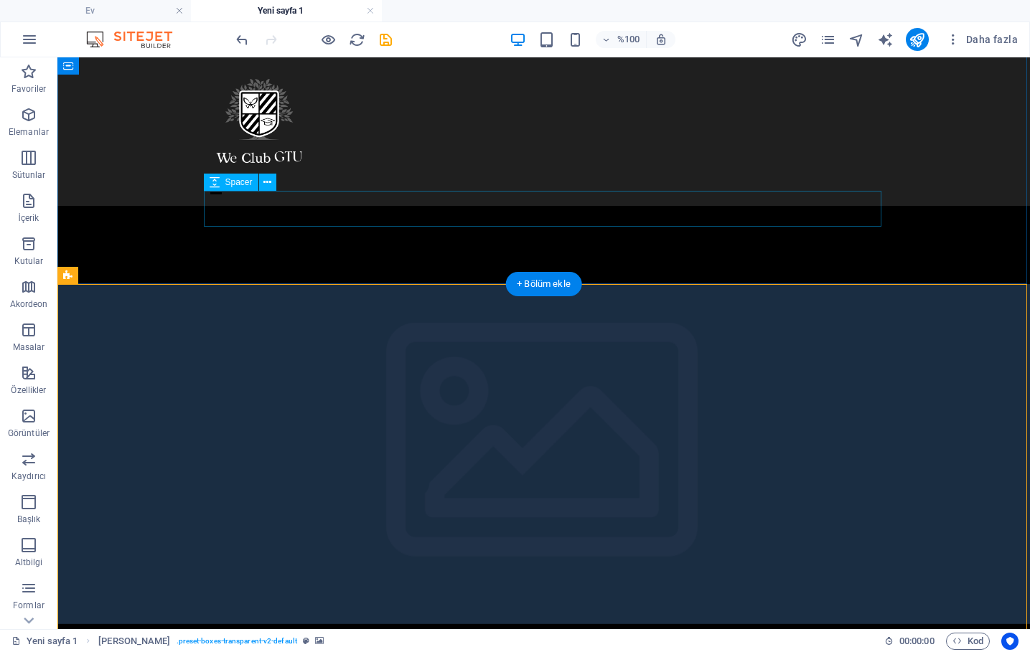
click at [482, 195] on div at bounding box center [544, 209] width 678 height 36
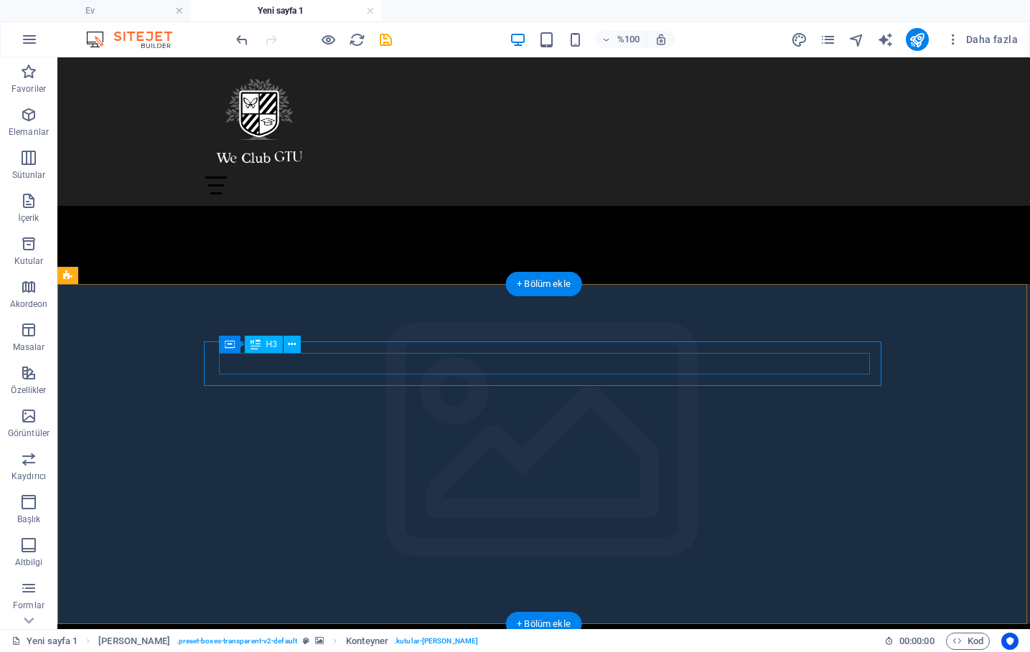
click at [337, 334] on icon at bounding box center [333, 333] width 6 height 15
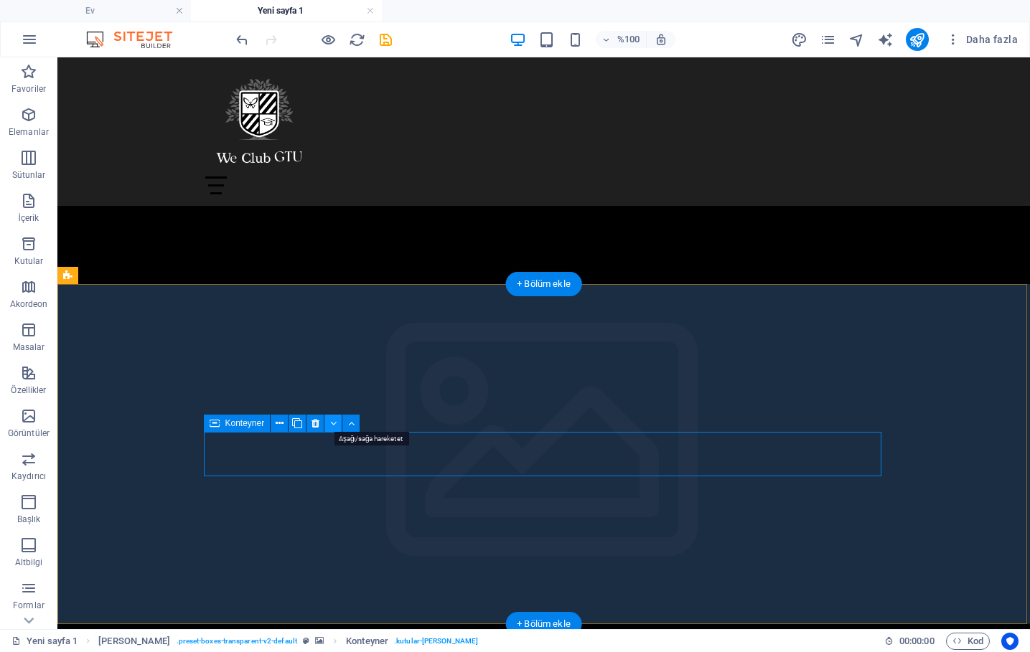
click at [334, 421] on icon at bounding box center [333, 423] width 6 height 15
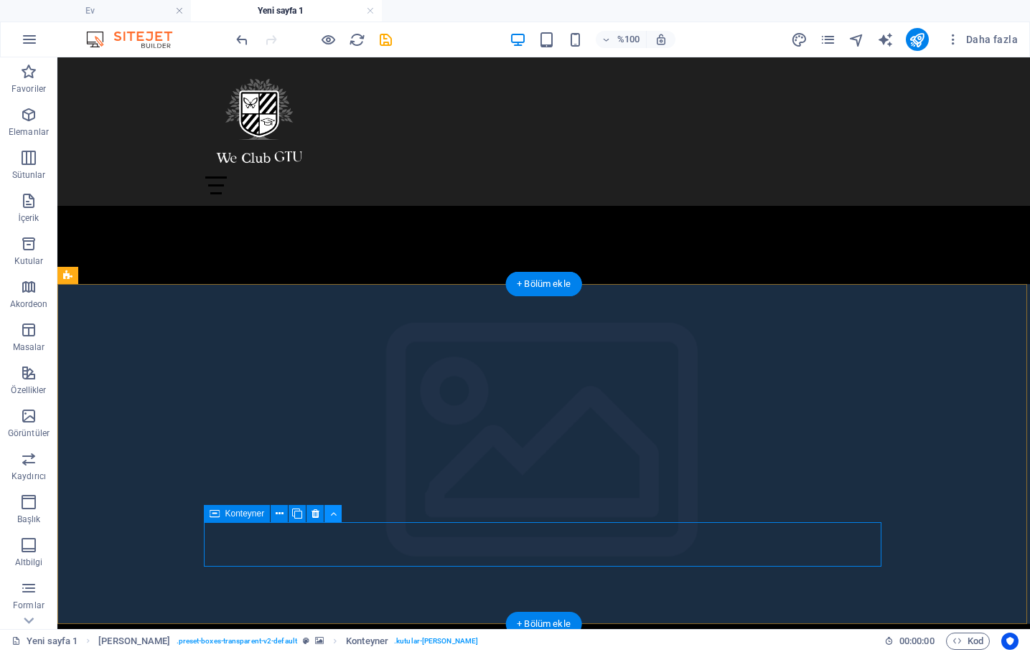
click at [331, 515] on icon at bounding box center [333, 514] width 6 height 15
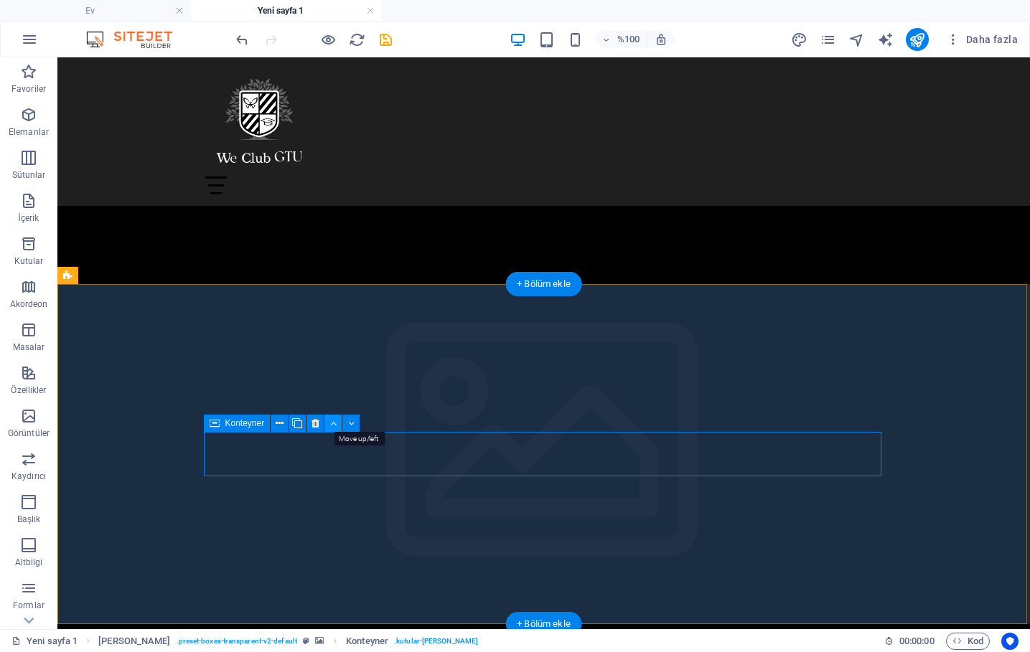
click at [337, 426] on button at bounding box center [332, 423] width 17 height 17
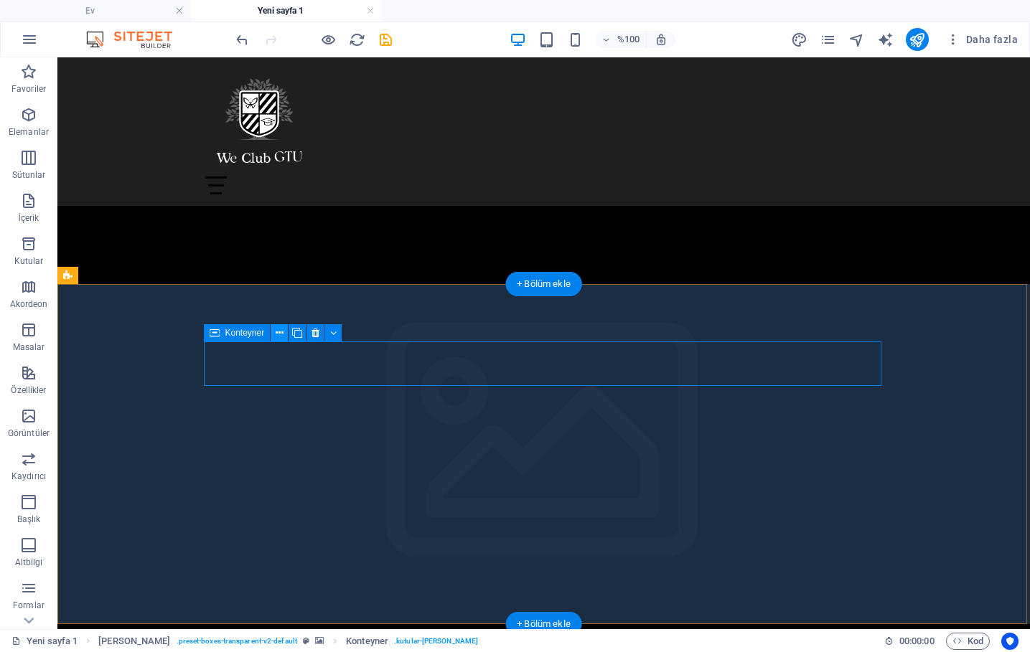
click at [284, 330] on button at bounding box center [279, 332] width 17 height 17
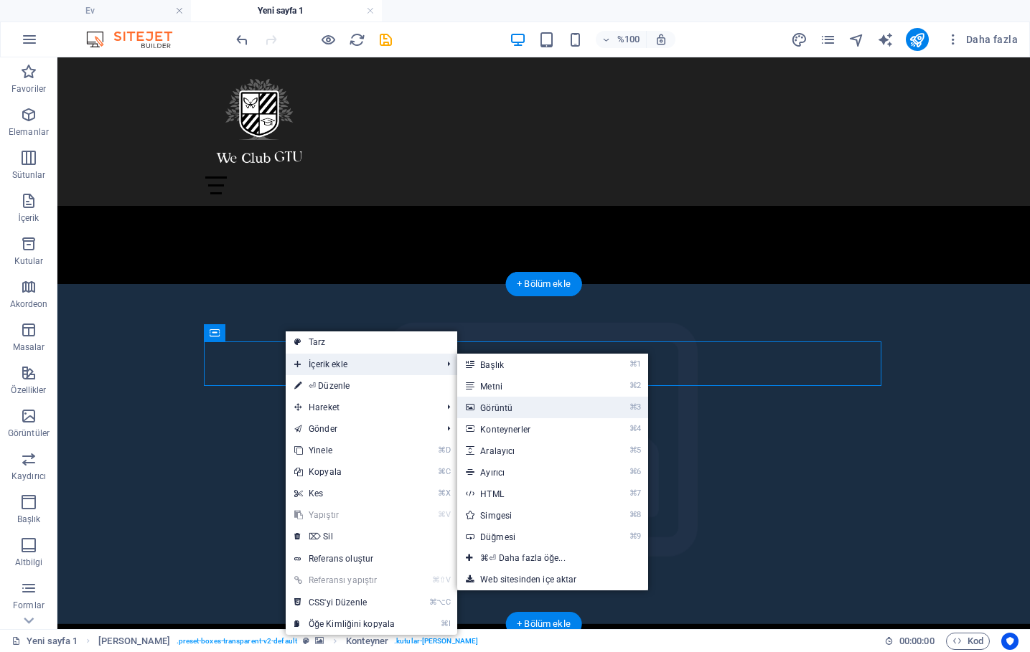
click at [533, 408] on link "⌘3 Görüntü" at bounding box center [525, 408] width 136 height 22
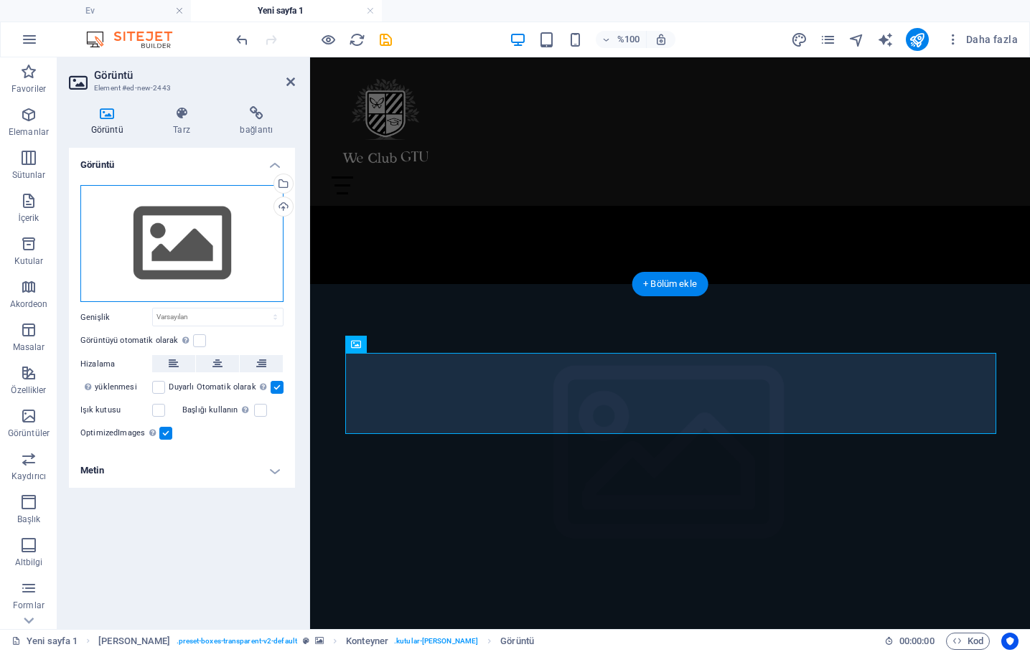
click at [197, 209] on div "Drag files here, click to choose files or select files from Files or our free s…" at bounding box center [181, 244] width 203 height 118
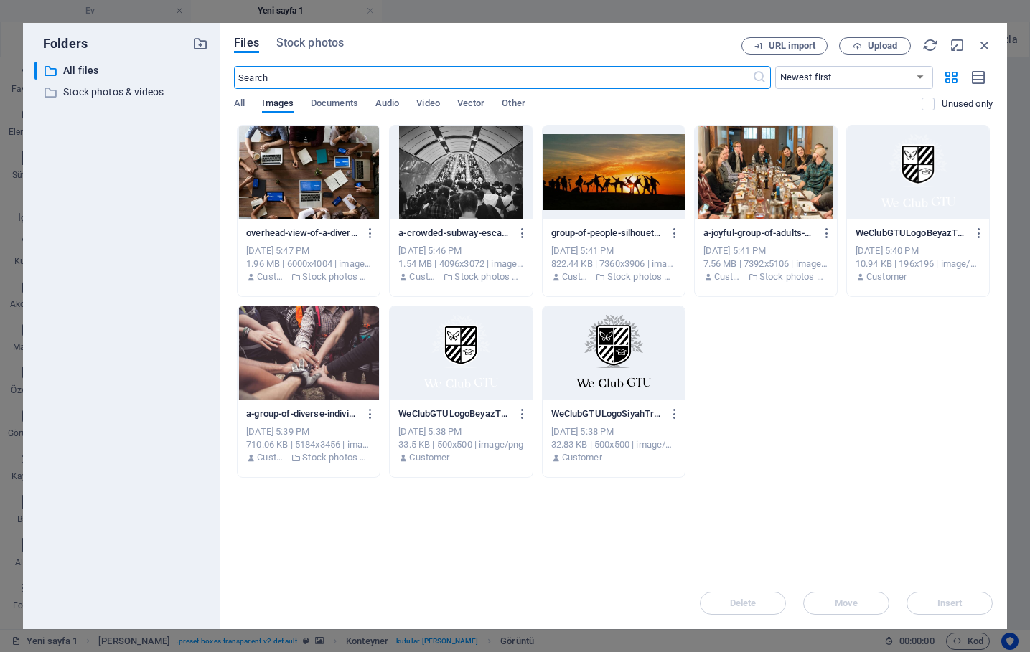
scroll to position [4, 0]
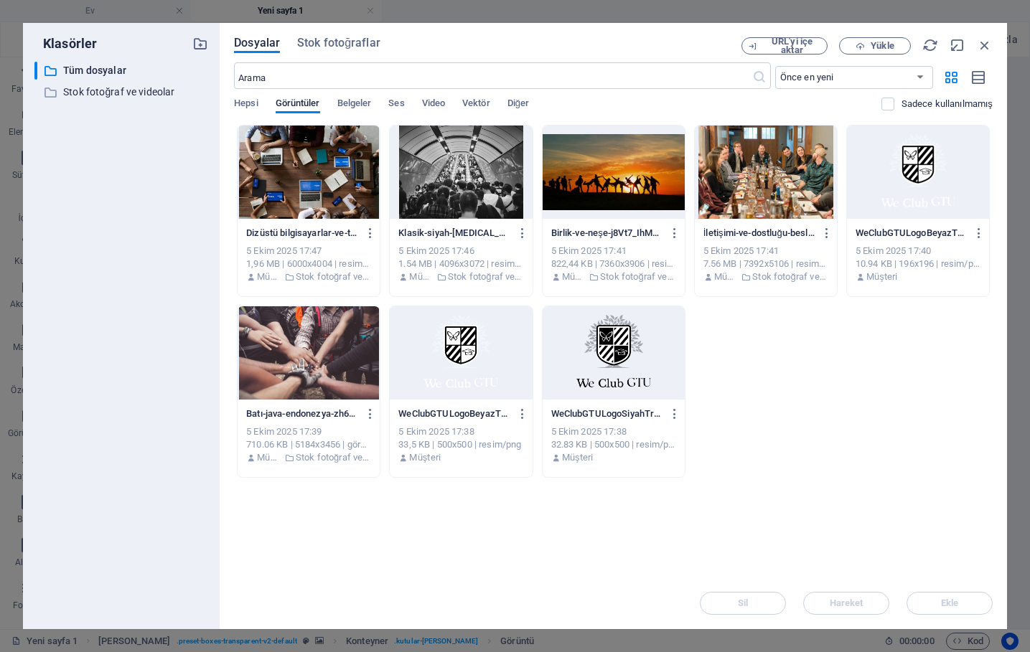
click at [611, 348] on div at bounding box center [614, 352] width 142 height 93
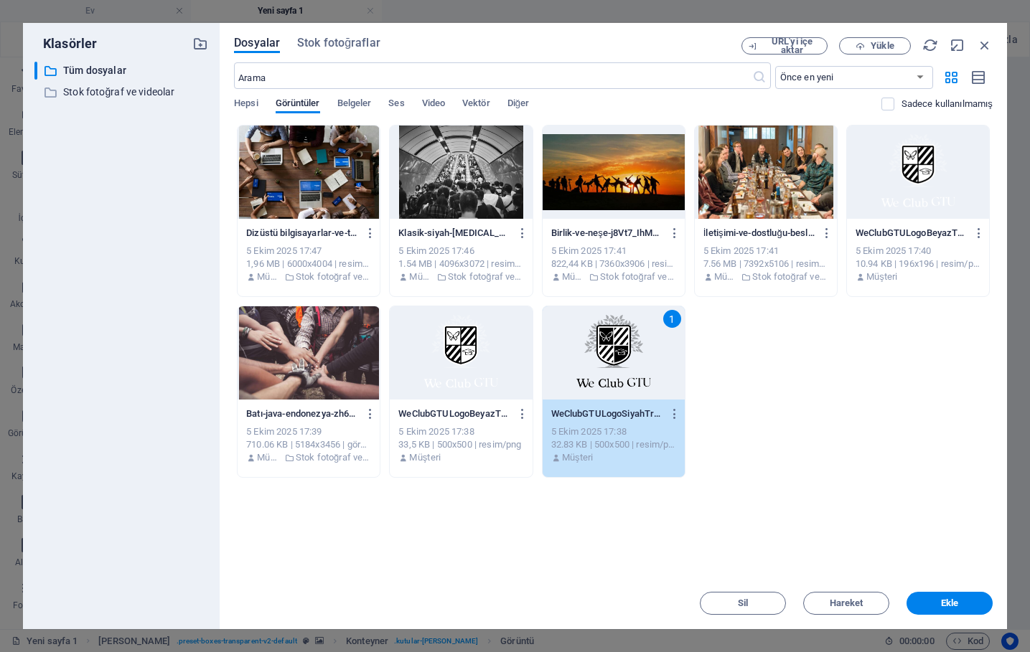
click at [611, 348] on div "1" at bounding box center [614, 352] width 142 height 93
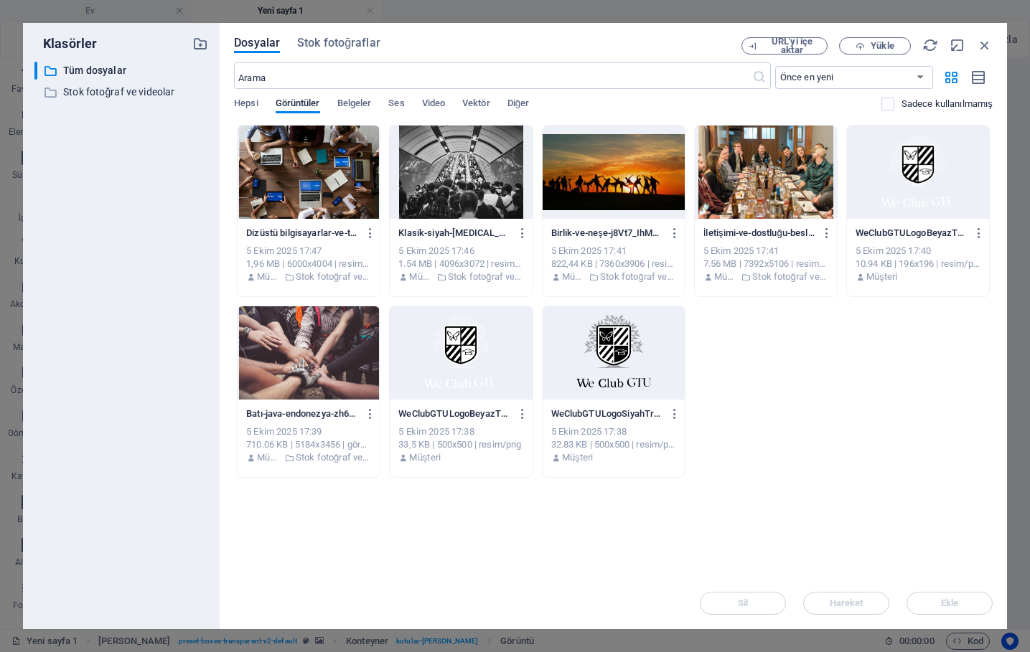
click at [611, 348] on div at bounding box center [614, 352] width 142 height 93
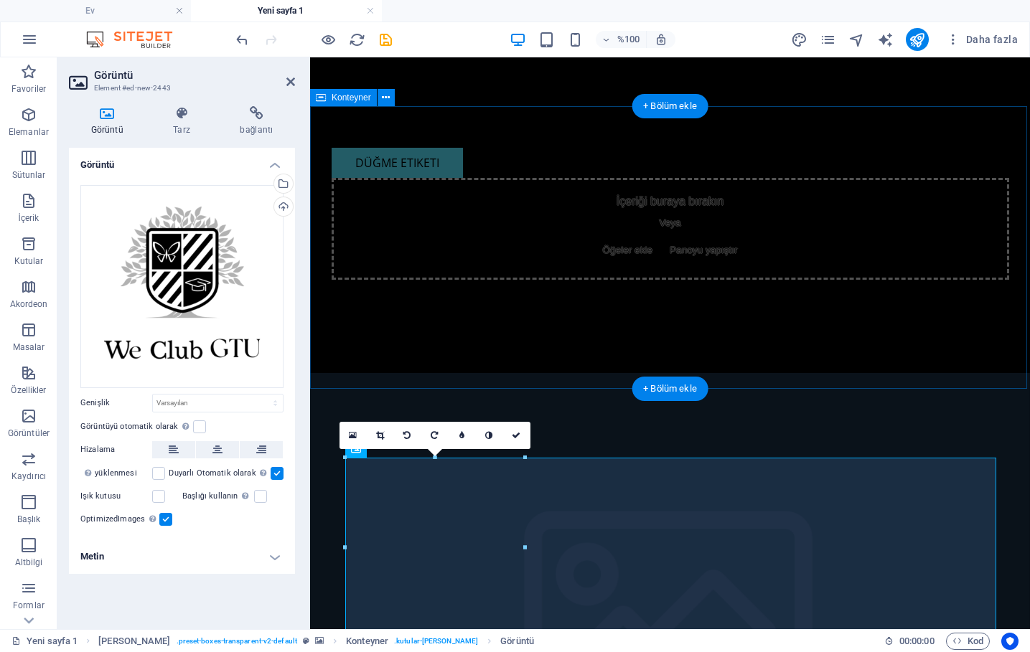
scroll to position [160, 0]
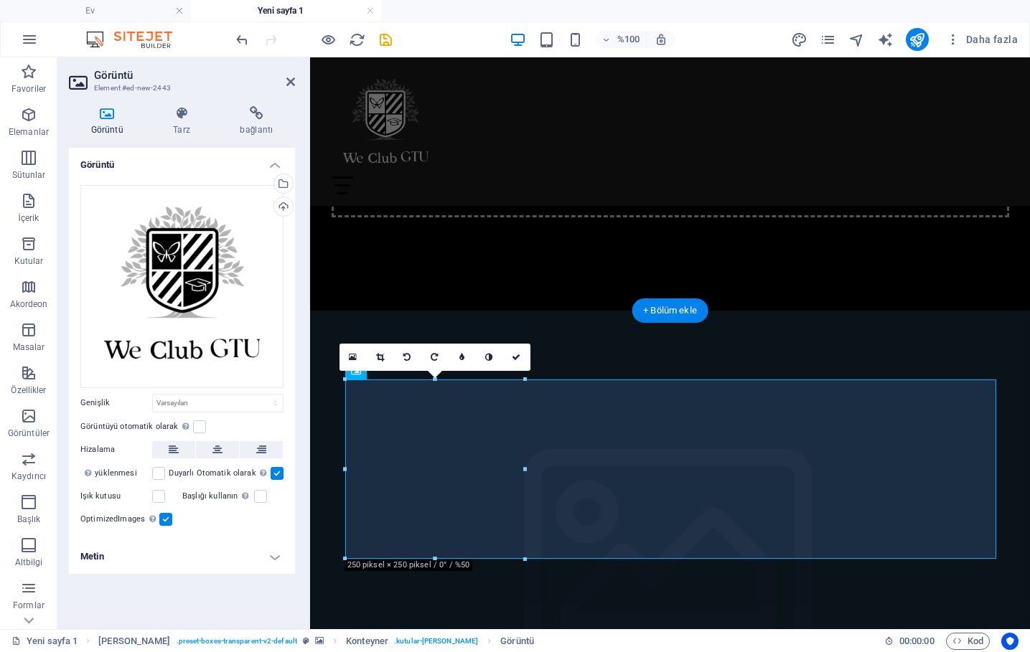
click at [545, 311] on figure at bounding box center [670, 571] width 720 height 520
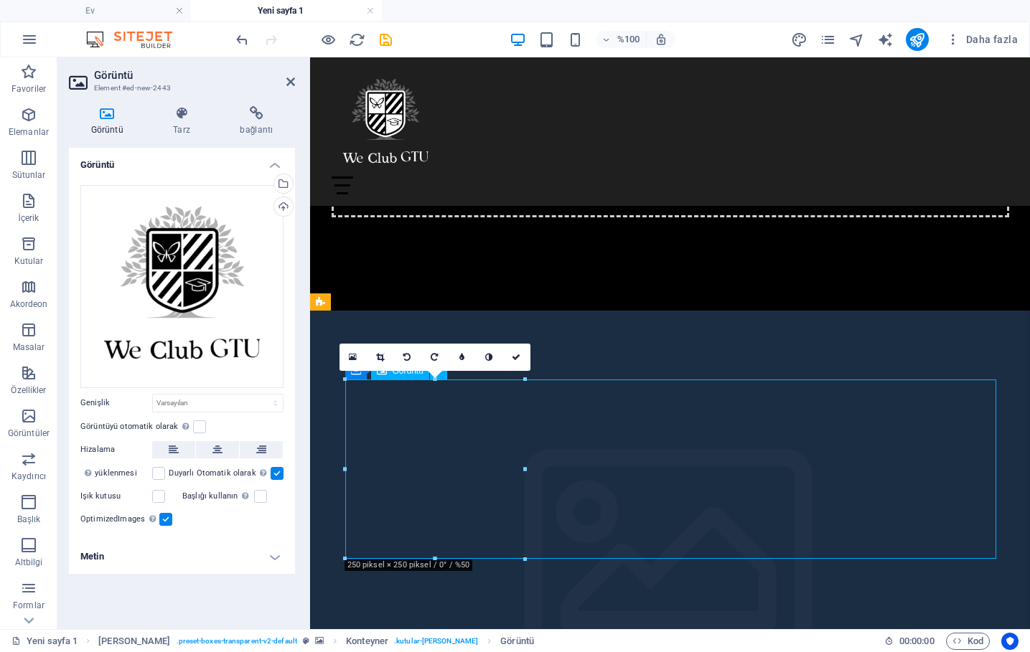
drag, startPoint x: 995, startPoint y: 449, endPoint x: 942, endPoint y: 452, distance: 52.5
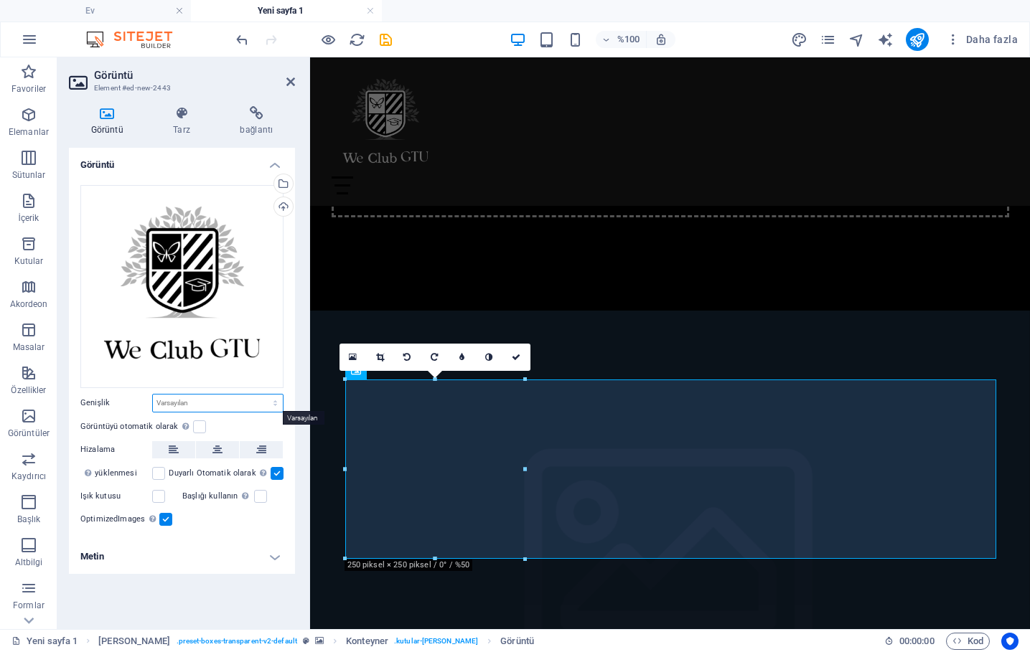
select select "%"
type input "27.6"
click at [185, 451] on button at bounding box center [173, 449] width 43 height 17
click at [218, 446] on icon at bounding box center [217, 449] width 10 height 17
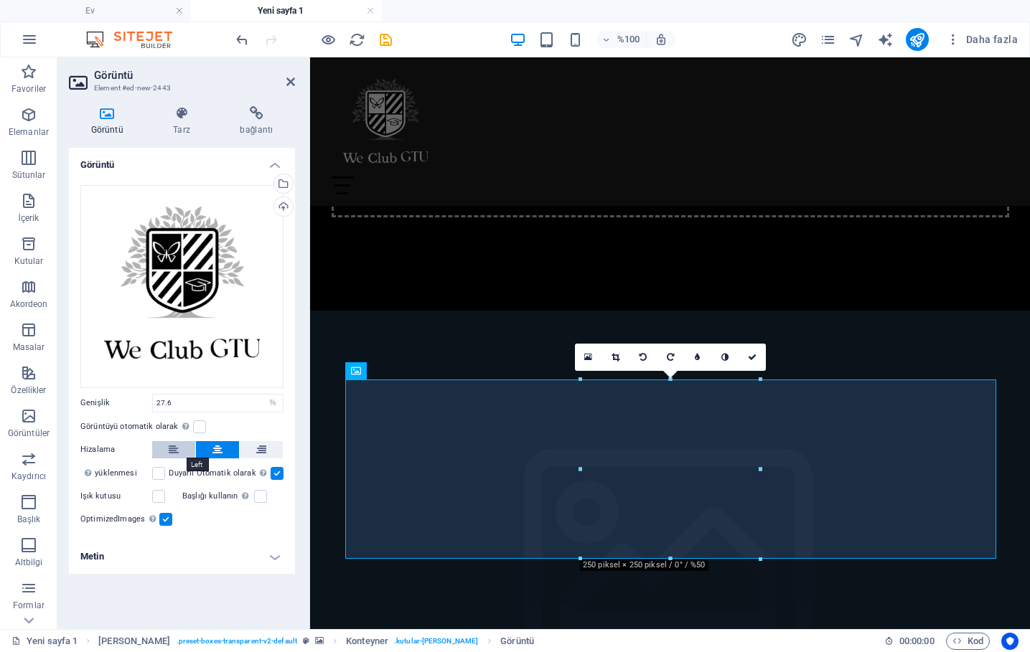
click at [179, 449] on button at bounding box center [173, 449] width 43 height 17
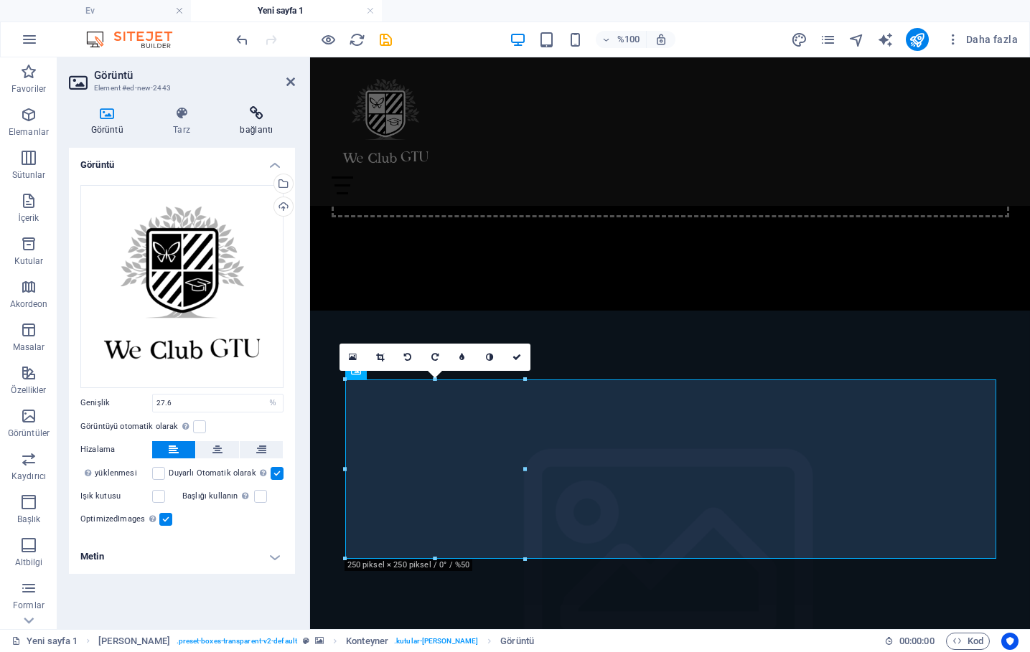
click at [259, 119] on icon at bounding box center [256, 113] width 77 height 14
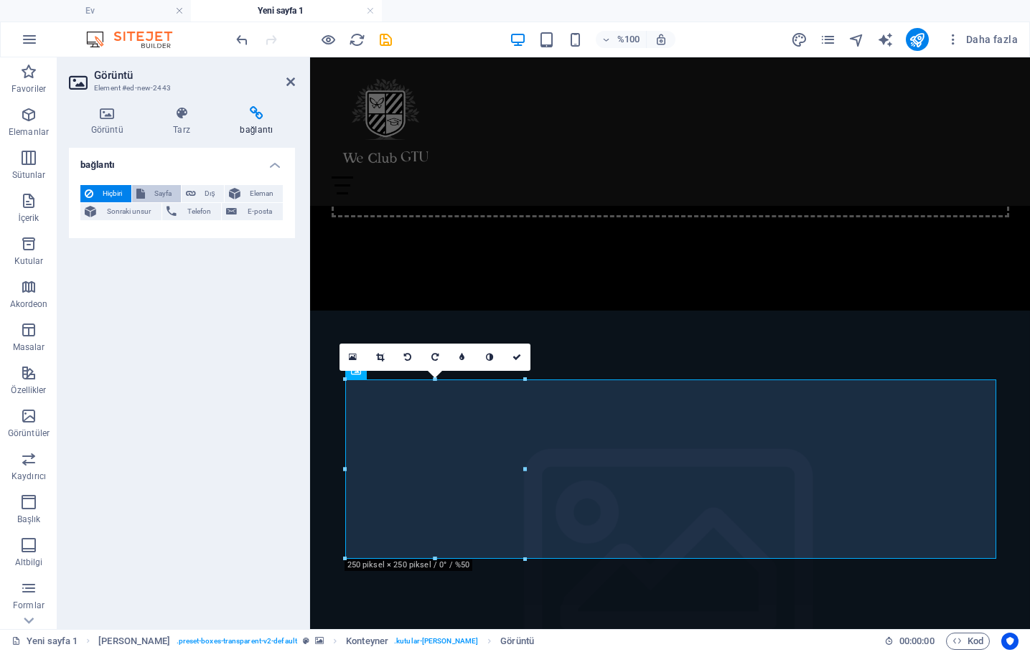
click at [164, 196] on span "Sayfa" at bounding box center [162, 193] width 27 height 17
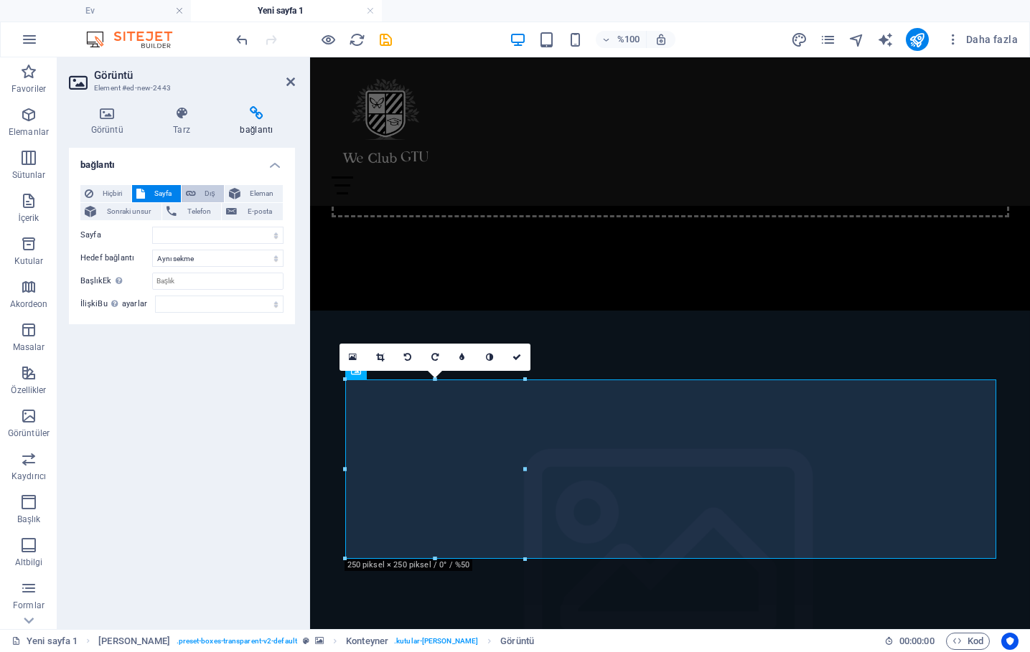
click at [205, 192] on span "Dış" at bounding box center [210, 193] width 20 height 17
select select
select select "blank"
click at [141, 195] on icon at bounding box center [140, 193] width 9 height 17
select select
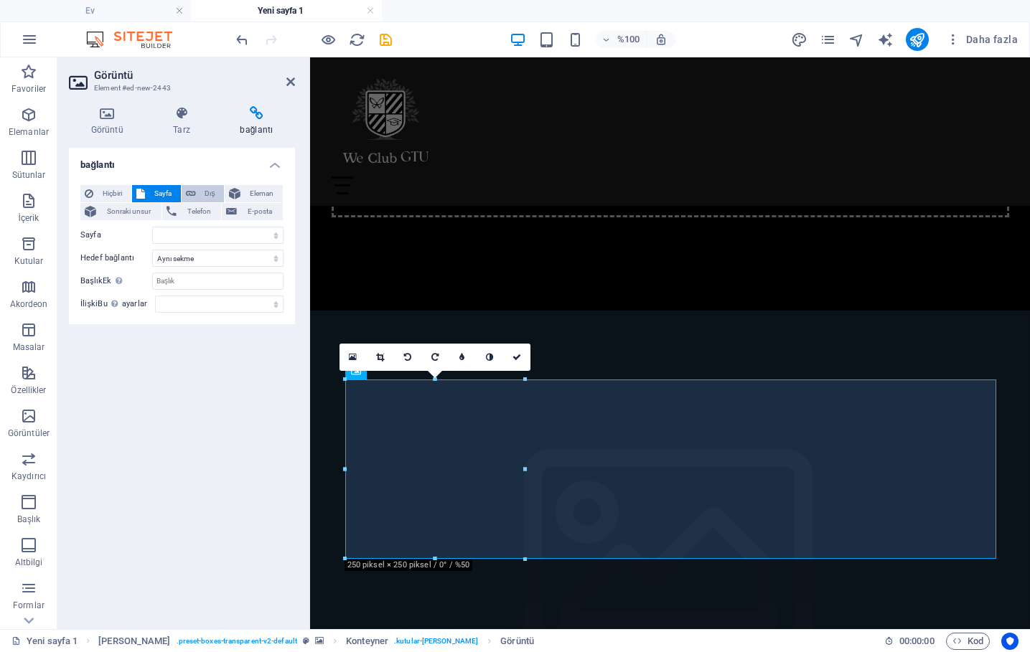
click at [203, 193] on span "Dış" at bounding box center [210, 193] width 20 height 17
select select "blank"
paste input "https://forms.cloud.microsoft/pages/responsepage.aspx?id=8pBmBqaoiUiFLhJDcdy9b_…"
drag, startPoint x: 250, startPoint y: 232, endPoint x: 70, endPoint y: 225, distance: 180.3
click at [70, 225] on div "Hiçbiri Sayfa Dış Eleman Sonraki unsur Telefon E-posta Sayfa Ev Alt sayfa Yasal…" at bounding box center [182, 249] width 226 height 151
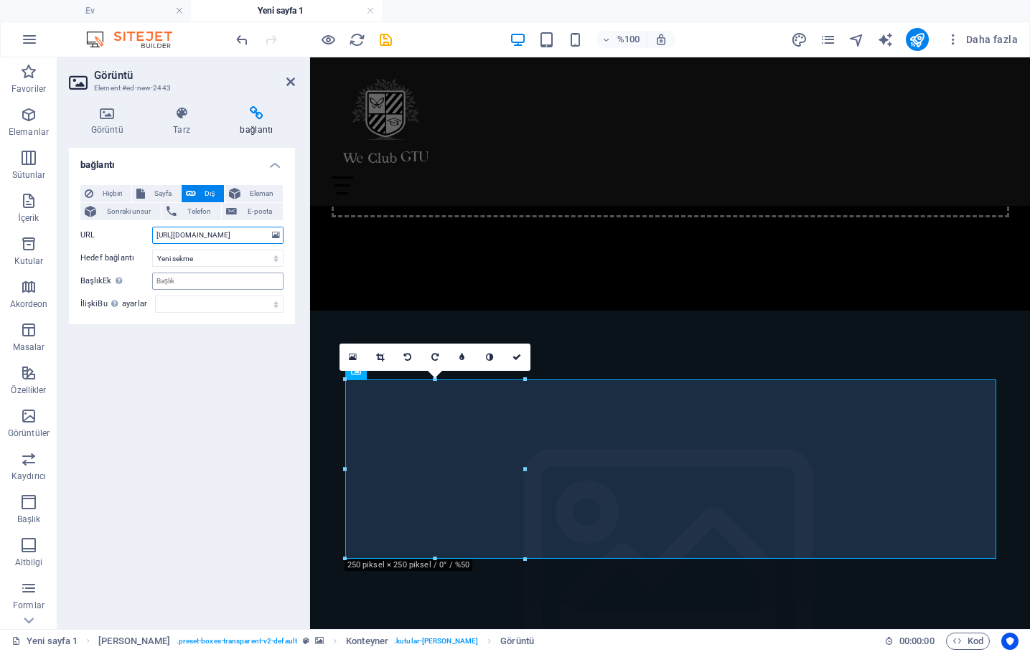
type input "https://forms.cloud.microsoft/pages/responsepage.aspx?id=8pBmBqaoiUiFLhJDcdy9b_…"
click at [183, 285] on input "BaşlıkEk bağlantı açıklaması, bağlantı metniyle aynı olmamalıdır. Başlık, fare …" at bounding box center [217, 281] width 131 height 17
type input "We Member Kayıt Formu"
click at [215, 368] on div "bağlantı Hiçbiri Sayfa Dış Eleman Sonraki unsur Telefon E-posta Sayfa Ev Alt sa…" at bounding box center [182, 383] width 226 height 470
click at [519, 358] on icon at bounding box center [517, 357] width 9 height 9
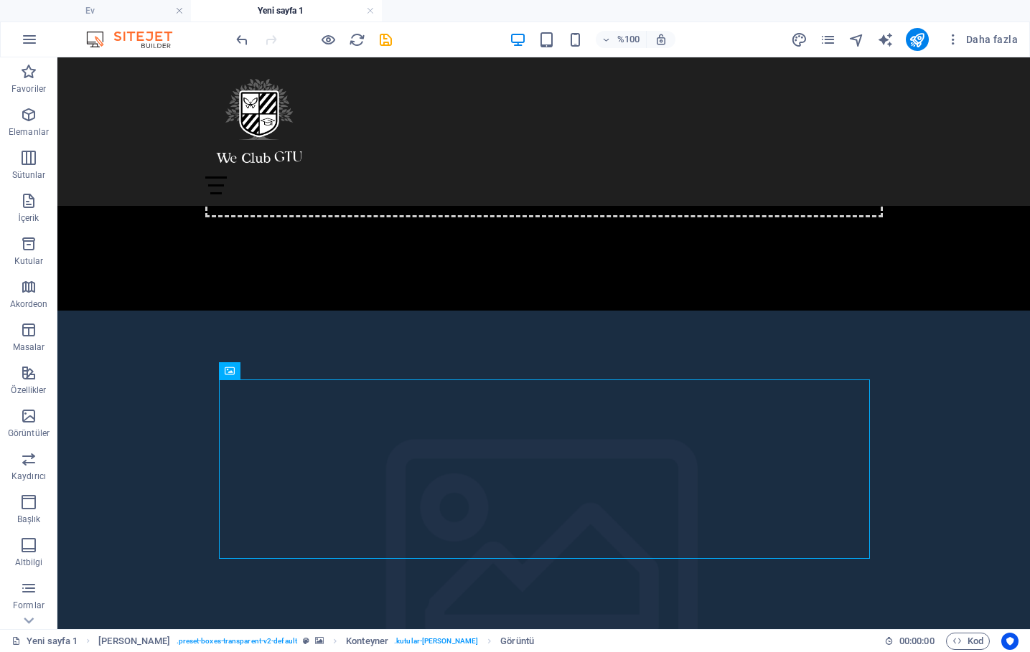
click at [524, 339] on figure at bounding box center [543, 571] width 973 height 520
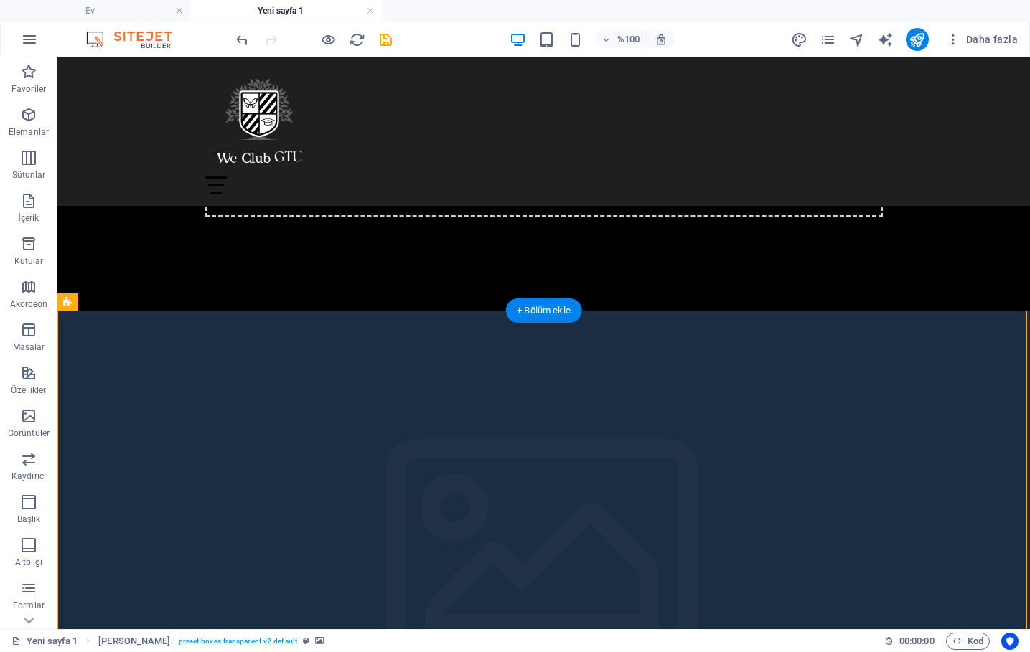
click at [970, 437] on figure at bounding box center [543, 571] width 973 height 520
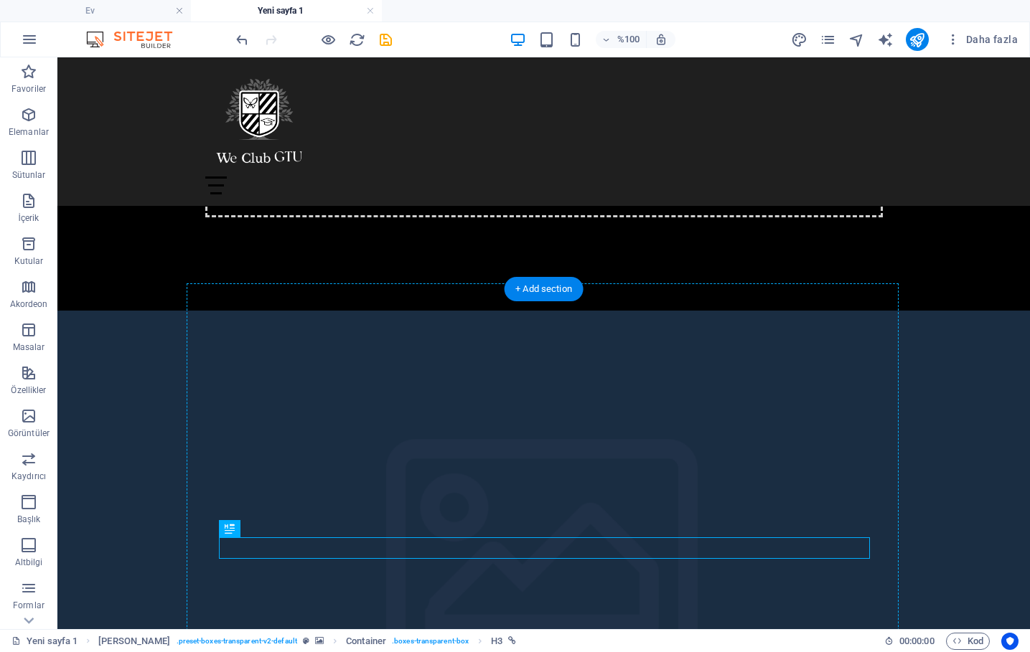
scroll to position [194, 0]
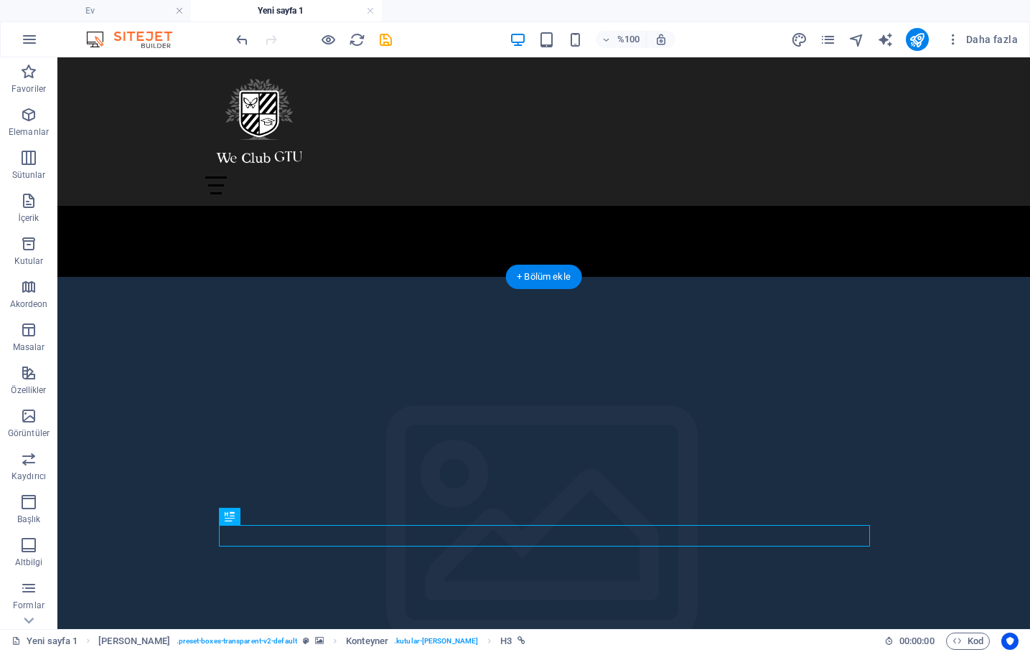
drag, startPoint x: 414, startPoint y: 569, endPoint x: 515, endPoint y: 538, distance: 106.0
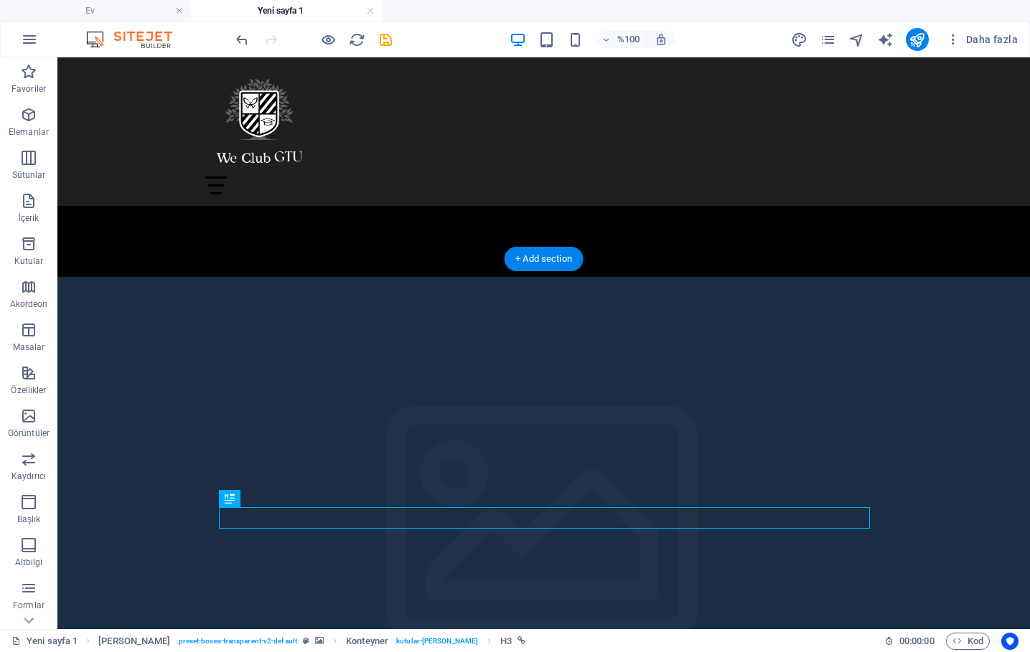
scroll to position [212, 0]
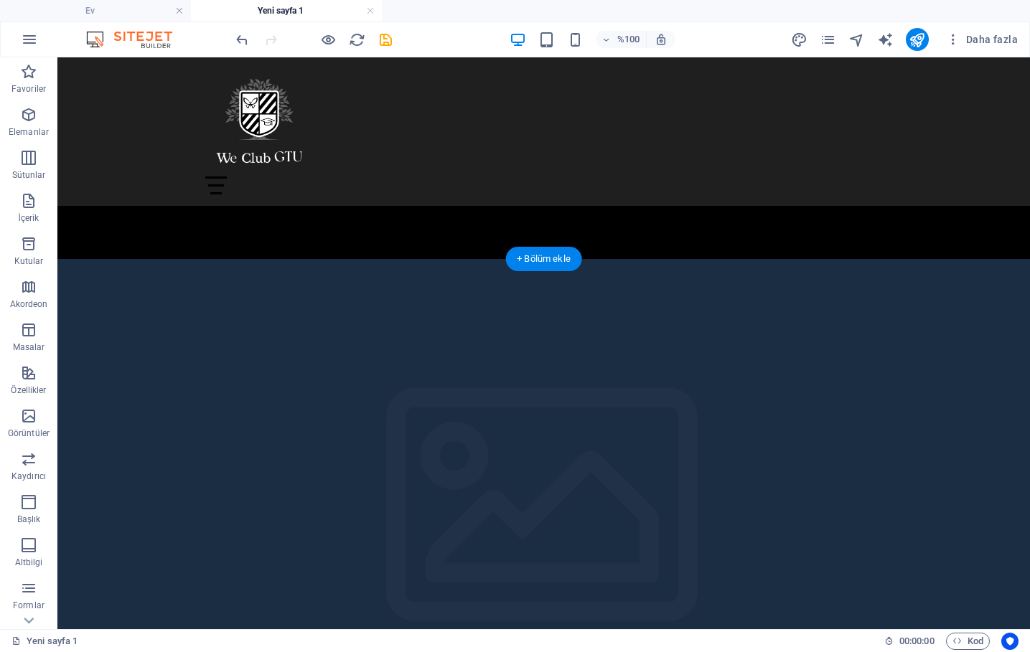
drag, startPoint x: 286, startPoint y: 579, endPoint x: 385, endPoint y: 500, distance: 126.2
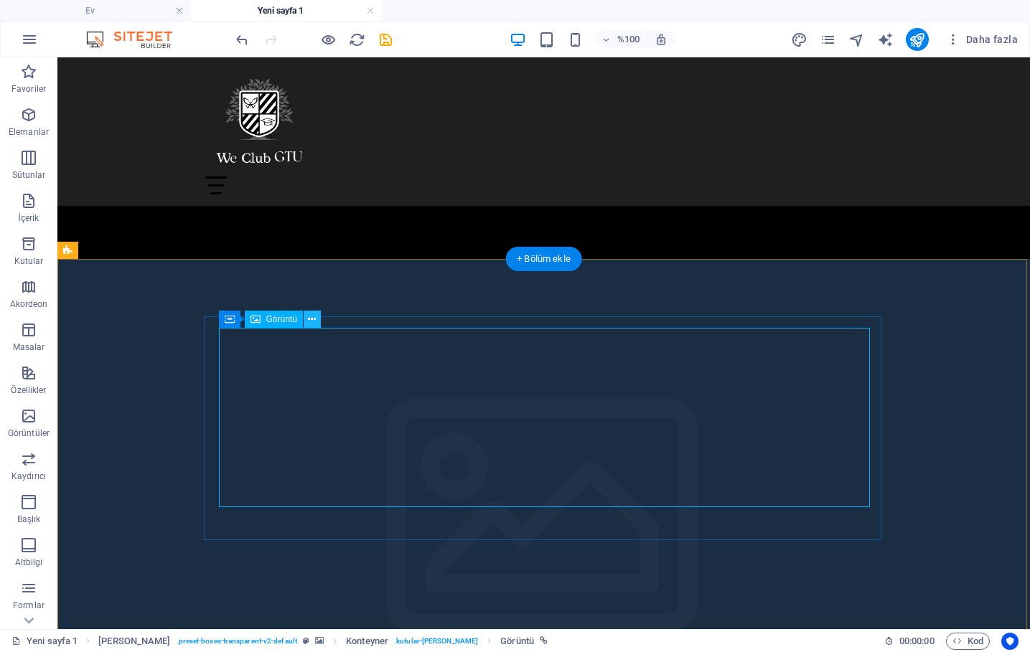
click at [314, 315] on icon at bounding box center [312, 319] width 8 height 15
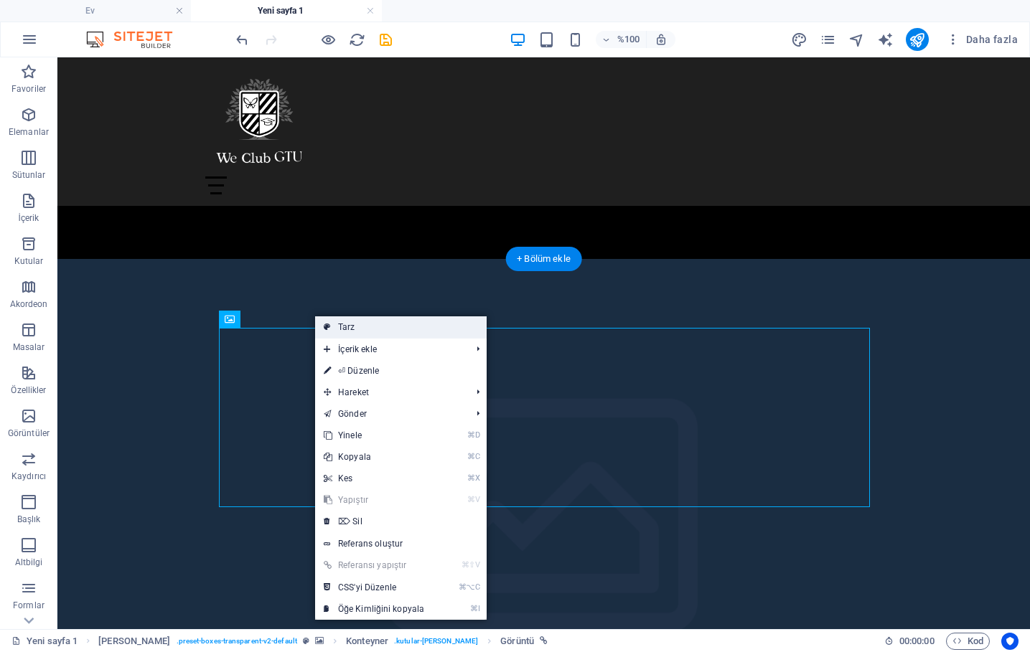
click at [372, 322] on link "Tarz" at bounding box center [401, 328] width 172 height 22
select select "rem"
select select "px"
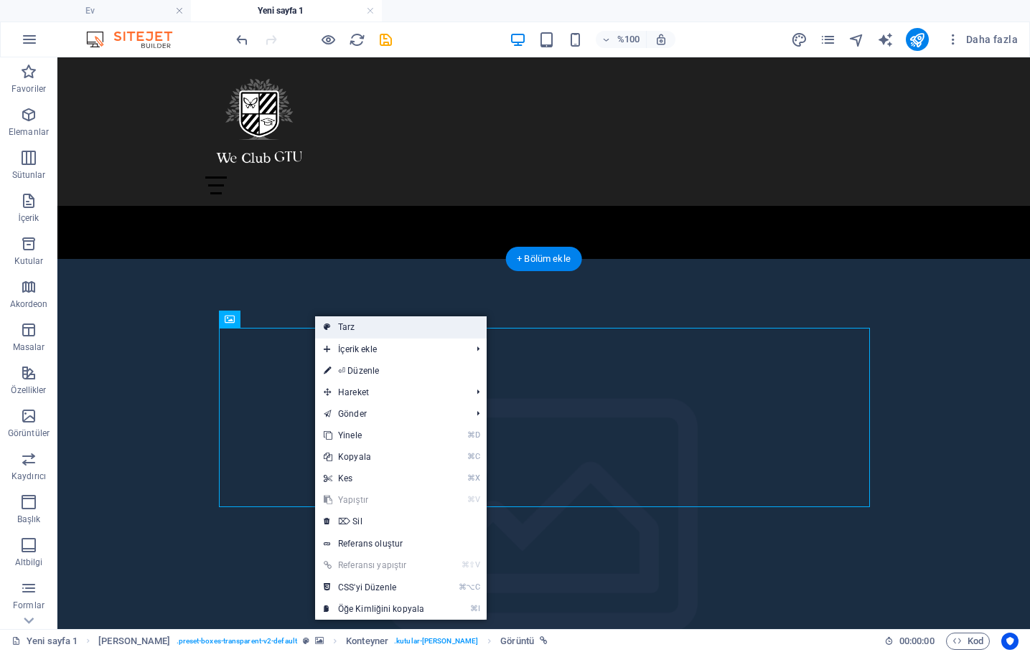
select select "px"
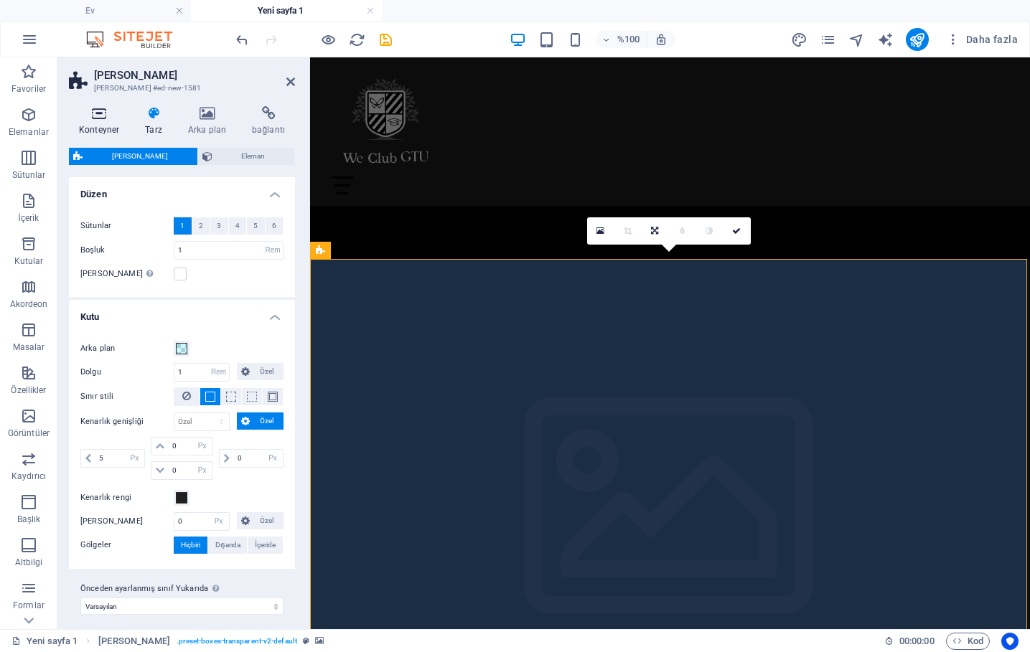
scroll to position [0, 0]
click at [105, 114] on icon at bounding box center [99, 113] width 60 height 14
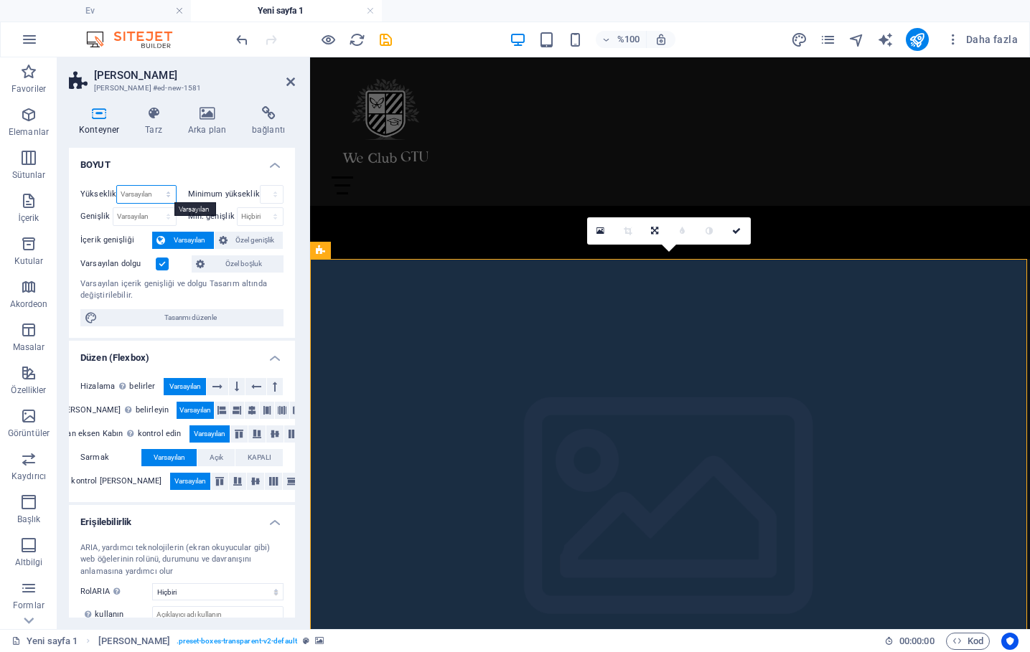
select select "%"
type input "102.21"
select select "%"
type input "100"
select select "%"
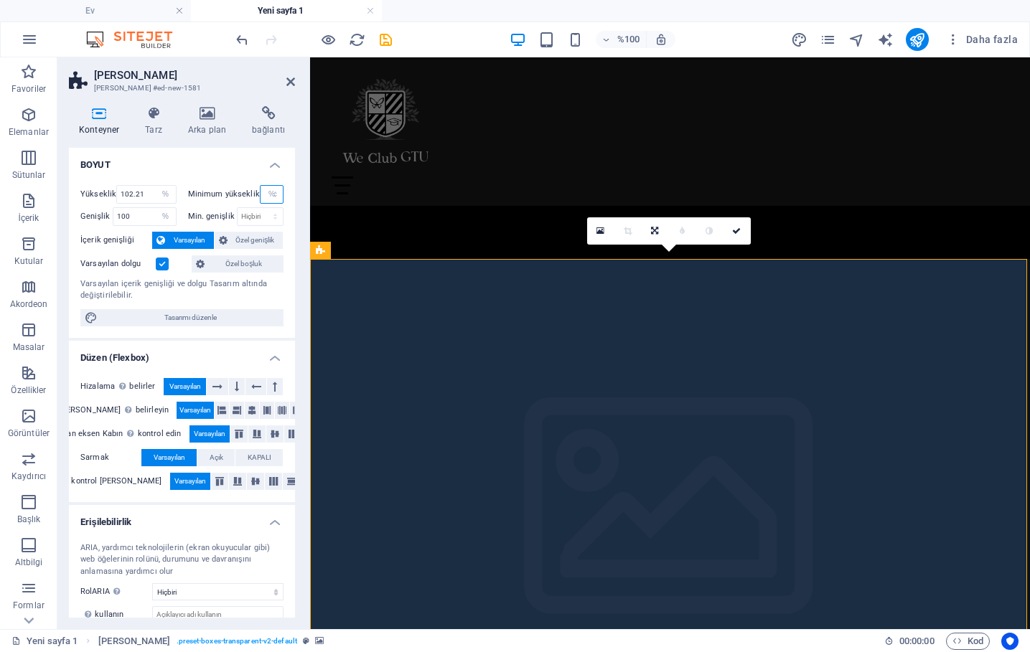
type input "100"
select select "%"
type input "100"
click at [282, 299] on div "Yükseklik 102.21 Varsayılan Px Rem % Vh VW Minimum yükseklik 100 Hiçbiri Px Rem…" at bounding box center [182, 256] width 226 height 164
click at [260, 234] on span "Özel genişlik" at bounding box center [255, 240] width 47 height 17
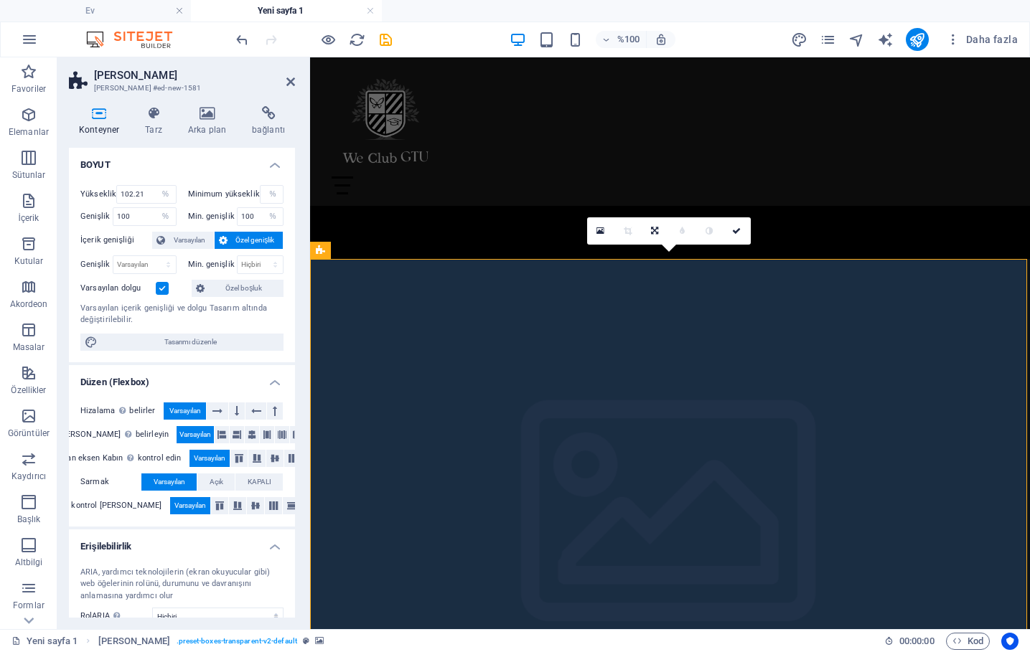
click at [263, 237] on span "Özel genişlik" at bounding box center [255, 240] width 47 height 17
click at [182, 242] on span "Varsayılan" at bounding box center [189, 240] width 40 height 17
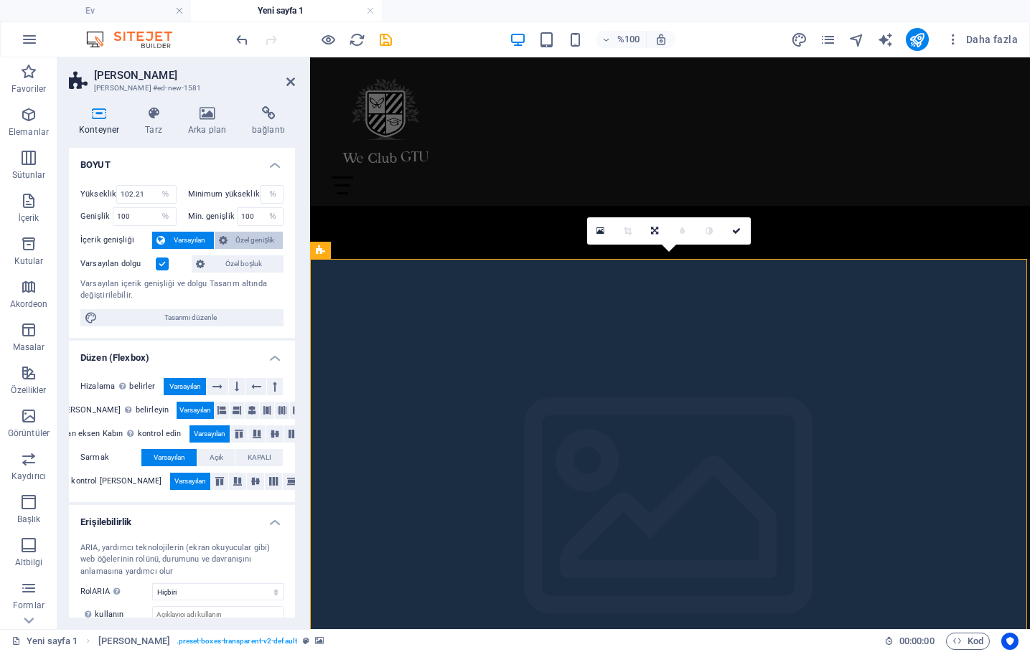
click at [250, 232] on span "Özel genişlik" at bounding box center [255, 240] width 47 height 17
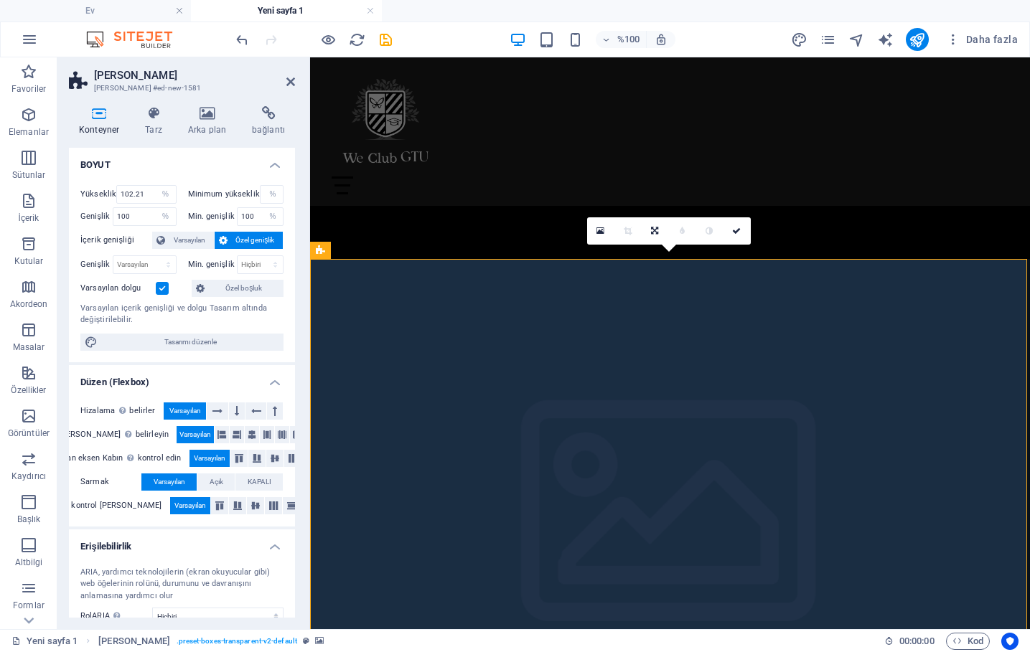
click at [182, 230] on div "Yükseklik 102.21 Varsayılan Px Rem % Vh VW Minimum yükseklik 100 Hiçbiri Px Rem…" at bounding box center [182, 268] width 226 height 189
click at [188, 234] on span "Varsayılan" at bounding box center [189, 240] width 40 height 17
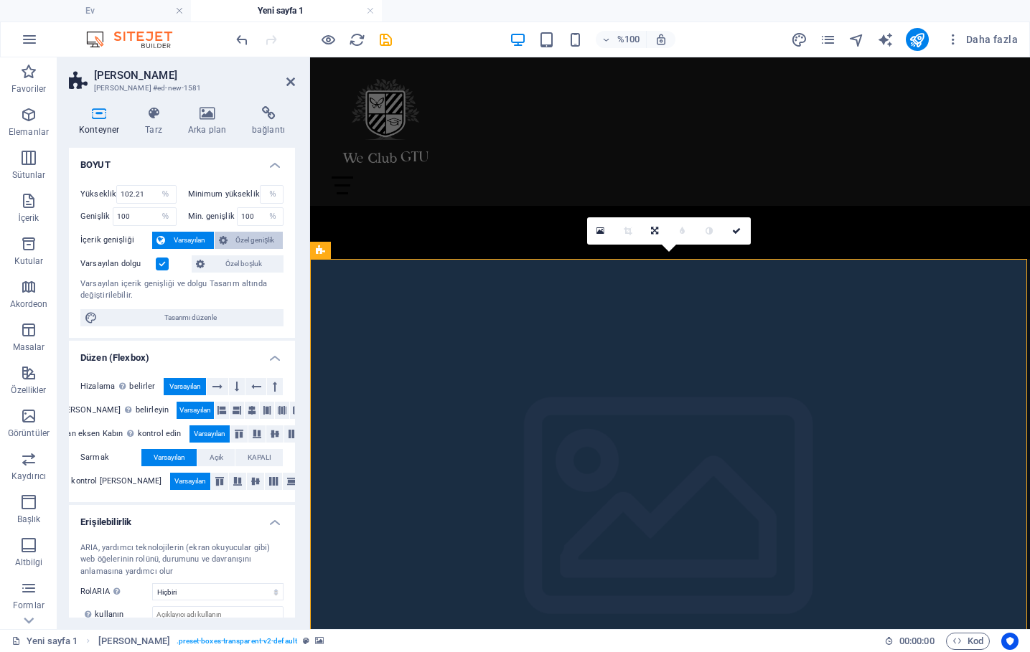
click at [234, 239] on span "Özel genişlik" at bounding box center [255, 240] width 47 height 17
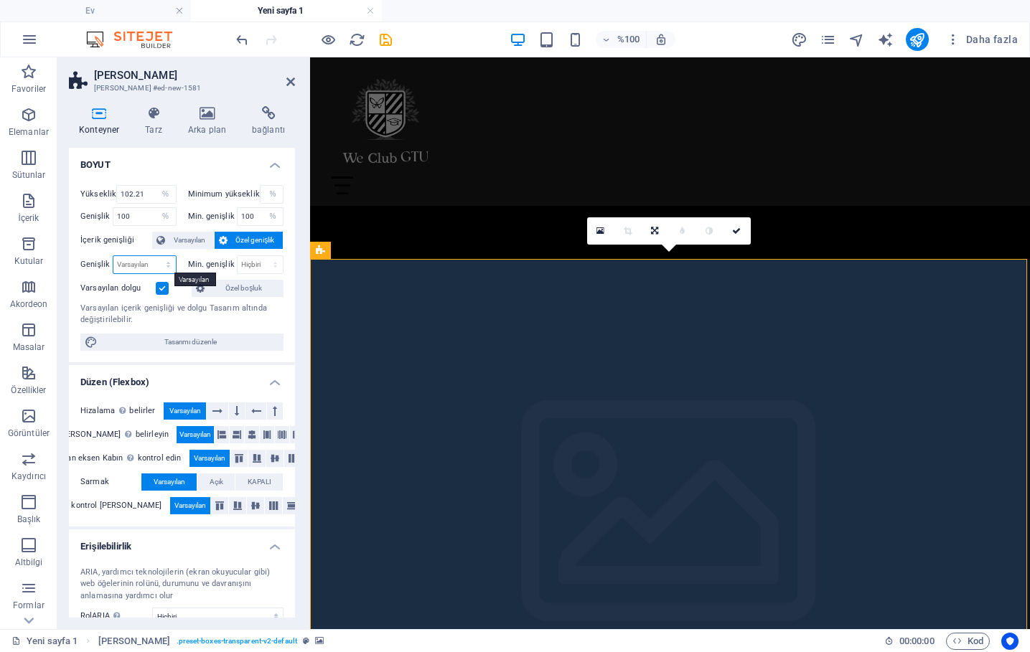
select select "%"
type input "101.6"
click at [268, 304] on div "Varsayılan içerik genişliği ve dolgu Tasarım altında değiştirilebilir." at bounding box center [181, 315] width 203 height 24
click at [196, 236] on span "Varsayılan" at bounding box center [189, 240] width 40 height 17
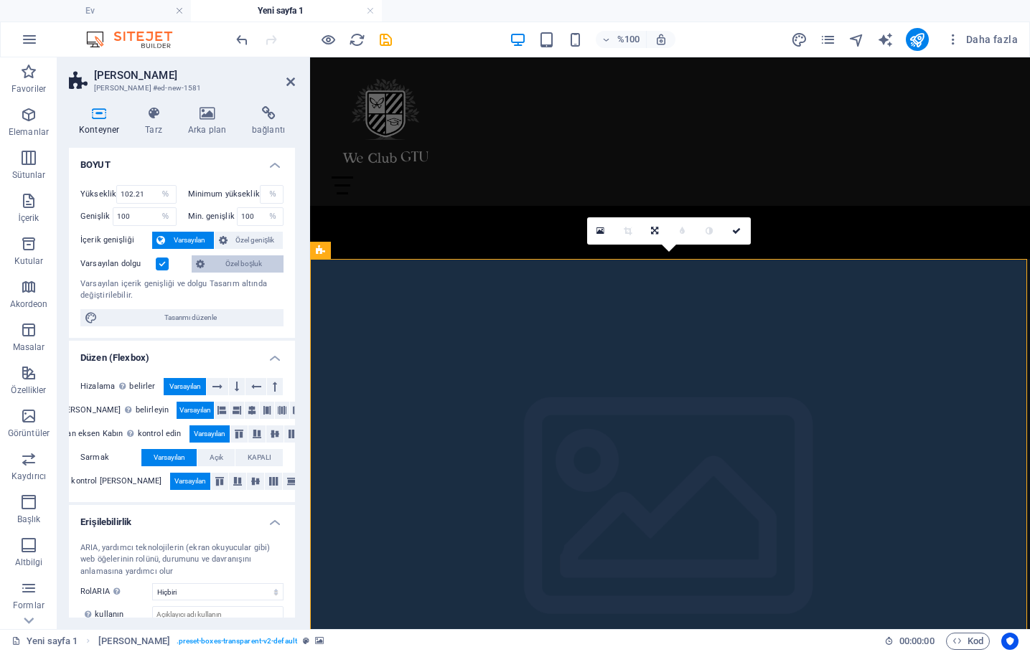
click at [243, 264] on span "Özel boşluk" at bounding box center [244, 264] width 70 height 17
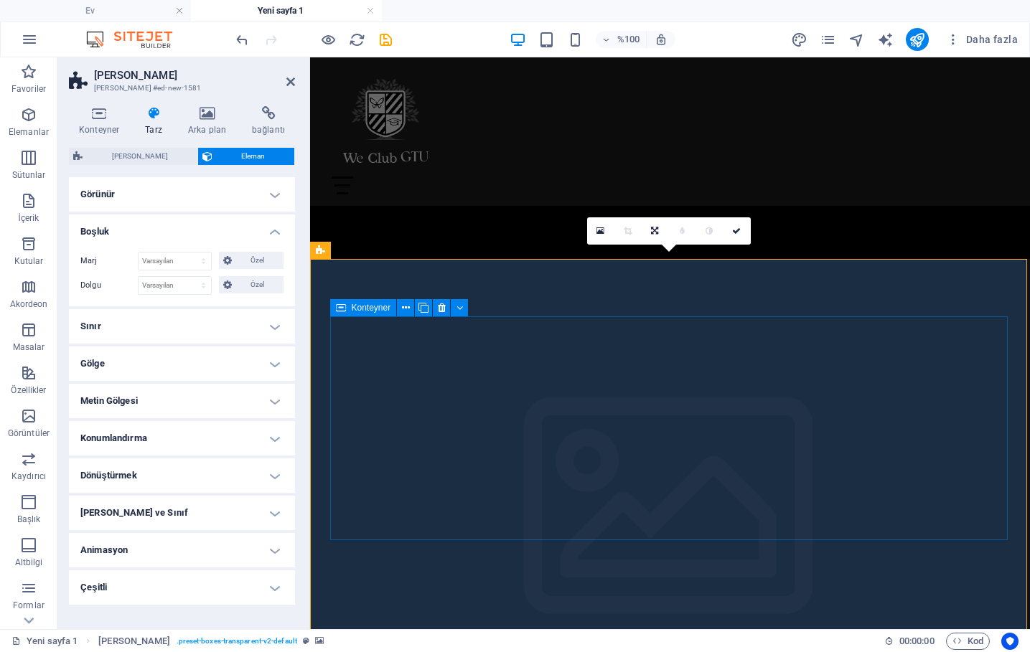
click at [546, 297] on figure at bounding box center [670, 519] width 720 height 520
click at [1001, 314] on figure at bounding box center [670, 519] width 720 height 520
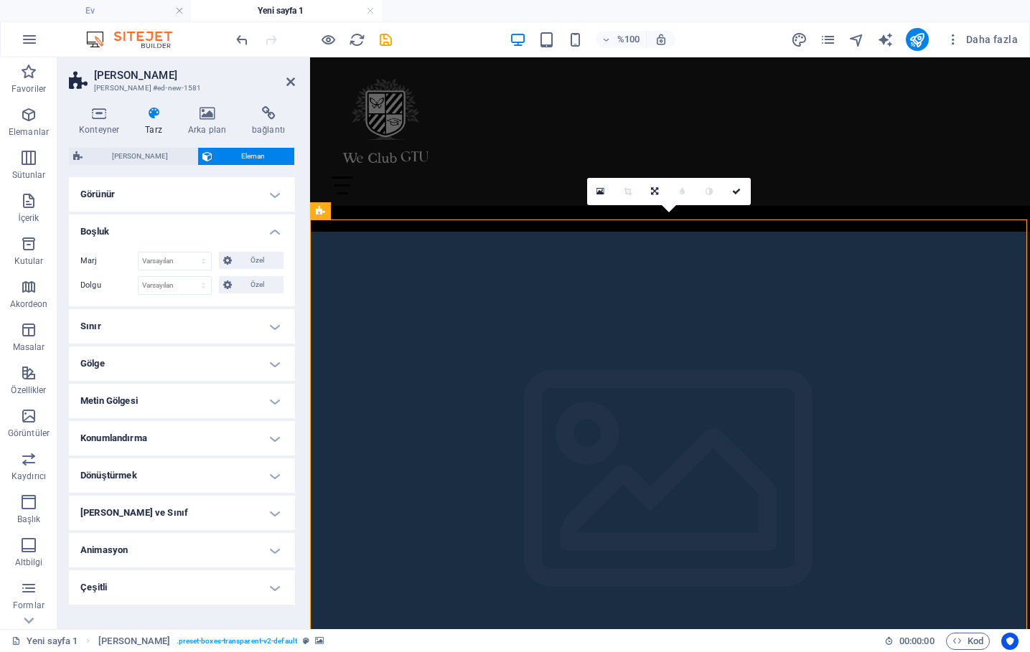
scroll to position [251, 0]
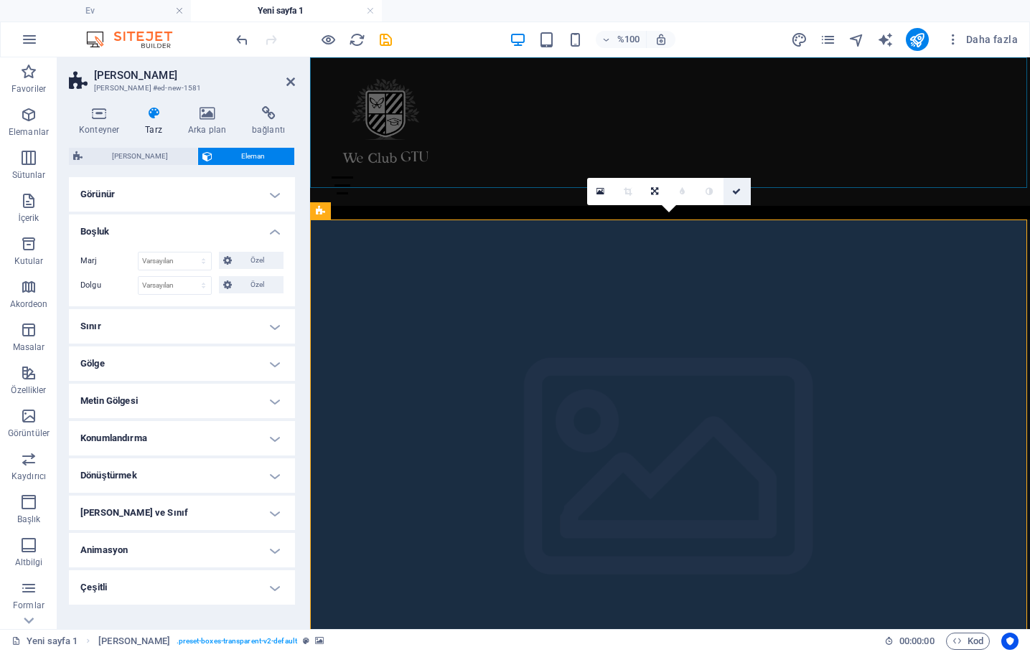
click at [739, 186] on link at bounding box center [737, 191] width 27 height 27
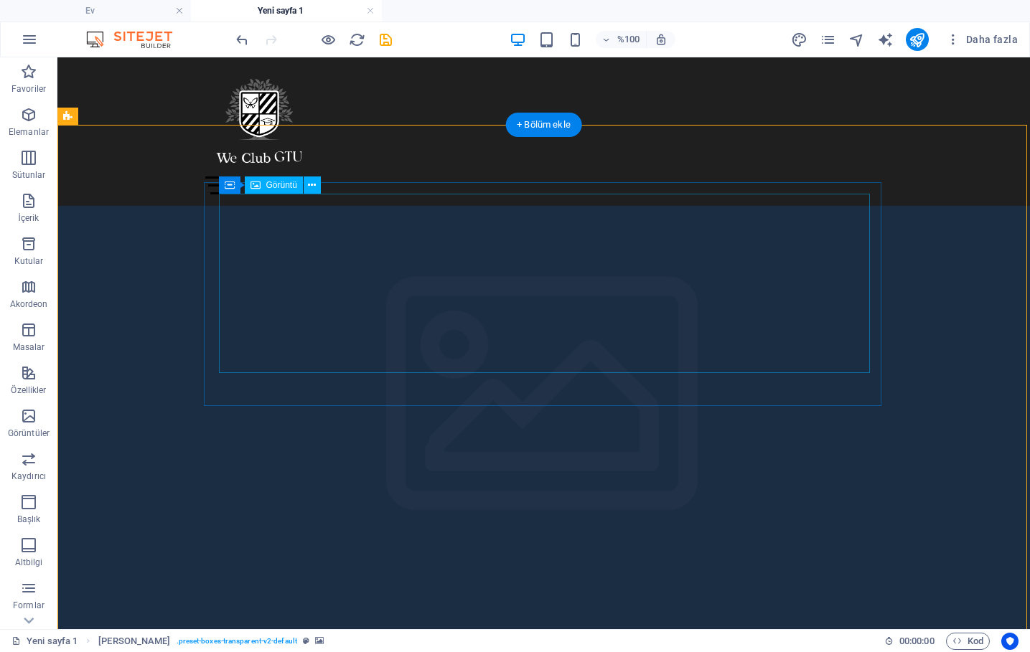
scroll to position [346, 0]
click at [266, 361] on icon at bounding box center [266, 364] width 8 height 15
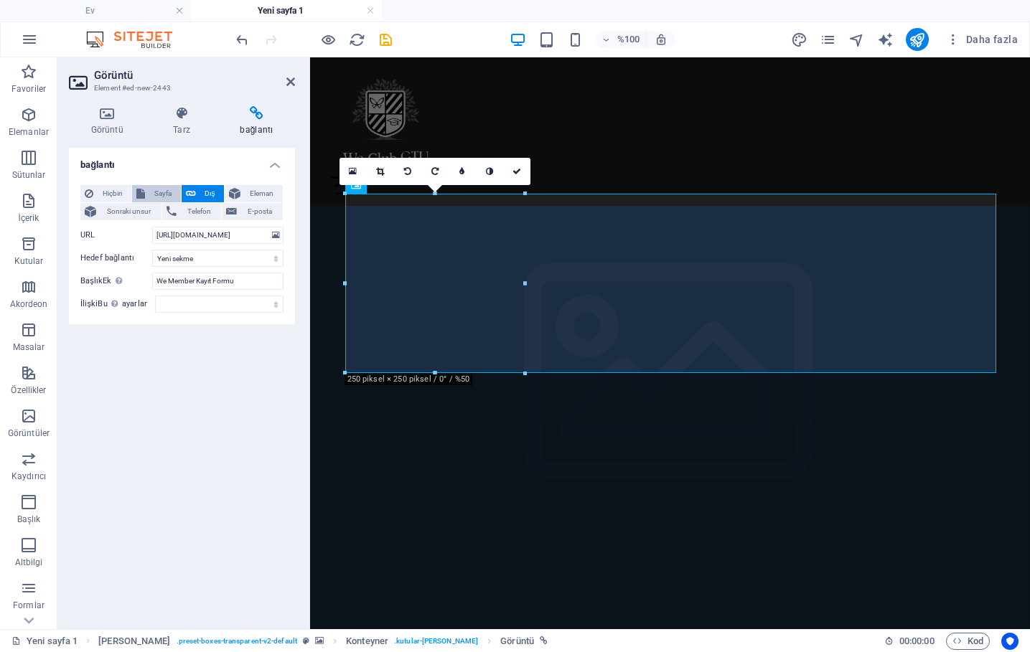
click at [149, 191] on button "Sayfa" at bounding box center [156, 193] width 49 height 17
select select
click at [98, 189] on span "Hiçbiri" at bounding box center [112, 193] width 29 height 17
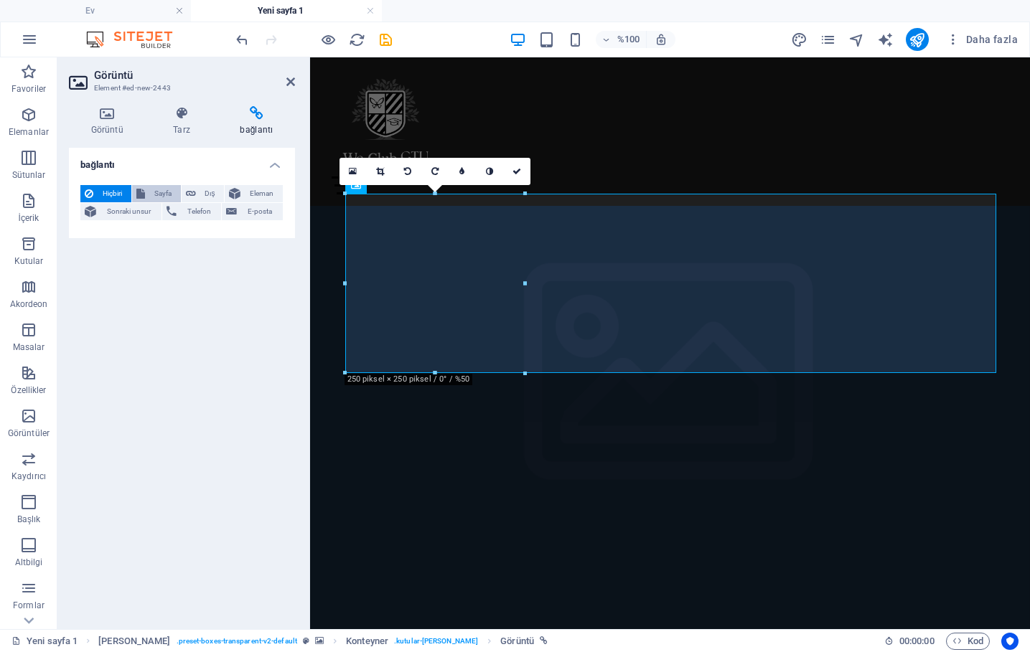
click at [169, 188] on span "Sayfa" at bounding box center [162, 193] width 27 height 17
select select
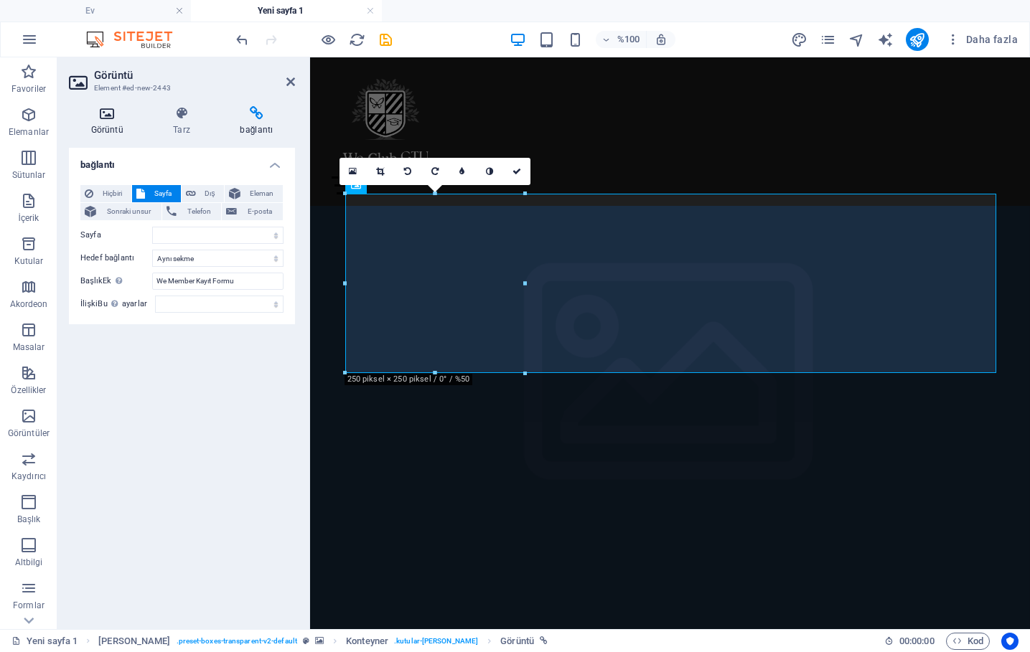
click at [113, 118] on icon at bounding box center [107, 113] width 77 height 14
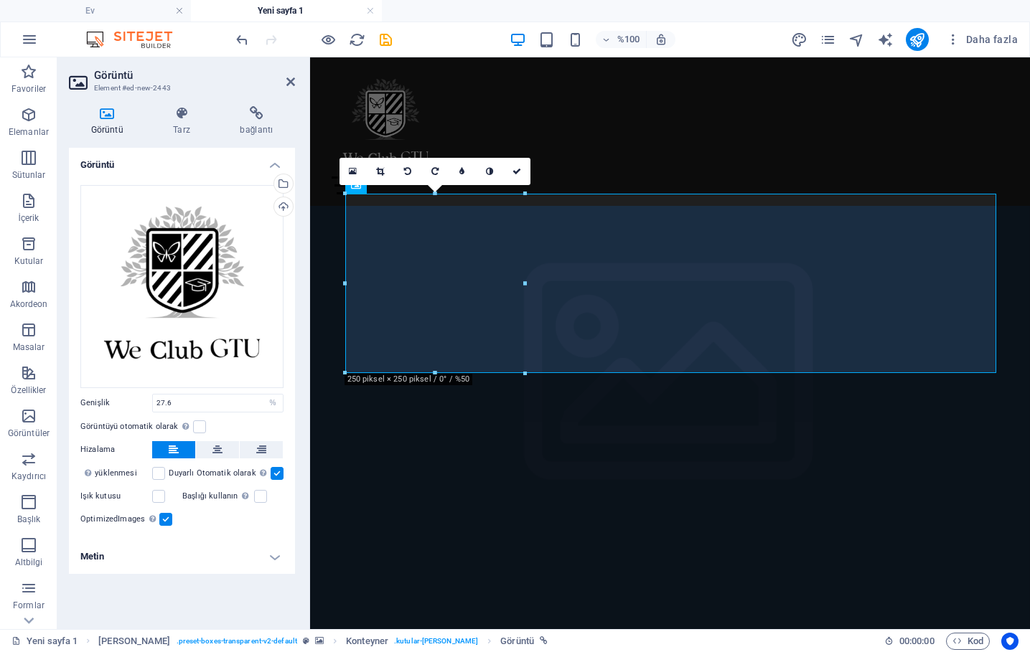
click at [210, 554] on h4 "Metin" at bounding box center [182, 557] width 226 height 34
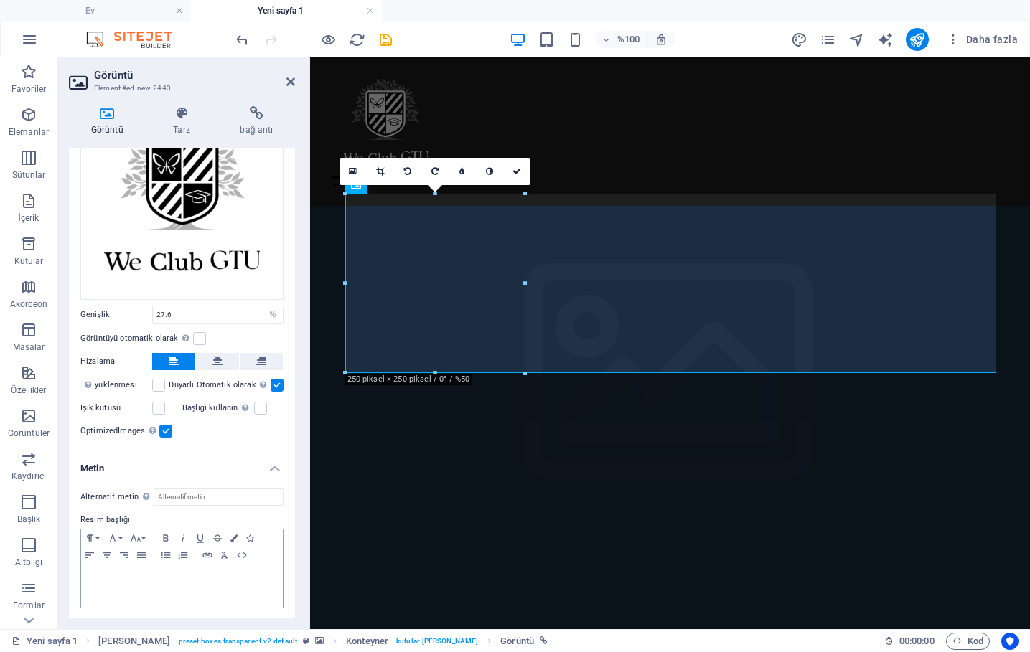
scroll to position [88, 0]
click at [197, 576] on p at bounding box center [181, 579] width 187 height 13
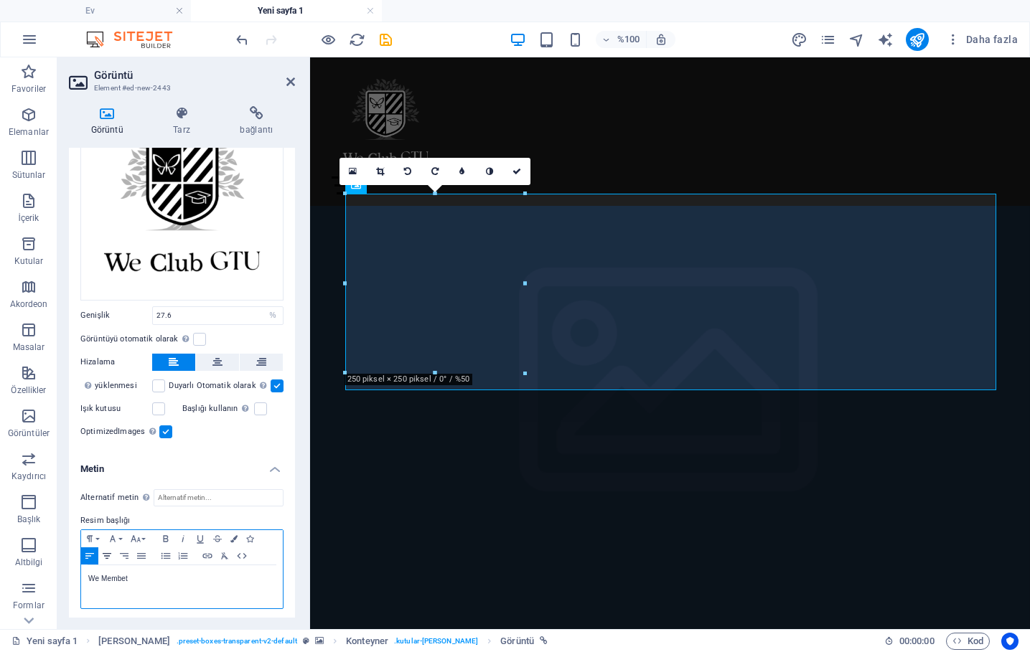
click at [111, 553] on icon "button" at bounding box center [107, 556] width 9 height 6
drag, startPoint x: 210, startPoint y: 571, endPoint x: 131, endPoint y: 571, distance: 79.0
click at [131, 573] on p "We Membet" at bounding box center [181, 579] width 187 height 13
click at [220, 366] on icon at bounding box center [217, 362] width 10 height 17
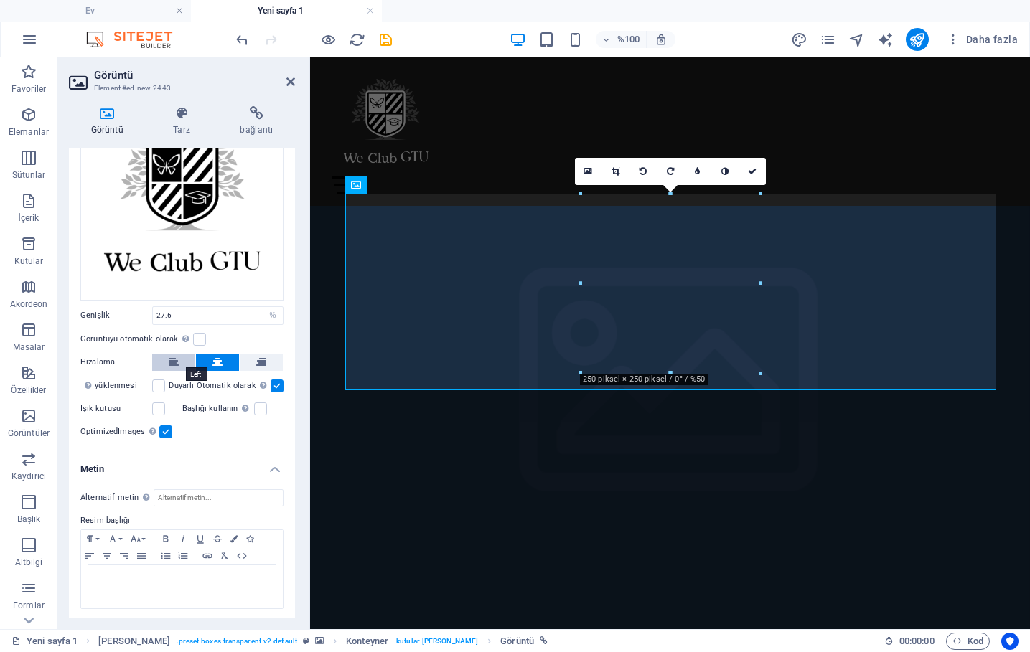
click at [172, 361] on icon at bounding box center [174, 362] width 10 height 17
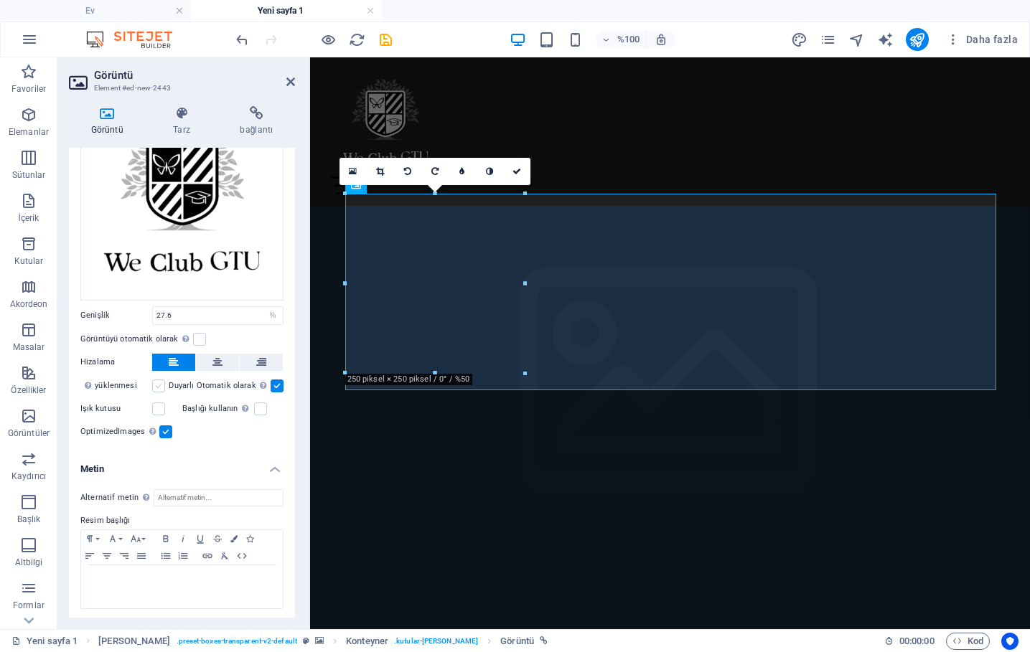
click at [161, 381] on label at bounding box center [158, 386] width 13 height 13
click at [0, 0] on input "Sayfa yüklendikten sonra görüntülerin yüklenmesi sayfa hızını artırır." at bounding box center [0, 0] width 0 height 0
click at [142, 579] on p "​" at bounding box center [181, 579] width 187 height 13
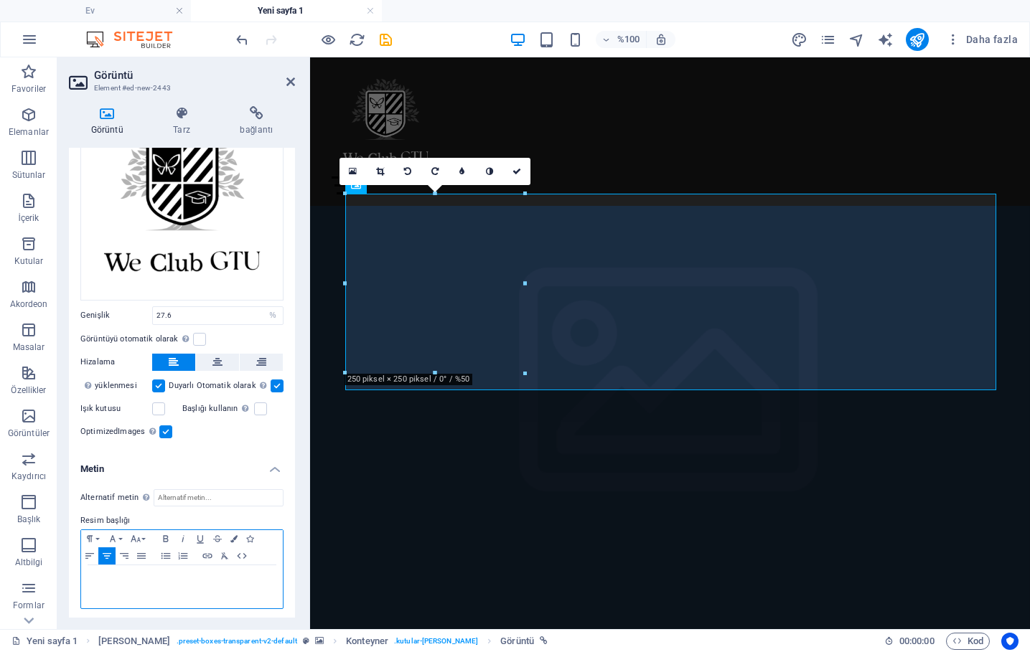
click at [142, 579] on p "​" at bounding box center [181, 579] width 187 height 13
click at [179, 574] on p "​" at bounding box center [181, 579] width 187 height 13
click at [202, 490] on input "Alternatif metin Alternatif metin, görüntüleri görüntüleyemeyen cihazlar (örneğ…" at bounding box center [219, 498] width 130 height 17
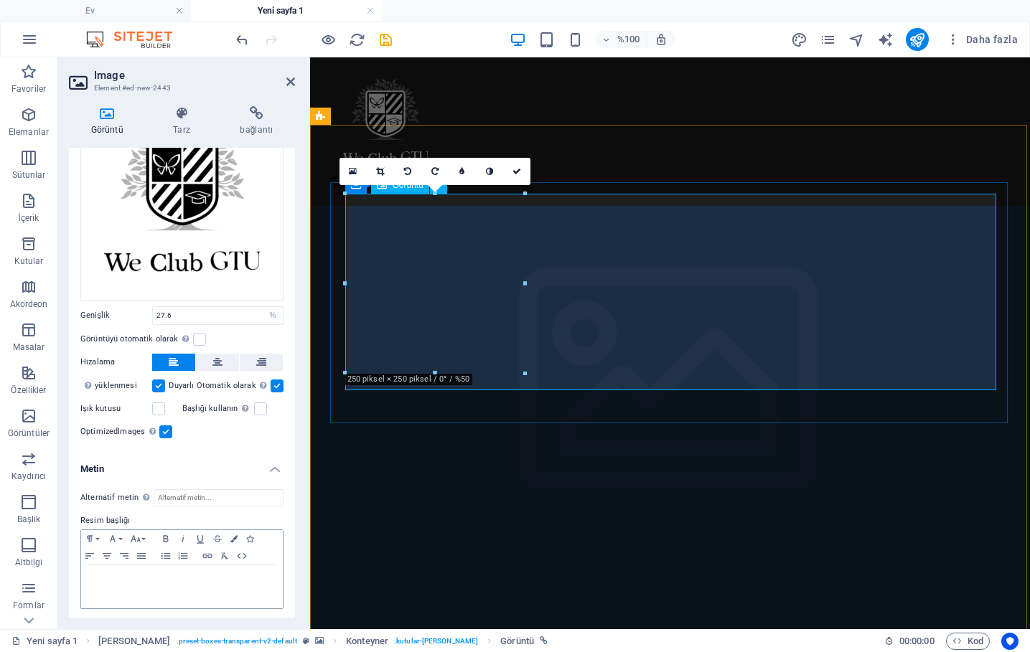
click at [90, 555] on icon "button" at bounding box center [89, 556] width 17 height 11
click at [151, 555] on div "Paragraf Biçimi Normal Başlık 1 Başlık 2 Başlık 3 Başlık 4 Başlık 5 Başlık 6 Ko…" at bounding box center [182, 547] width 202 height 35
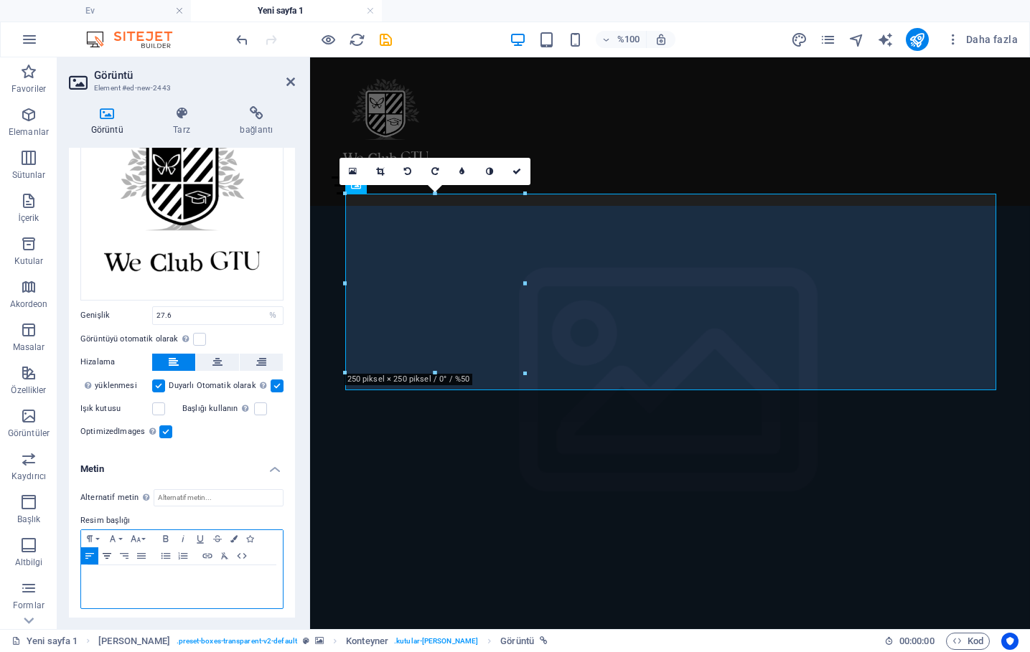
click at [99, 553] on icon "button" at bounding box center [106, 556] width 17 height 11
click at [75, 556] on div "Alternatif metin Alternatif metin, görüntüleri görüntüleyemeyen cihazlar (örneğ…" at bounding box center [182, 550] width 226 height 144
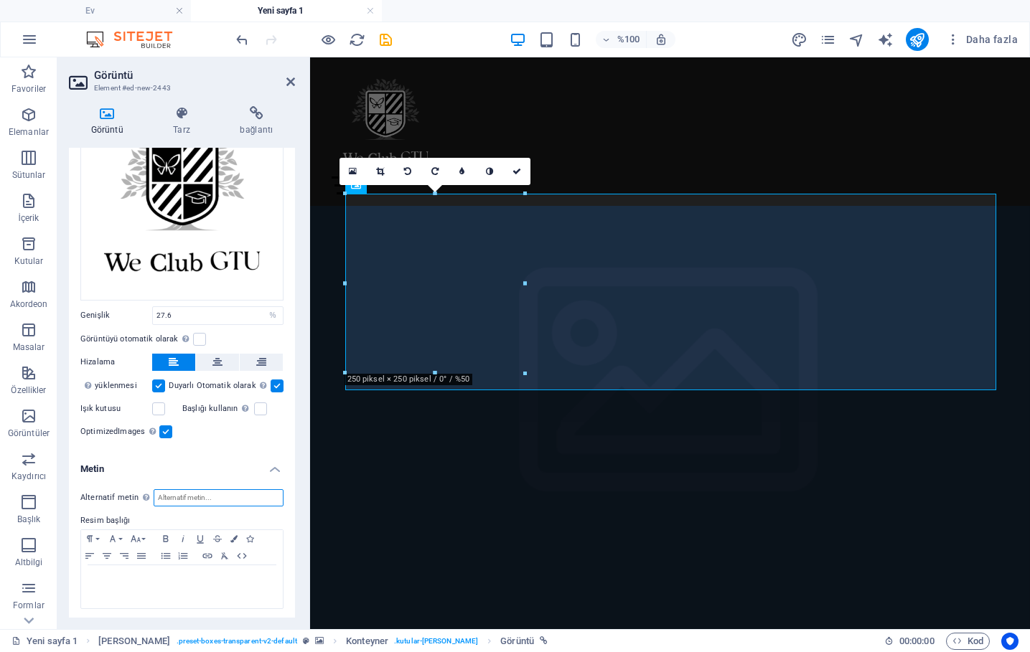
click at [188, 490] on input "Alternatif metin Alternatif metin, görüntüleri görüntüleyemeyen cihazlar (örneğ…" at bounding box center [219, 498] width 130 height 17
click at [220, 354] on button at bounding box center [217, 362] width 43 height 17
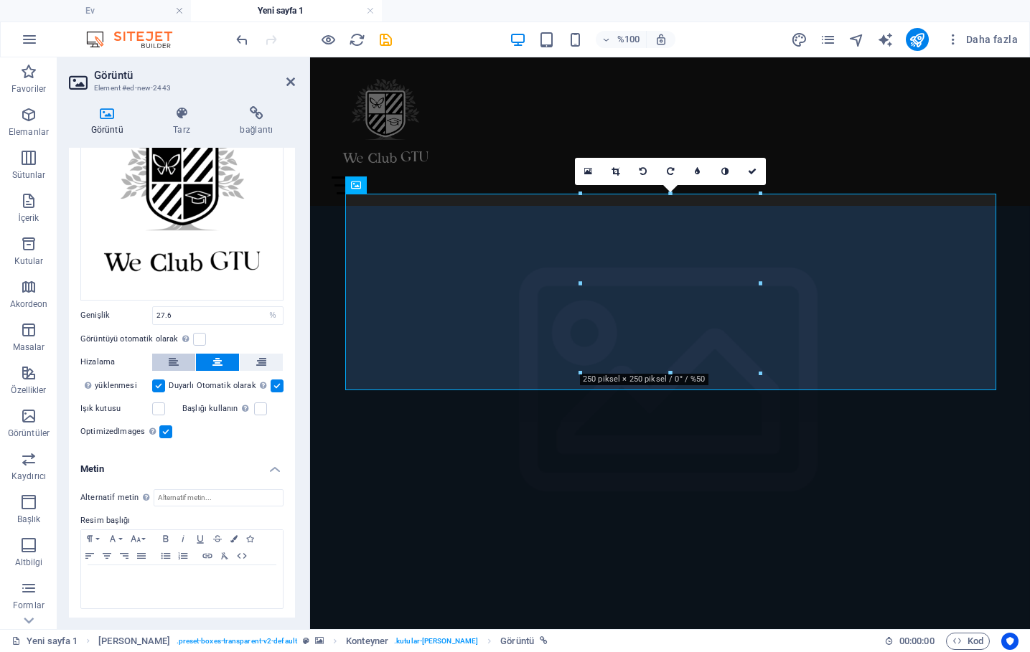
click at [178, 363] on icon at bounding box center [174, 362] width 10 height 17
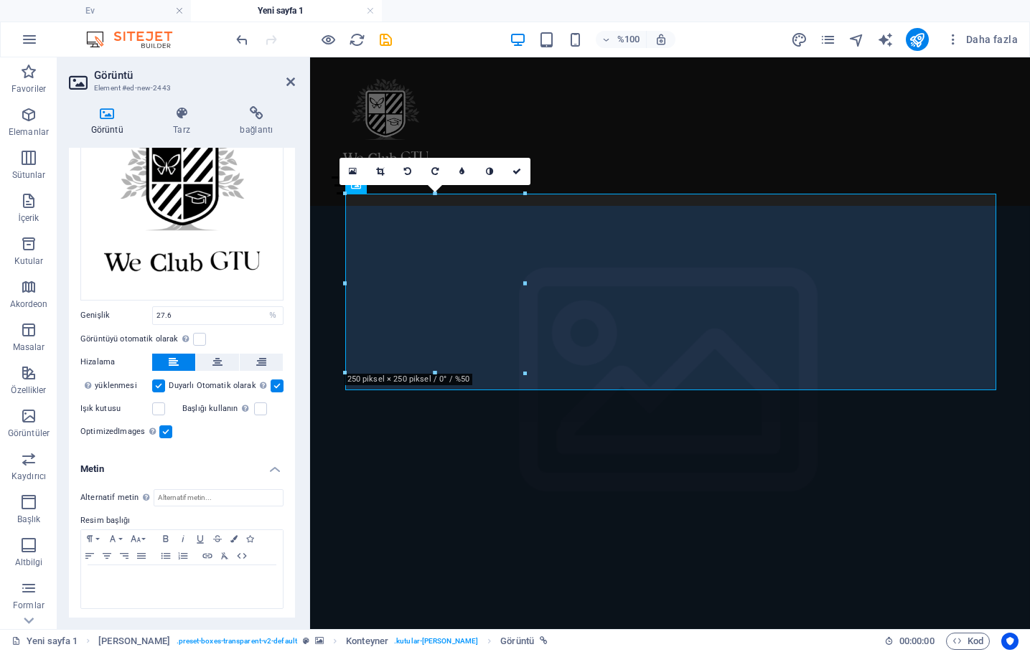
click at [273, 462] on h4 "Metin" at bounding box center [182, 465] width 226 height 26
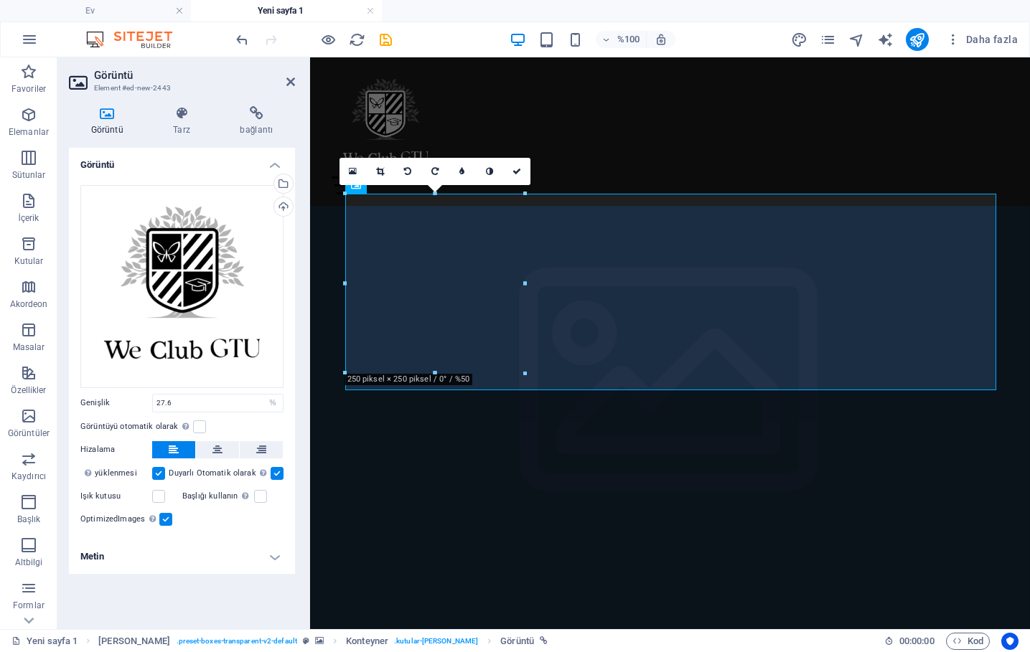
click at [276, 563] on h4 "Metin" at bounding box center [182, 557] width 226 height 34
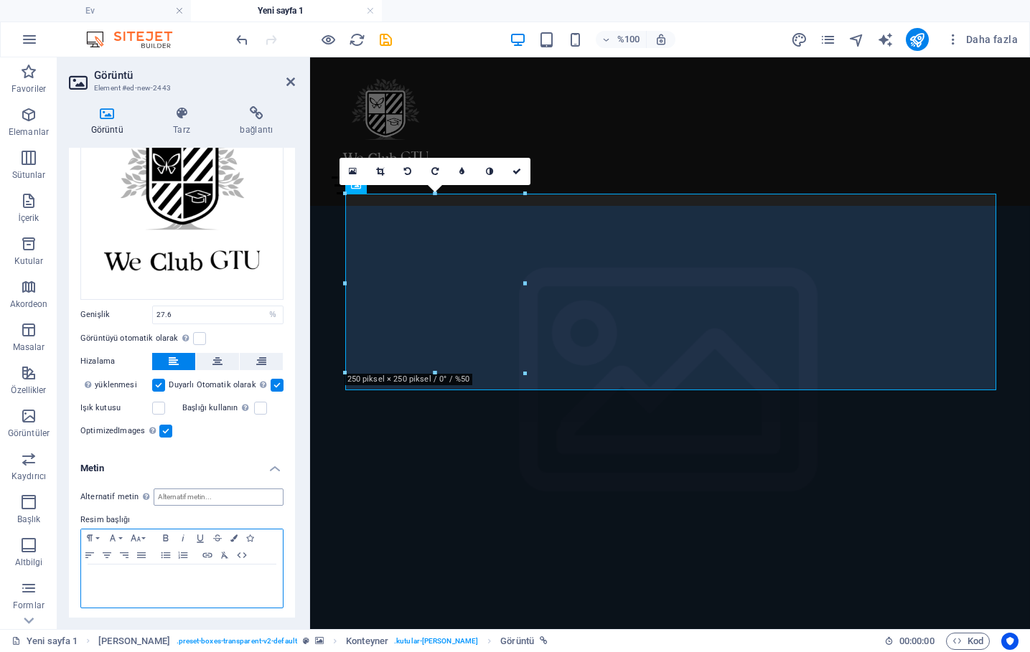
click at [184, 584] on div at bounding box center [182, 586] width 202 height 43
click at [288, 75] on h2 "Görüntü" at bounding box center [194, 75] width 201 height 13
click at [834, 169] on div "EV. HAKKIMIZDA PROGRAMLAMAK TAKIM. Temp" at bounding box center [670, 131] width 720 height 149
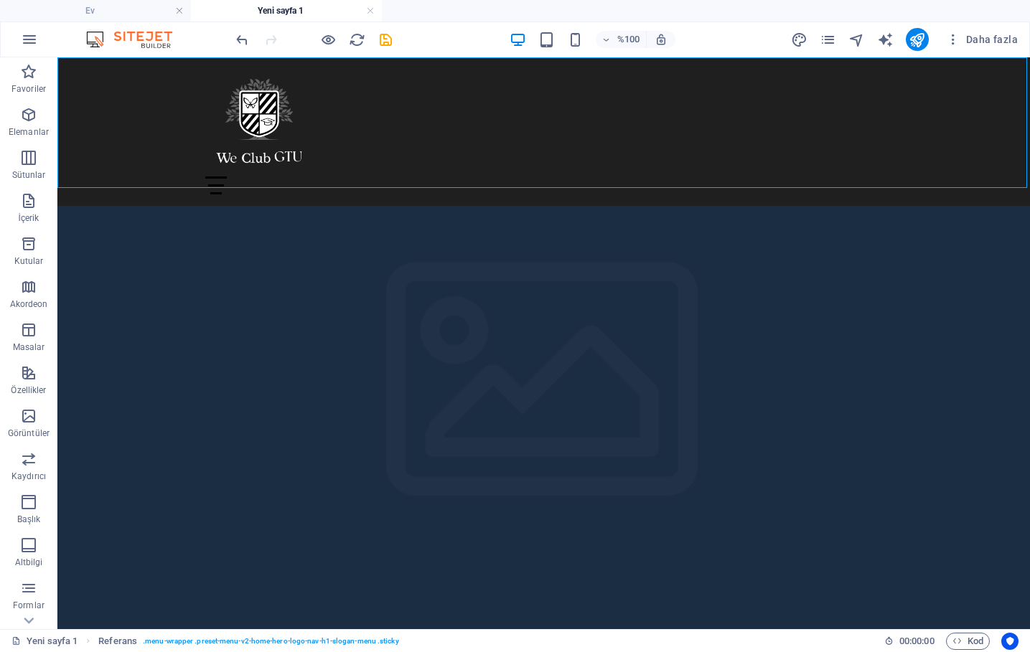
click at [915, 117] on div "EV. HAKKIMIZDA PROGRAMLAMAK TAKIM. Temp" at bounding box center [543, 131] width 973 height 149
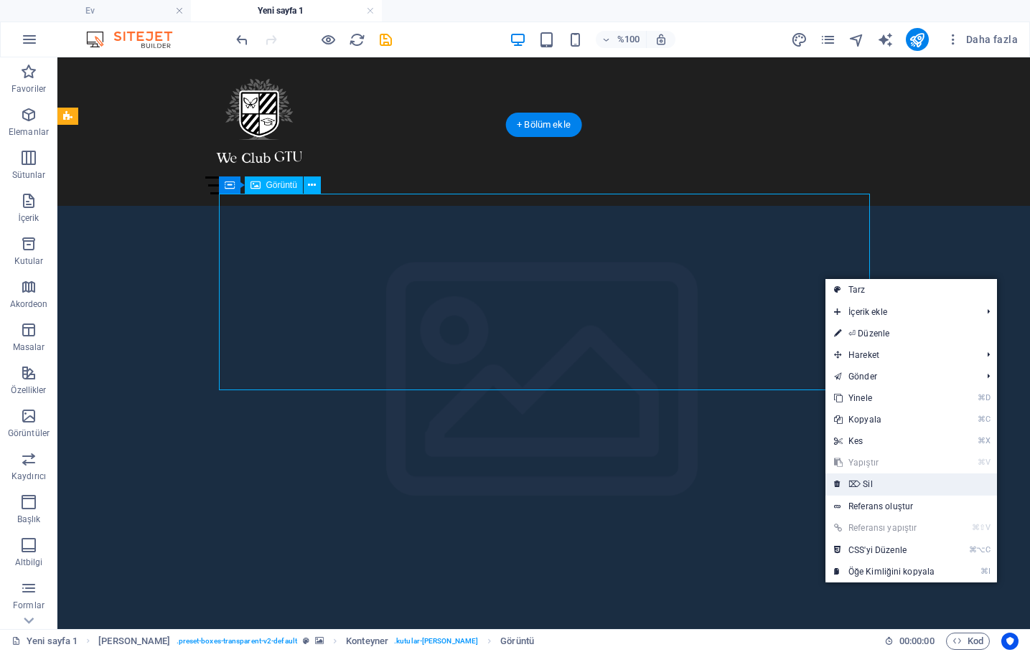
click at [860, 481] on link "⌦ Sil" at bounding box center [884, 485] width 118 height 22
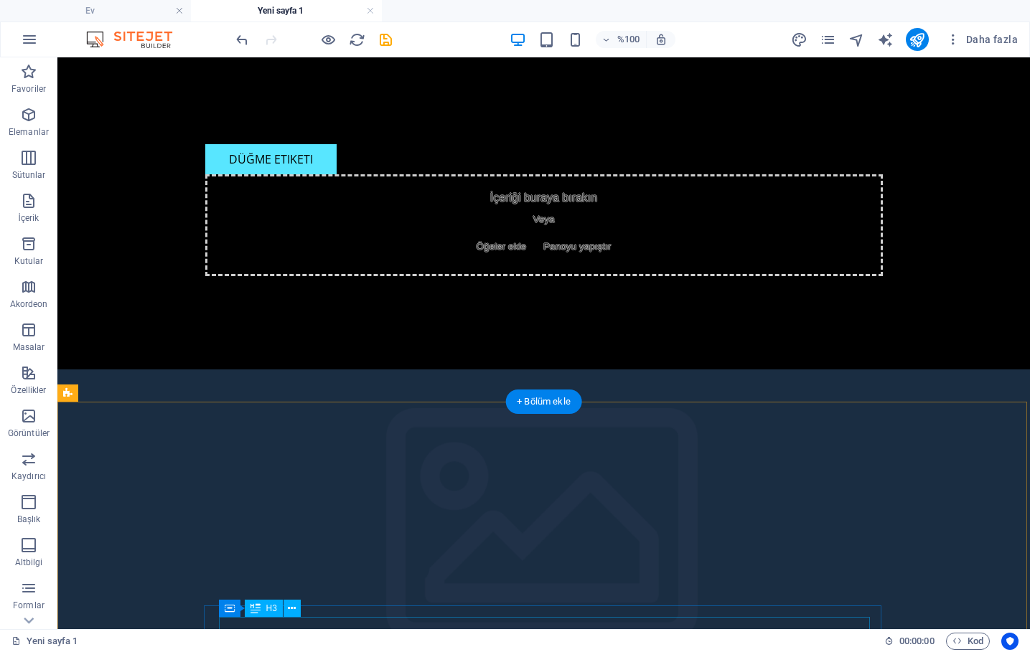
scroll to position [155, 0]
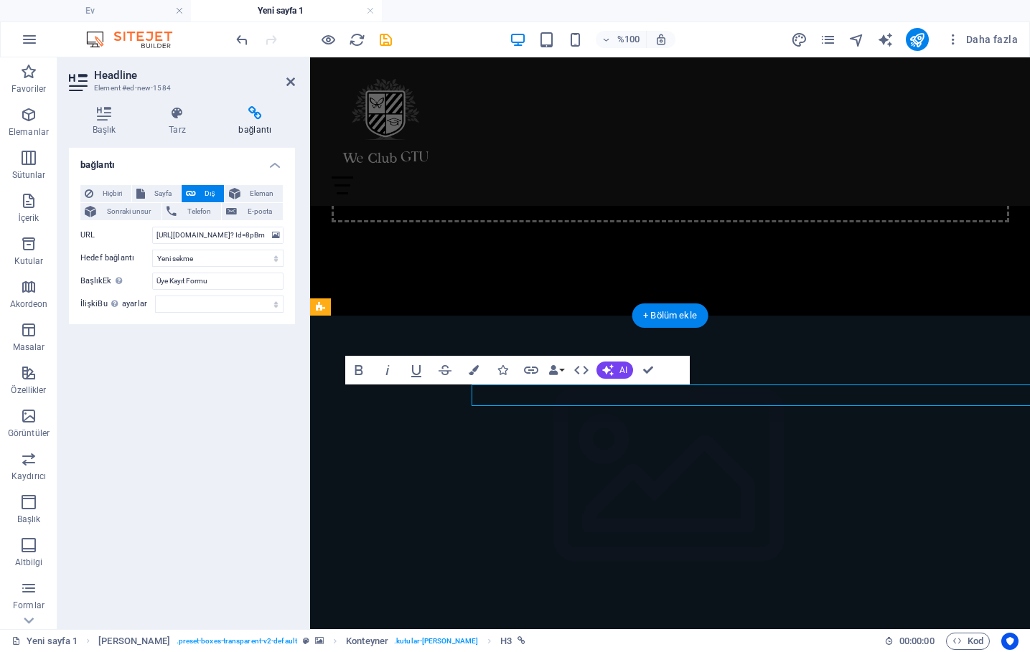
click at [299, 398] on div "Başlık Tarz bağlantı Settings Level H1 H2 H3 H4 H5 H6 Alignment Default colors …" at bounding box center [181, 362] width 249 height 535
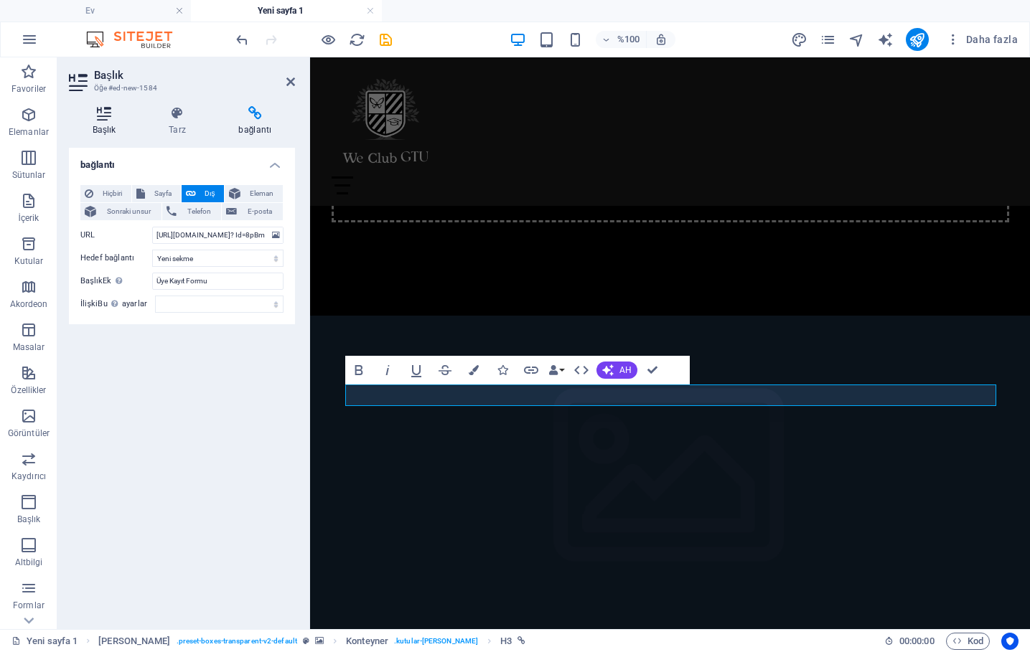
click at [115, 112] on icon at bounding box center [104, 113] width 70 height 14
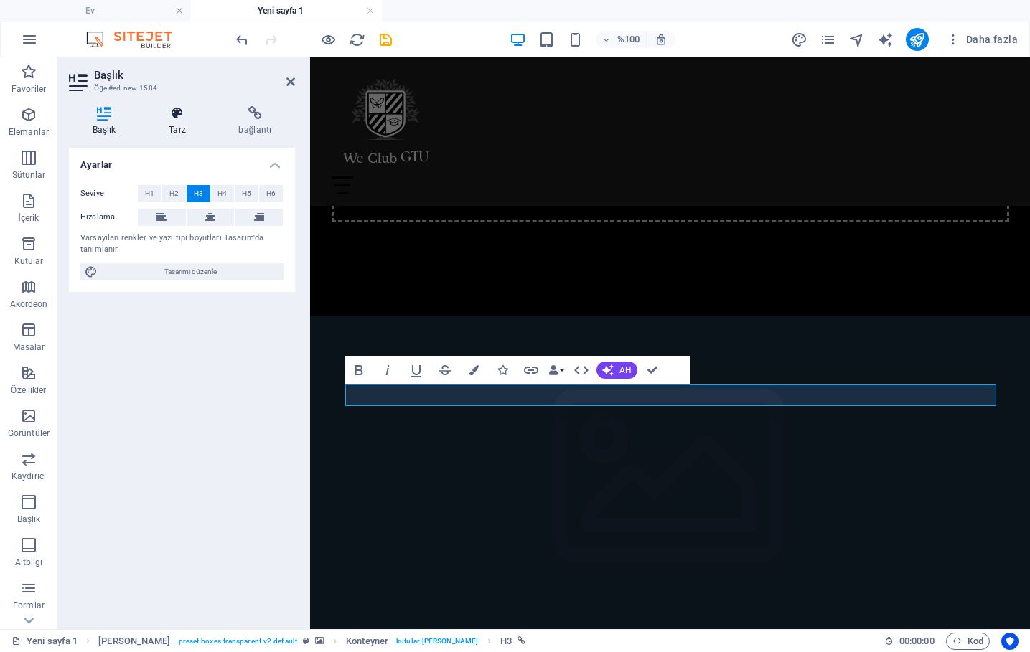
click at [171, 106] on icon at bounding box center [177, 113] width 64 height 14
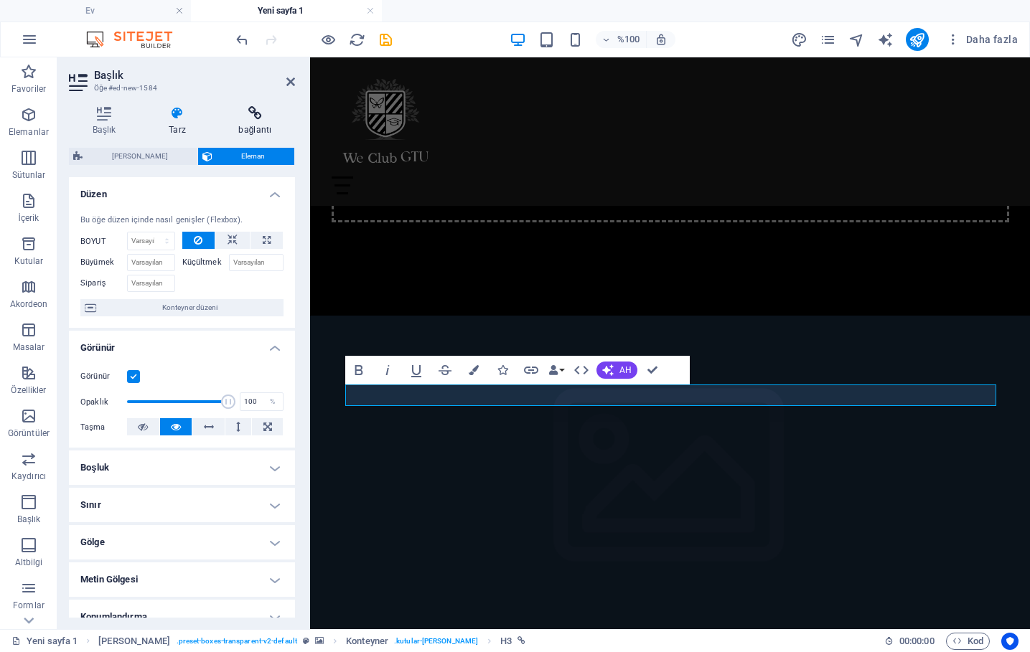
click at [259, 111] on icon at bounding box center [255, 113] width 80 height 14
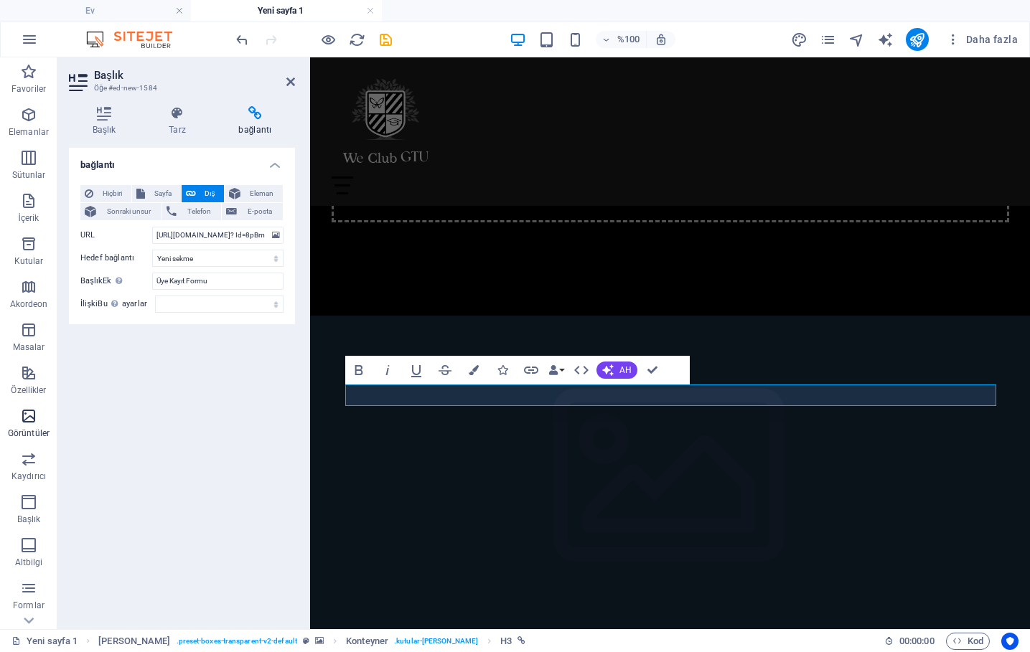
click at [24, 431] on p "Görüntüler" at bounding box center [29, 433] width 42 height 11
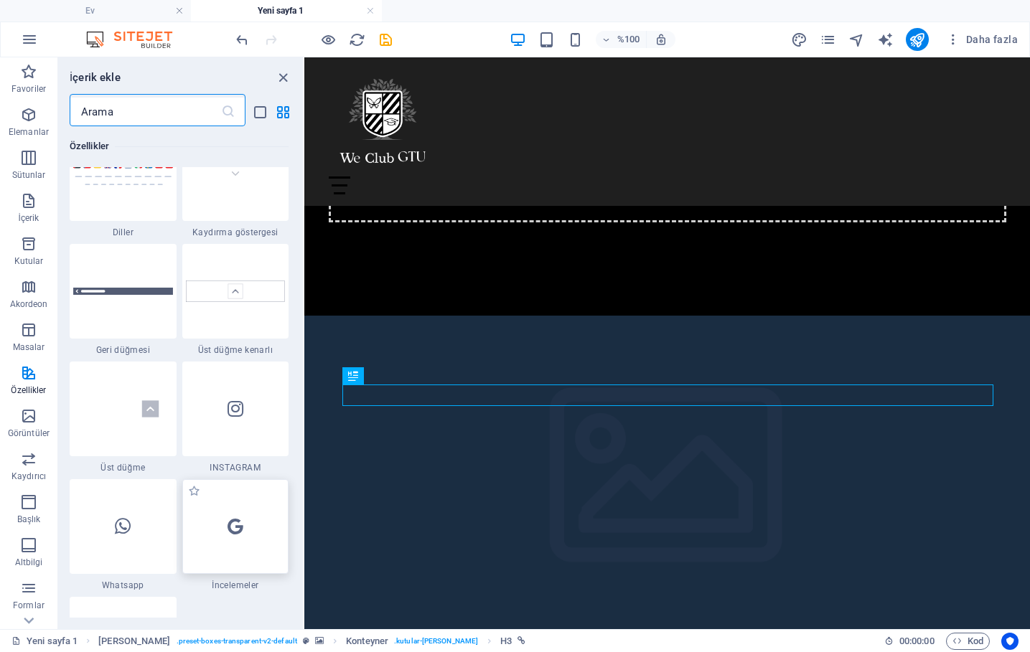
scroll to position [6693, 0]
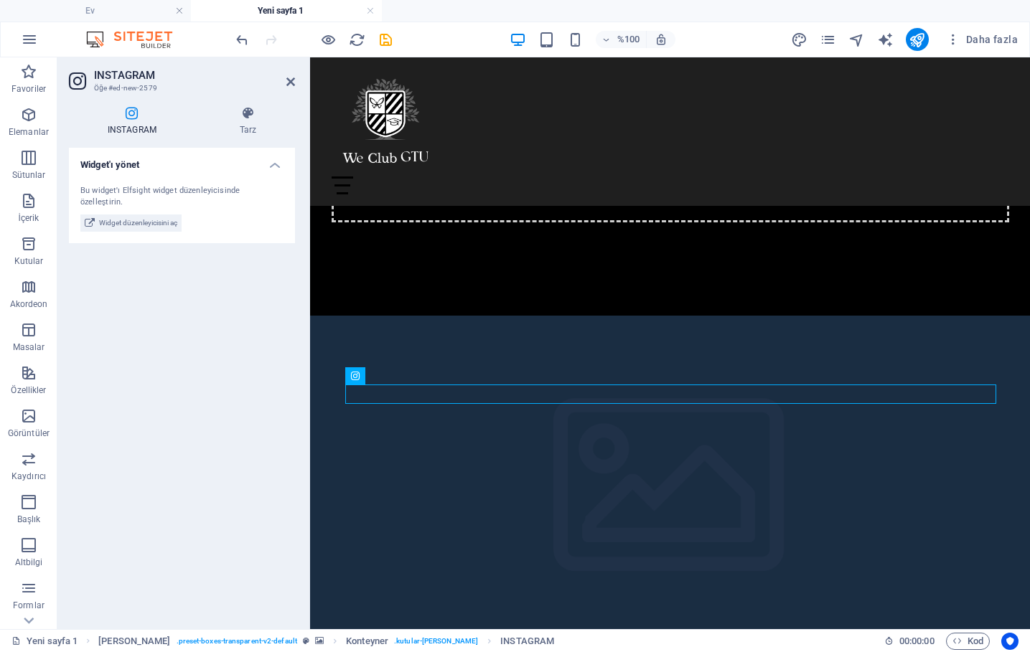
click at [513, 319] on figure at bounding box center [670, 496] width 720 height 360
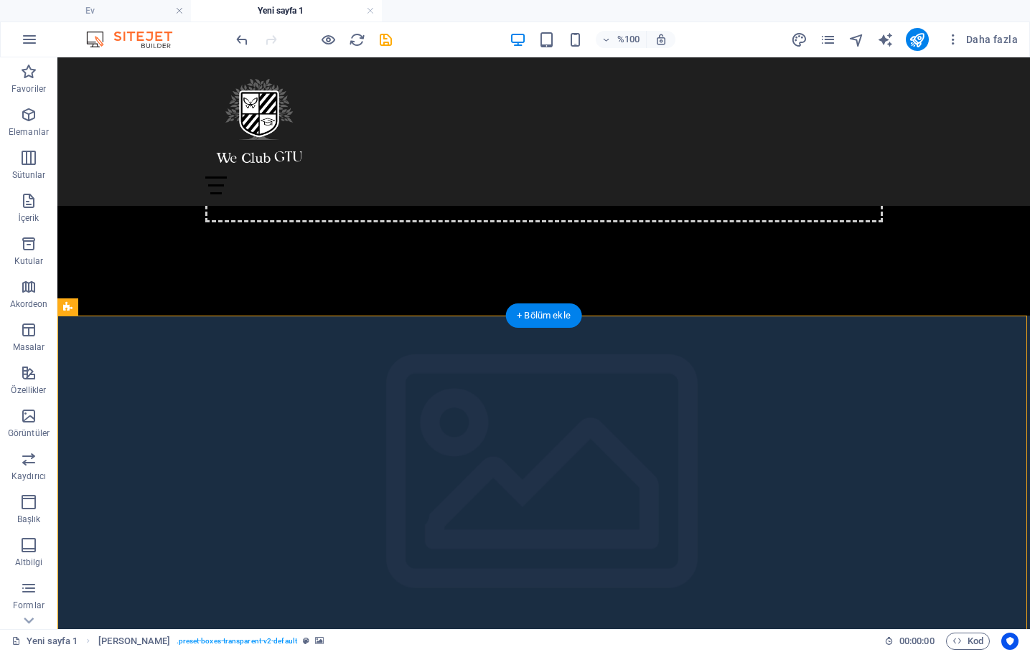
click at [929, 376] on figure at bounding box center [543, 486] width 973 height 340
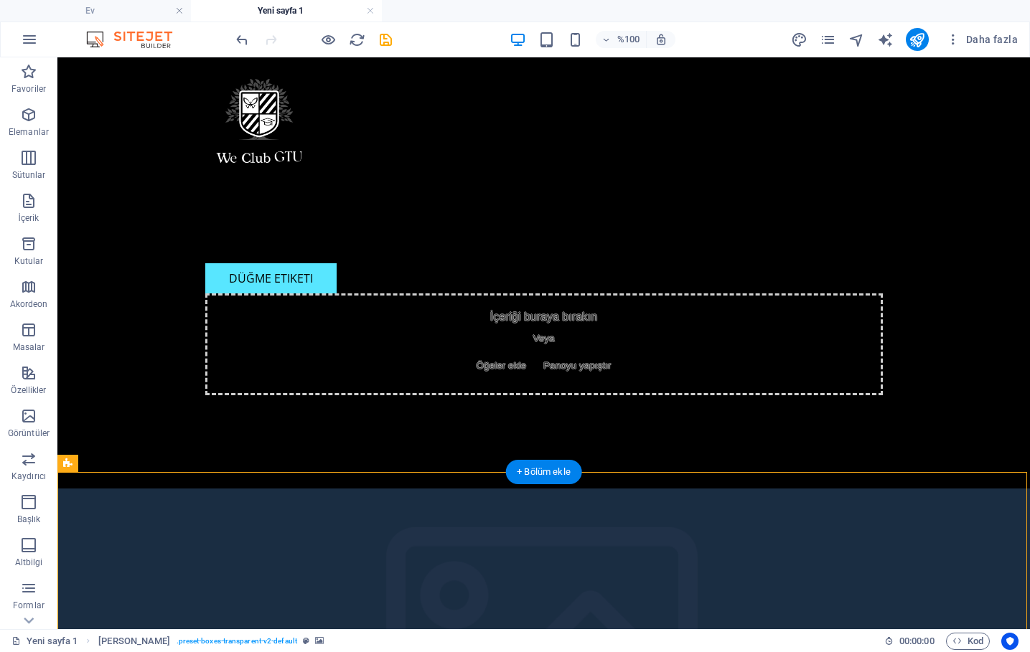
scroll to position [0, 0]
click at [831, 39] on icon "Sayfalar" at bounding box center [828, 40] width 17 height 17
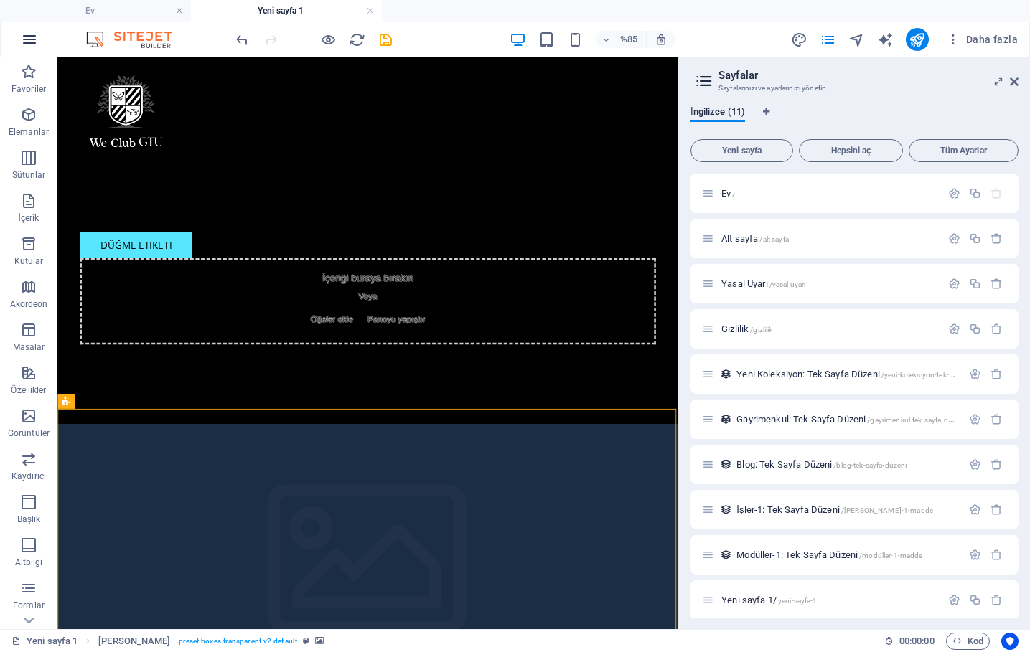
click at [37, 37] on icon "button" at bounding box center [29, 39] width 17 height 17
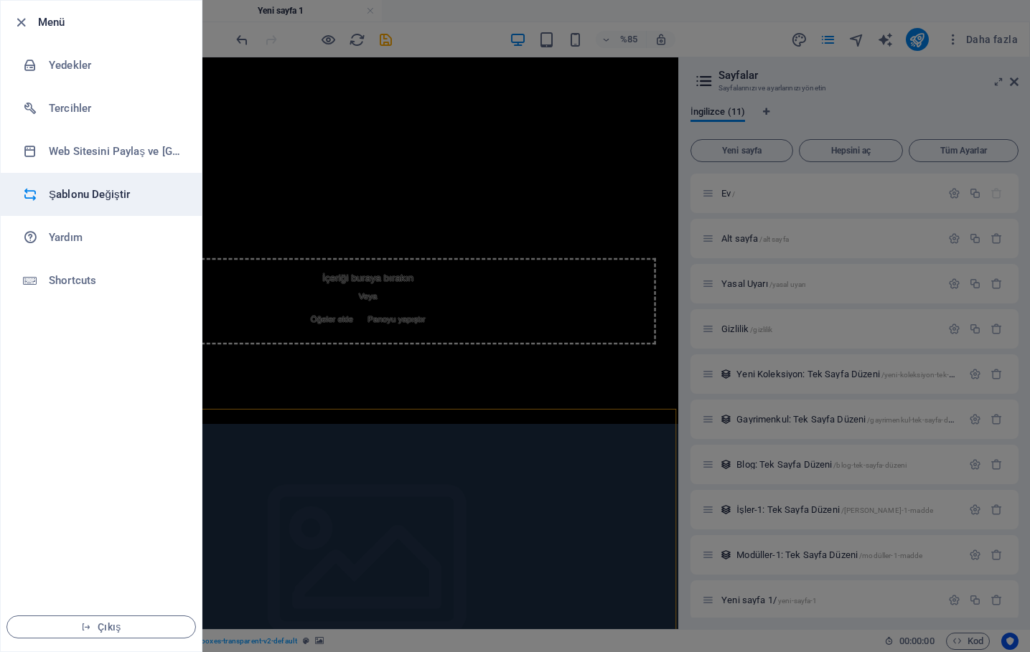
click at [111, 194] on h6 "Şablonu Değiştir" at bounding box center [115, 194] width 133 height 17
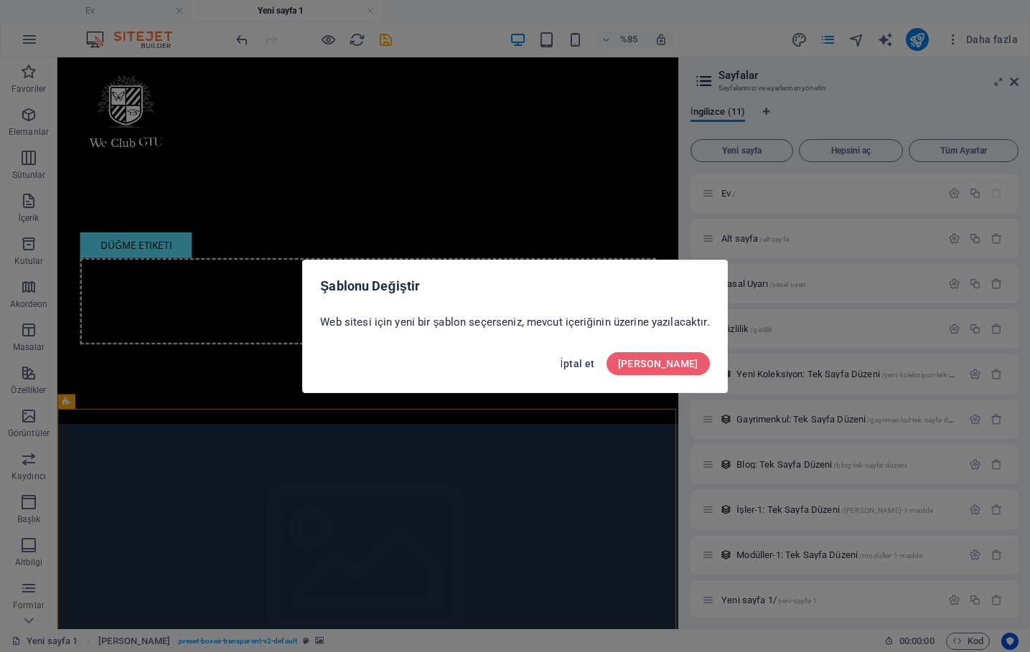
click at [594, 365] on span "İptal et" at bounding box center [577, 363] width 34 height 11
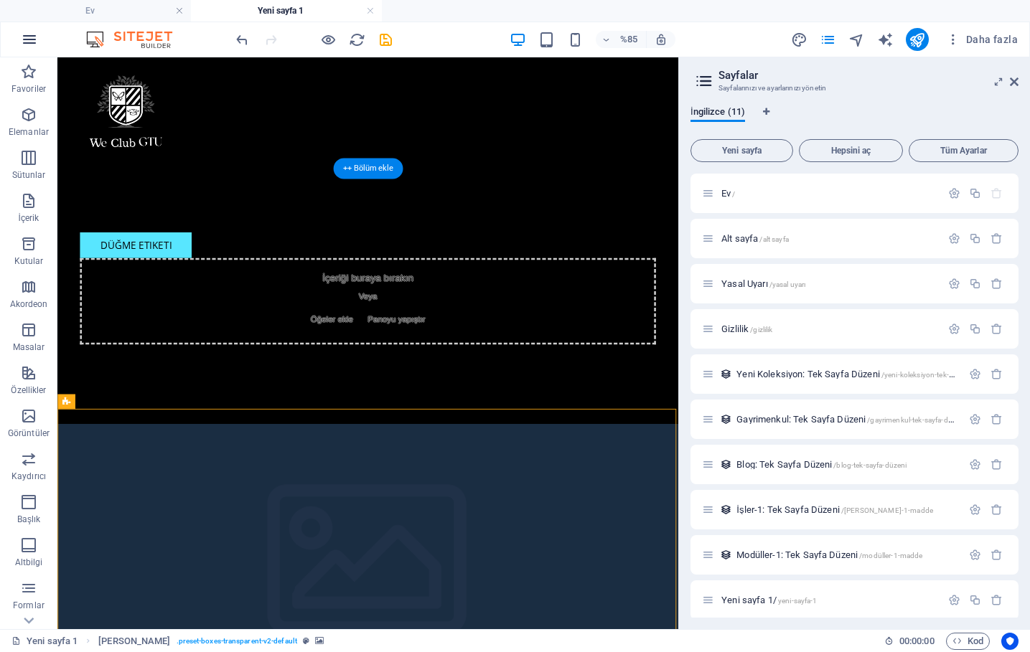
click at [23, 34] on icon "button" at bounding box center [29, 39] width 17 height 17
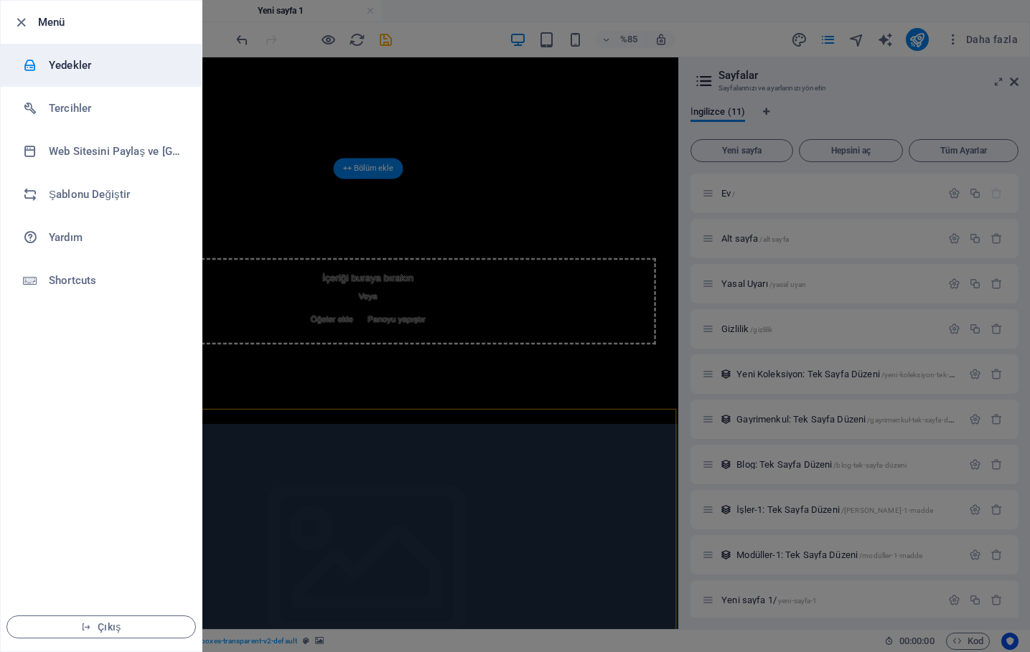
click at [85, 75] on li "Yedekler" at bounding box center [101, 65] width 201 height 43
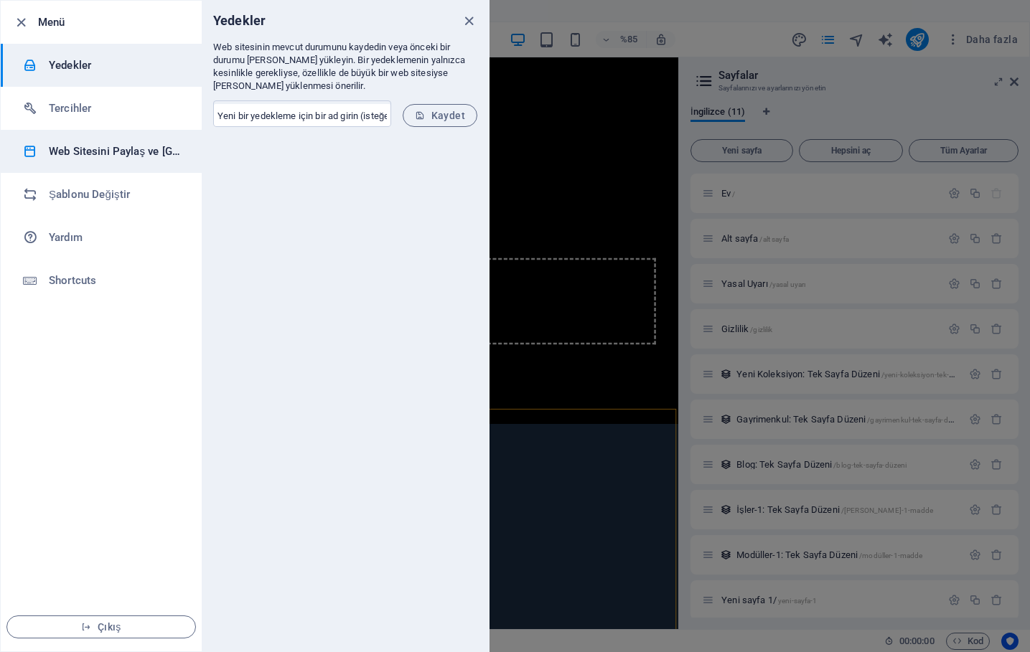
click at [150, 151] on h6 "Web Sitesini Paylaş ve Kopyala" at bounding box center [115, 151] width 133 height 17
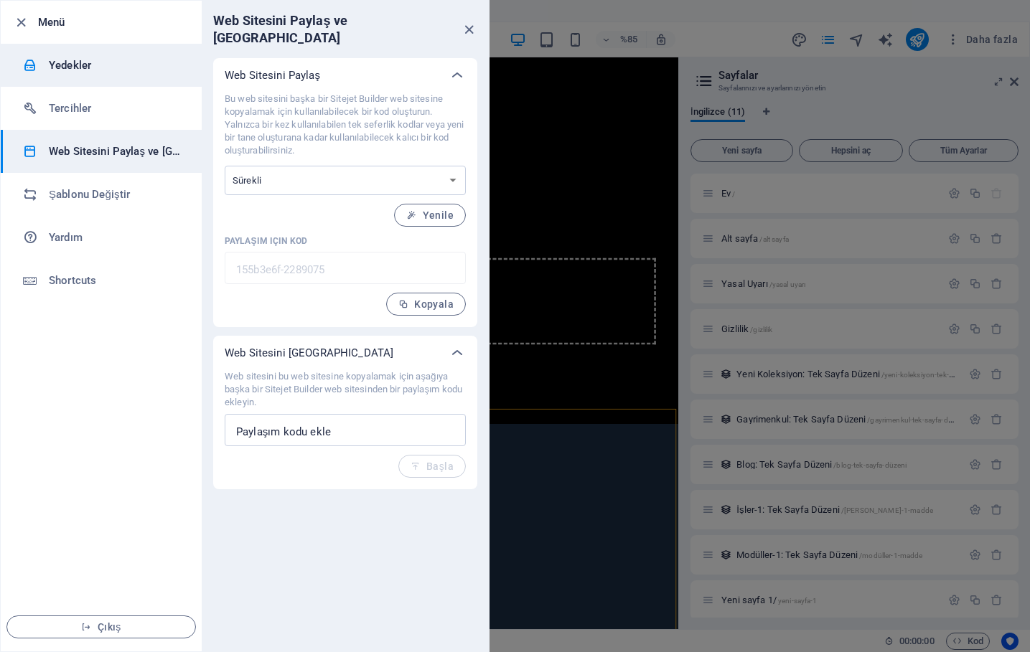
click at [123, 51] on li "Yedekler" at bounding box center [101, 65] width 201 height 43
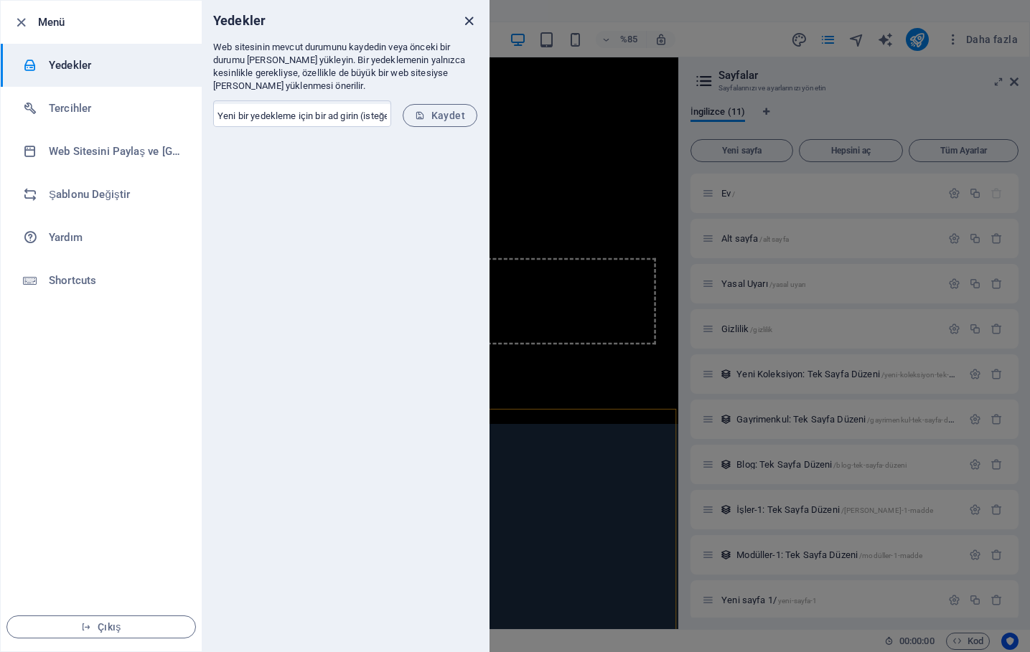
click at [469, 21] on icon "Yakın" at bounding box center [469, 21] width 17 height 17
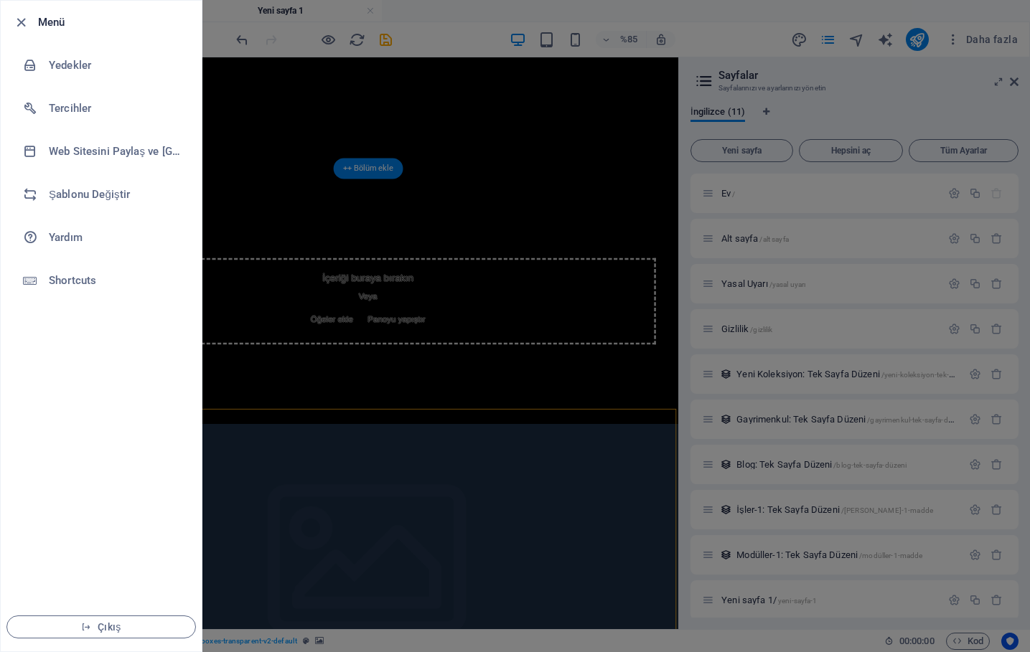
click at [619, 144] on div at bounding box center [515, 326] width 1030 height 652
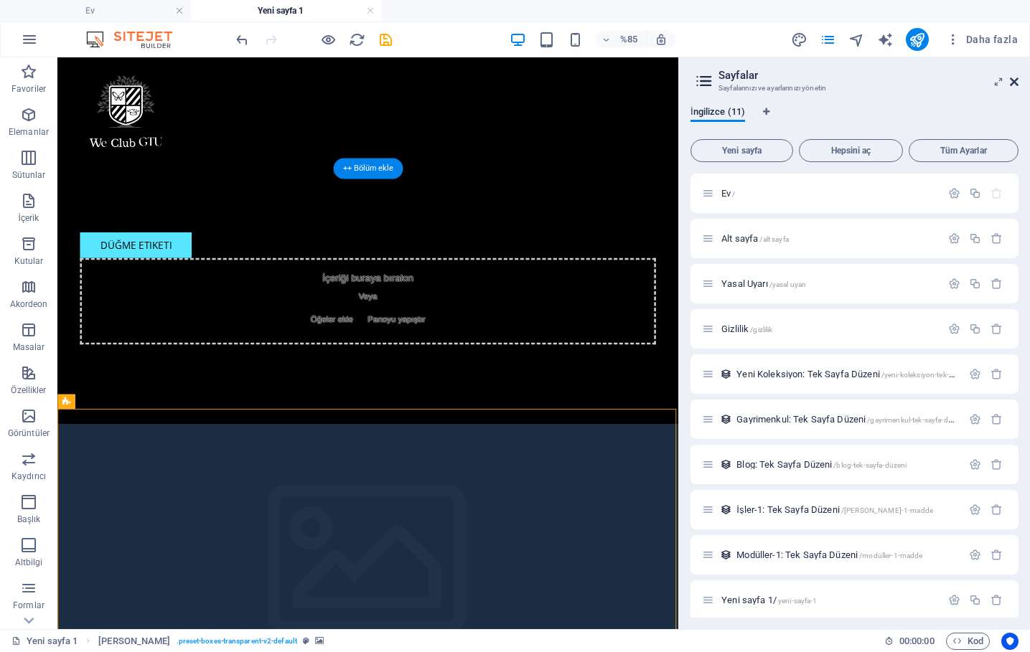
click at [1014, 84] on icon at bounding box center [1014, 81] width 9 height 11
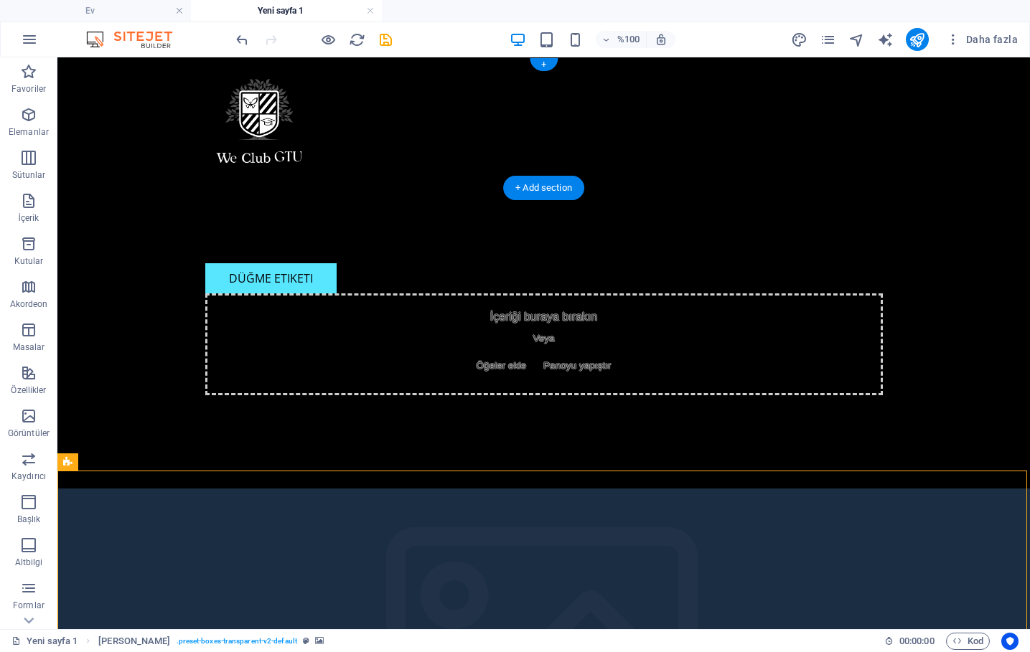
click at [137, 48] on div "%100 Daha fazla" at bounding box center [515, 39] width 1029 height 34
click at [98, 36] on img at bounding box center [137, 39] width 108 height 17
click at [115, 42] on img at bounding box center [137, 39] width 108 height 17
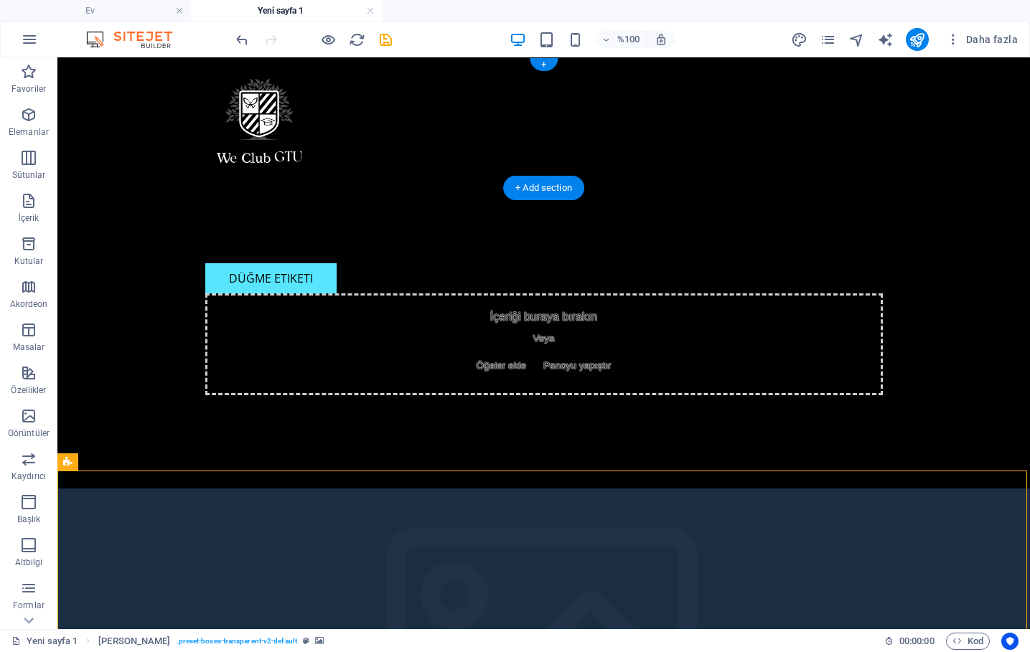
click at [144, 42] on img at bounding box center [137, 39] width 108 height 17
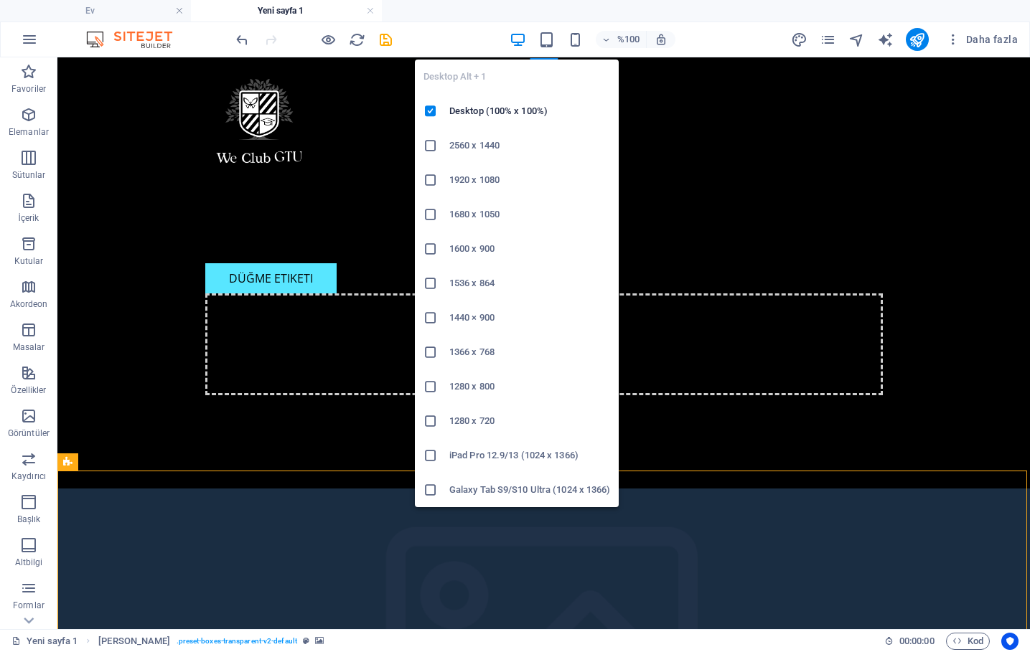
click at [523, 43] on icon "button" at bounding box center [518, 40] width 17 height 17
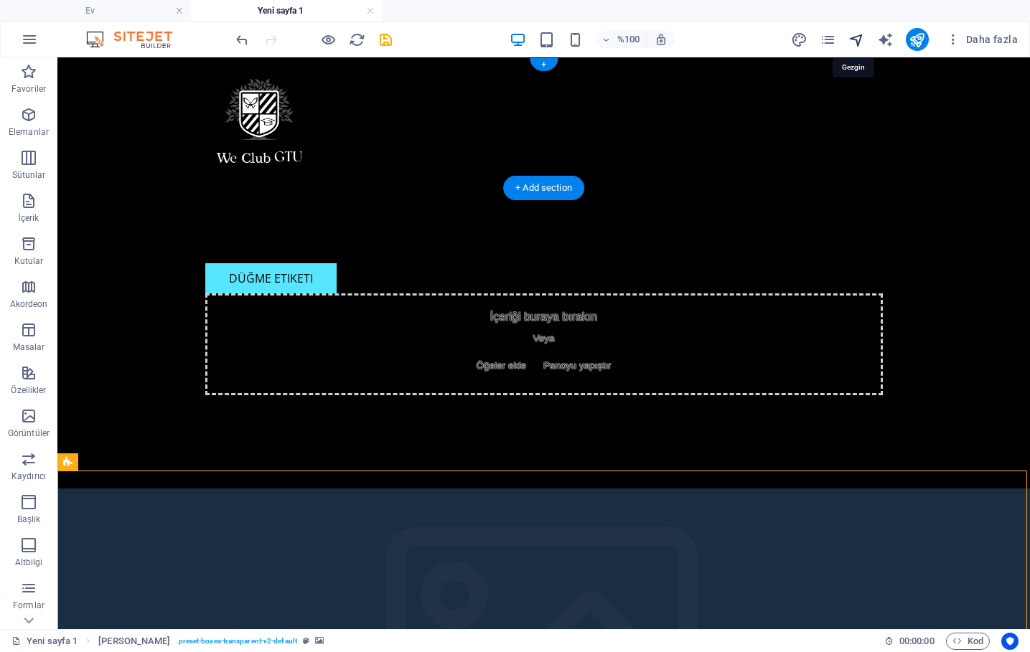
click at [856, 43] on icon "Gezgin" at bounding box center [856, 40] width 17 height 17
select select "18254962-en"
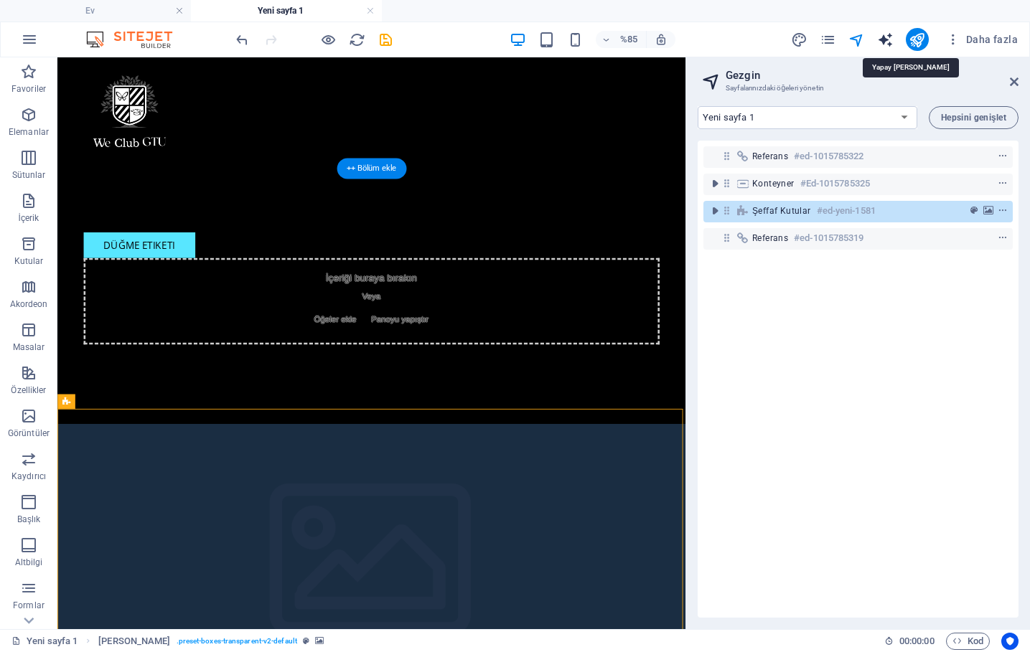
click at [886, 37] on icon "Metin_üreteci" at bounding box center [885, 40] width 17 height 17
select select "English"
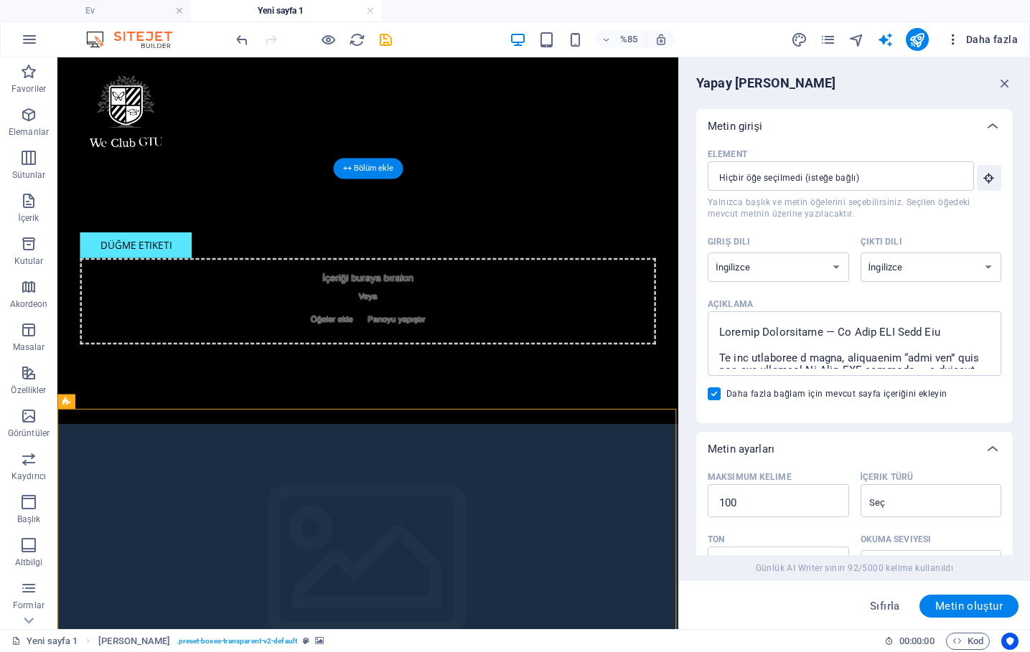
click at [993, 38] on span "Daha fazla" at bounding box center [982, 39] width 72 height 14
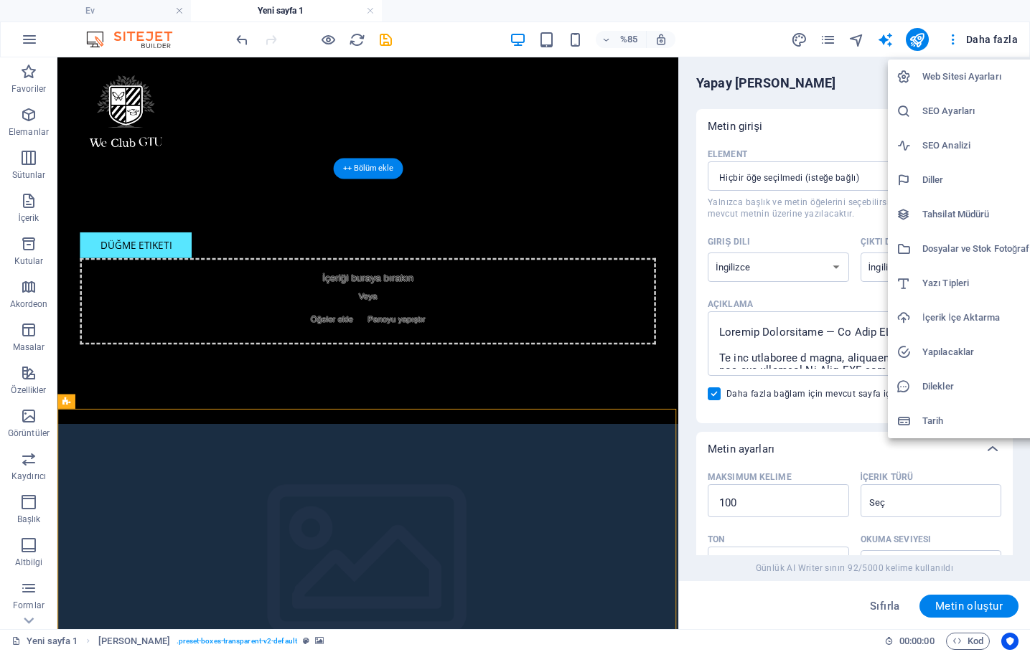
click at [953, 80] on h6 "Web Sitesi Ayarları" at bounding box center [981, 76] width 118 height 17
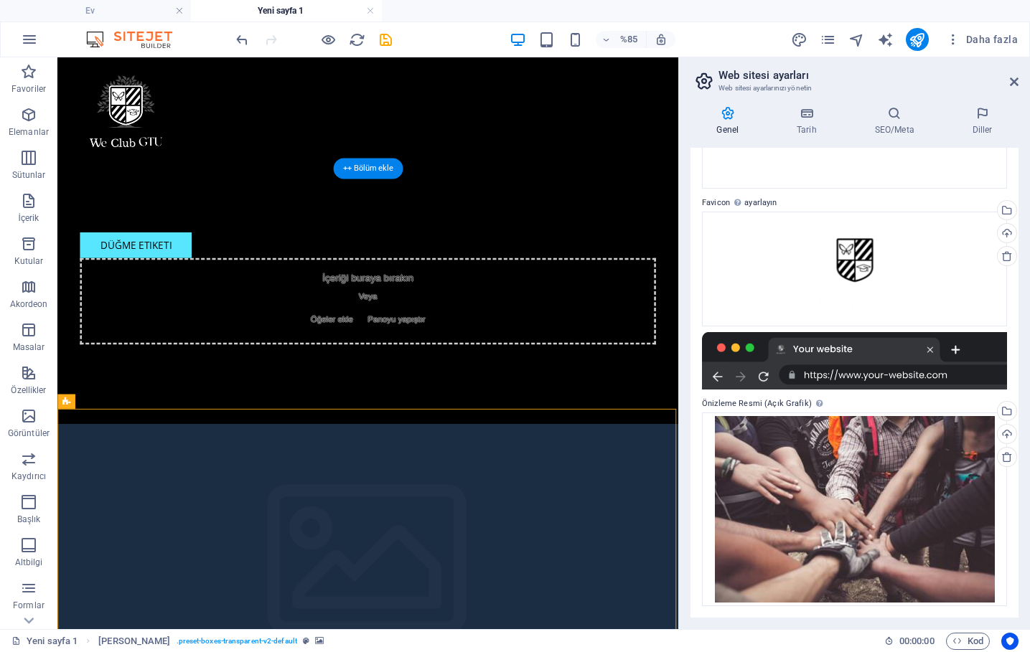
scroll to position [142, 0]
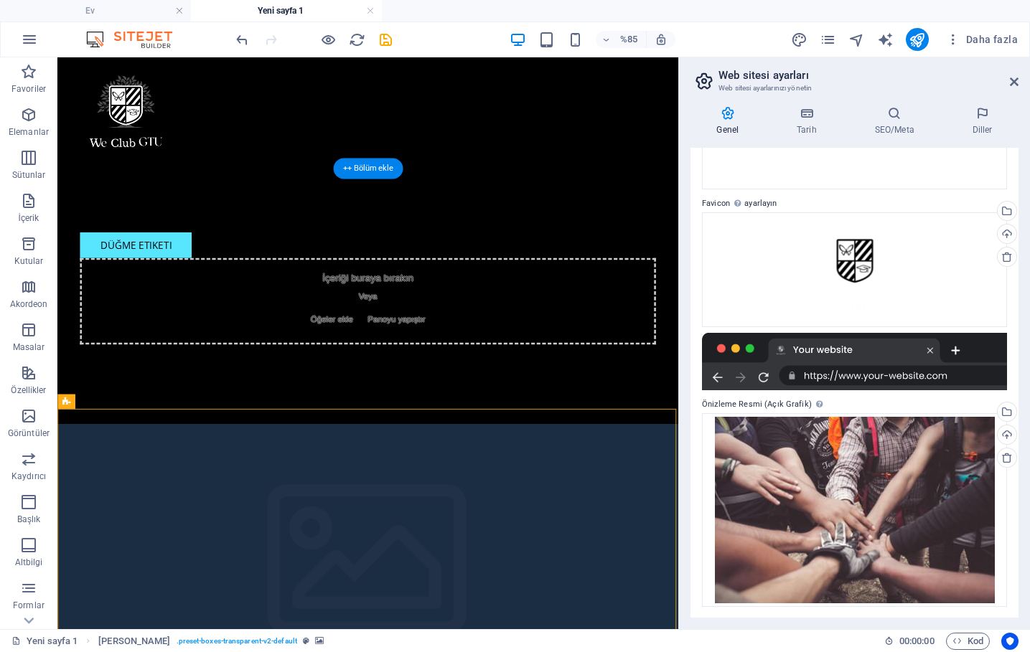
click at [856, 367] on div at bounding box center [854, 361] width 305 height 57
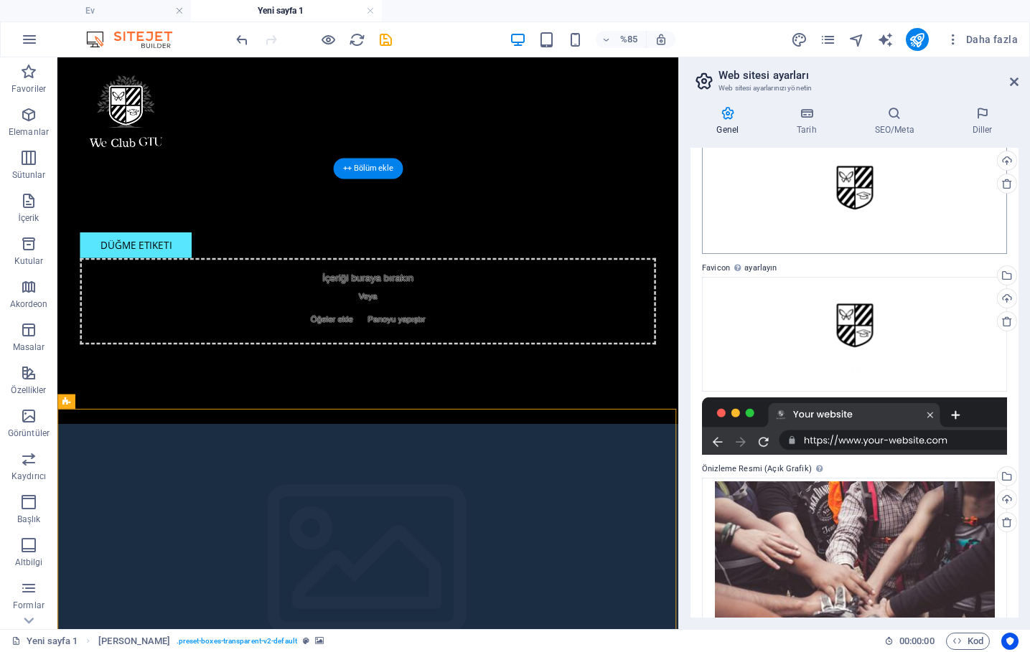
scroll to position [1, 0]
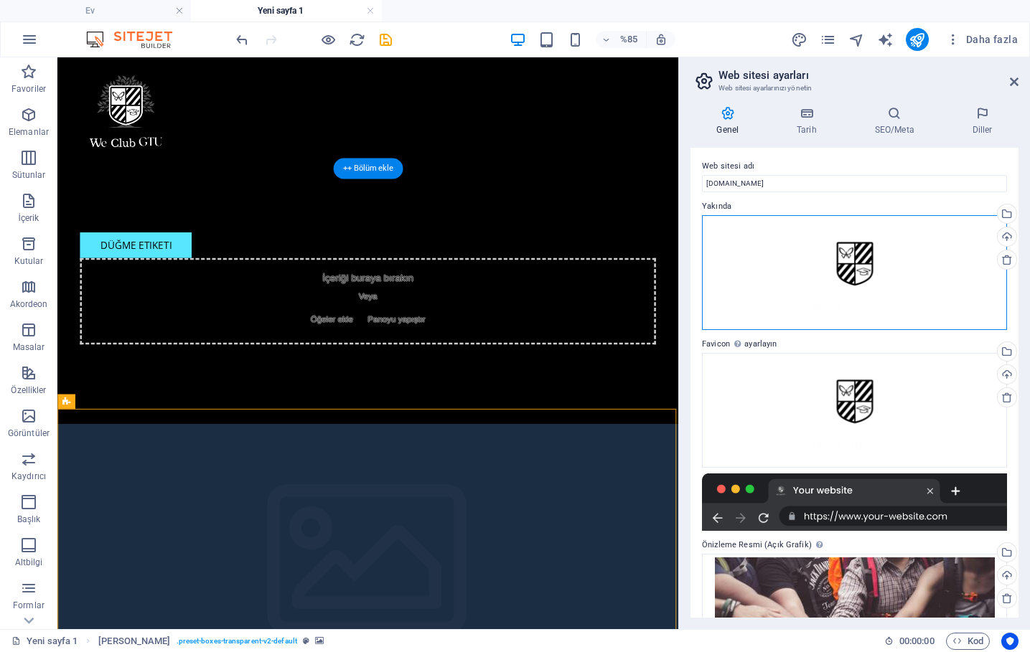
click at [862, 279] on div "Drag files here, click to choose files or select files from Files or our free s…" at bounding box center [854, 272] width 305 height 115
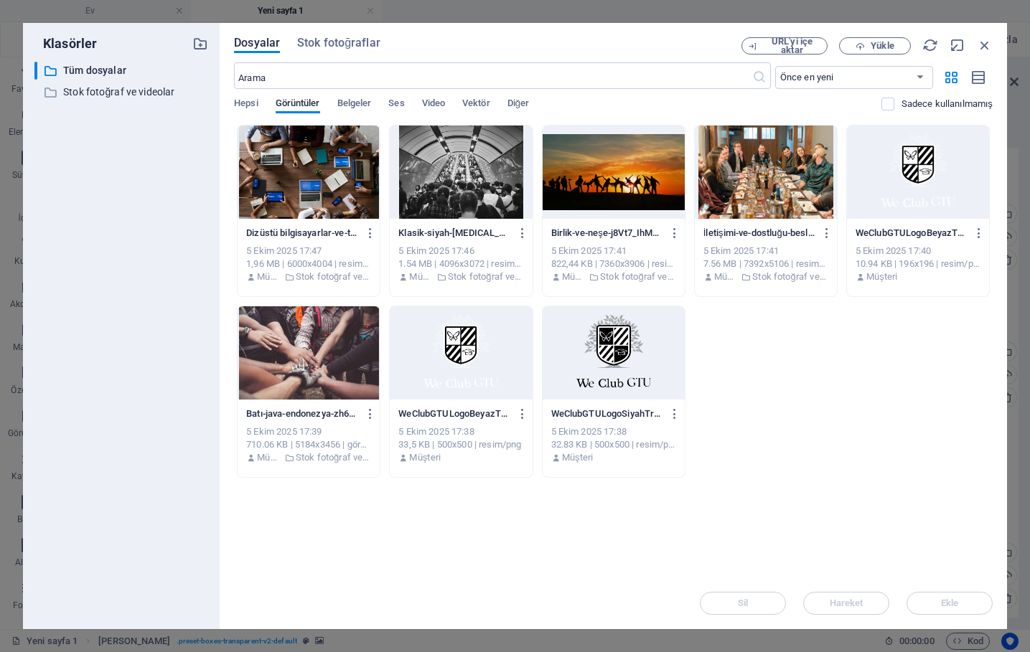
click at [635, 353] on div at bounding box center [614, 352] width 142 height 93
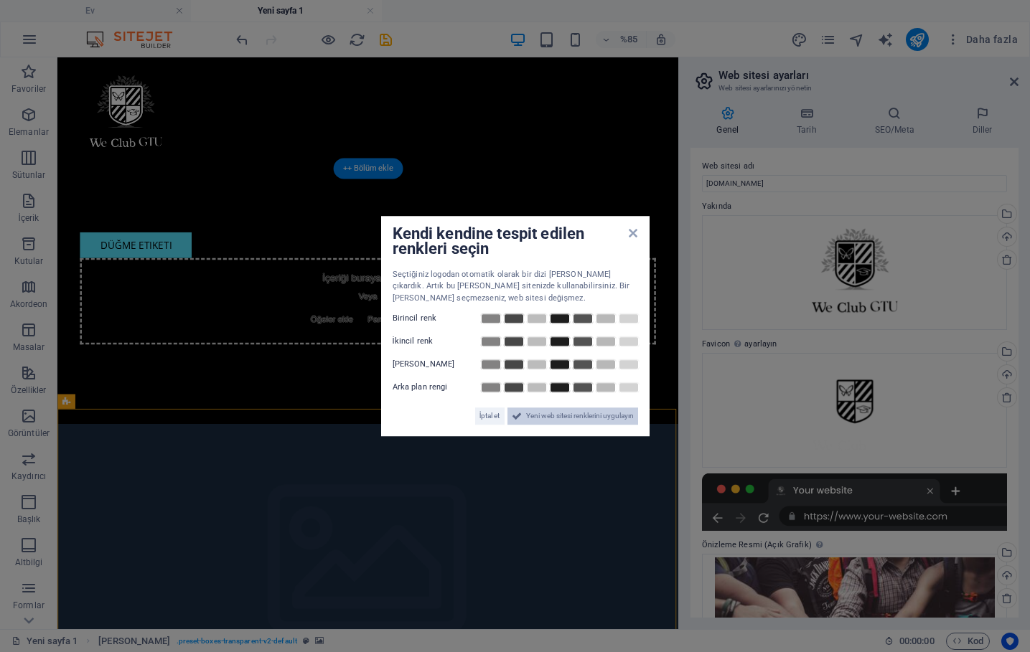
click at [562, 413] on span "Yeni web sitesi renklerini uygulayın" at bounding box center [580, 416] width 108 height 17
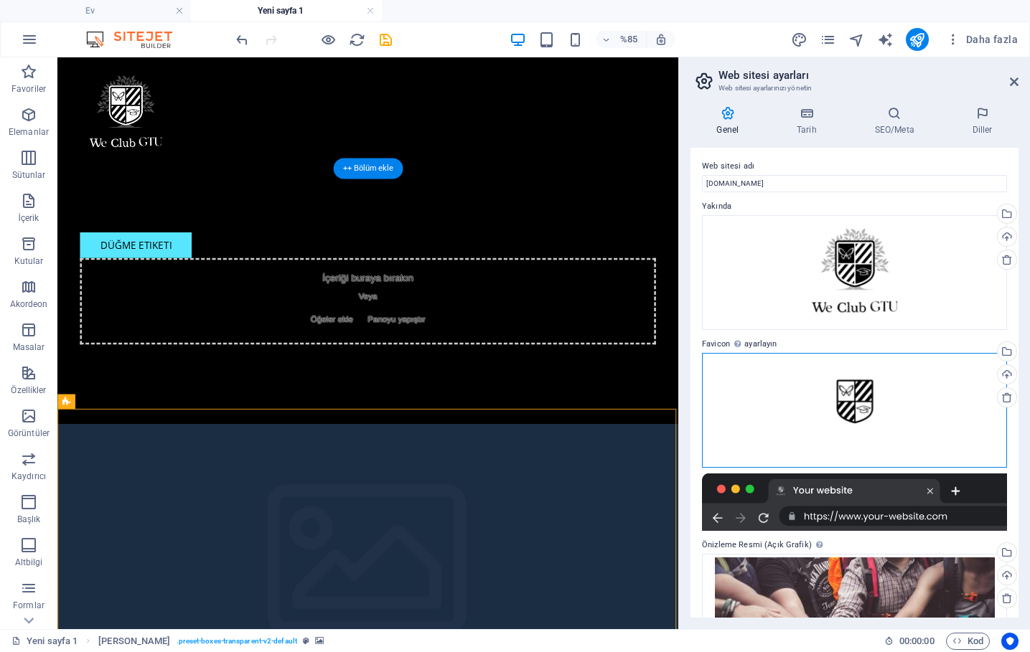
click at [918, 394] on div "Drag files here, click to choose files or select files from Files or our free s…" at bounding box center [854, 410] width 305 height 115
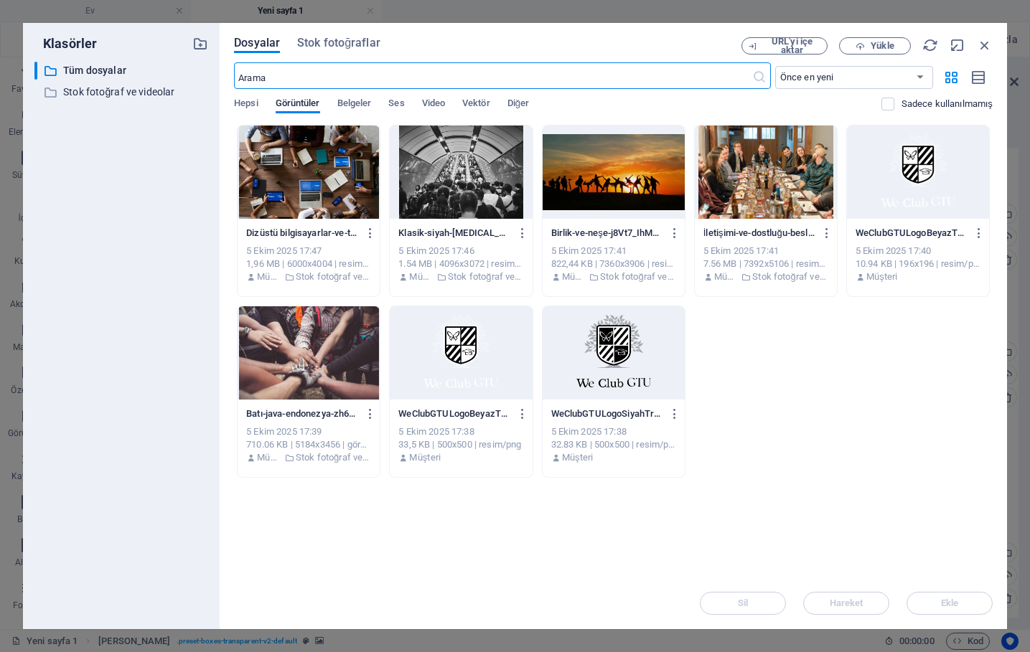
click at [641, 339] on div at bounding box center [614, 352] width 142 height 93
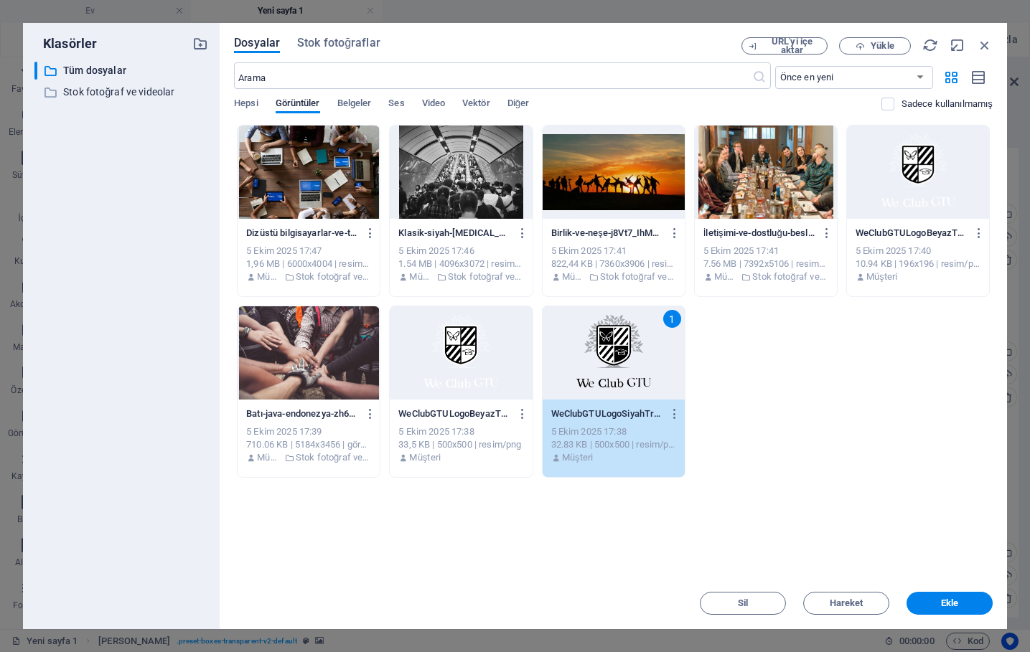
click at [641, 339] on div "1" at bounding box center [614, 352] width 142 height 93
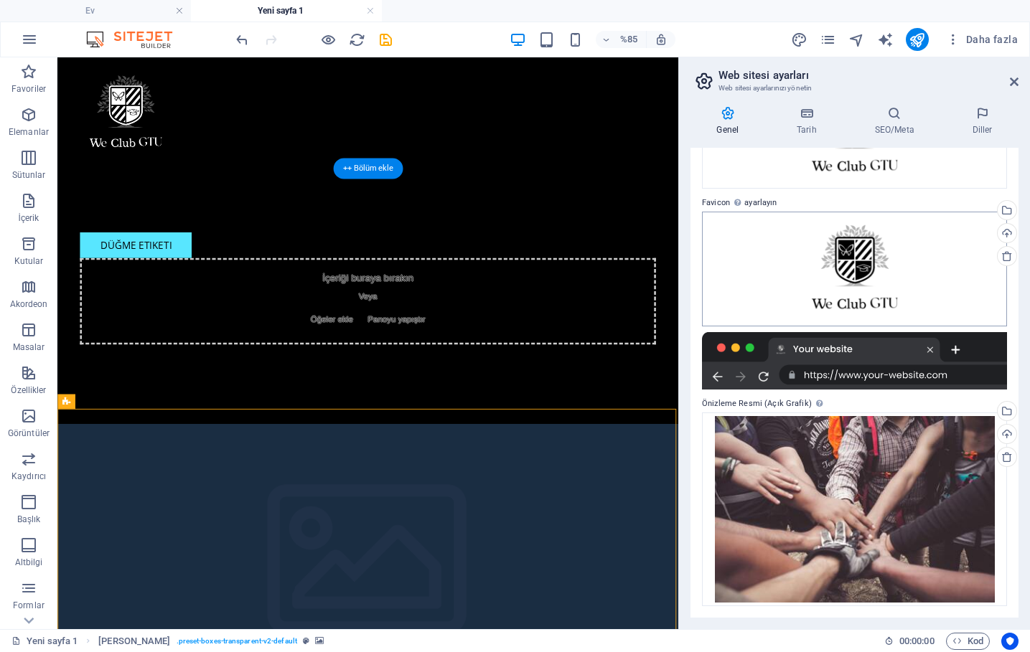
scroll to position [143, 0]
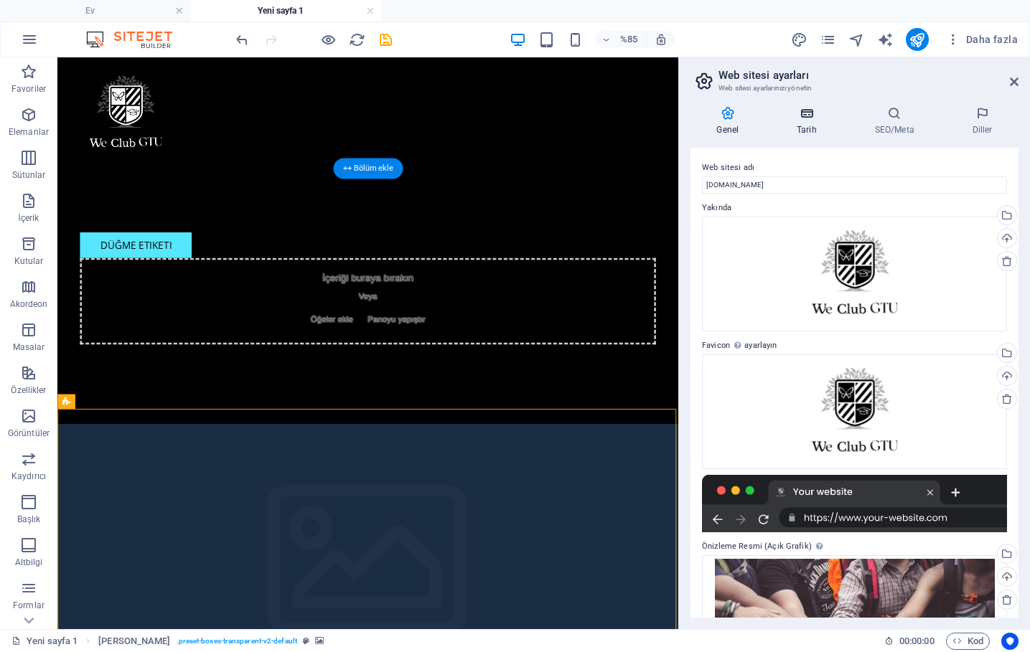
click at [805, 116] on icon at bounding box center [807, 113] width 72 height 14
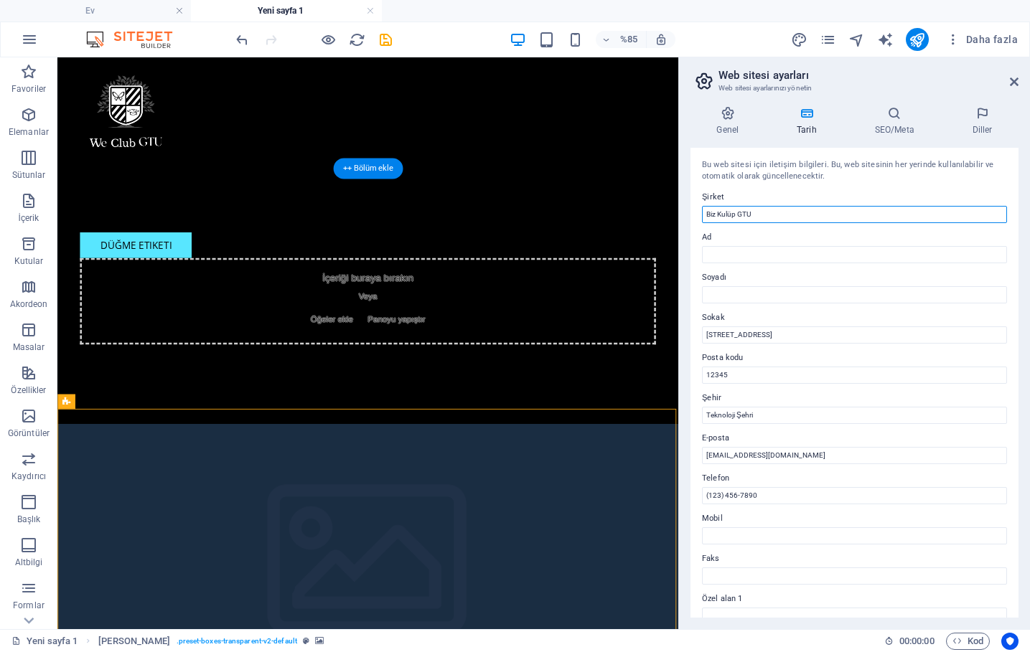
drag, startPoint x: 735, startPoint y: 214, endPoint x: 688, endPoint y: 215, distance: 46.7
click at [734, 215] on input "Biz Kulüp GTU" at bounding box center [854, 214] width 305 height 17
type input "We Club GTU"
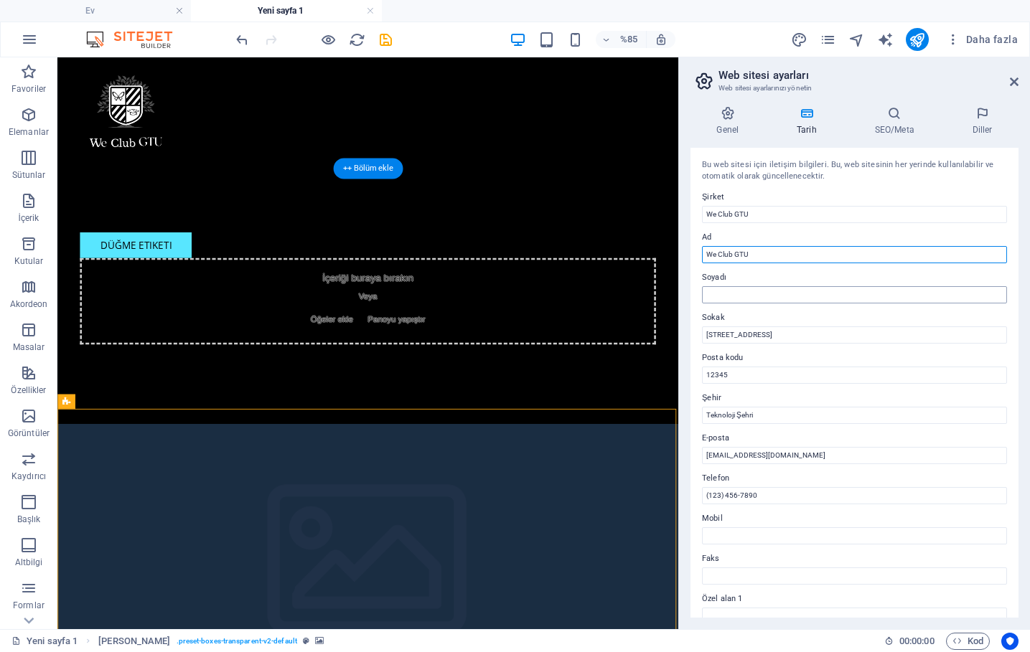
type input "We Club GTU"
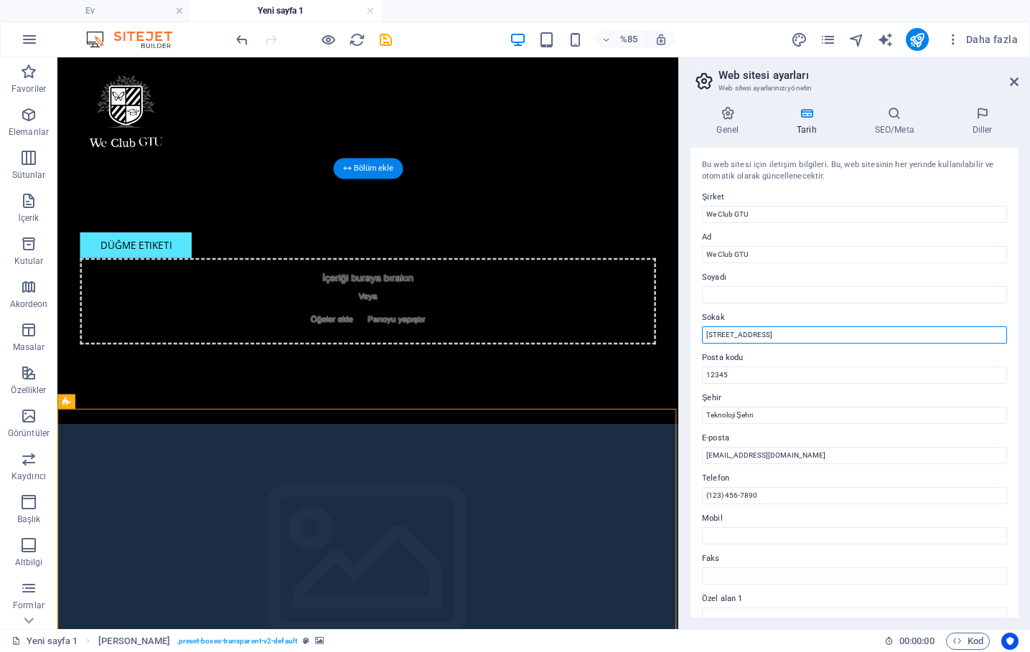
click at [787, 335] on input "[STREET_ADDRESS]" at bounding box center [854, 335] width 305 height 17
paste input "Cumhuriyet, 2254. Sk. No:2, 41400 Gebze/Kocael"
drag, startPoint x: 815, startPoint y: 332, endPoint x: 795, endPoint y: 332, distance: 19.4
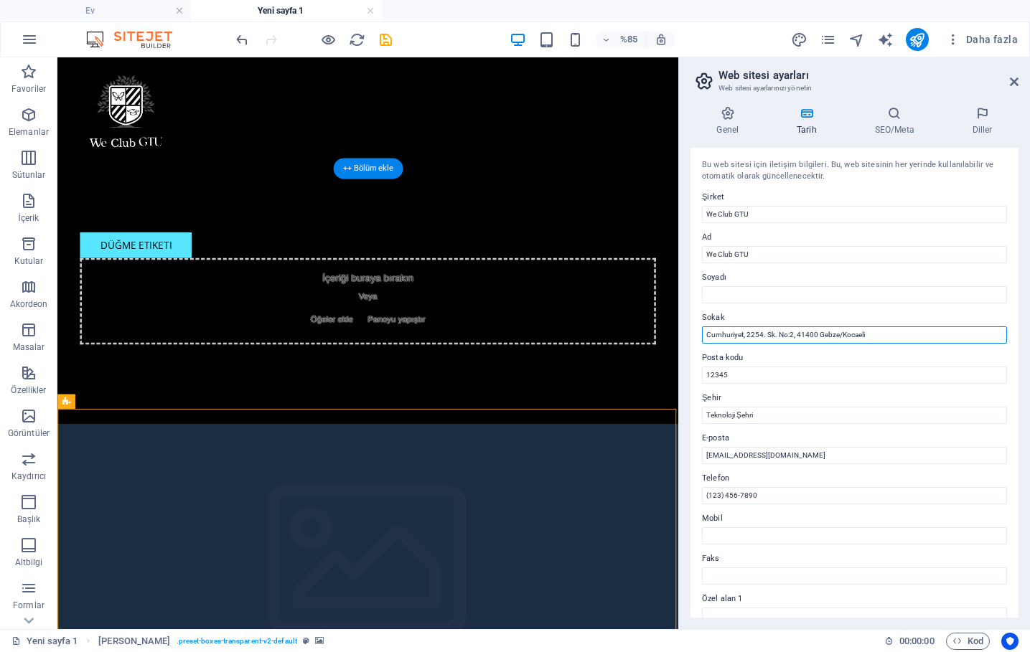
click at [795, 332] on input "Cumhuriyet, 2254. Sk. No:2, 41400 Gebze/Kocaeli" at bounding box center [854, 335] width 305 height 17
type input "Cumhuriyet, 2254. Sk. No:2, Gebze/Kocaeli"
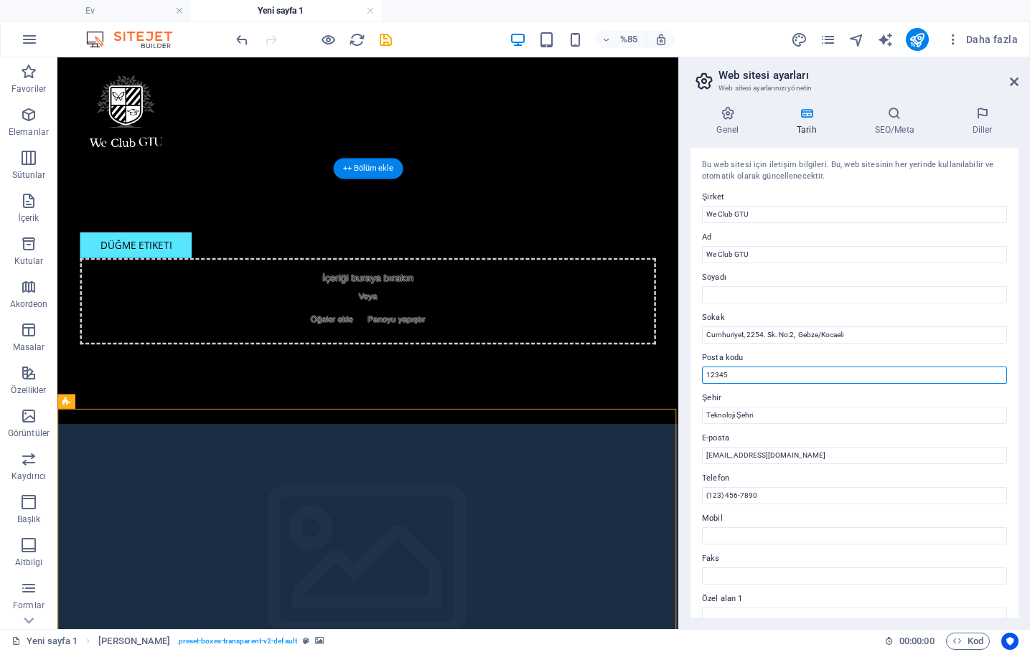
paste input "41400"
drag, startPoint x: 780, startPoint y: 368, endPoint x: 747, endPoint y: 368, distance: 33.0
click at [746, 368] on input "4140012345" at bounding box center [854, 375] width 305 height 17
click at [747, 368] on input "4140012345" at bounding box center [854, 375] width 305 height 17
click at [750, 372] on input "4140012345" at bounding box center [854, 375] width 305 height 17
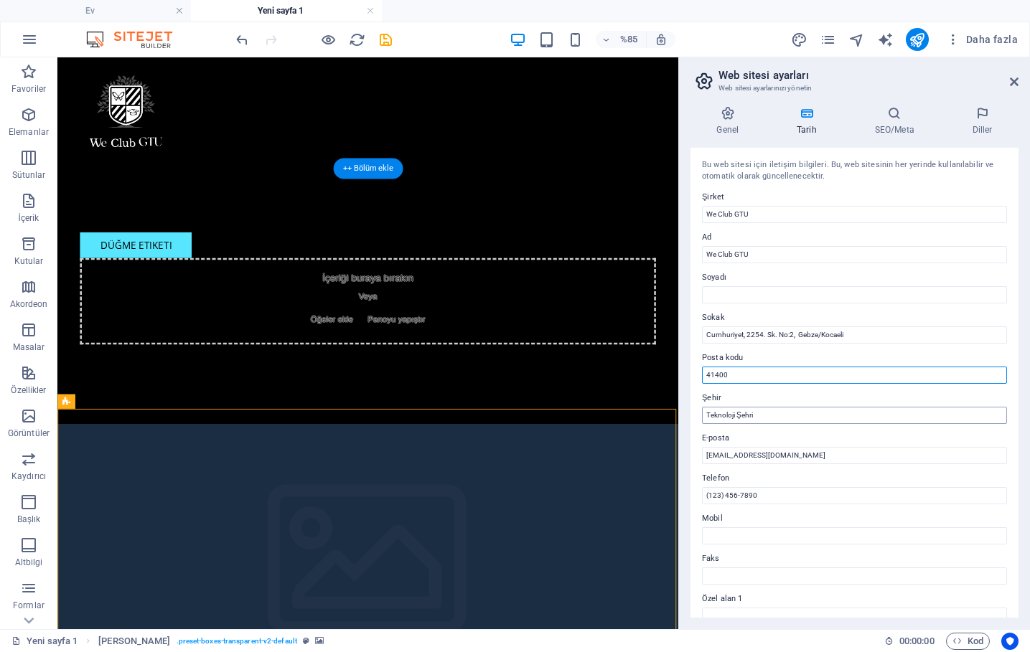
type input "41400"
click at [755, 409] on input "Teknoloji Şehri" at bounding box center [854, 415] width 305 height 17
type input "Gebze"
click at [789, 523] on label "Mobil" at bounding box center [854, 518] width 305 height 17
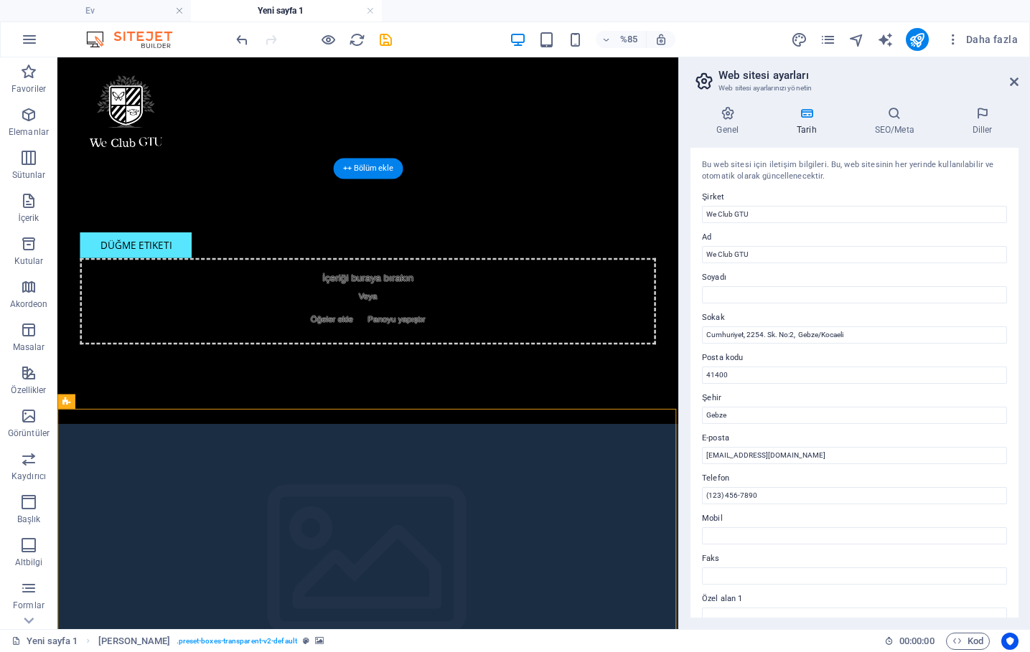
click at [789, 528] on input "Mobil" at bounding box center [854, 536] width 305 height 17
click at [802, 454] on input "[EMAIL_ADDRESS][DOMAIN_NAME]" at bounding box center [854, 455] width 305 height 17
type input "[EMAIL_ADDRESS][DOMAIN_NAME]"
click at [785, 542] on input "Mobil" at bounding box center [854, 536] width 305 height 17
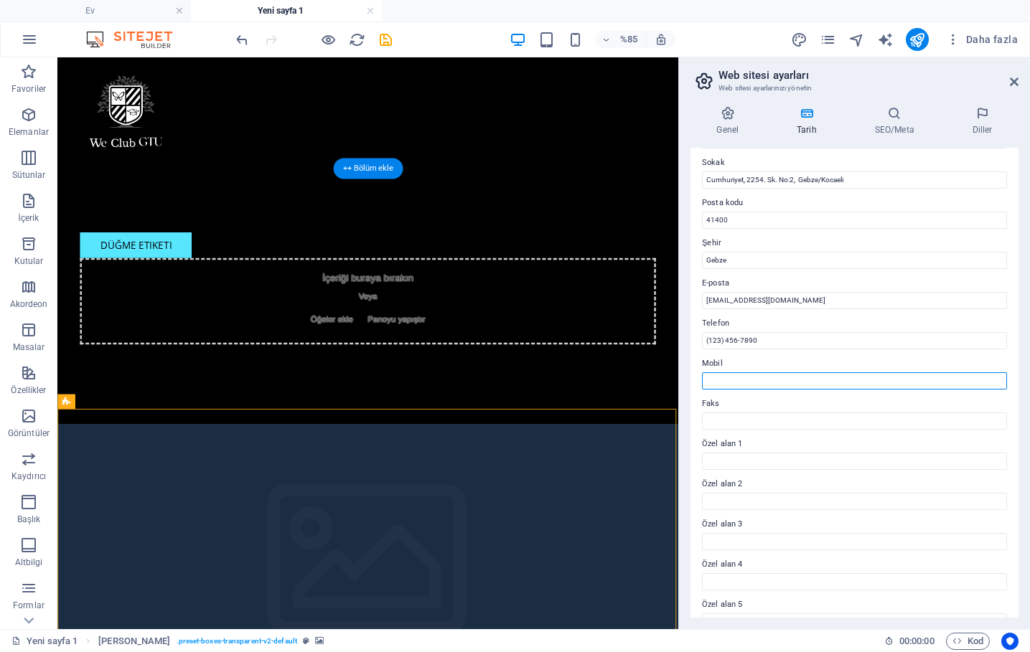
scroll to position [151, 0]
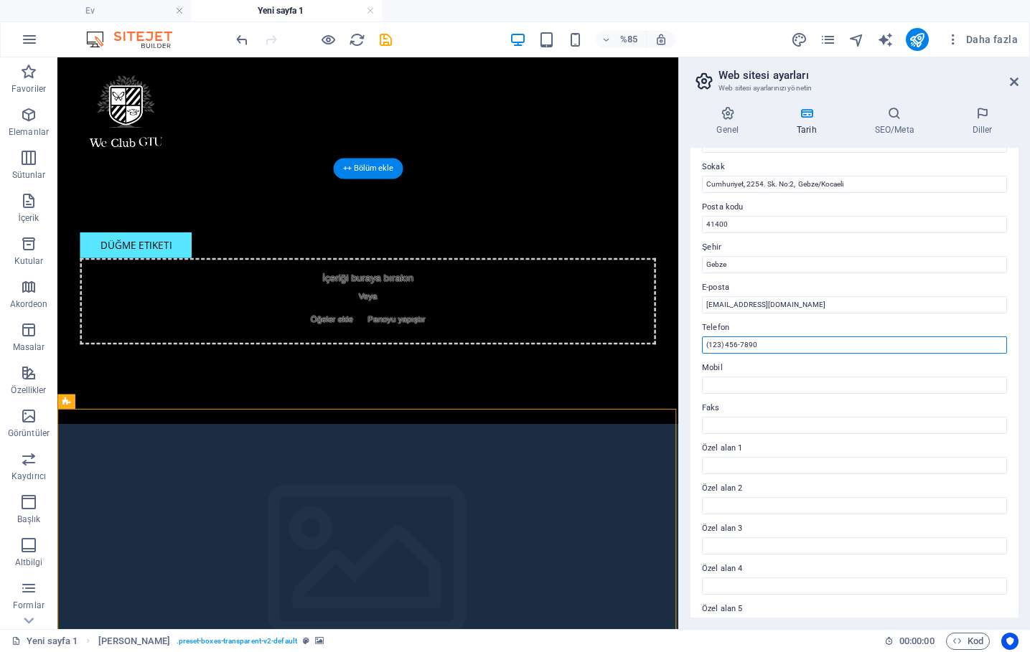
click at [805, 342] on input "(123) 456-7890" at bounding box center [854, 345] width 305 height 17
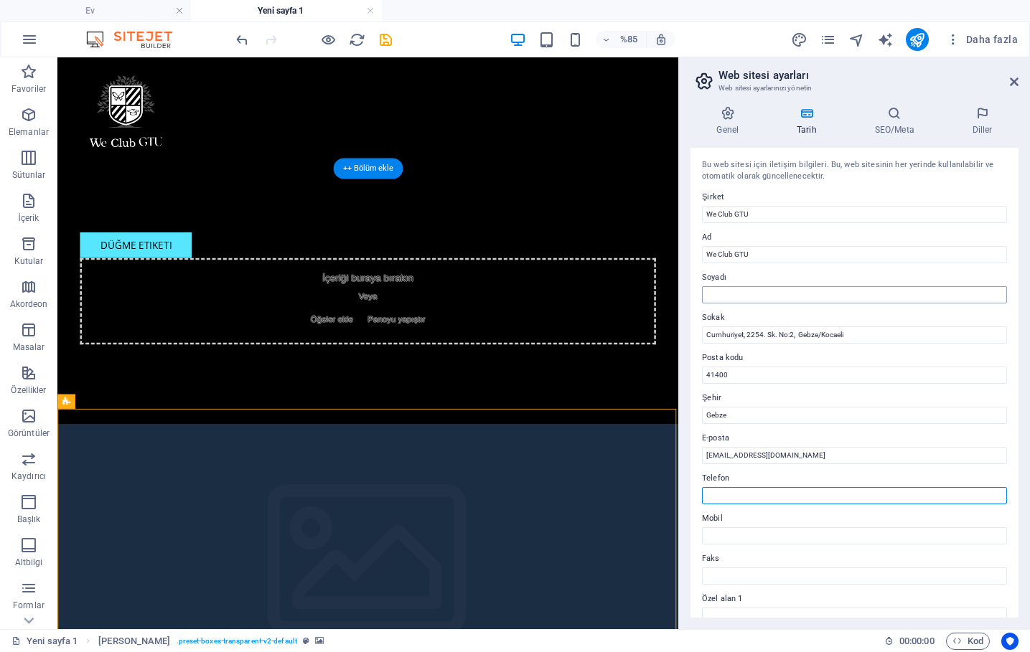
scroll to position [0, 0]
click at [731, 113] on icon at bounding box center [728, 113] width 75 height 14
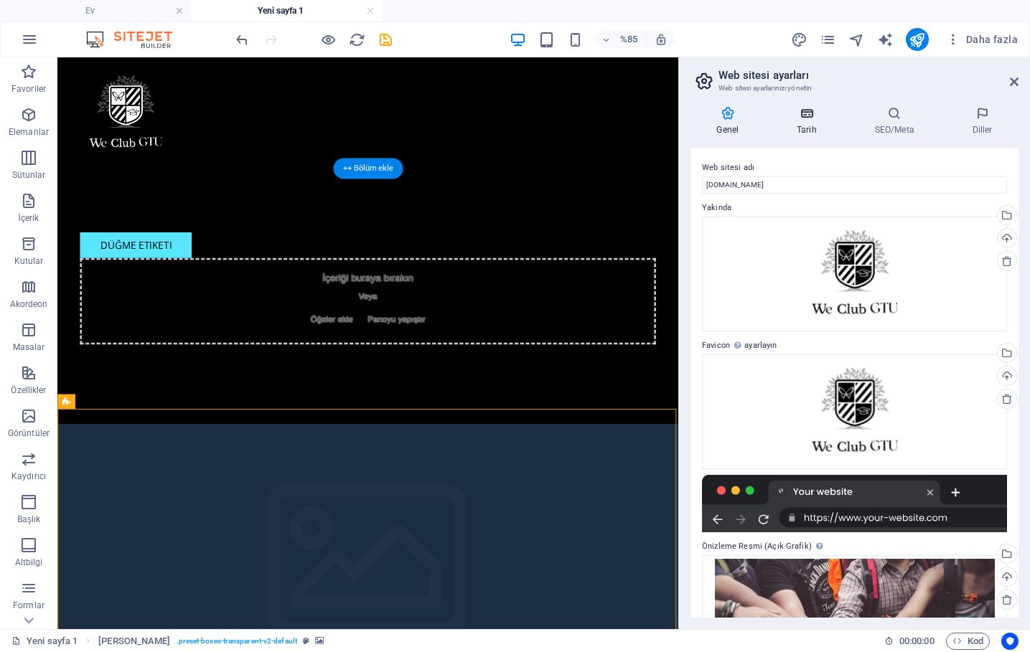
click at [800, 109] on icon at bounding box center [807, 113] width 72 height 14
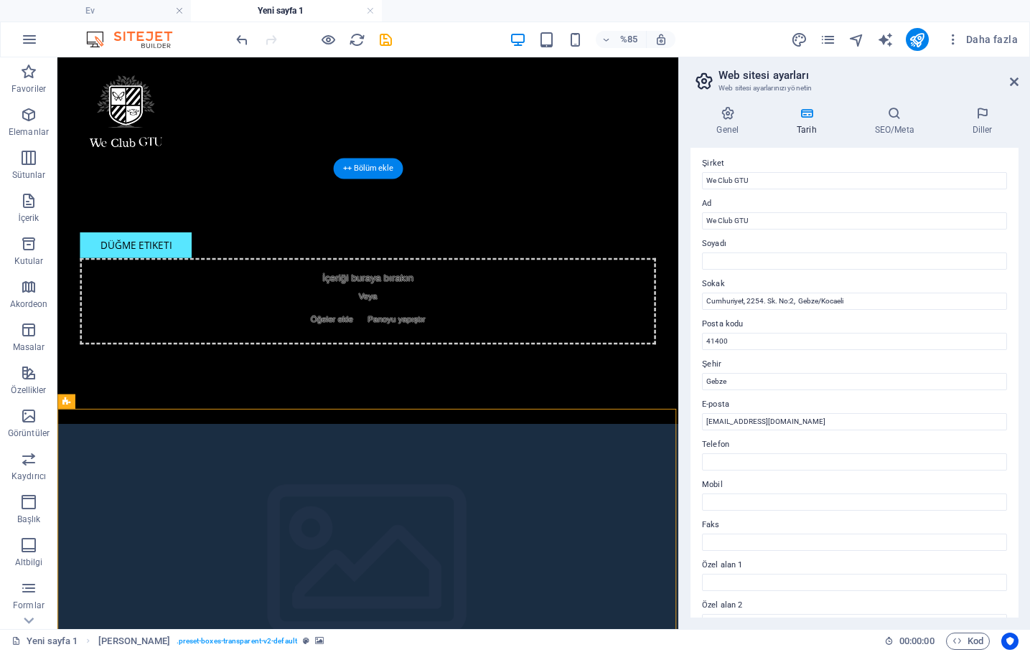
scroll to position [35, 0]
click at [899, 119] on icon at bounding box center [894, 113] width 92 height 14
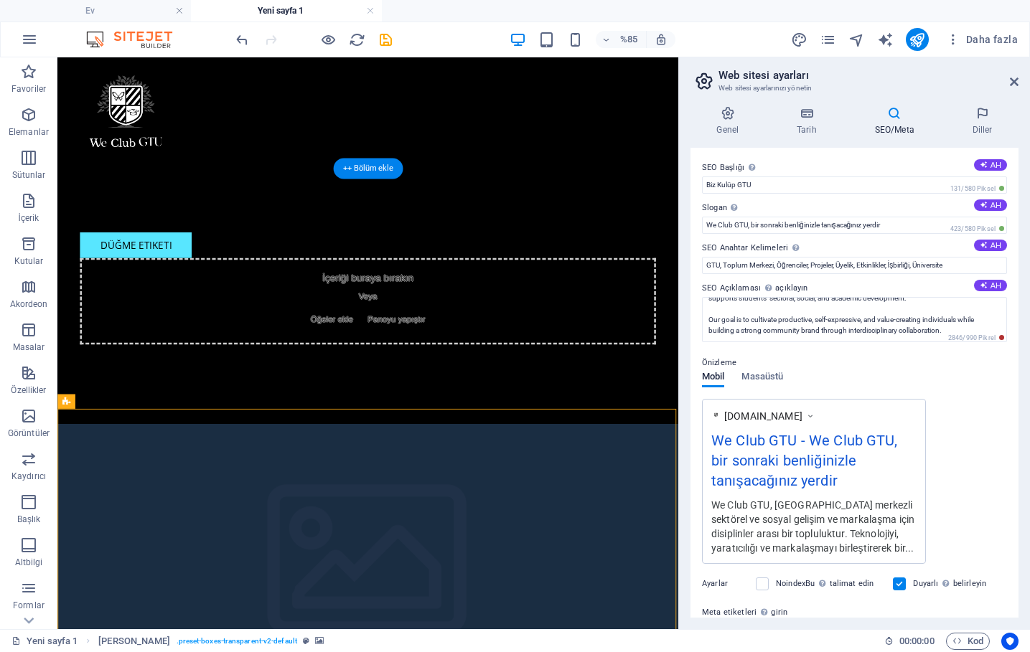
scroll to position [0, 0]
click at [986, 116] on icon at bounding box center [982, 113] width 72 height 14
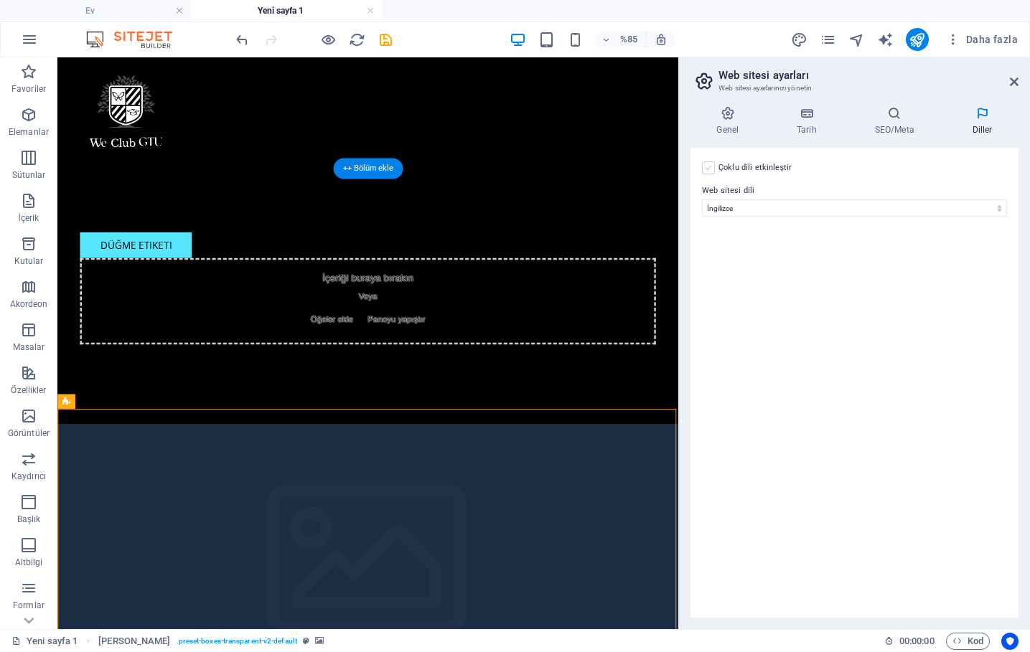
click at [707, 163] on label at bounding box center [708, 168] width 13 height 13
click at [0, 0] on input "Çoklu dili etkinleştir To disable multilanguage delete all languages until only…" at bounding box center [0, 0] width 0 height 0
select select "165"
click at [925, 37] on icon "Yayınla" at bounding box center [917, 40] width 17 height 17
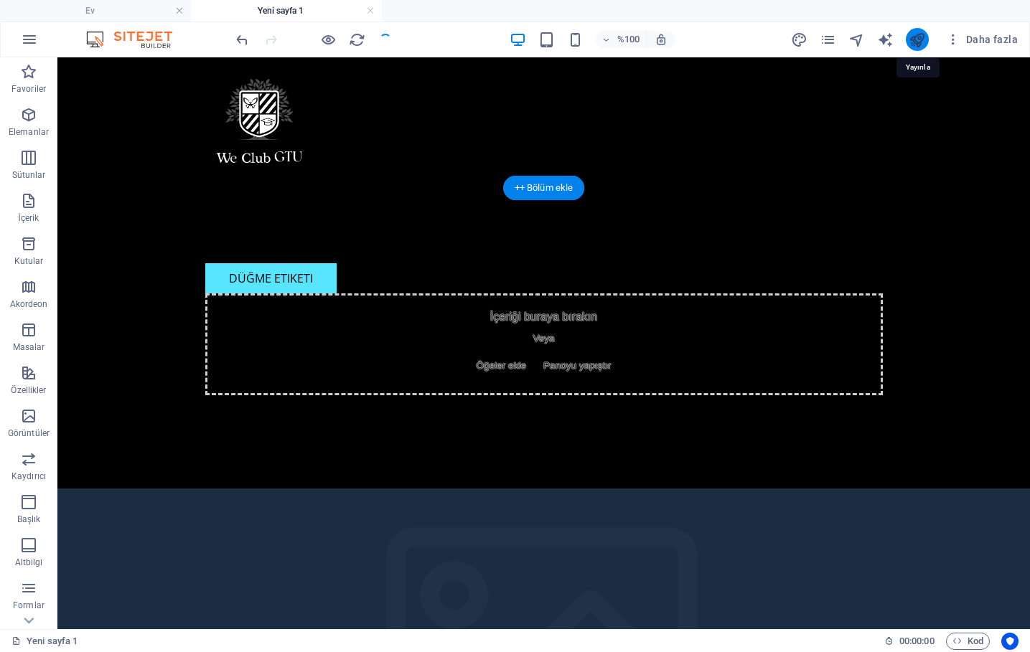
click at [917, 39] on icon "Yayınla" at bounding box center [917, 40] width 17 height 17
